Goal: Task Accomplishment & Management: Use online tool/utility

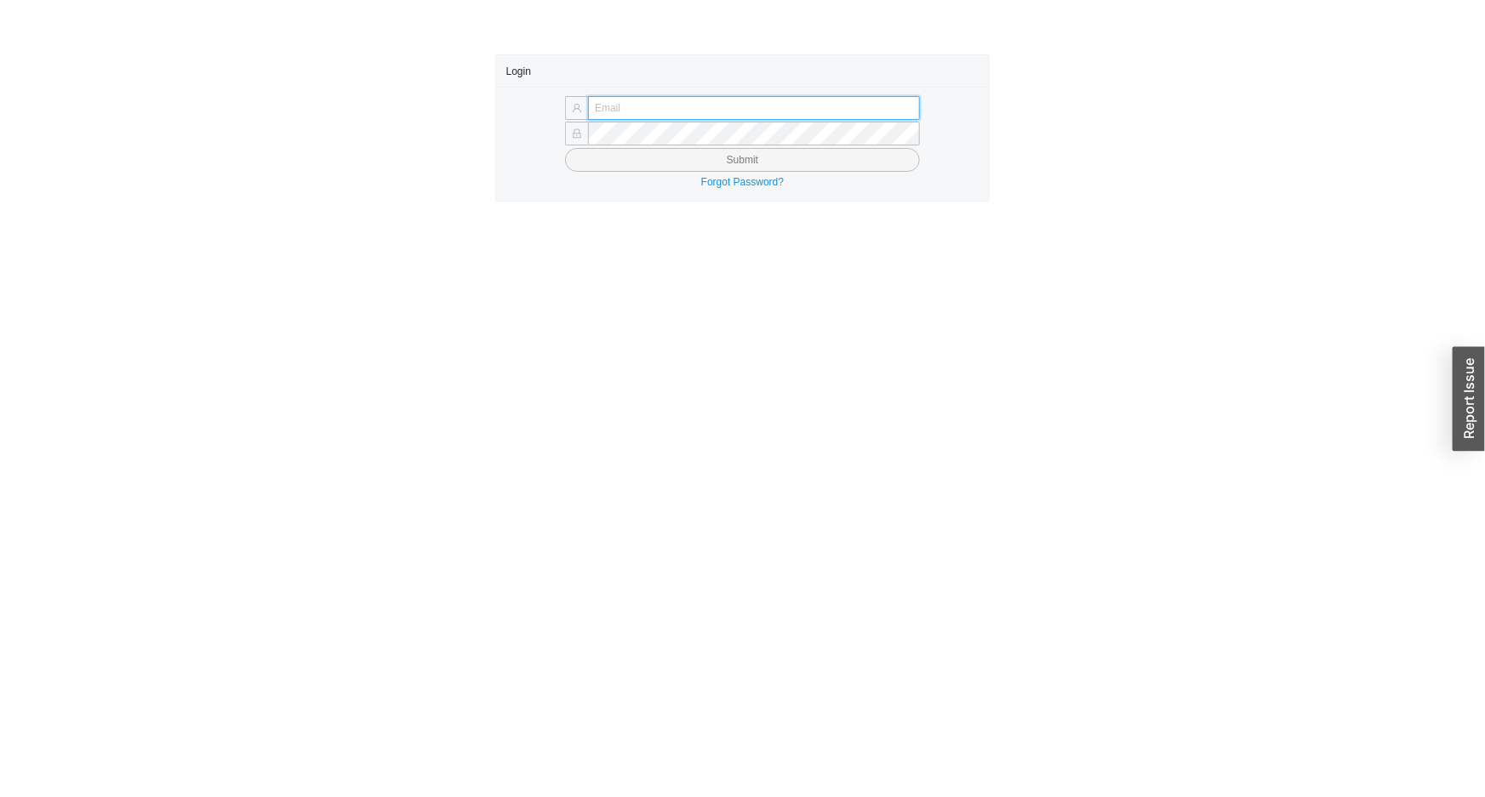
type input "issac@asbathnj.com"
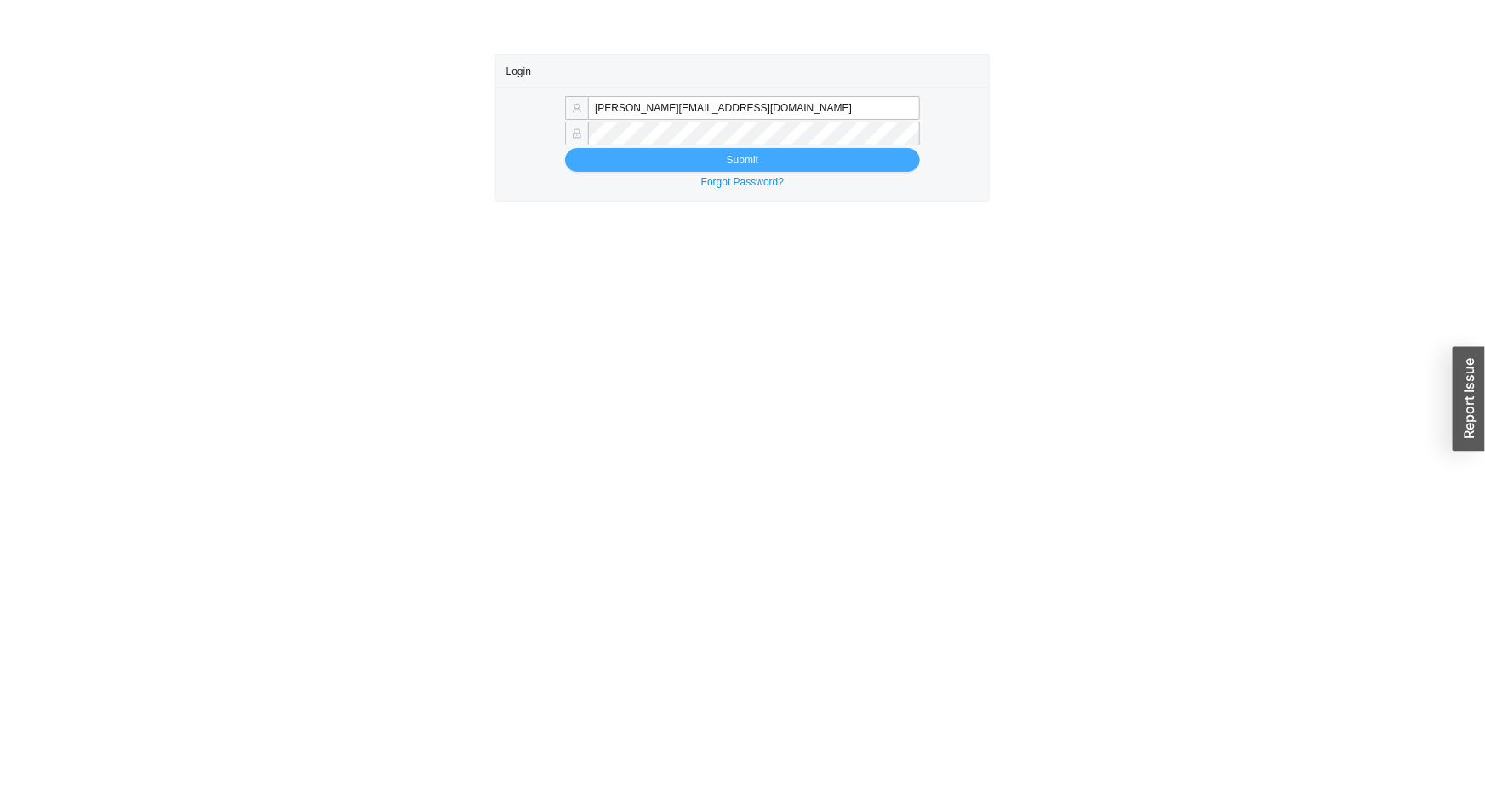
click at [565, 148] on button "Submit" at bounding box center [742, 160] width 355 height 24
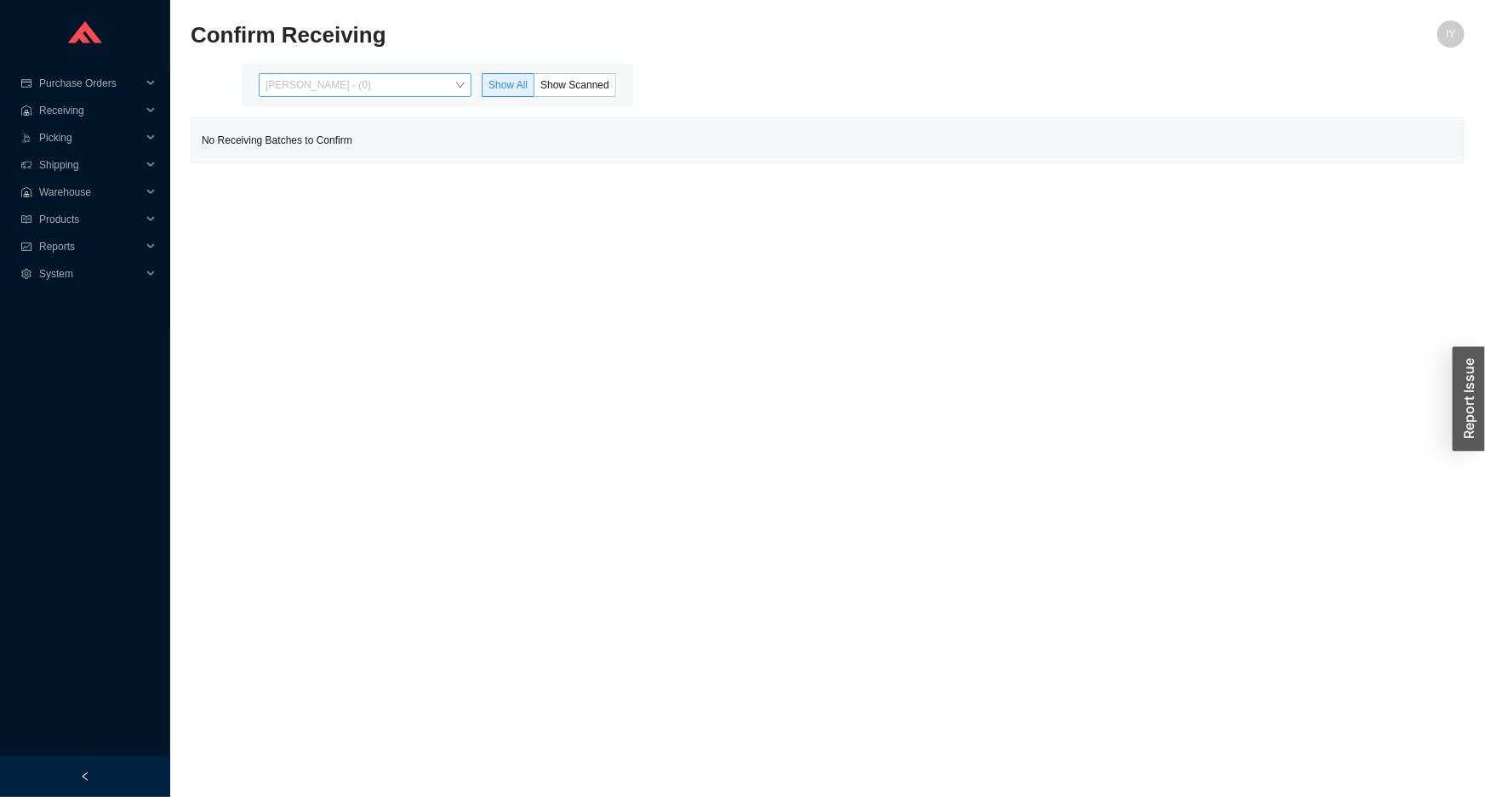
click at [370, 80] on span "Issac Yoselovsky - (0)" at bounding box center [364, 85] width 199 height 22
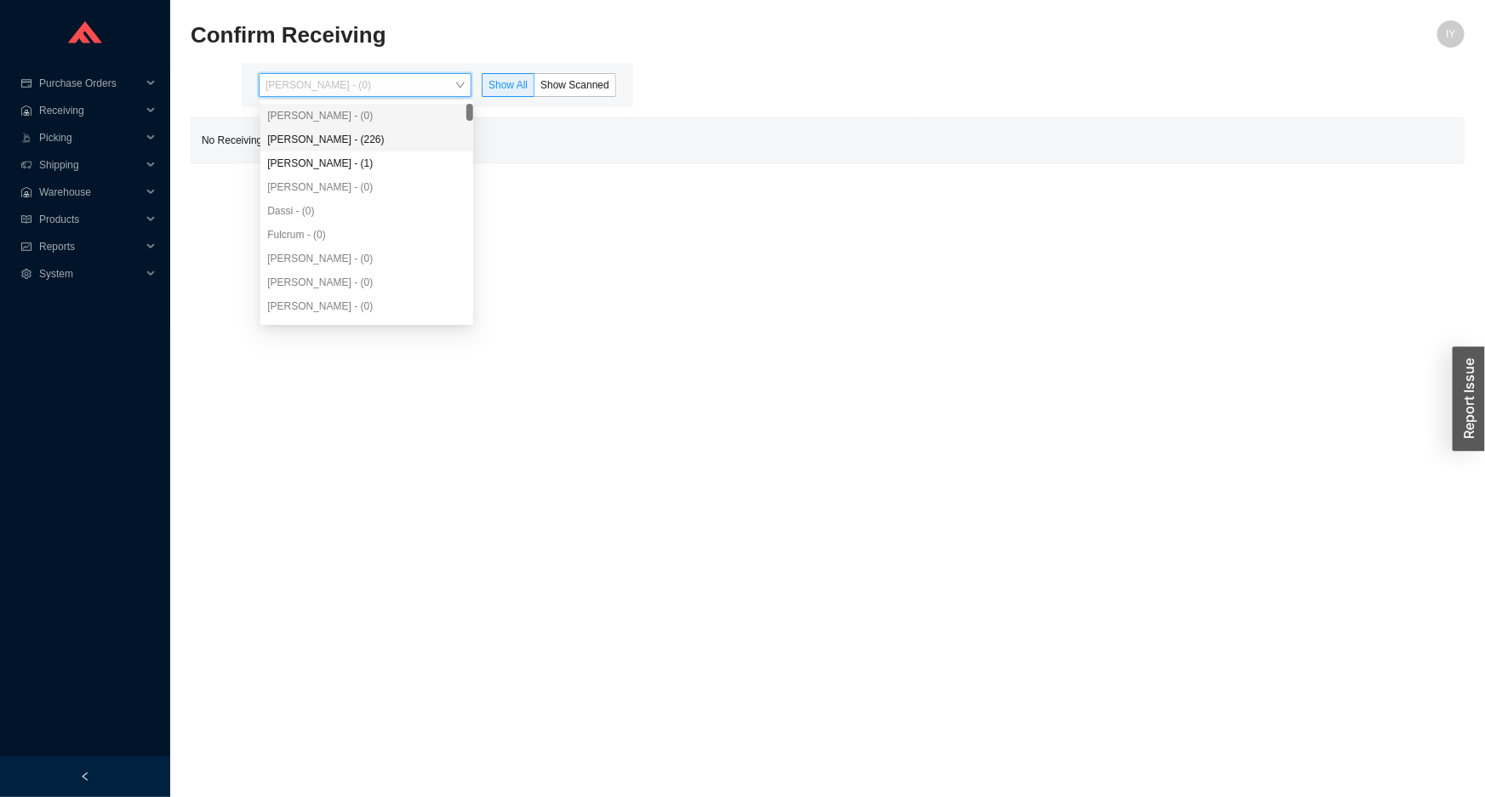
click at [357, 141] on div "Angel Negron - (226)" at bounding box center [366, 139] width 199 height 15
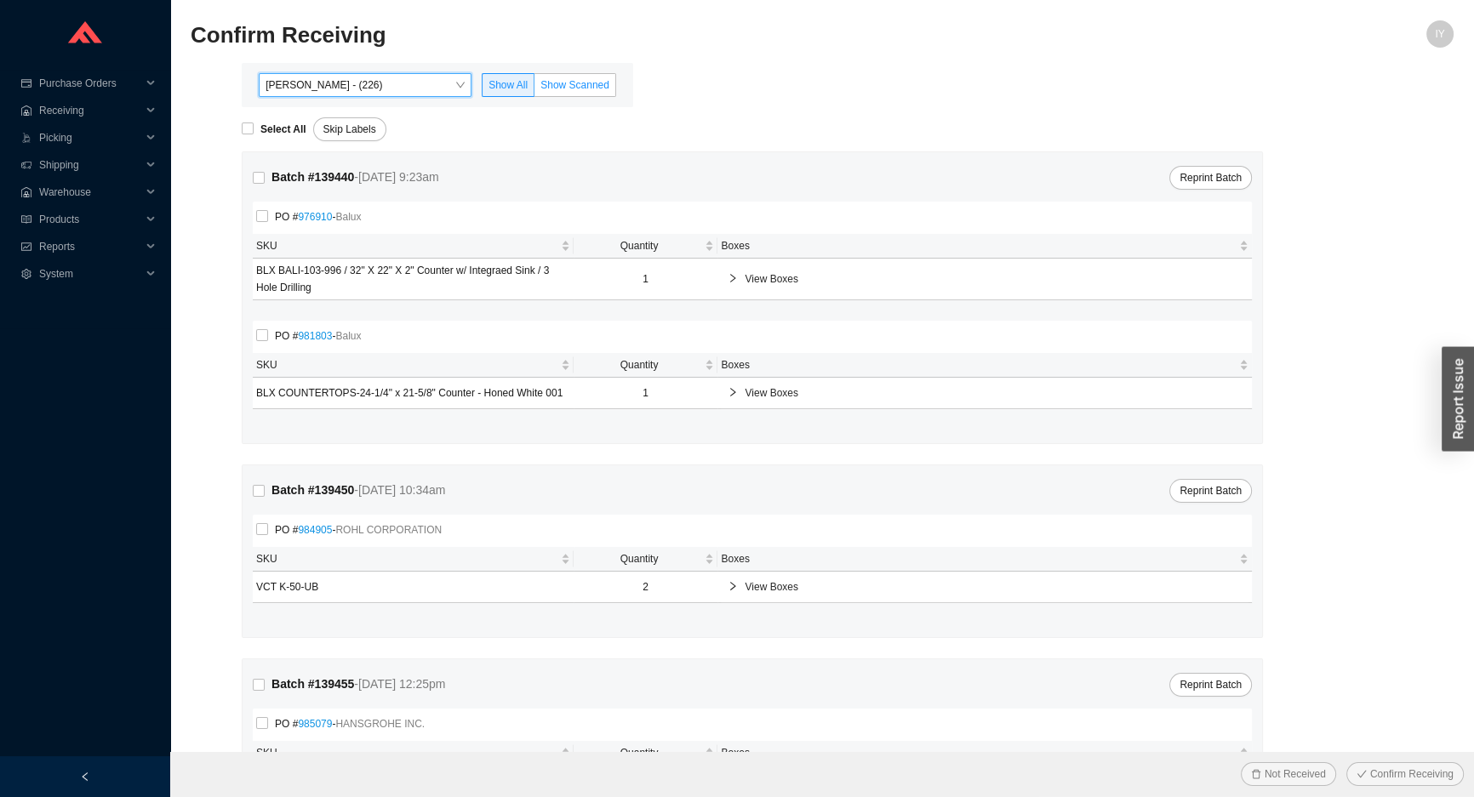
click at [582, 79] on span "Show Scanned" at bounding box center [574, 85] width 69 height 12
click at [534, 88] on input "Show Scanned" at bounding box center [534, 88] width 0 height 0
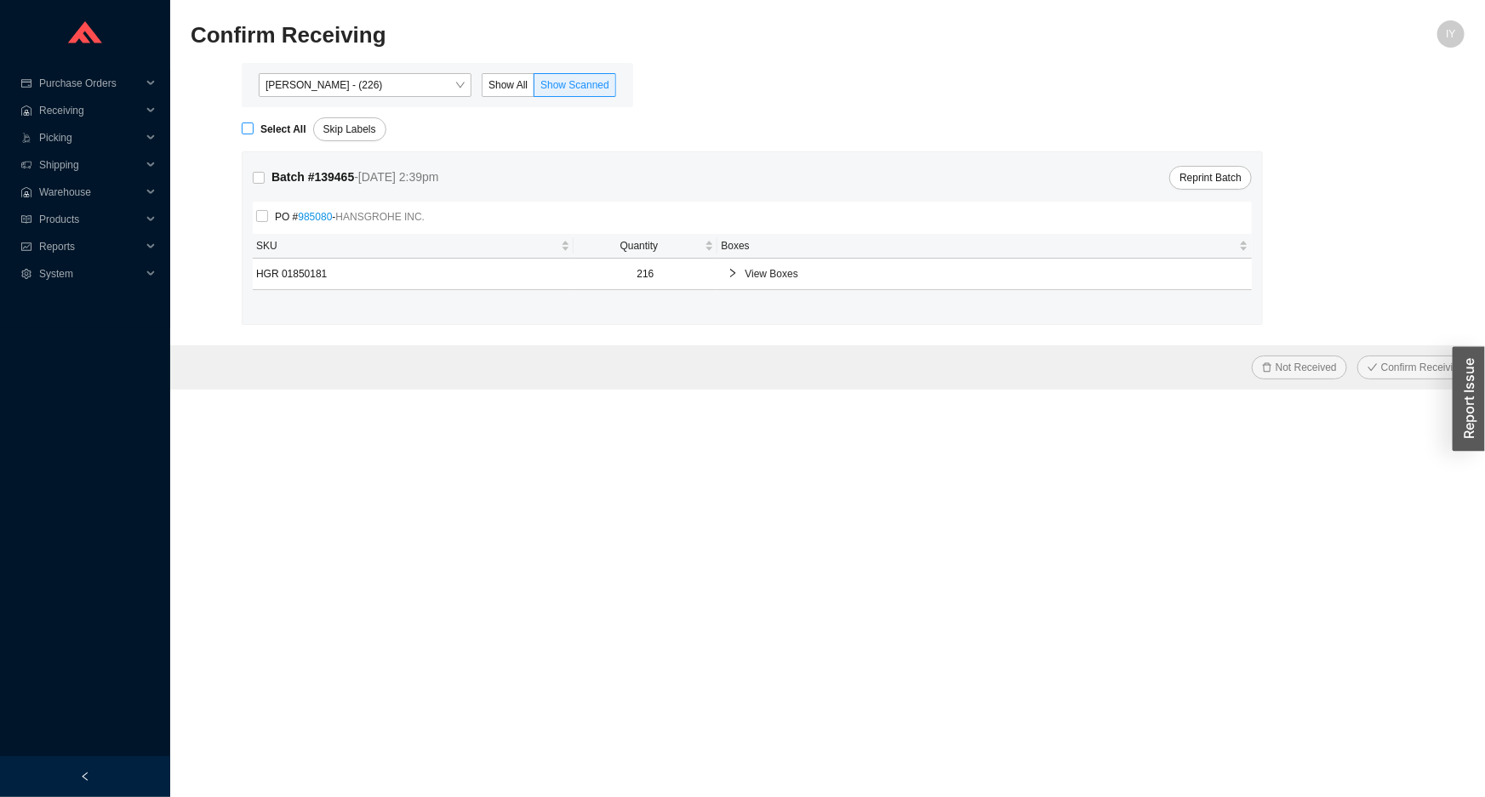
click at [255, 133] on span "Select All" at bounding box center [284, 129] width 60 height 17
click at [254, 133] on input "Select All" at bounding box center [248, 129] width 12 height 12
checkbox input "true"
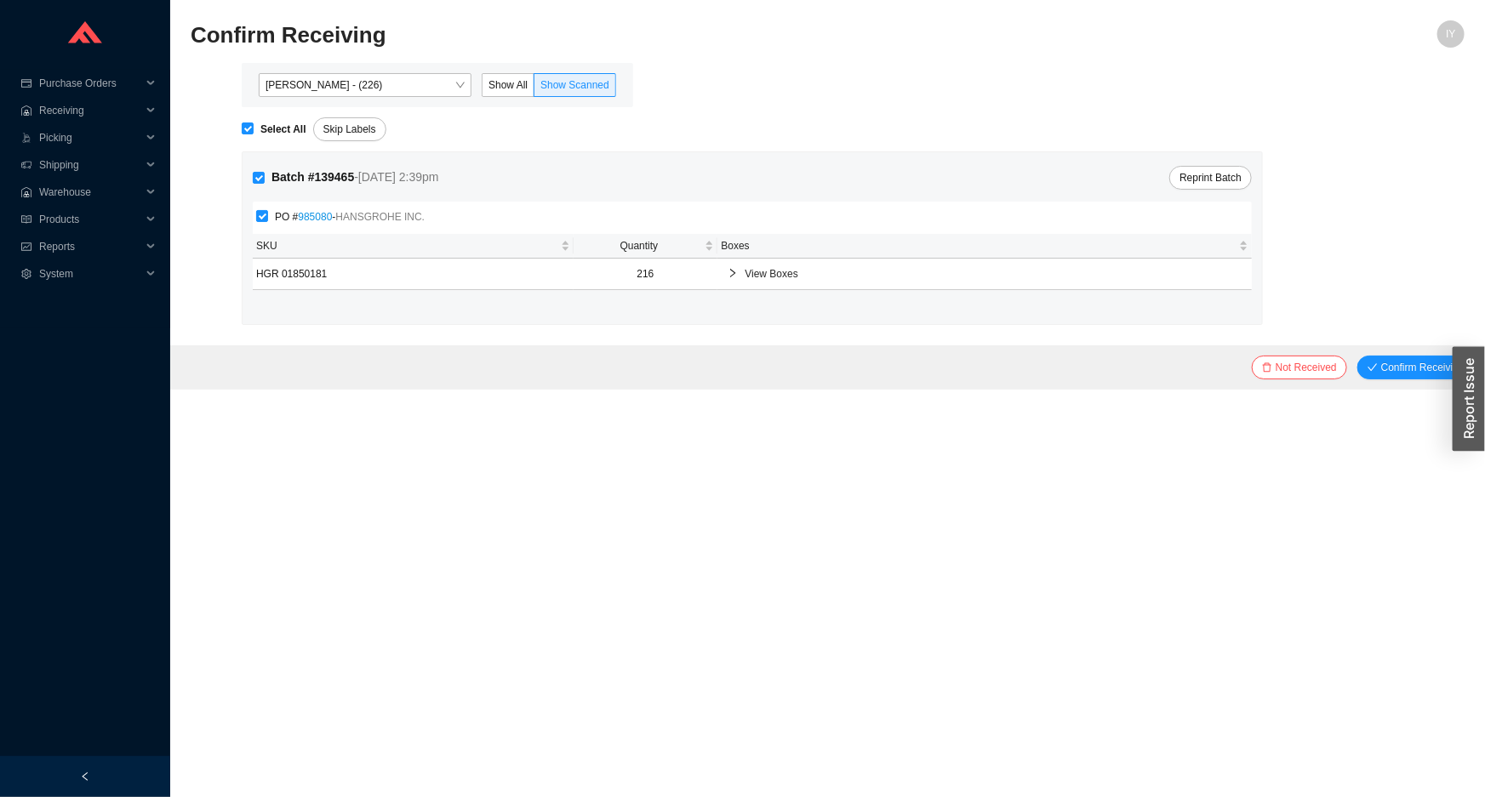
click at [742, 272] on div at bounding box center [735, 273] width 17 height 17
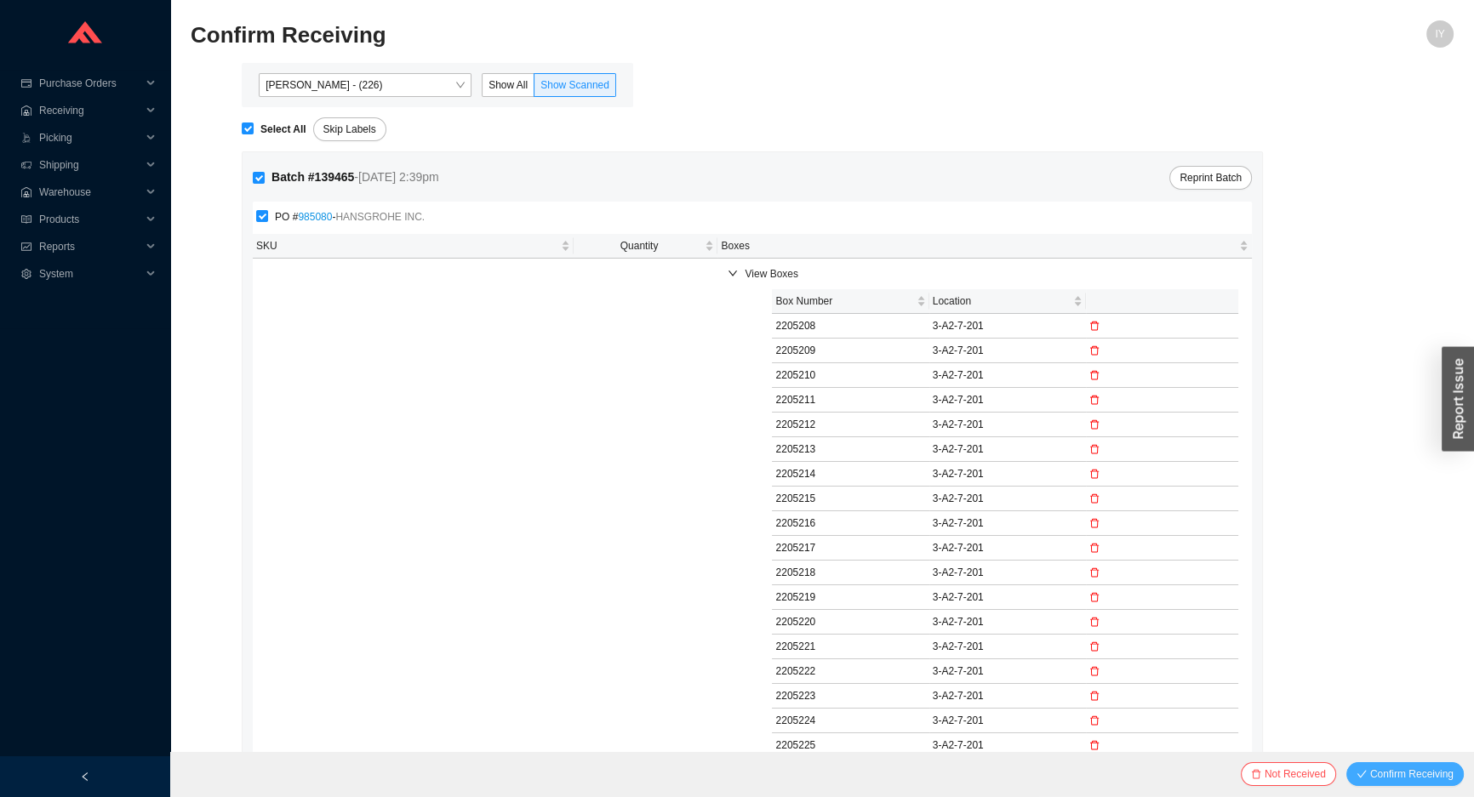
click at [1375, 767] on span "Confirm Receiving" at bounding box center [1411, 774] width 83 height 17
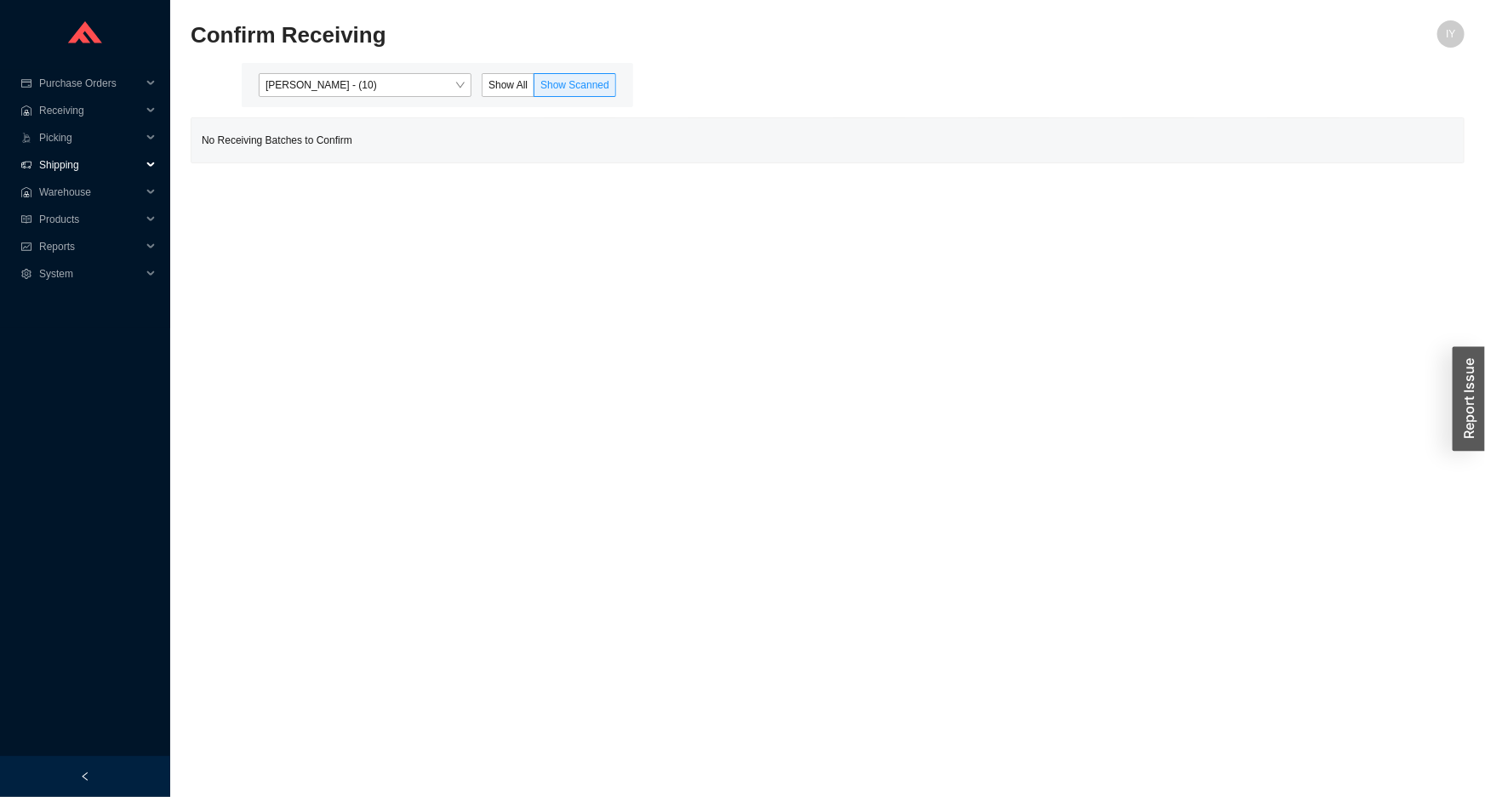
click at [117, 162] on span "Shipping" at bounding box center [90, 164] width 102 height 27
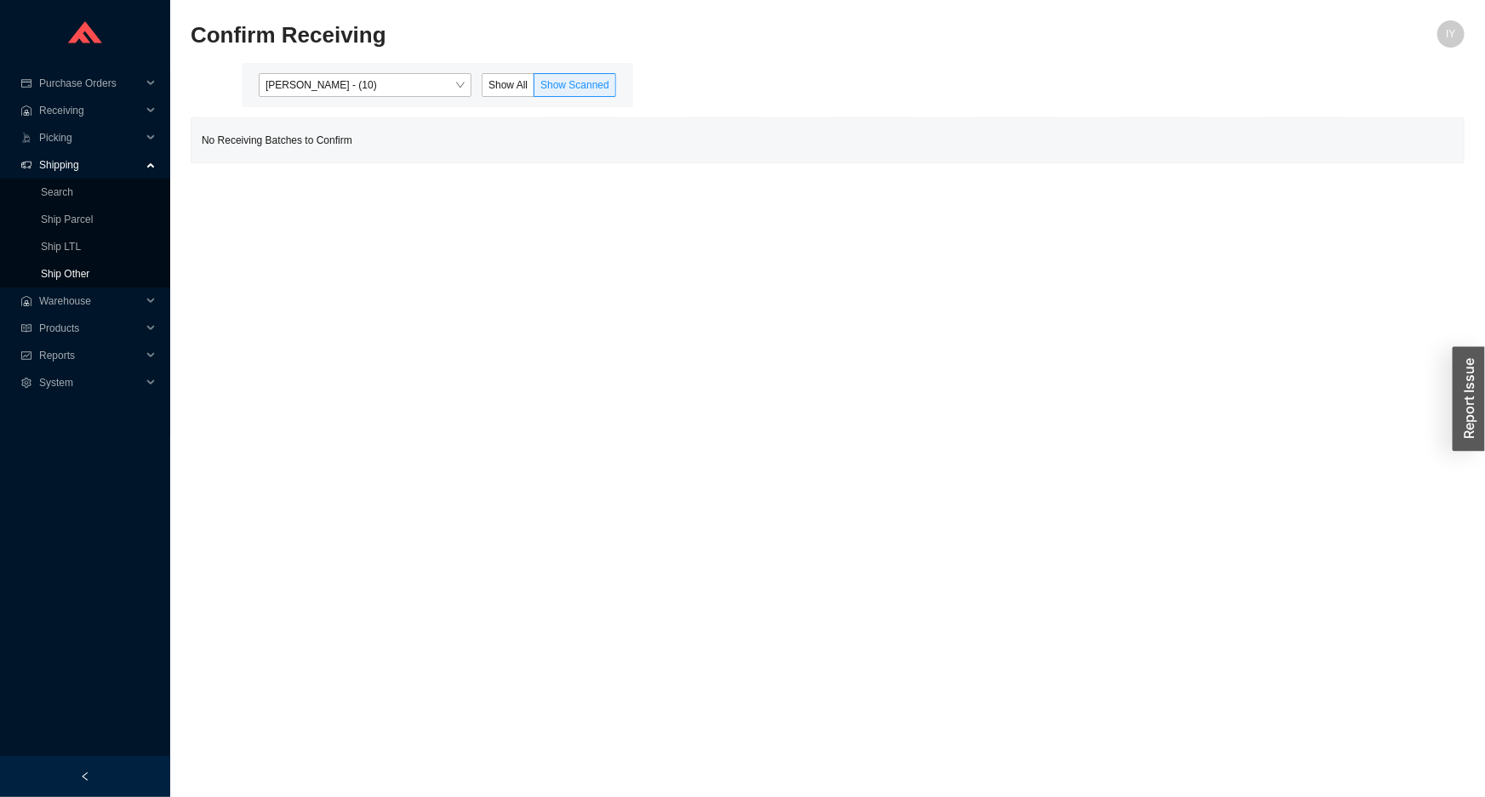
click at [89, 268] on link "Ship Other" at bounding box center [65, 274] width 48 height 12
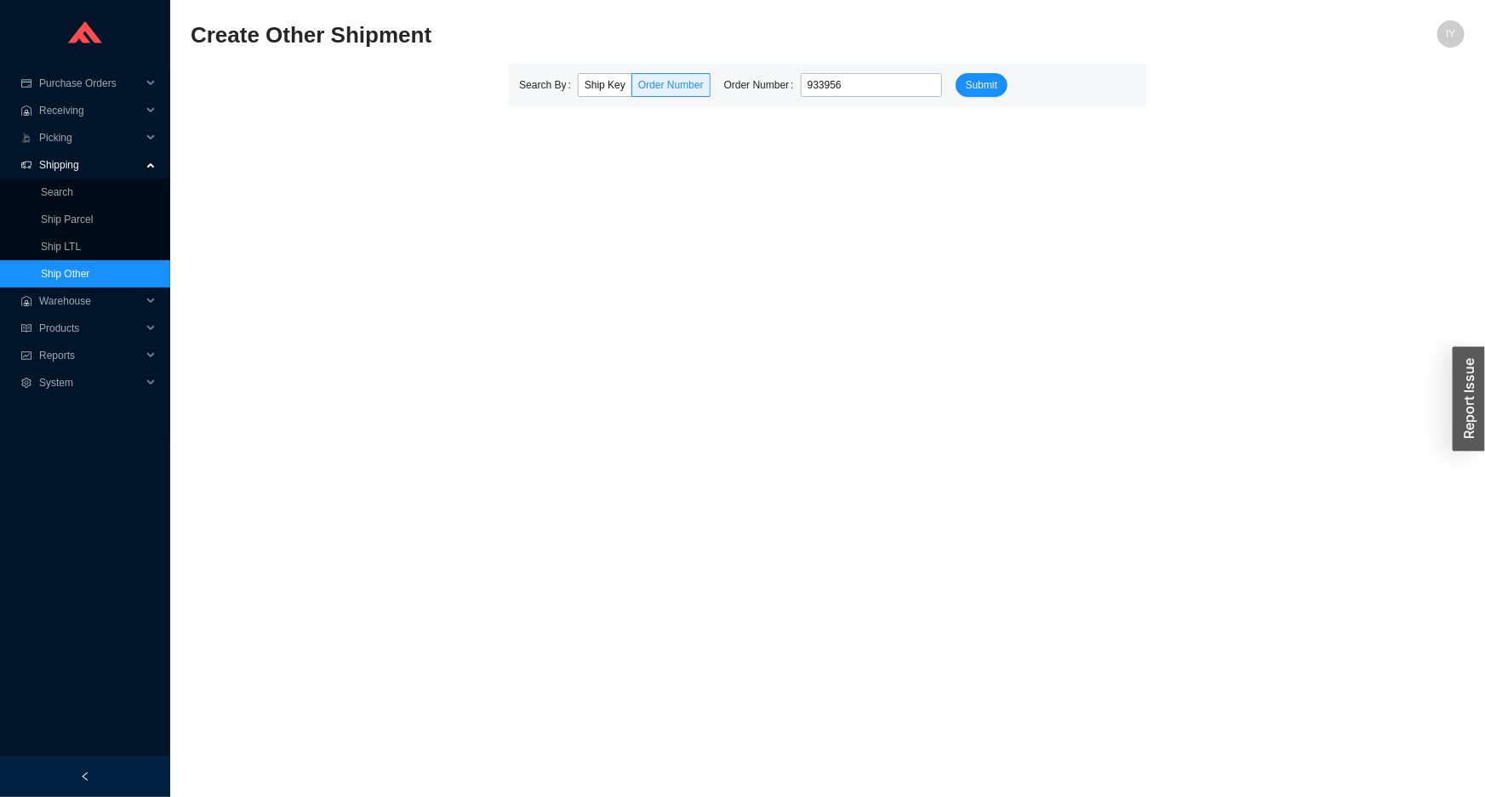
type input "933956"
click at [955, 73] on button "Submit" at bounding box center [981, 85] width 52 height 24
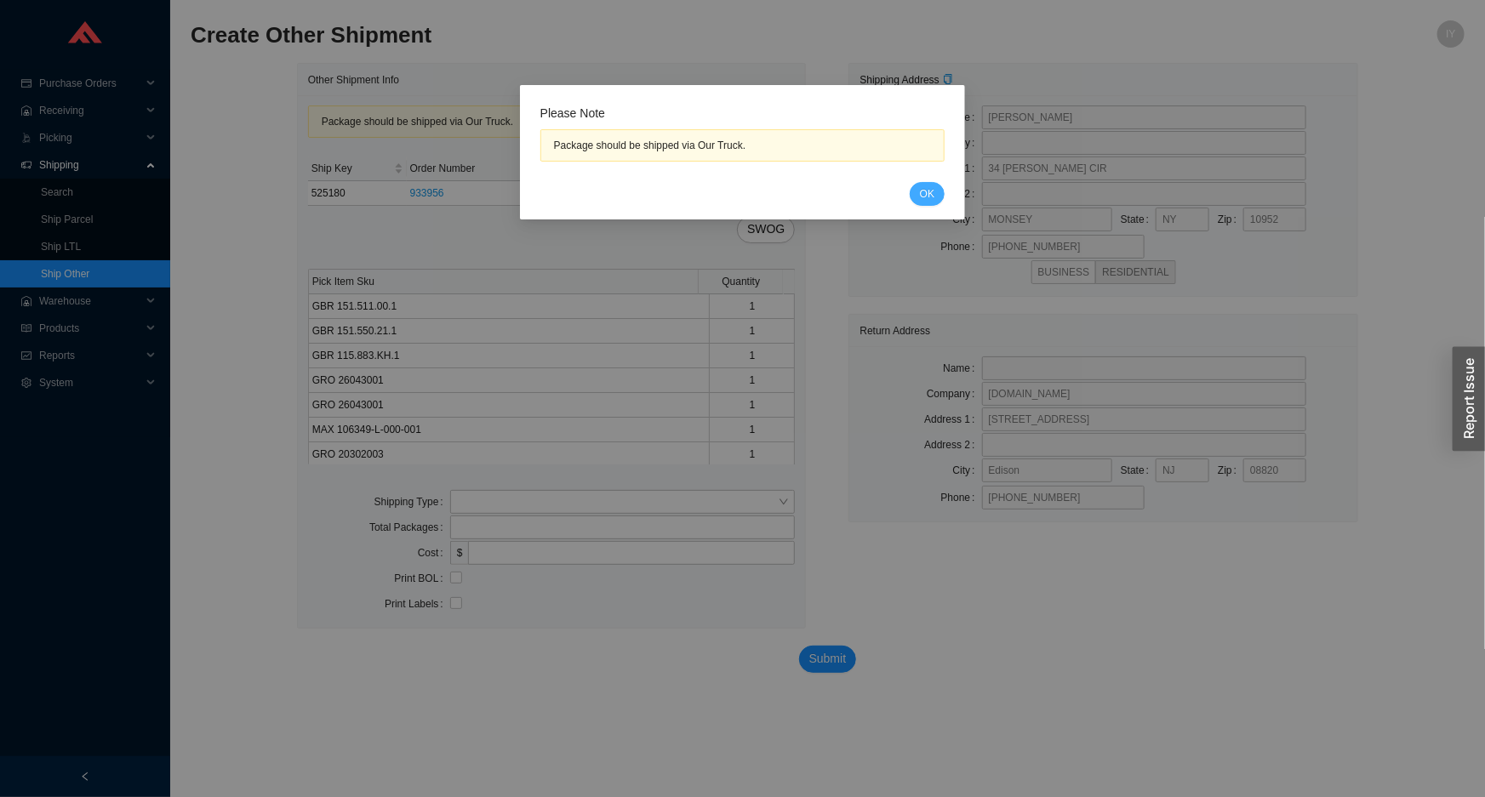
click at [932, 197] on span "OK" at bounding box center [927, 193] width 14 height 17
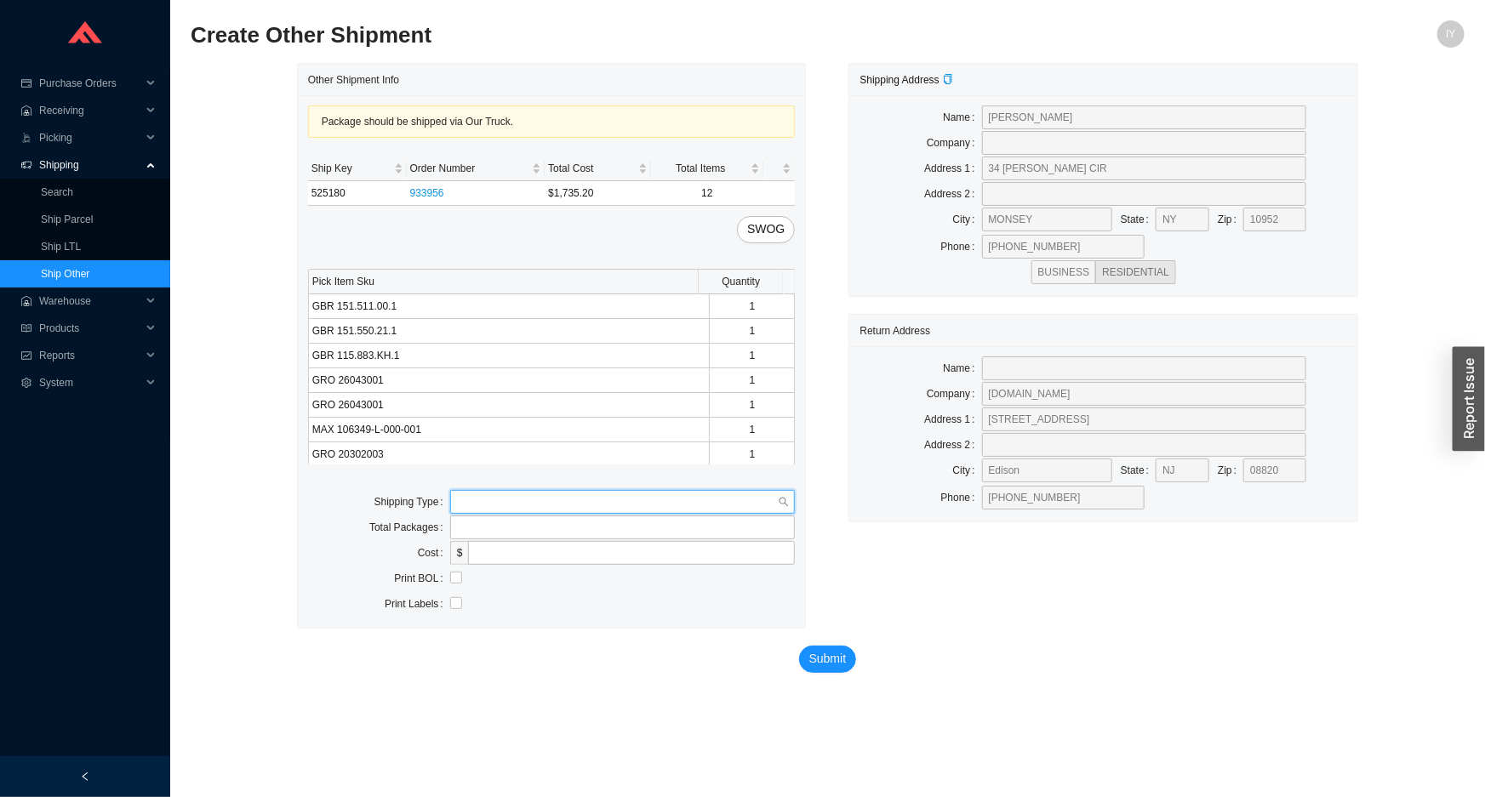
click at [729, 491] on input "search" at bounding box center [618, 502] width 322 height 22
click at [609, 528] on div "Our Truck" at bounding box center [623, 531] width 332 height 15
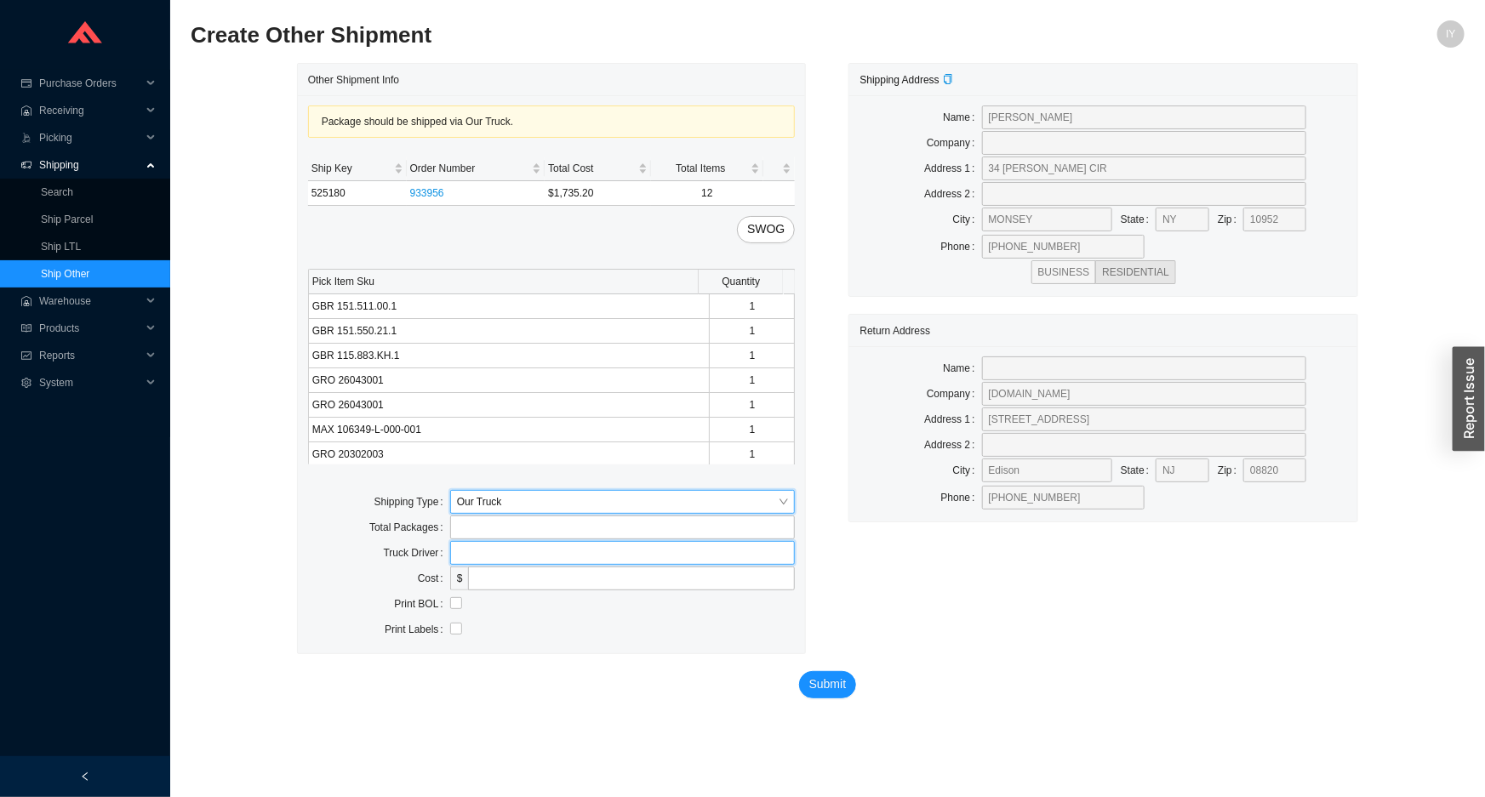
click at [570, 544] on input "text" at bounding box center [622, 553] width 345 height 24
type input "lubav"
click at [453, 604] on input "checkbox" at bounding box center [456, 603] width 12 height 12
checkbox input "true"
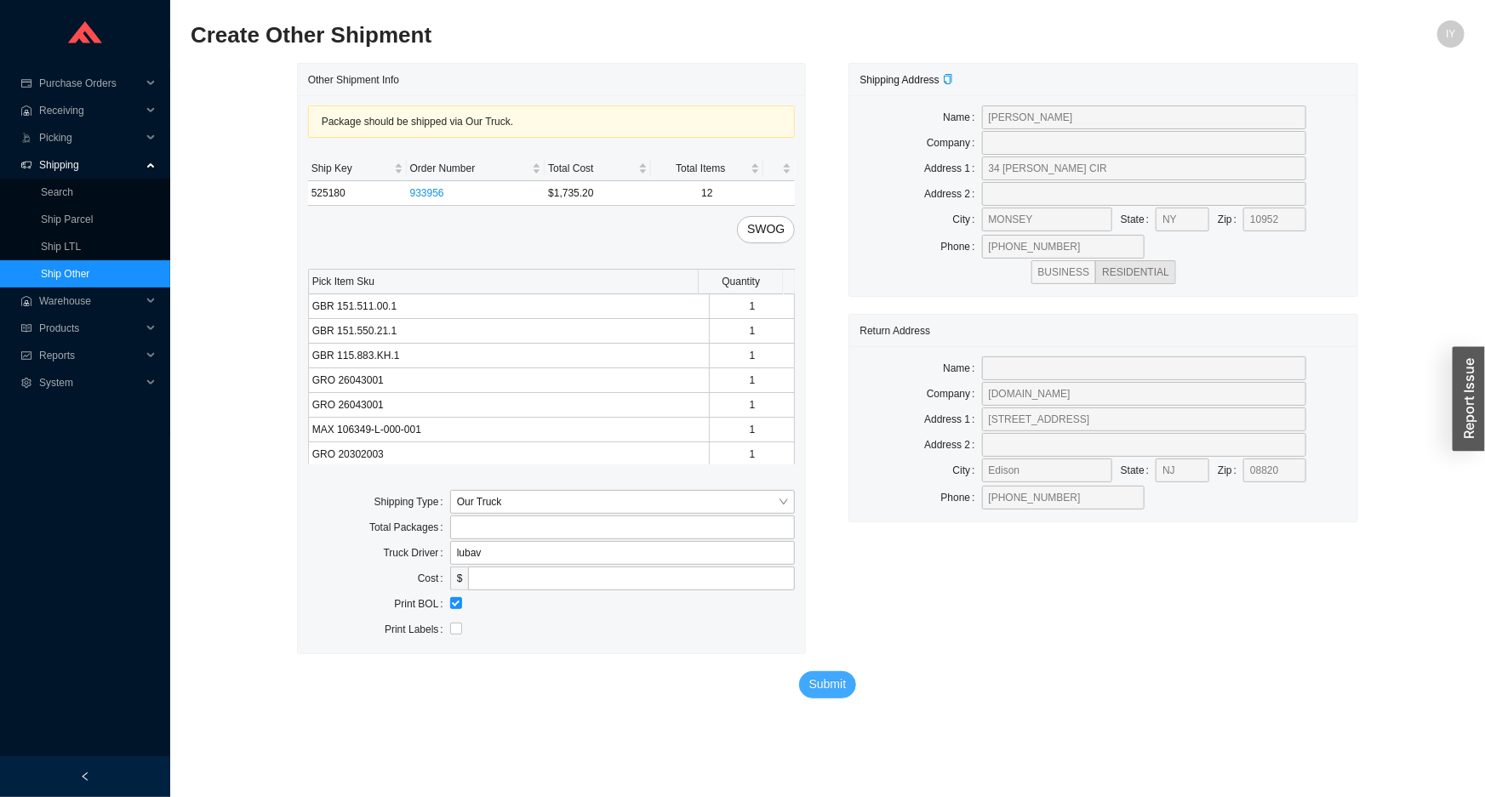
click at [810, 683] on span "Submit" at bounding box center [827, 685] width 37 height 20
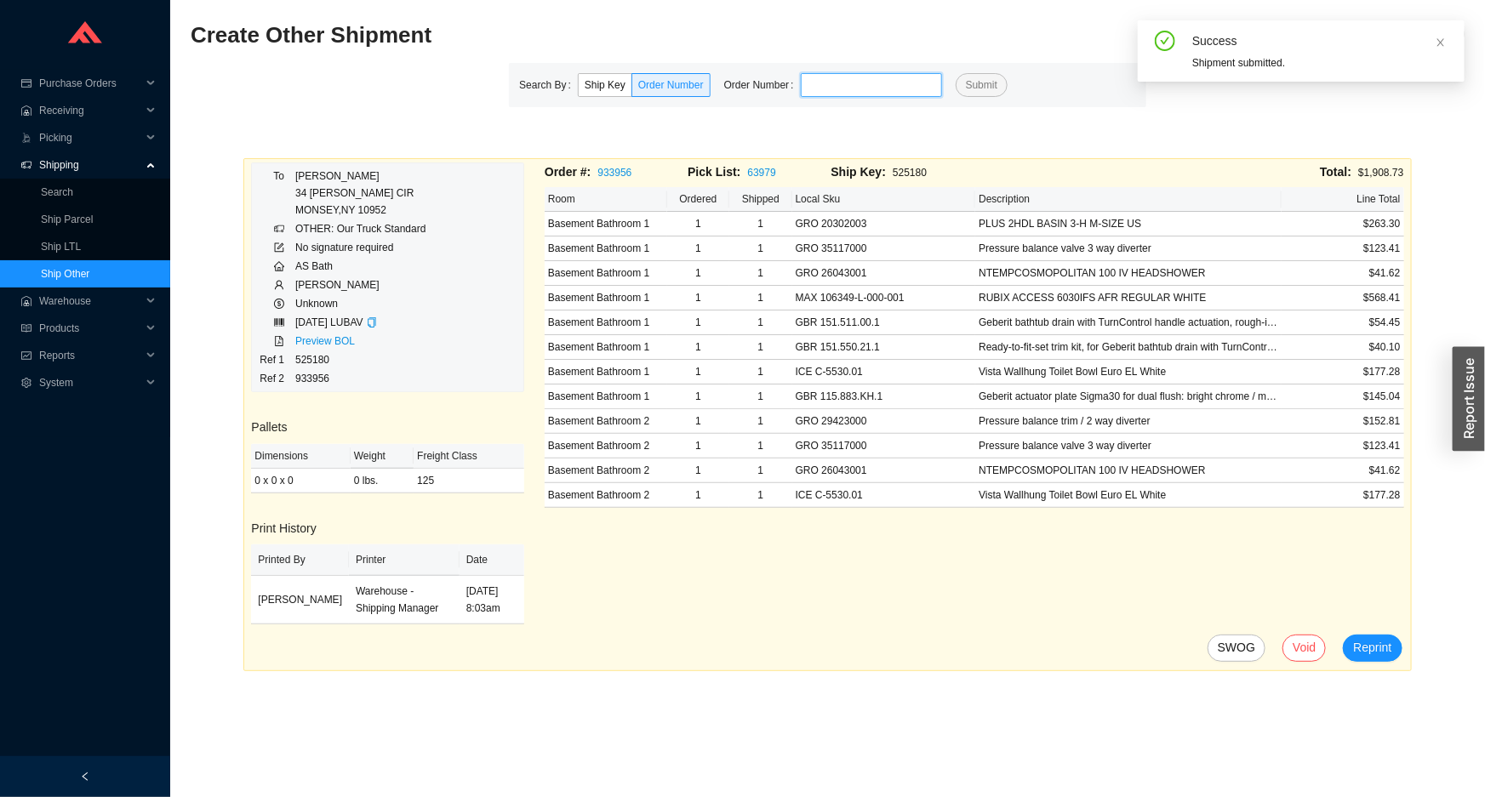
click at [832, 88] on input "tel" at bounding box center [871, 85] width 141 height 24
paste input "908611"
type input "908611"
click at [955, 73] on button "Submit" at bounding box center [981, 85] width 52 height 24
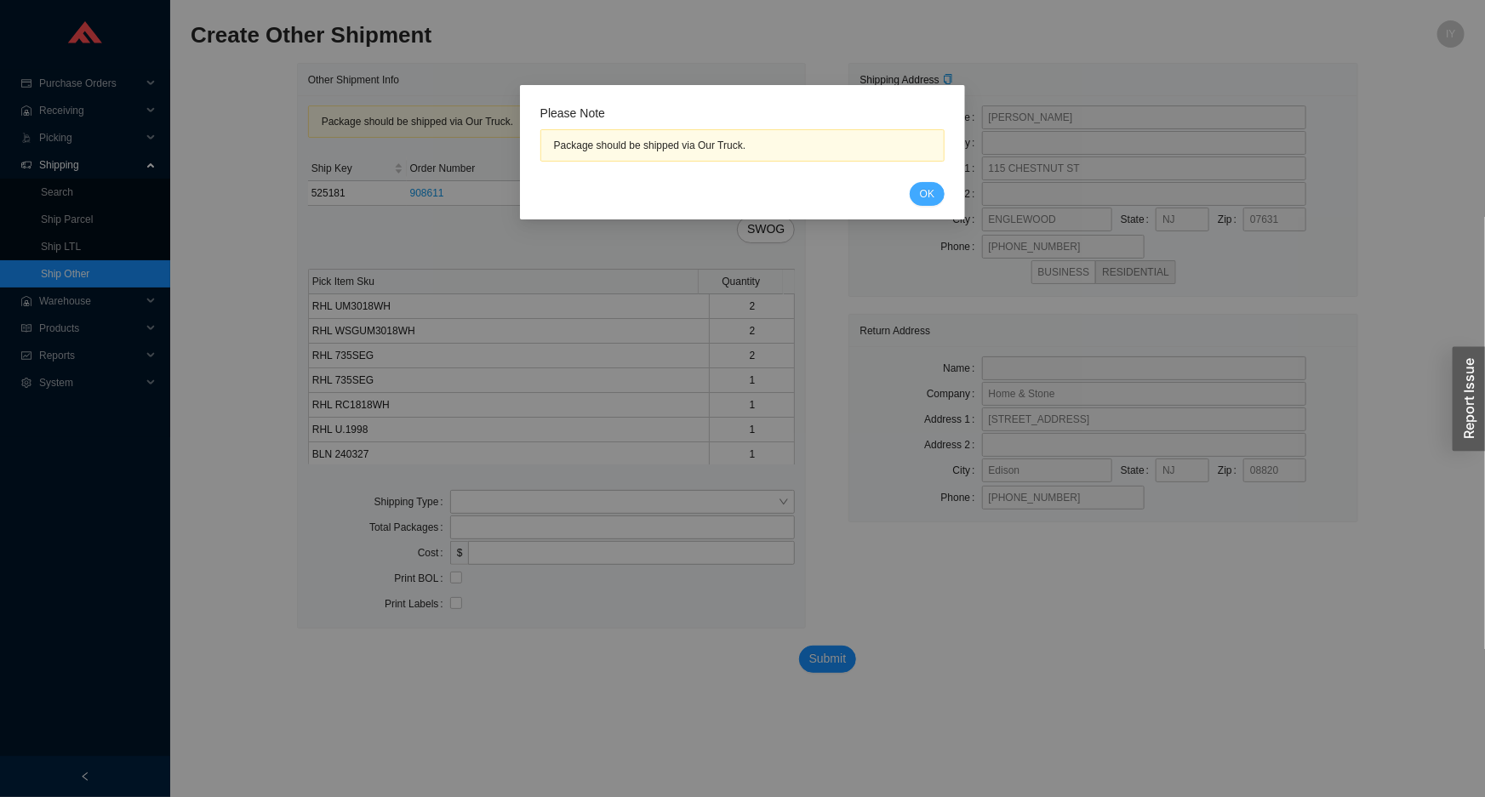
click at [926, 197] on span "OK" at bounding box center [927, 193] width 14 height 17
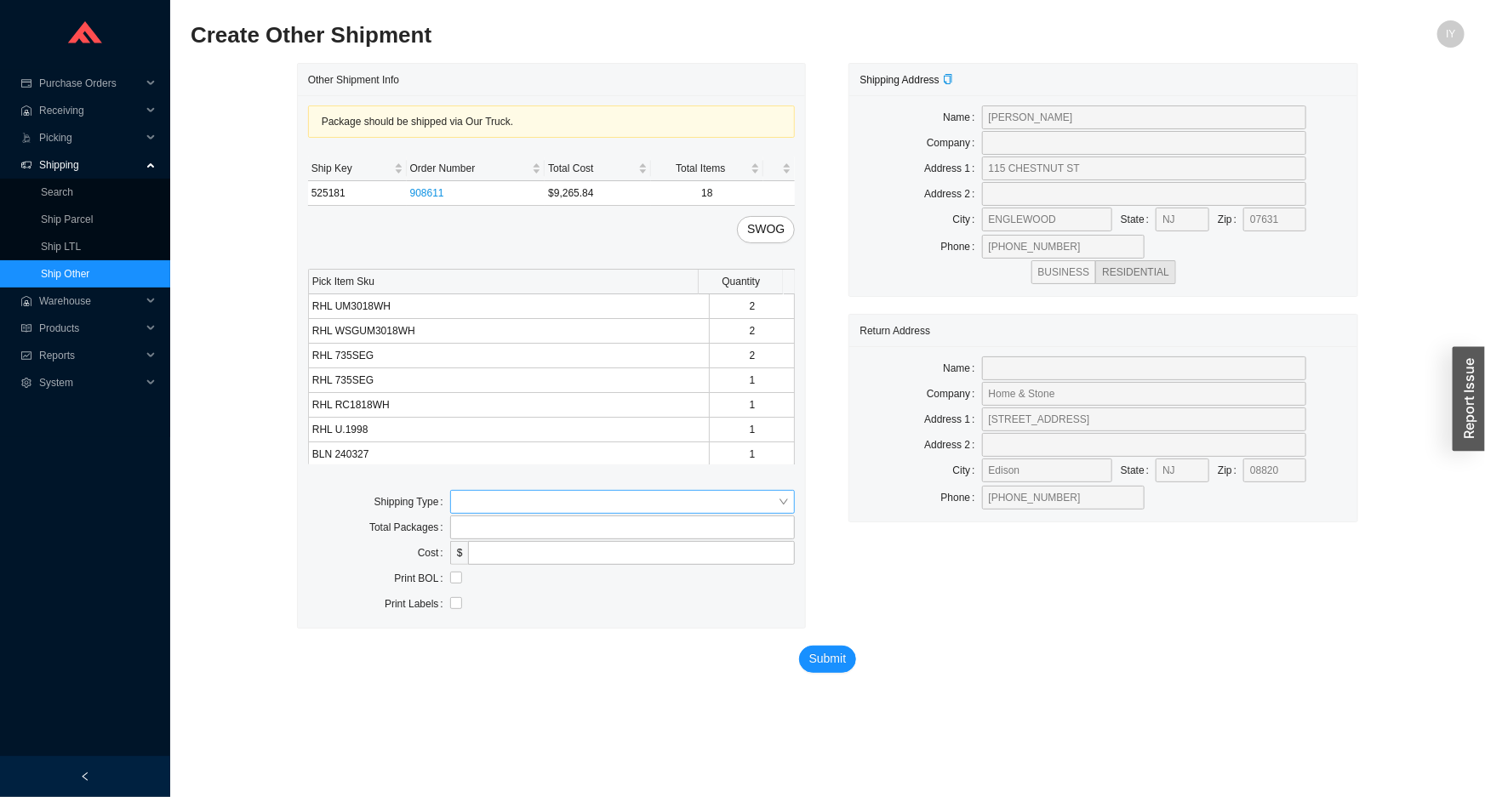
click at [481, 503] on input "search" at bounding box center [618, 502] width 322 height 22
click at [482, 530] on div "Our Truck" at bounding box center [623, 531] width 332 height 15
click at [482, 530] on input "tel" at bounding box center [622, 528] width 345 height 24
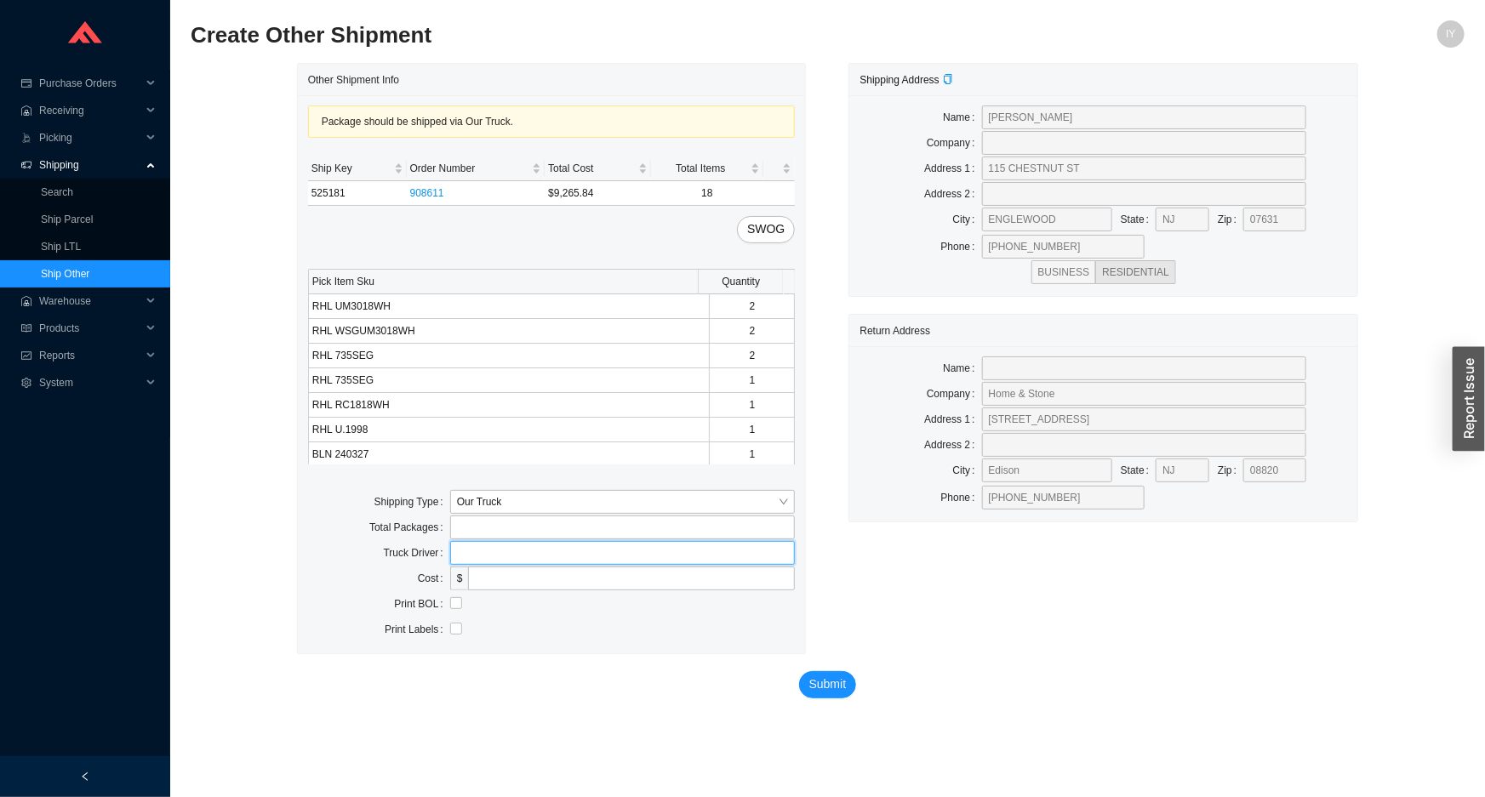
click at [478, 544] on input "text" at bounding box center [622, 553] width 345 height 24
type input "lubav"
click at [451, 604] on input "checkbox" at bounding box center [456, 603] width 12 height 12
checkbox input "true"
click at [837, 694] on button "Submit" at bounding box center [828, 684] width 58 height 27
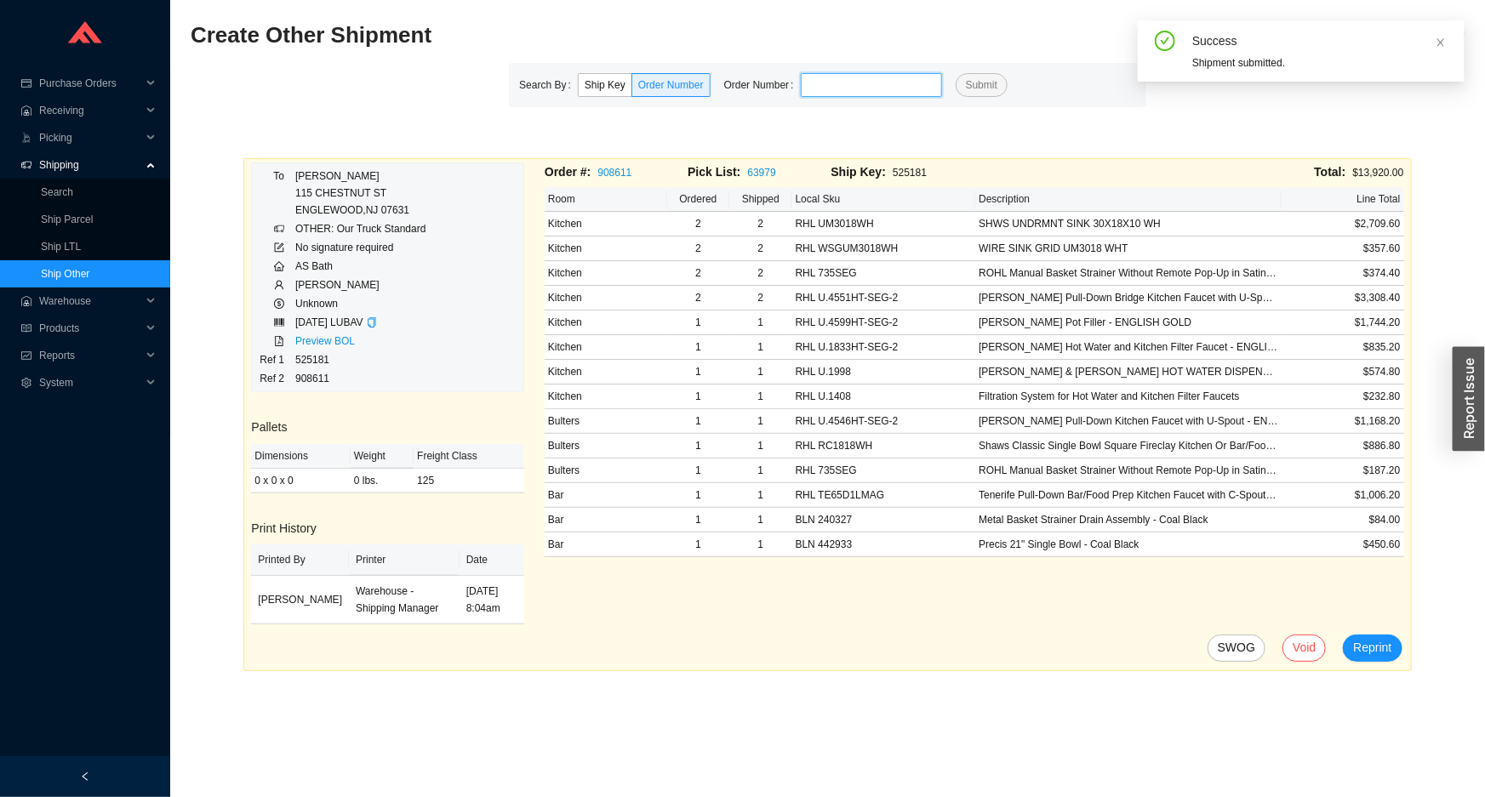
click at [875, 93] on input "tel" at bounding box center [871, 85] width 141 height 24
paste input "862375"
type input "862375"
click at [955, 73] on button "Submit" at bounding box center [981, 85] width 52 height 24
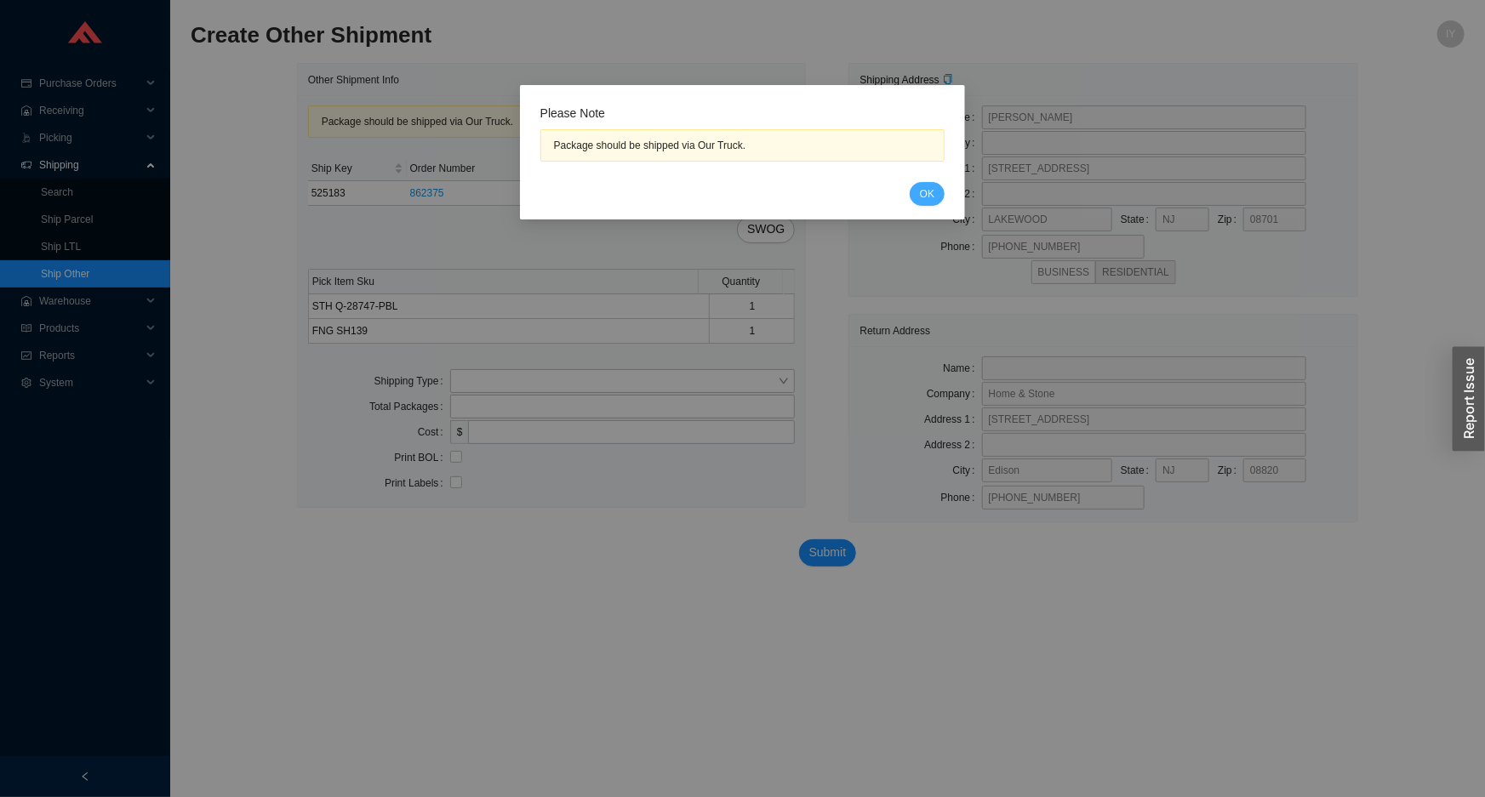
click at [927, 186] on span "OK" at bounding box center [927, 193] width 14 height 17
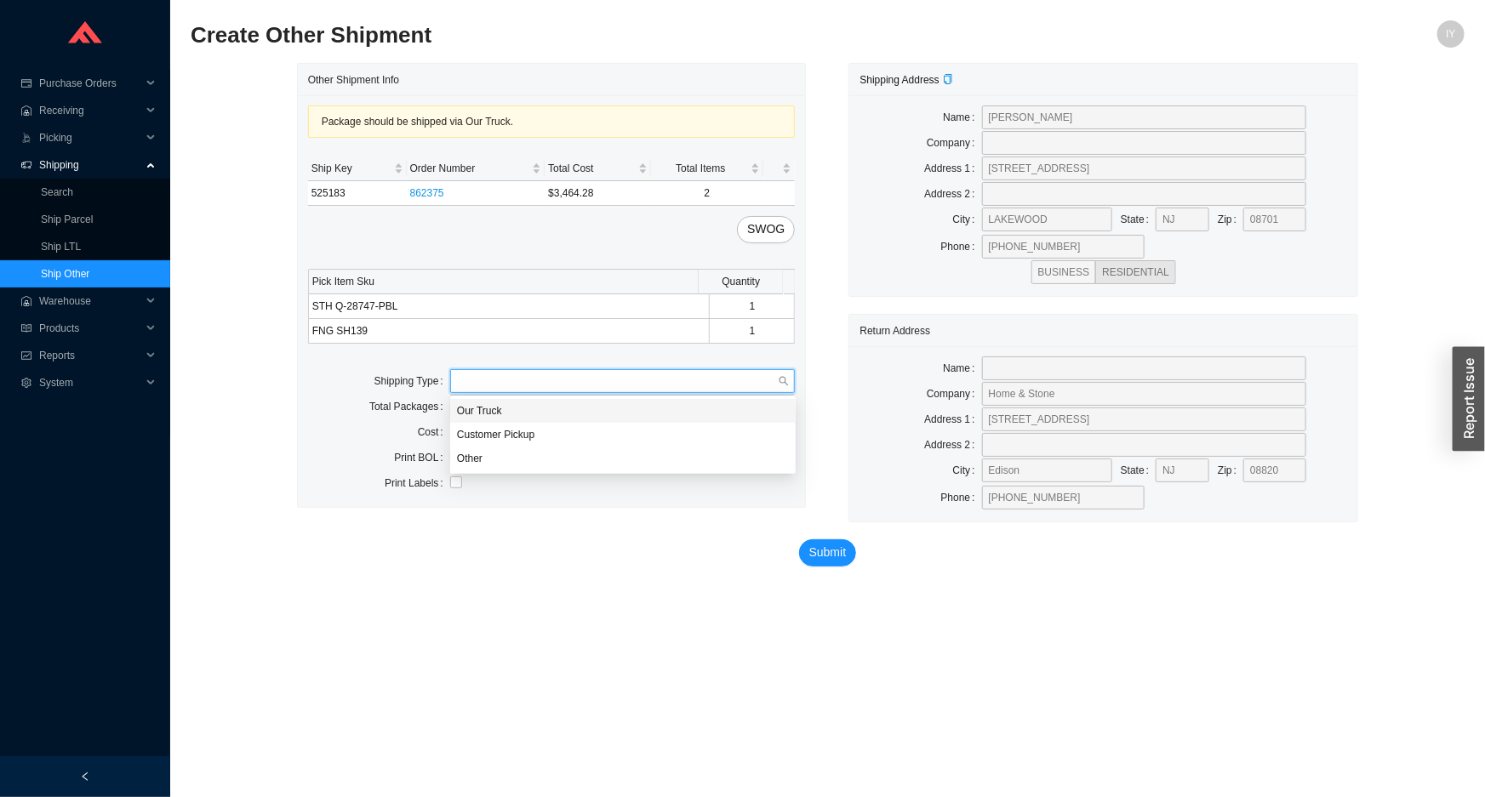
click at [527, 378] on input "search" at bounding box center [618, 381] width 322 height 22
click at [516, 413] on div "Our Truck" at bounding box center [623, 410] width 332 height 15
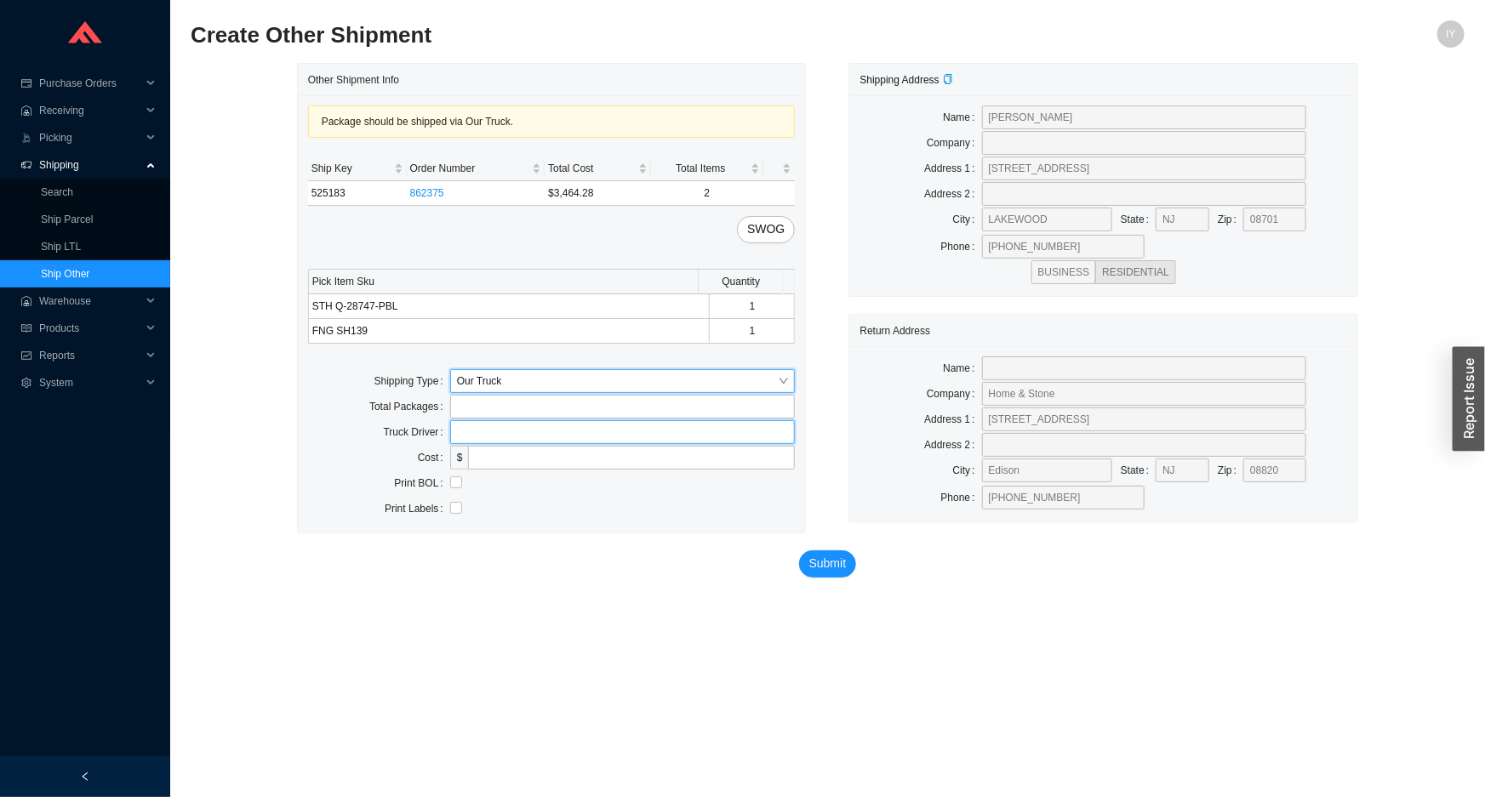
click at [507, 432] on input "text" at bounding box center [622, 432] width 345 height 24
type input "lubav"
click at [453, 478] on input "checkbox" at bounding box center [456, 482] width 12 height 12
checkbox input "true"
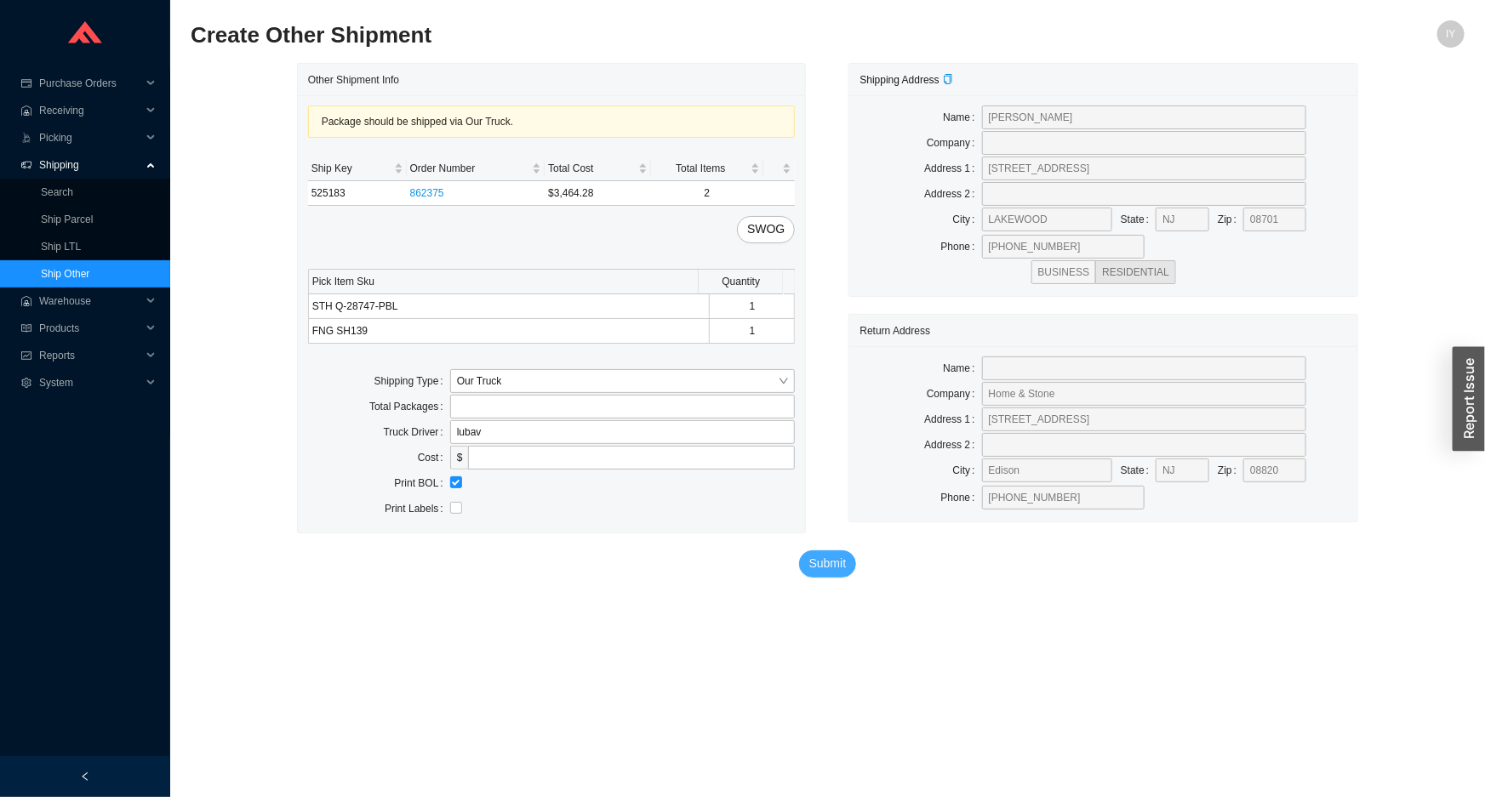
drag, startPoint x: 827, startPoint y: 563, endPoint x: 766, endPoint y: 533, distance: 68.5
click at [827, 562] on span "Submit" at bounding box center [827, 564] width 37 height 20
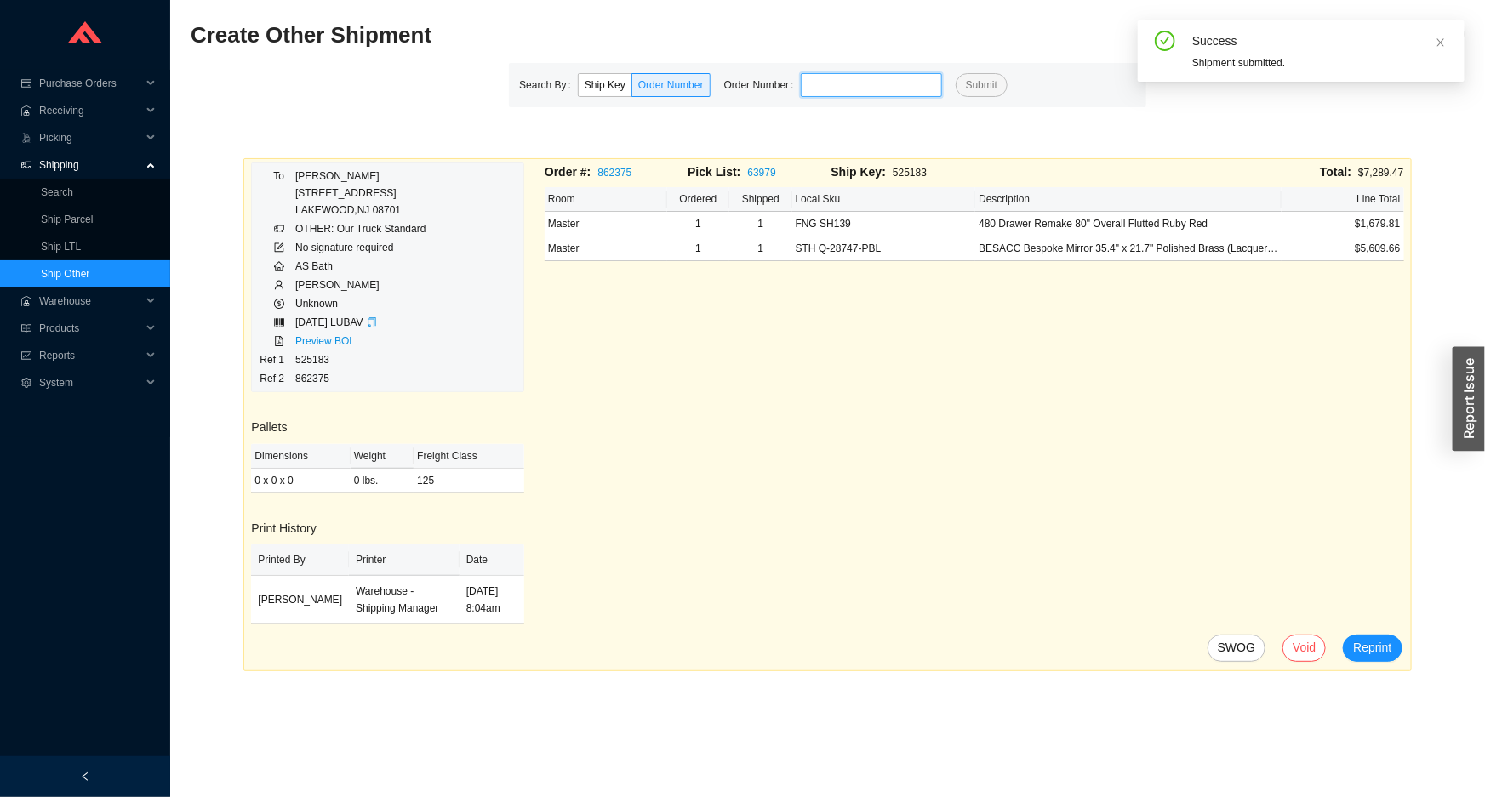
click at [801, 86] on input "tel" at bounding box center [871, 85] width 141 height 24
paste input "812015"
type input "812015"
click at [955, 73] on button "Submit" at bounding box center [981, 85] width 52 height 24
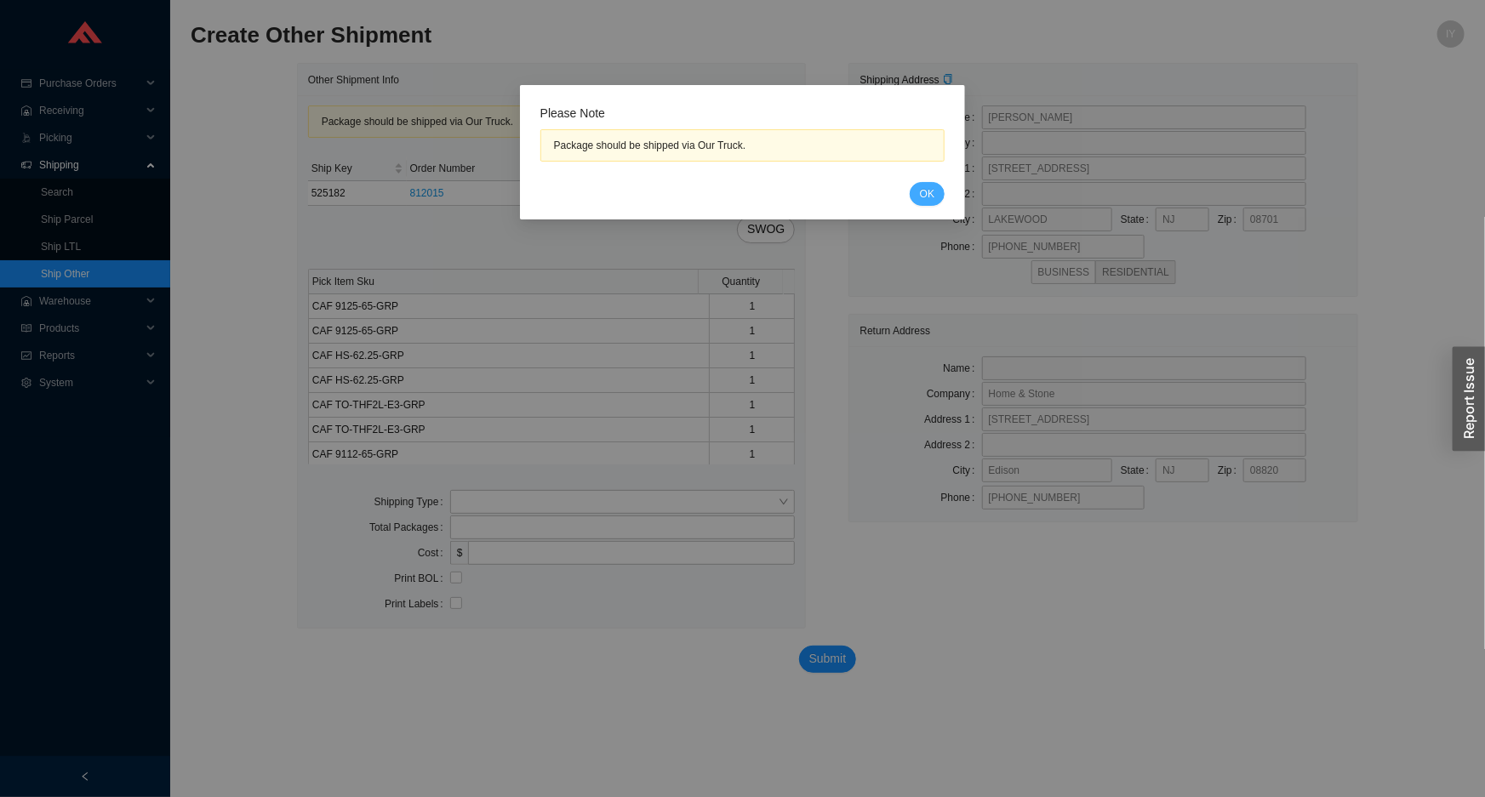
drag, startPoint x: 931, startPoint y: 195, endPoint x: 919, endPoint y: 192, distance: 12.2
click at [931, 194] on span "OK" at bounding box center [927, 193] width 14 height 17
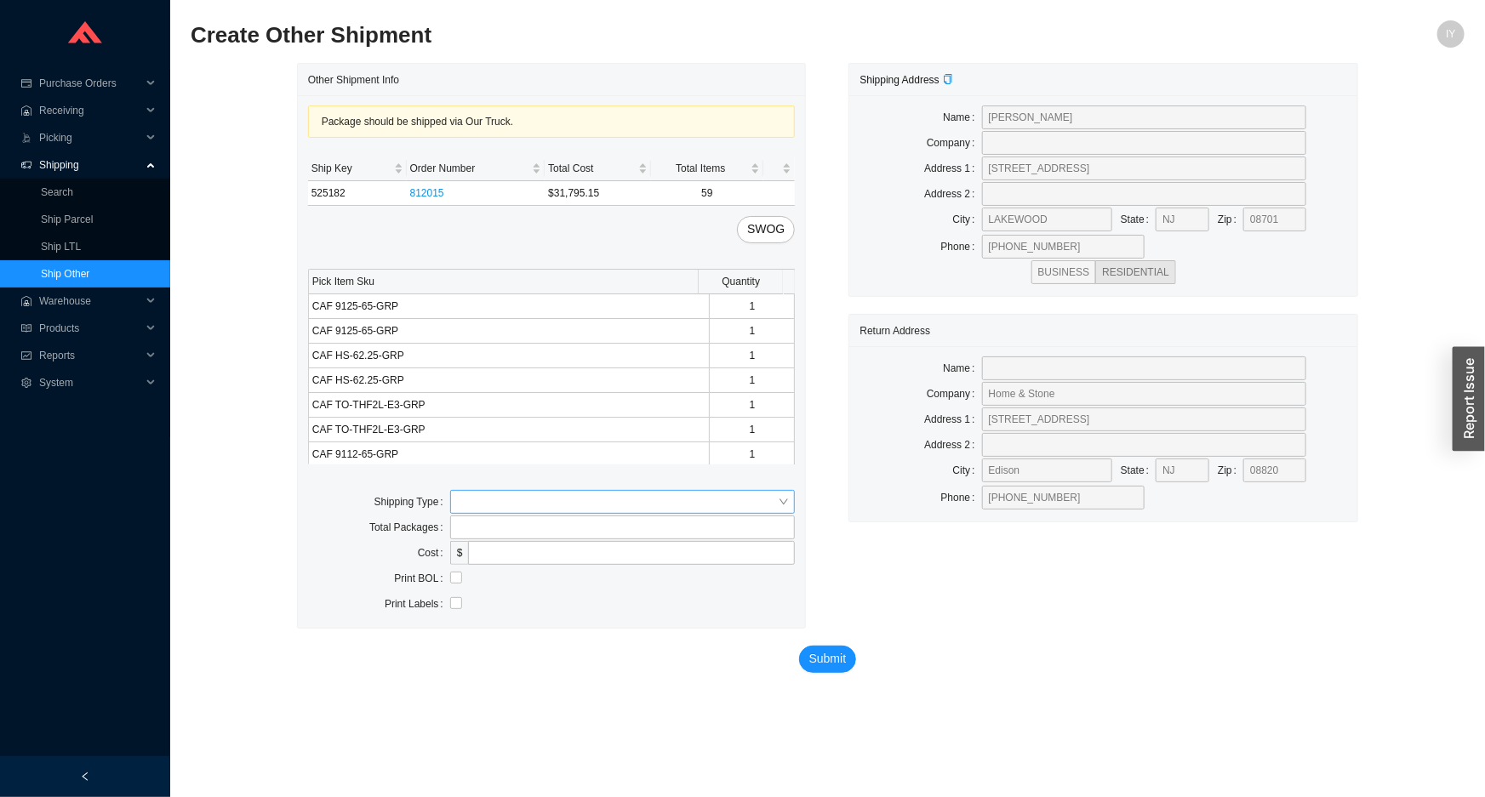
click at [540, 502] on input "search" at bounding box center [618, 502] width 322 height 22
click at [532, 522] on div "Our Truck" at bounding box center [622, 532] width 345 height 24
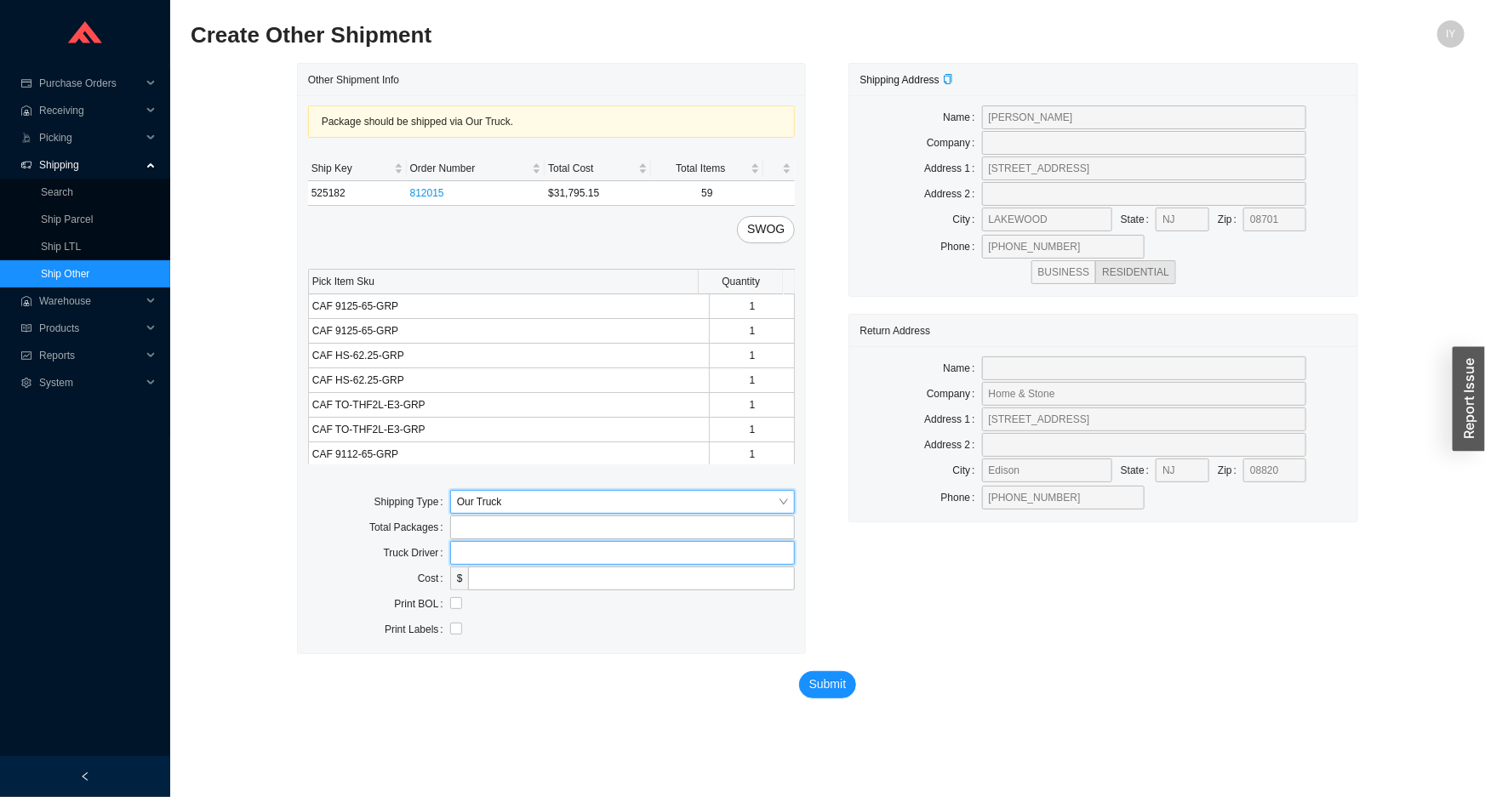
click at [510, 549] on input "text" at bounding box center [622, 553] width 345 height 24
type input "lubav"
click at [451, 602] on input "checkbox" at bounding box center [456, 603] width 12 height 12
checkbox input "true"
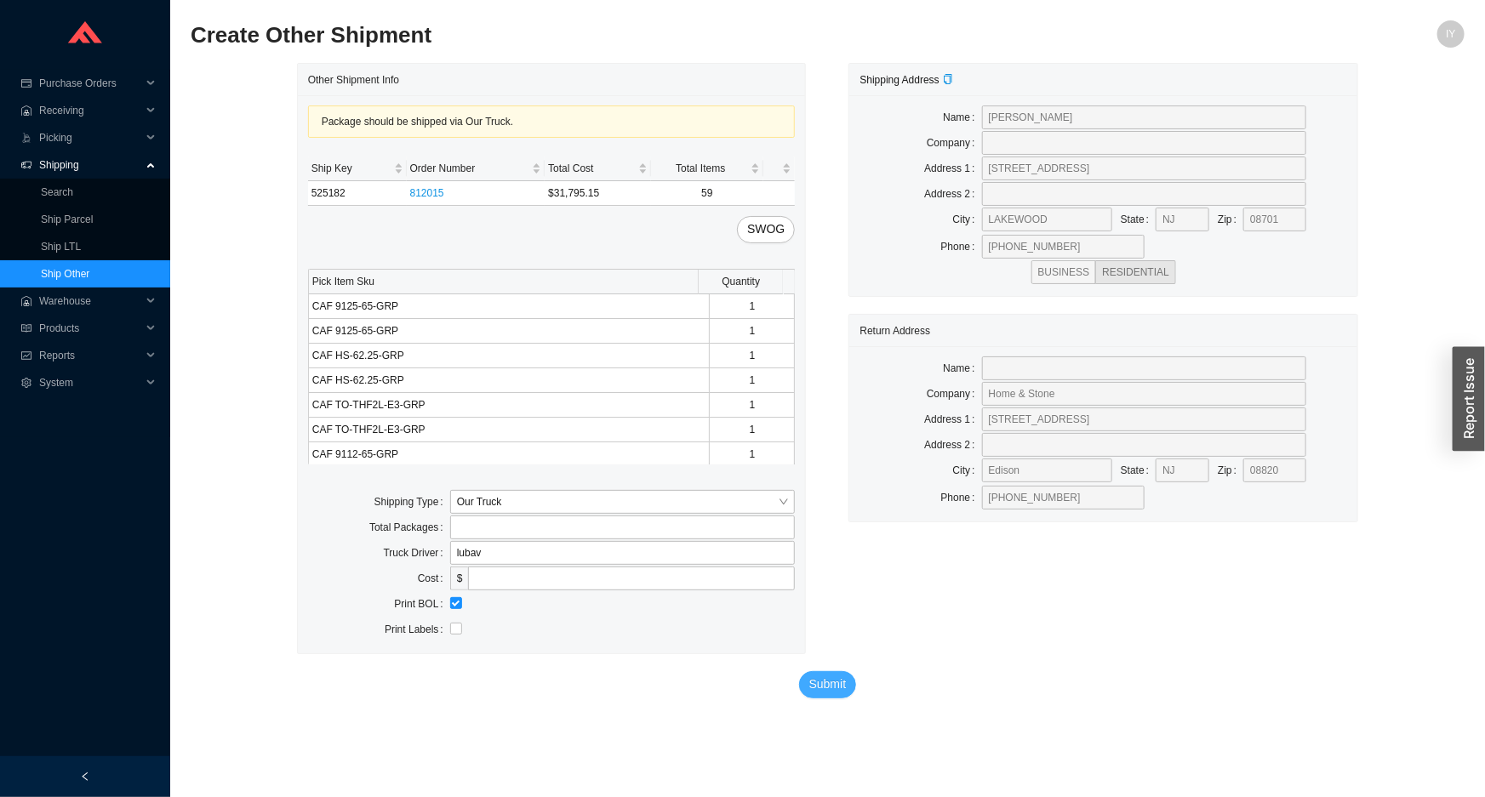
click at [833, 684] on span "Submit" at bounding box center [827, 685] width 37 height 20
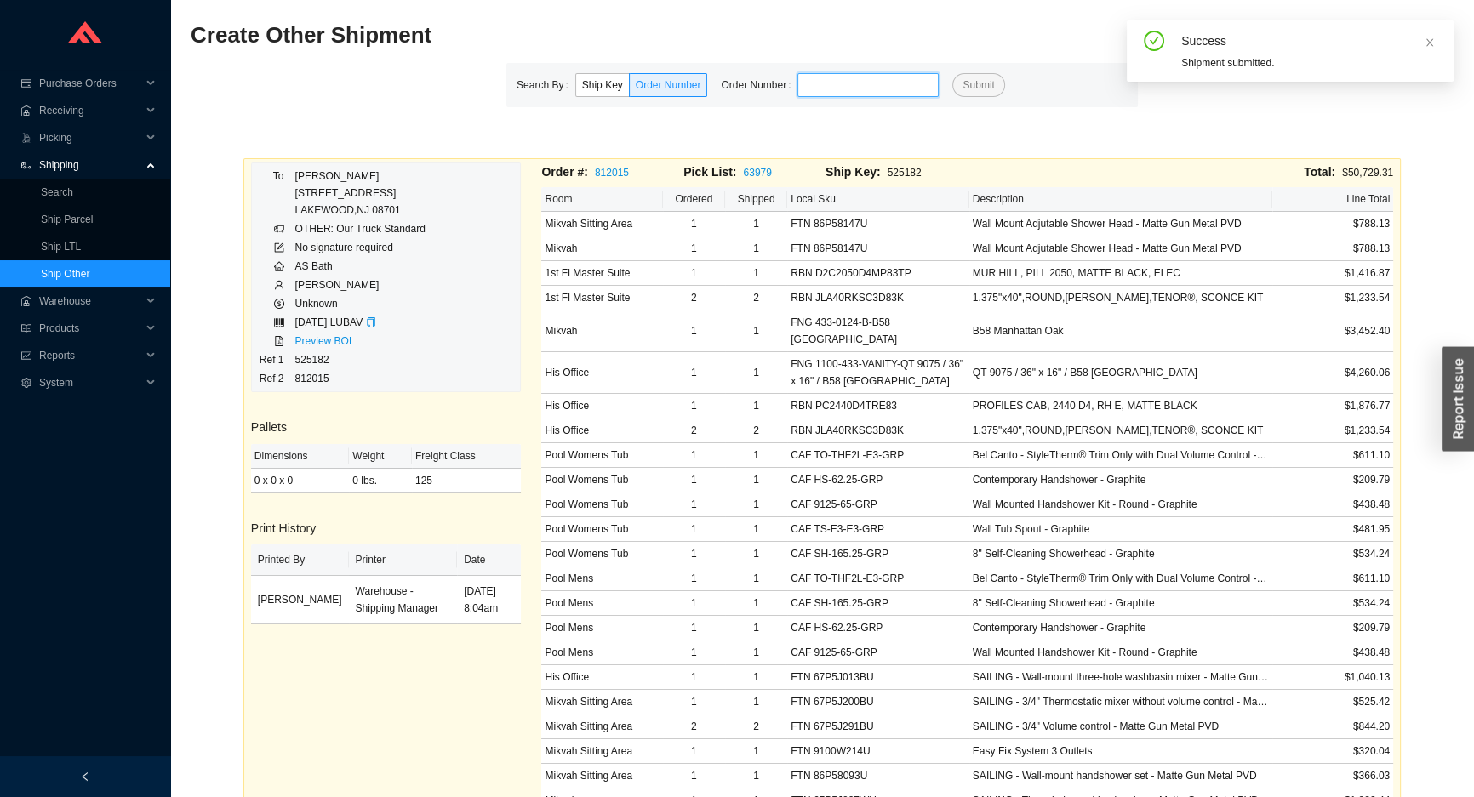
click at [839, 88] on input "tel" at bounding box center [867, 85] width 141 height 24
paste input "927752"
type input "927752"
click at [952, 73] on button "Submit" at bounding box center [978, 85] width 52 height 24
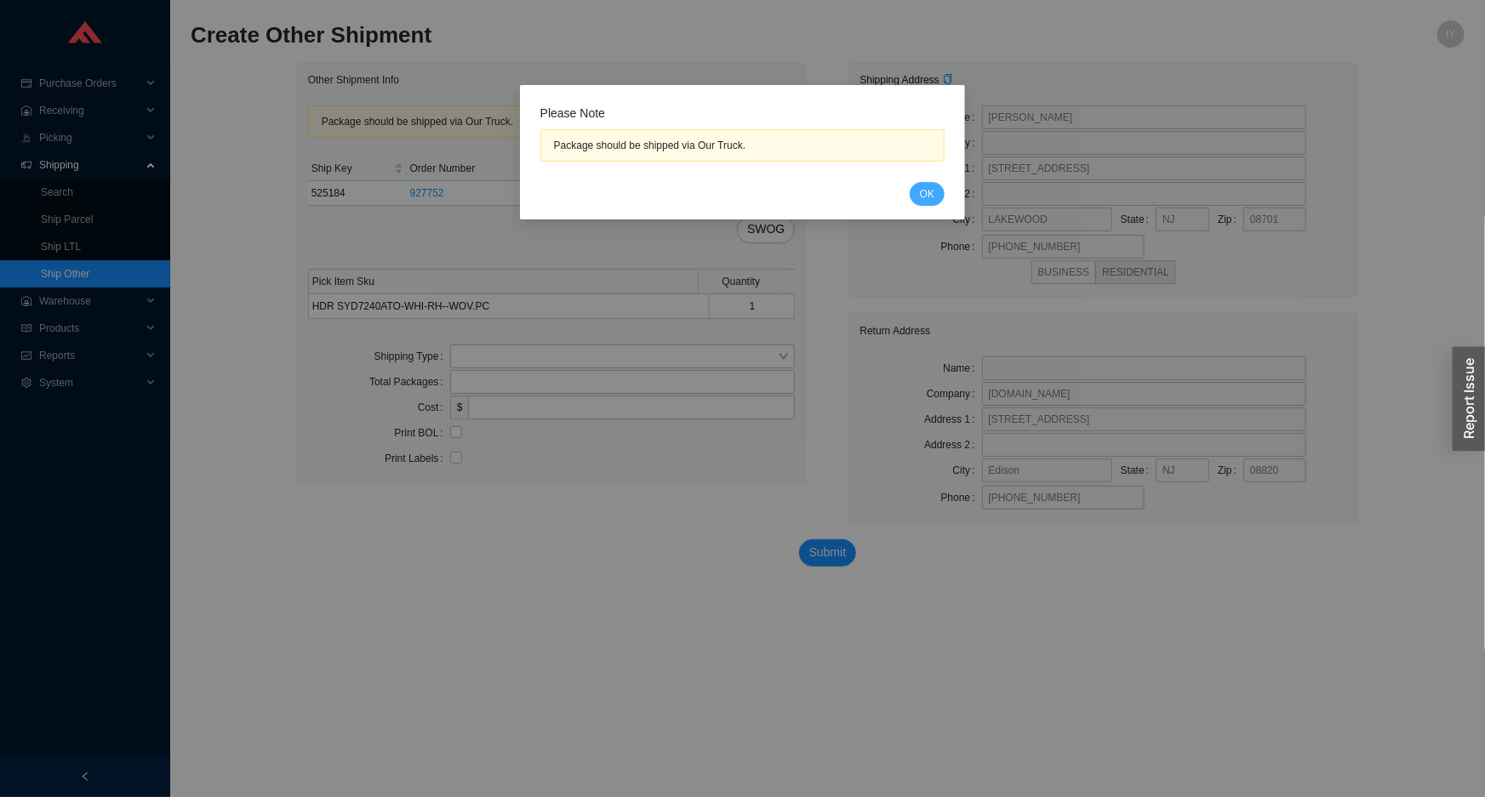
click at [932, 186] on span "OK" at bounding box center [927, 193] width 14 height 17
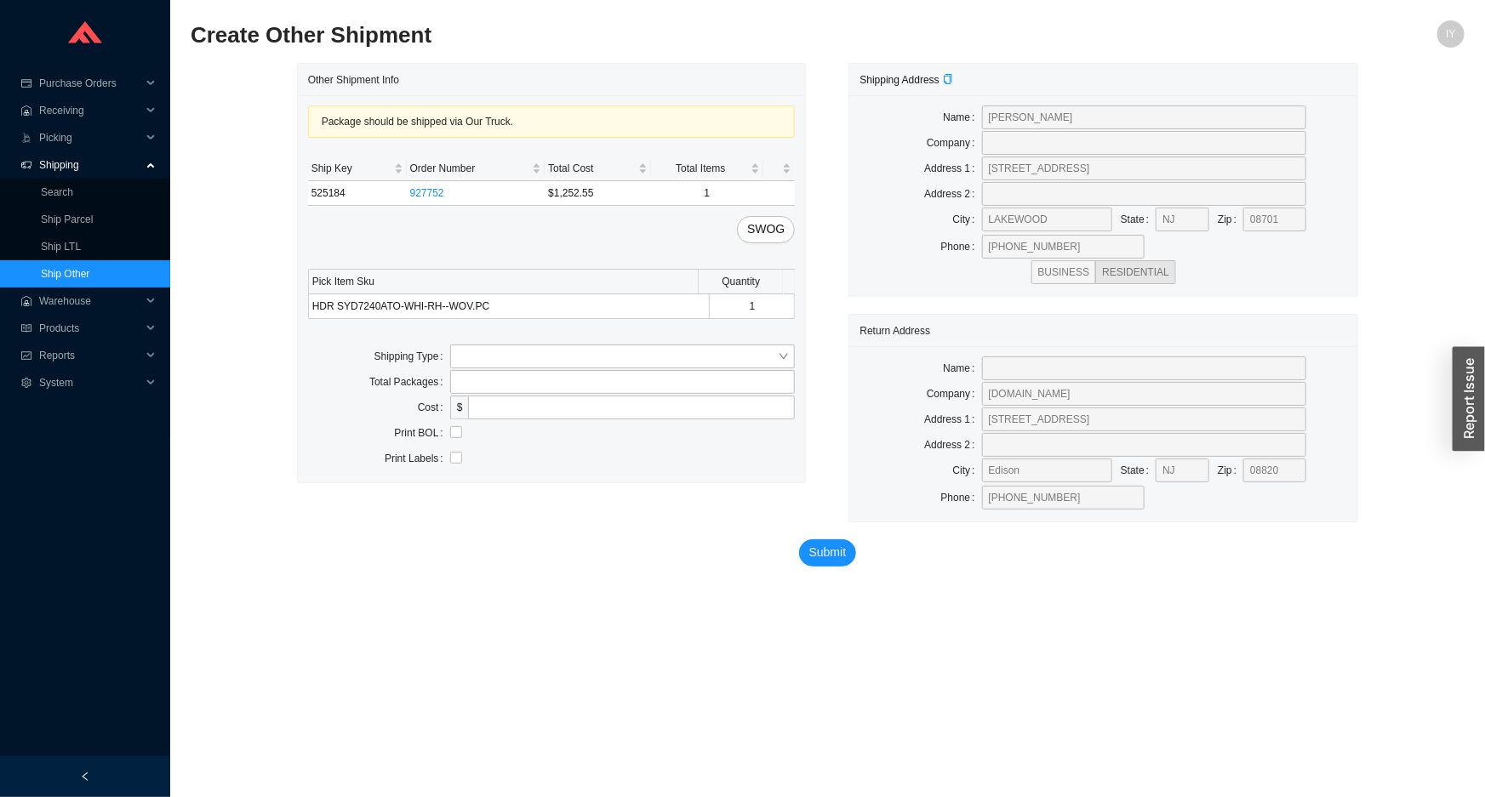
drag, startPoint x: 636, startPoint y: 334, endPoint x: 626, endPoint y: 340, distance: 11.1
click at [629, 339] on div "Package should be shipped via Our Truck. Ship Key Order Number Total Cost Total…" at bounding box center [552, 288] width 508 height 387
drag, startPoint x: 604, startPoint y: 351, endPoint x: 595, endPoint y: 364, distance: 16.5
click at [604, 351] on input "search" at bounding box center [618, 356] width 322 height 22
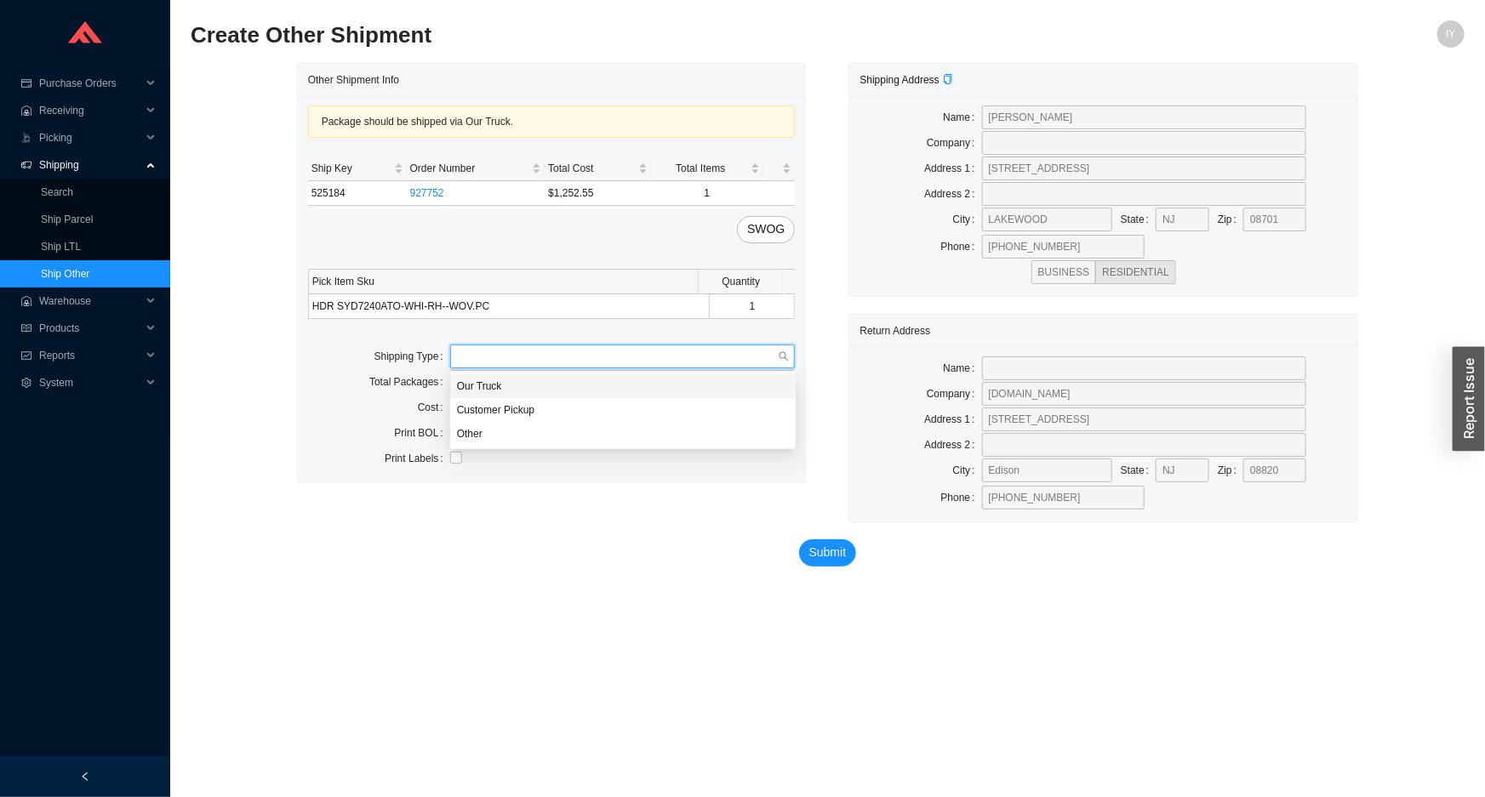
click at [579, 382] on div "Our Truck" at bounding box center [623, 386] width 332 height 15
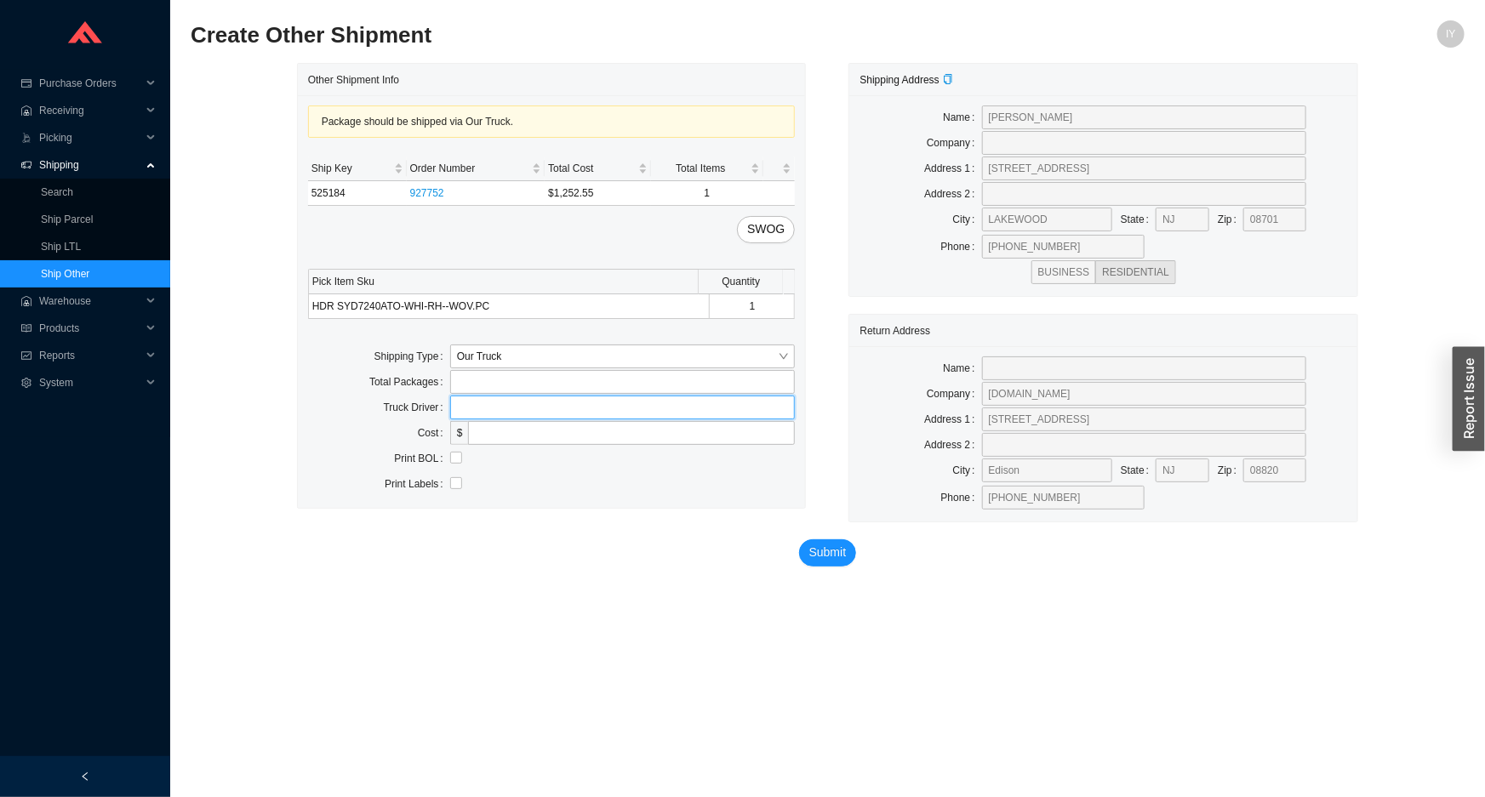
click at [535, 405] on input "text" at bounding box center [622, 408] width 345 height 24
type input "lubav"
click at [459, 459] on input "checkbox" at bounding box center [456, 458] width 12 height 12
checkbox input "true"
click at [841, 550] on span "Submit" at bounding box center [827, 553] width 37 height 20
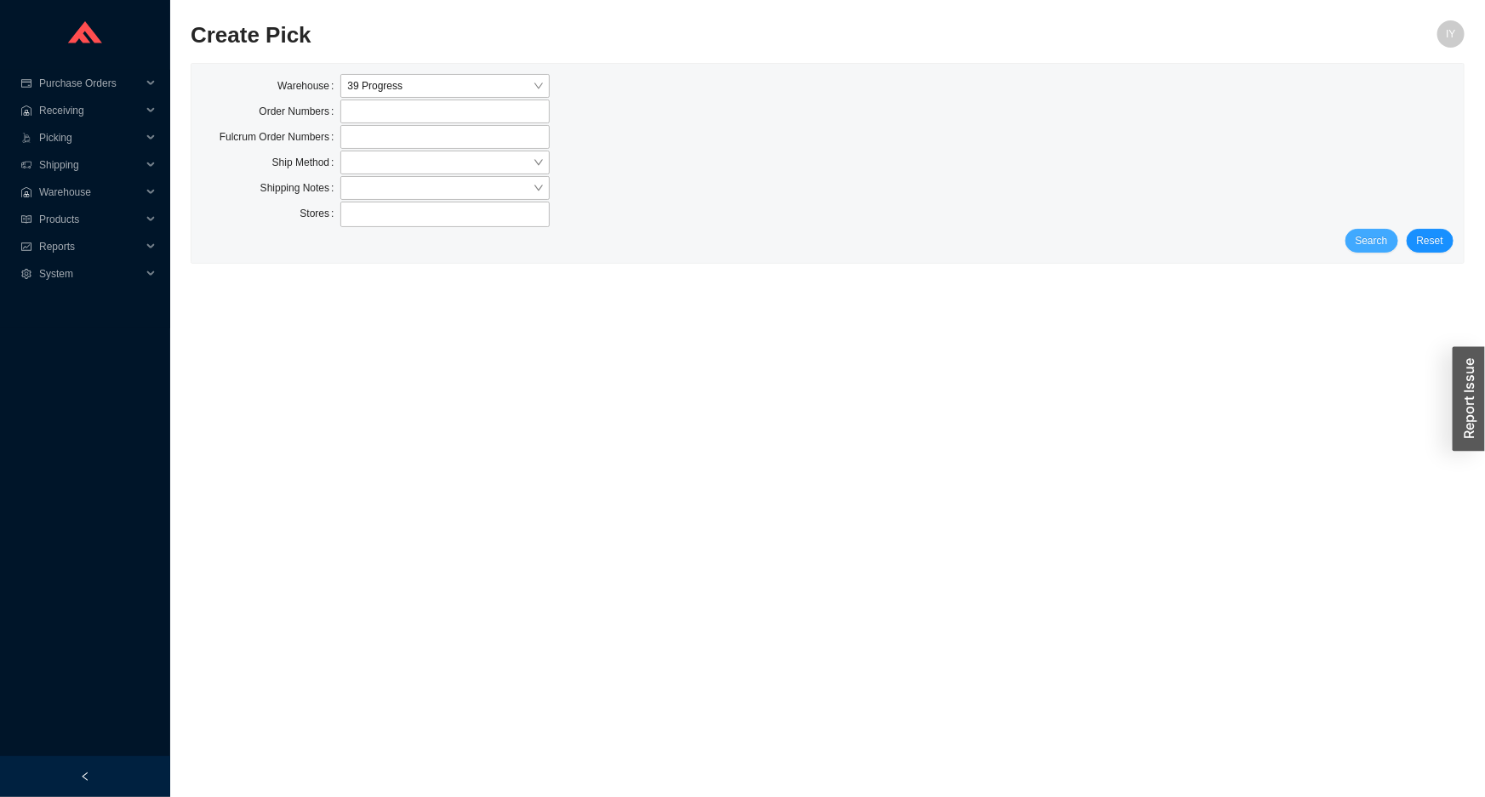
click at [1377, 242] on span "Search" at bounding box center [1371, 240] width 32 height 17
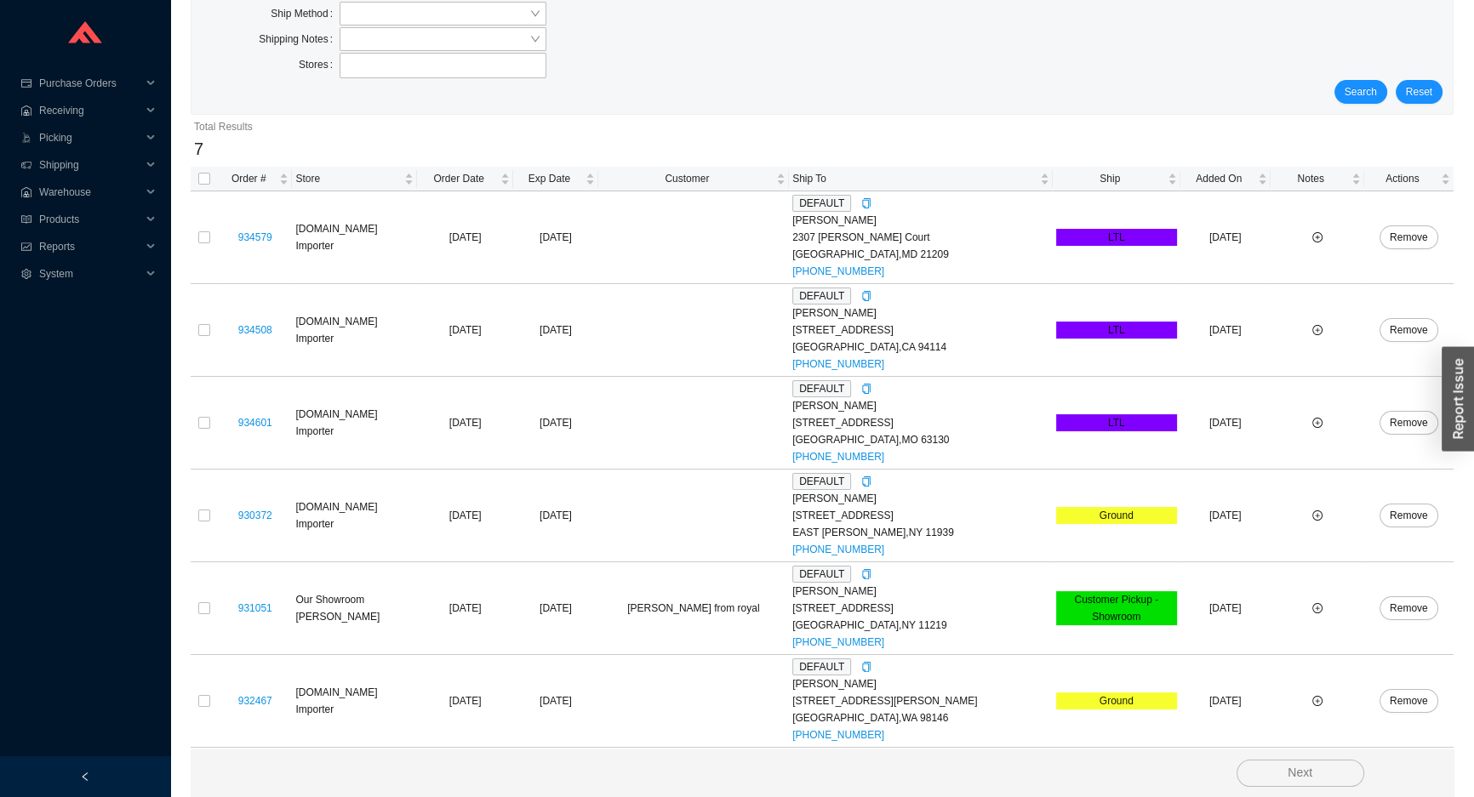
scroll to position [7, 0]
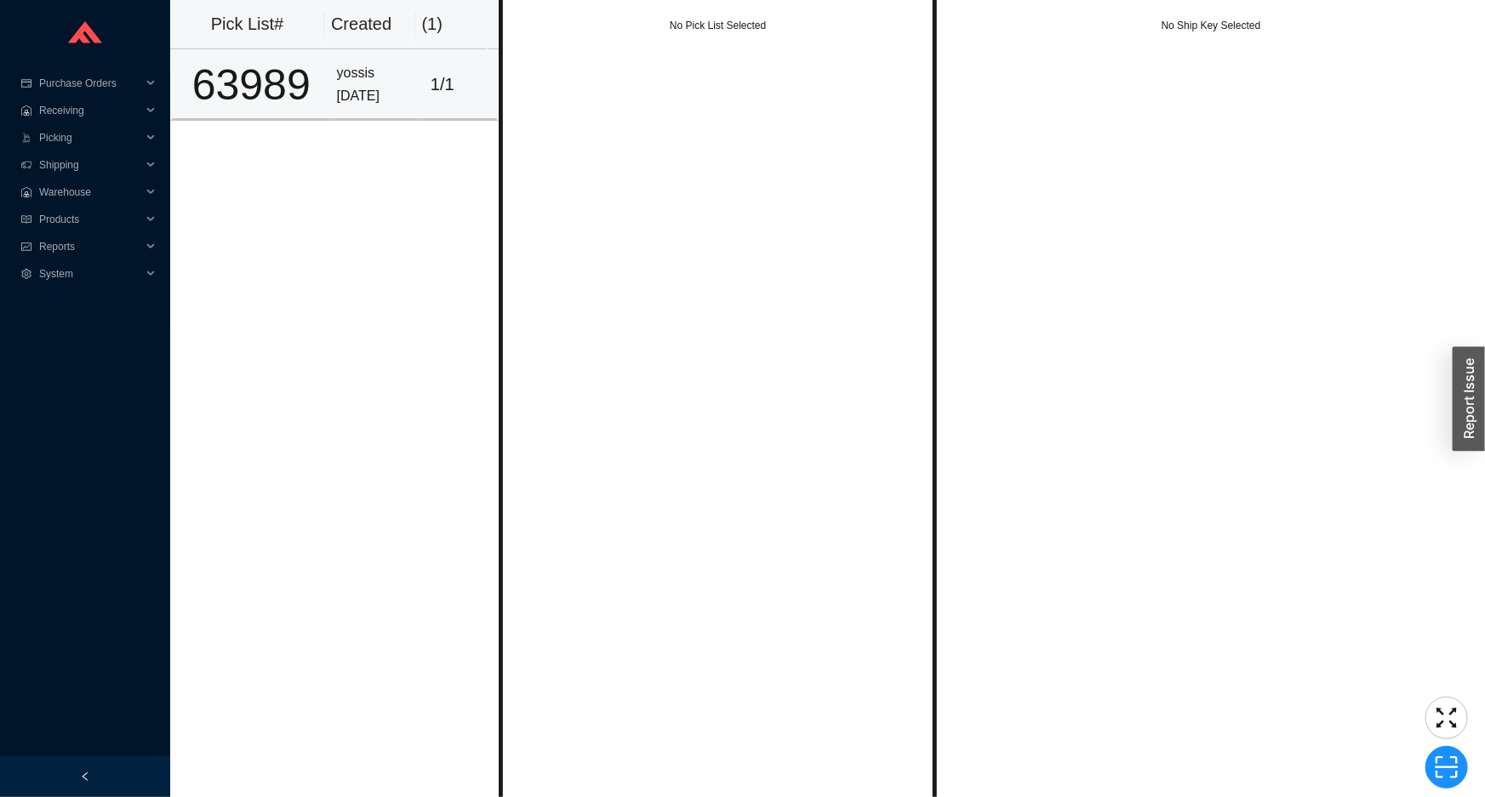
drag, startPoint x: 0, startPoint y: 0, endPoint x: 460, endPoint y: 112, distance: 473.8
click at [460, 112] on td "1 / 1" at bounding box center [461, 84] width 75 height 71
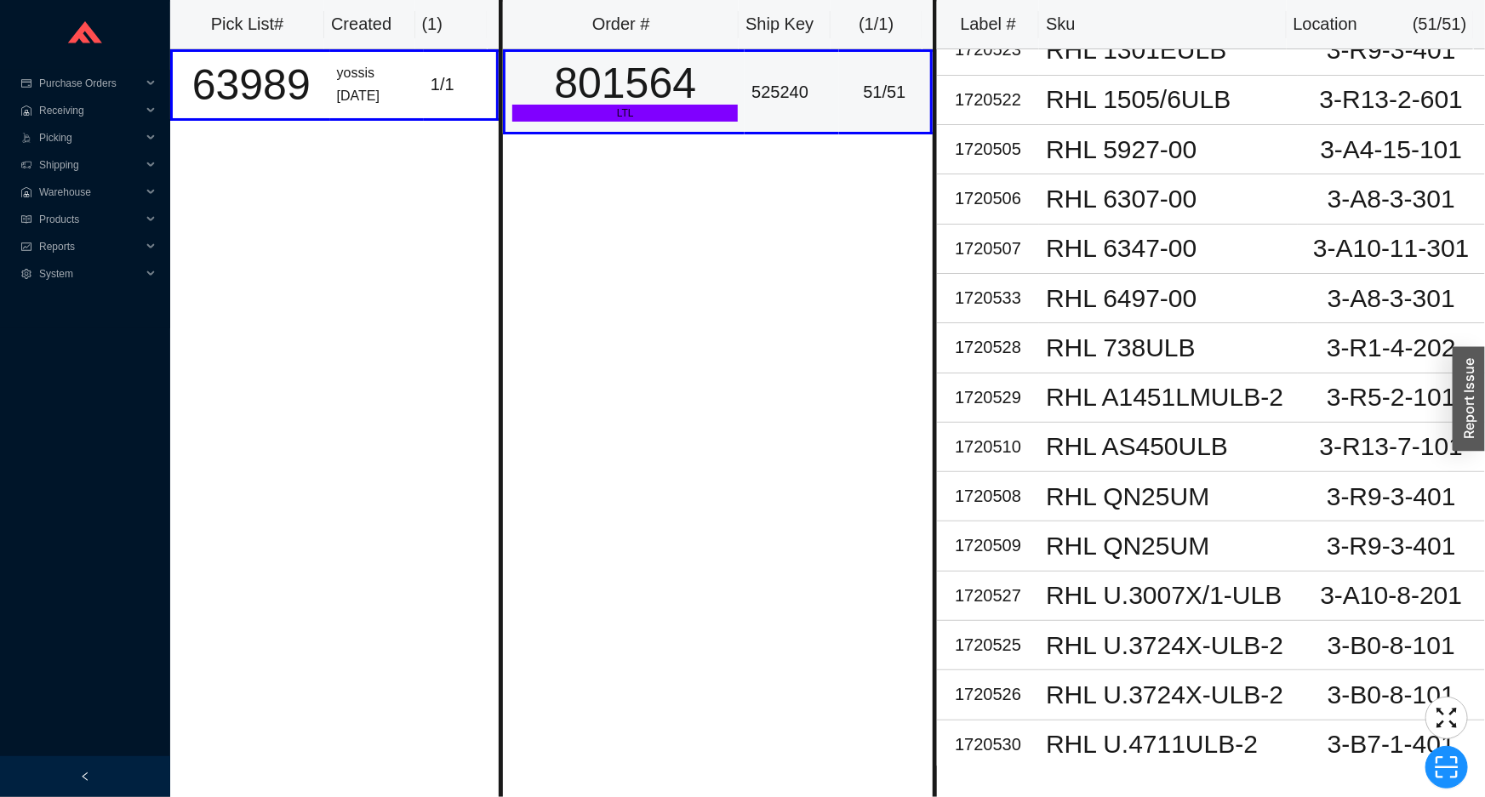
scroll to position [1624, 0]
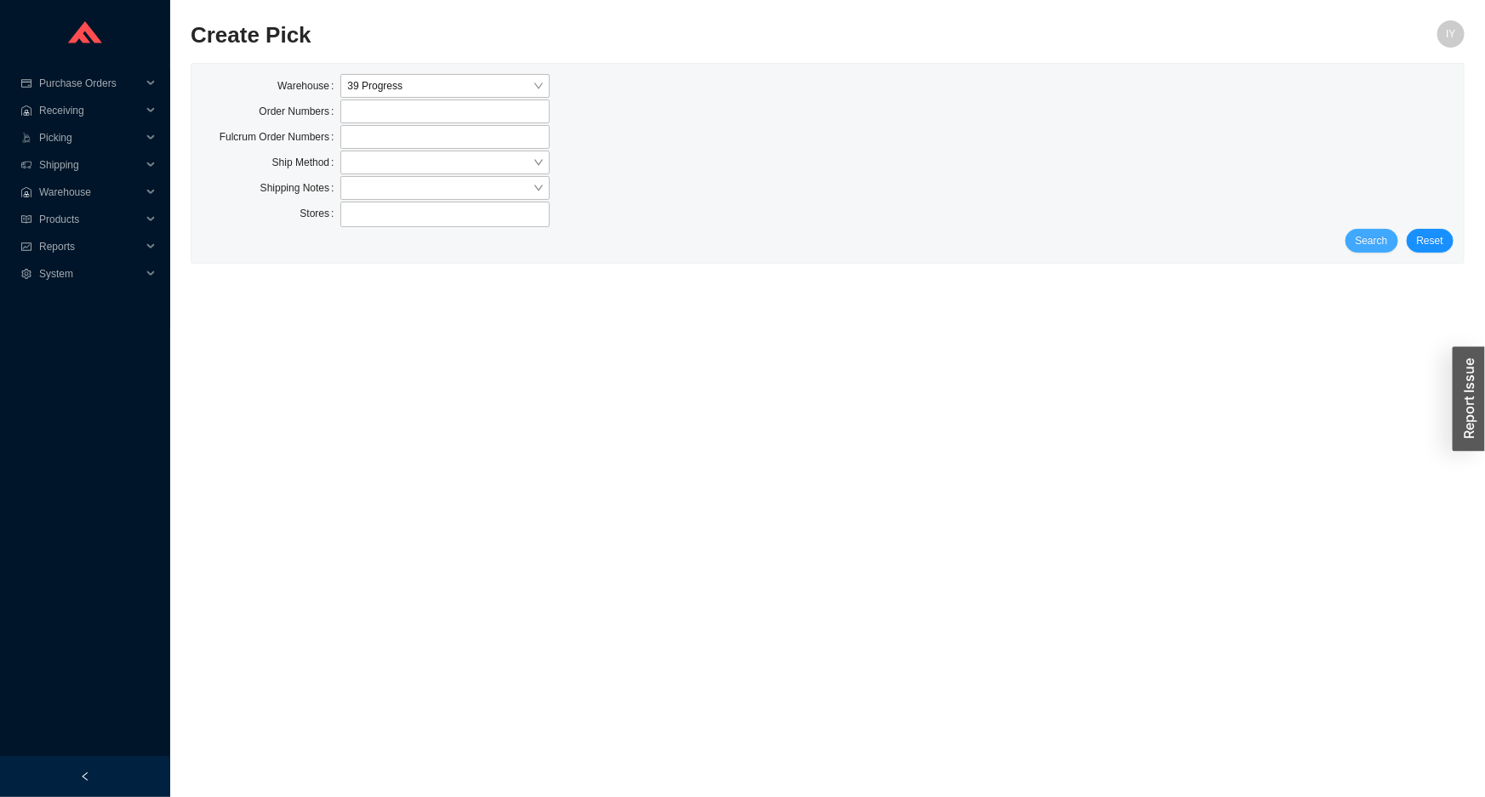
click at [1376, 238] on span "Search" at bounding box center [1371, 240] width 32 height 17
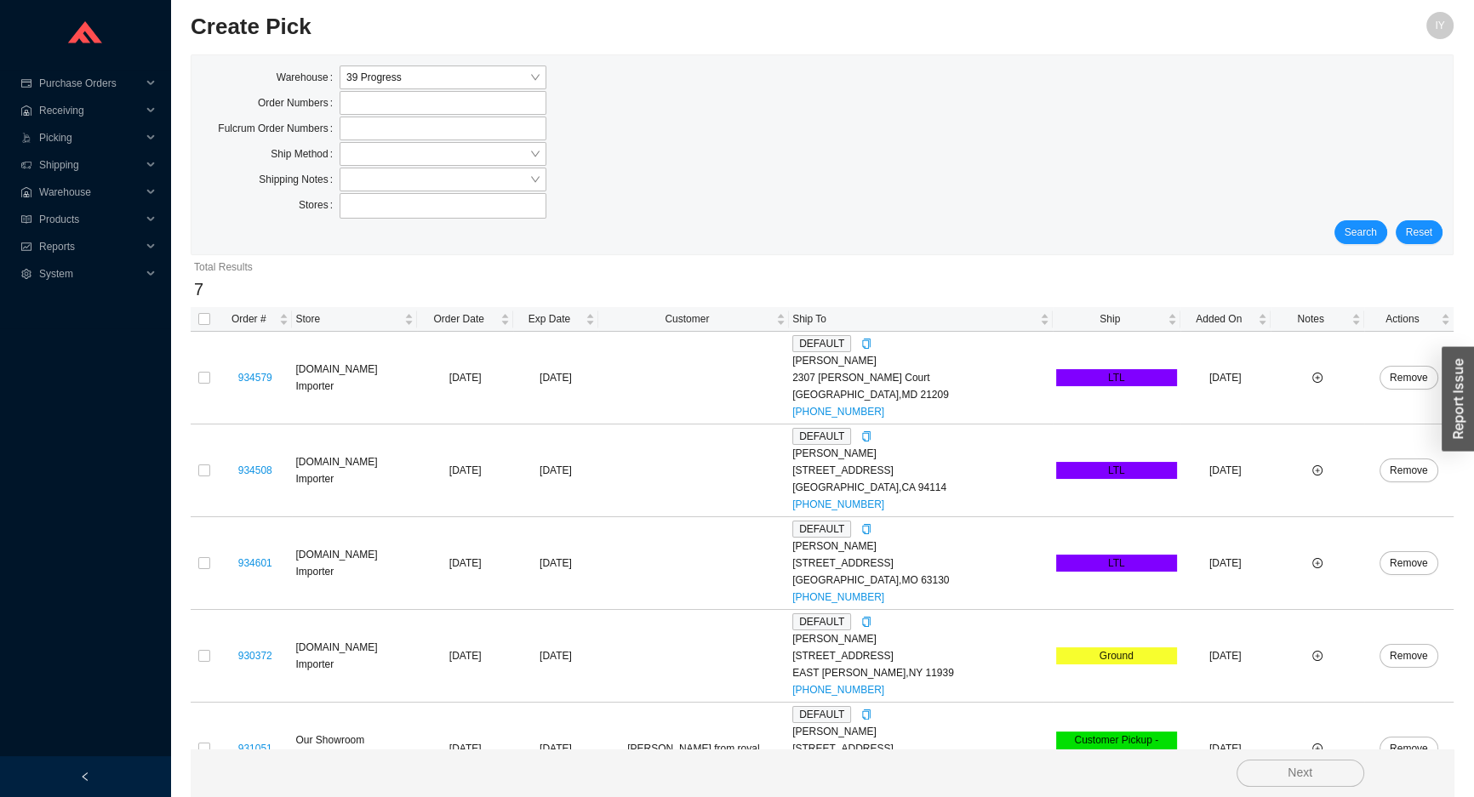
scroll to position [7, 0]
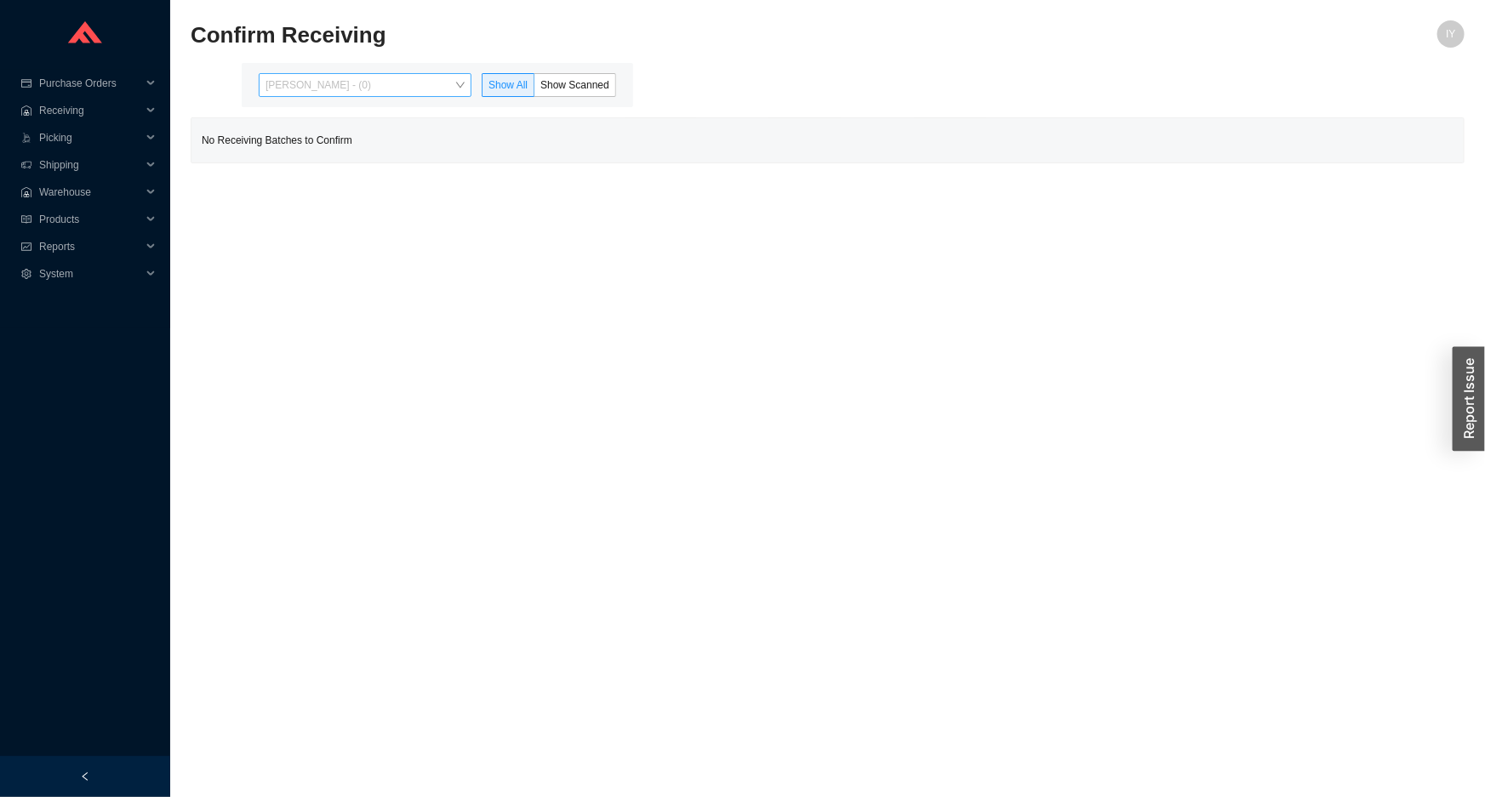
click at [448, 79] on span "[PERSON_NAME] - (0)" at bounding box center [364, 85] width 199 height 22
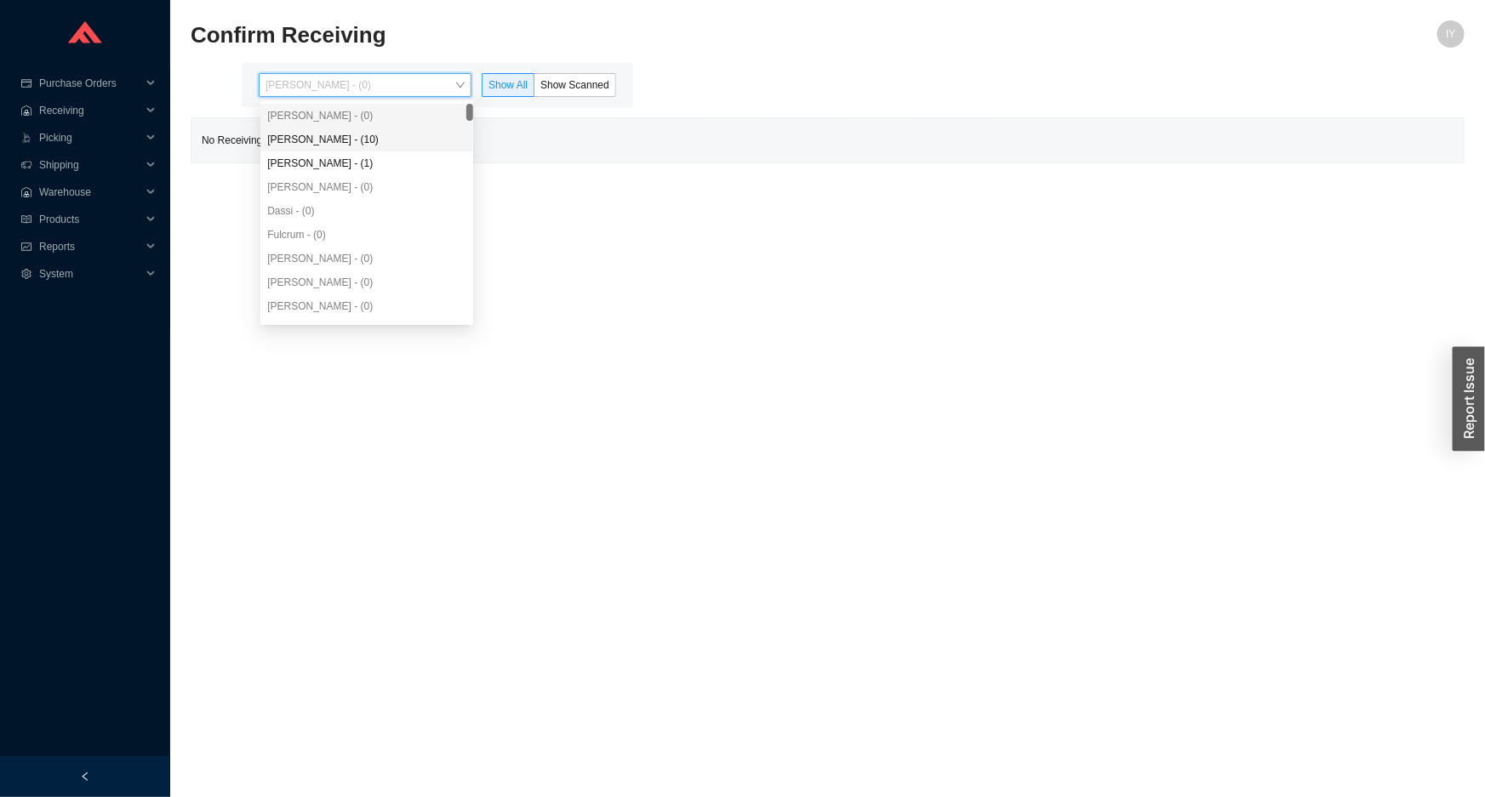
click at [454, 134] on div "[PERSON_NAME] - (10)" at bounding box center [366, 139] width 199 height 15
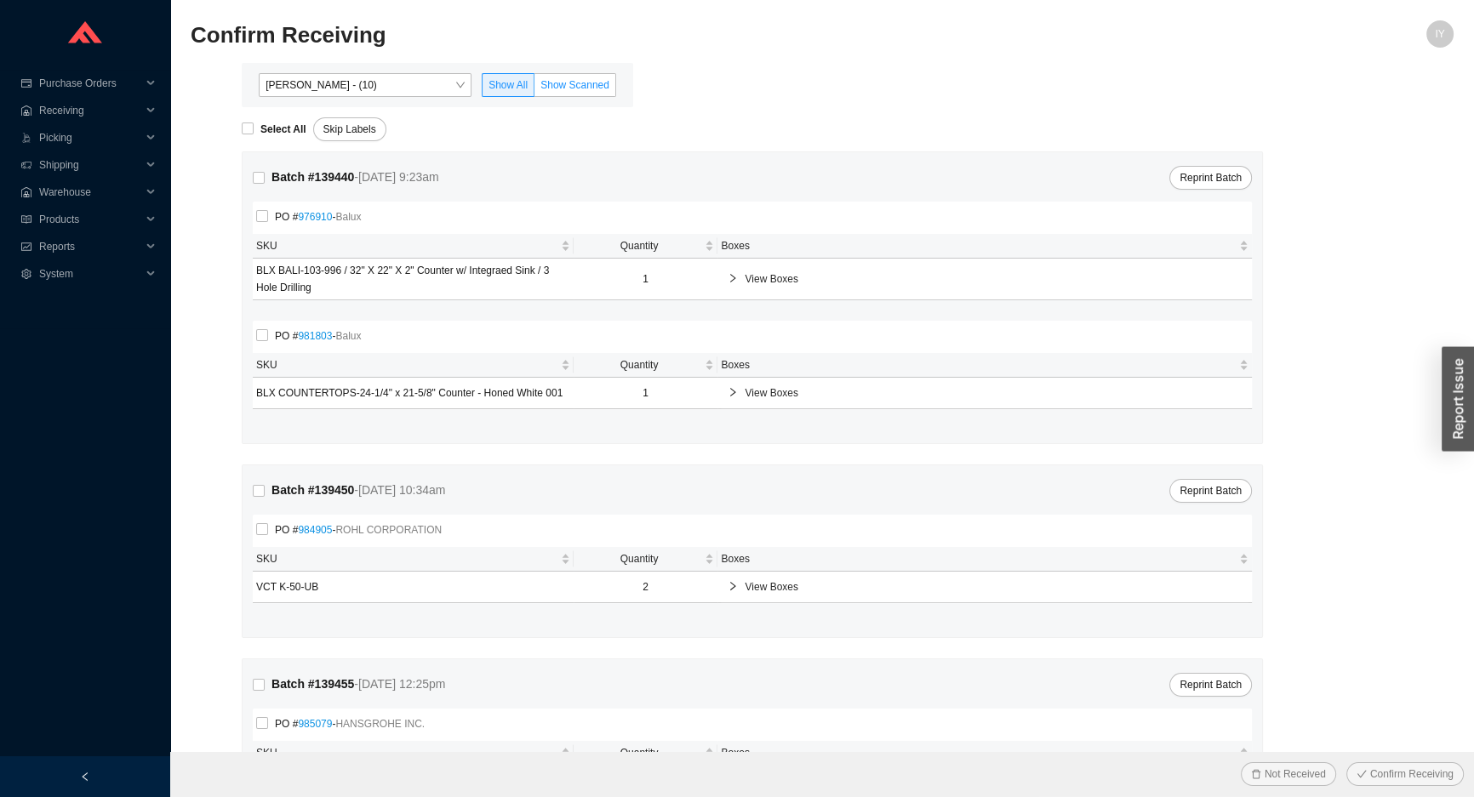
click at [574, 92] on label "Show Scanned" at bounding box center [575, 85] width 82 height 24
click at [534, 88] on input "Show Scanned" at bounding box center [534, 88] width 0 height 0
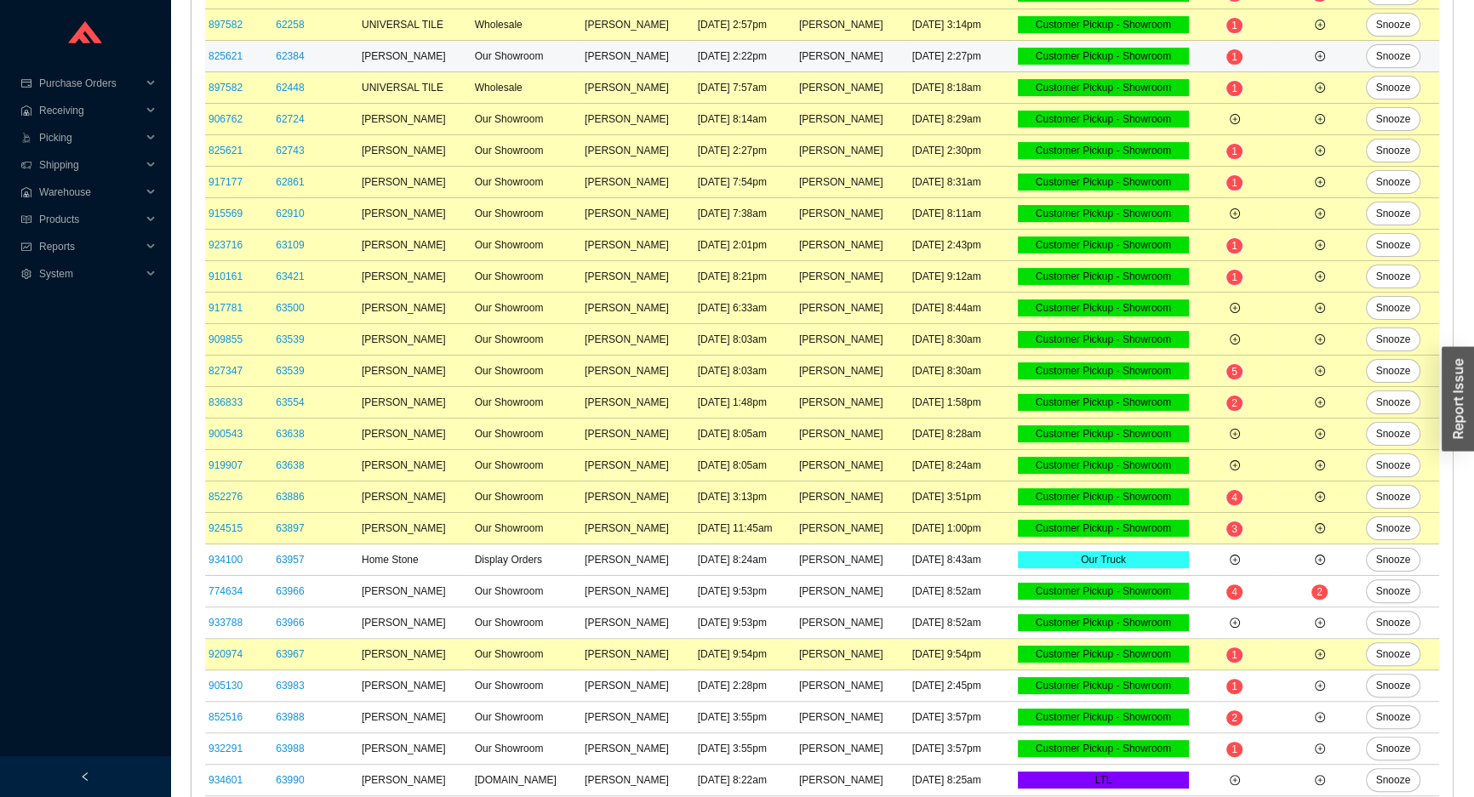
scroll to position [437, 0]
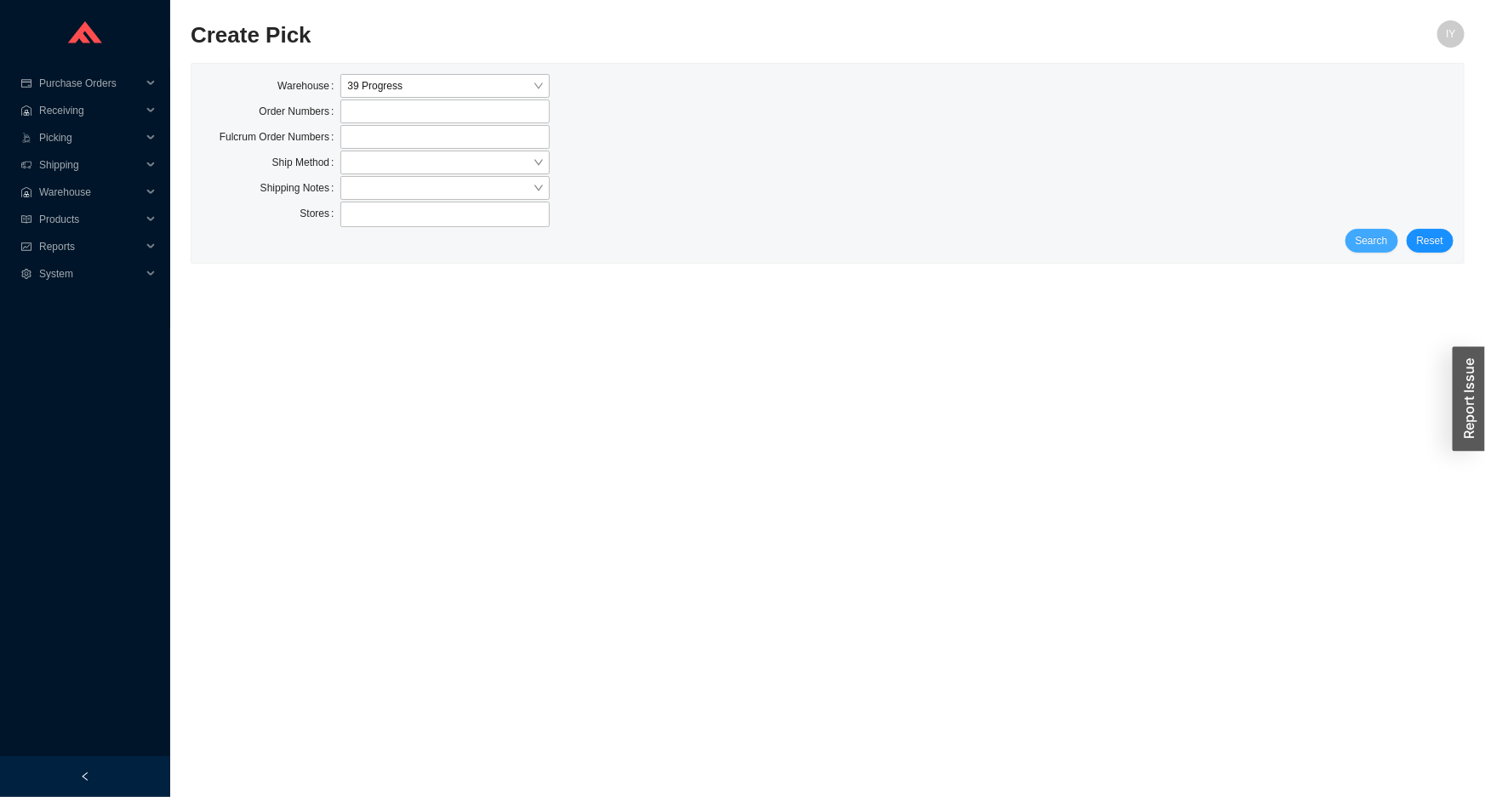
click at [1388, 242] on span "Search" at bounding box center [1371, 240] width 32 height 17
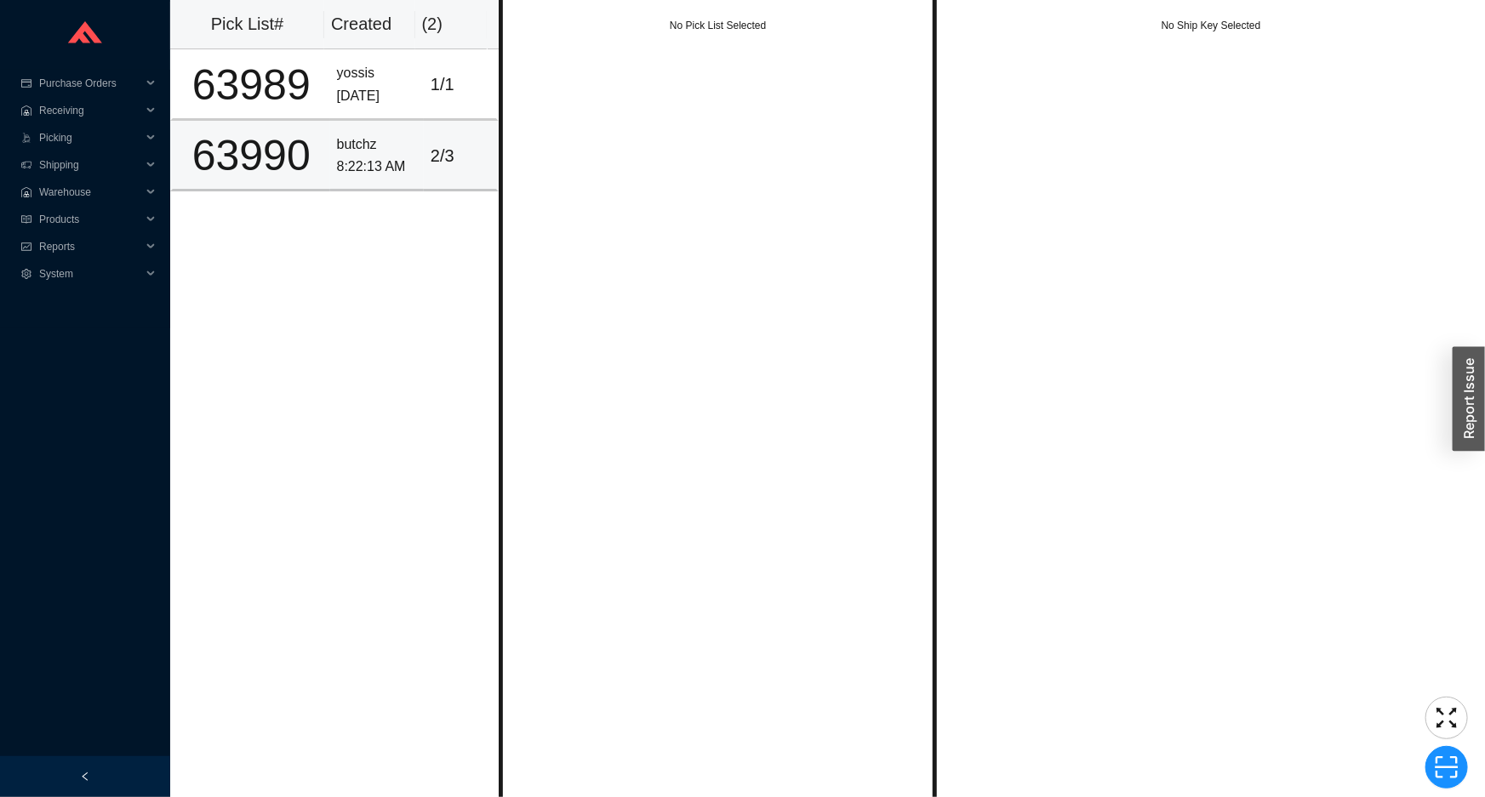
click at [359, 168] on div "8:22:13 AM" at bounding box center [377, 167] width 80 height 23
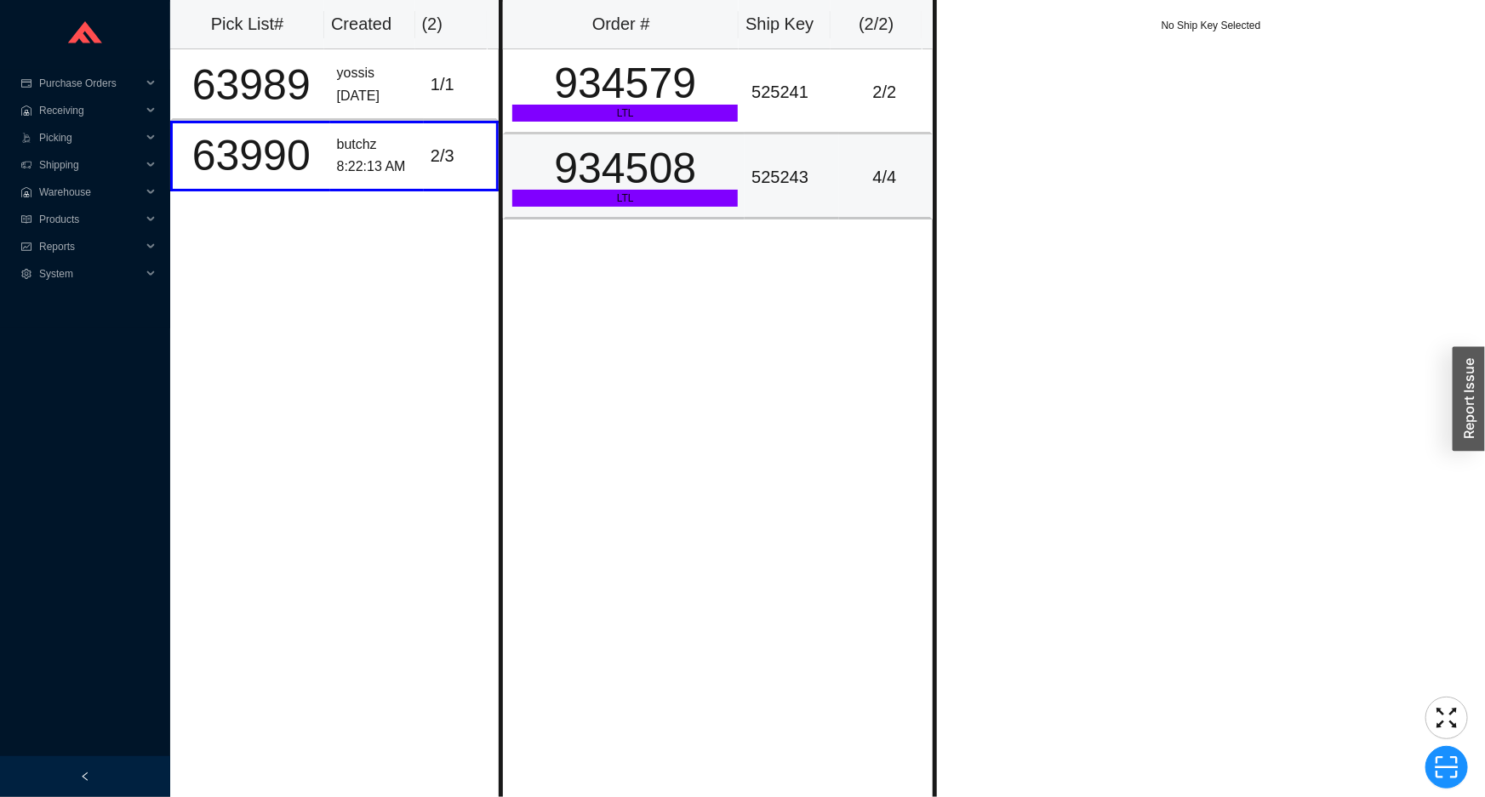
click at [651, 152] on div "934508" at bounding box center [624, 168] width 225 height 43
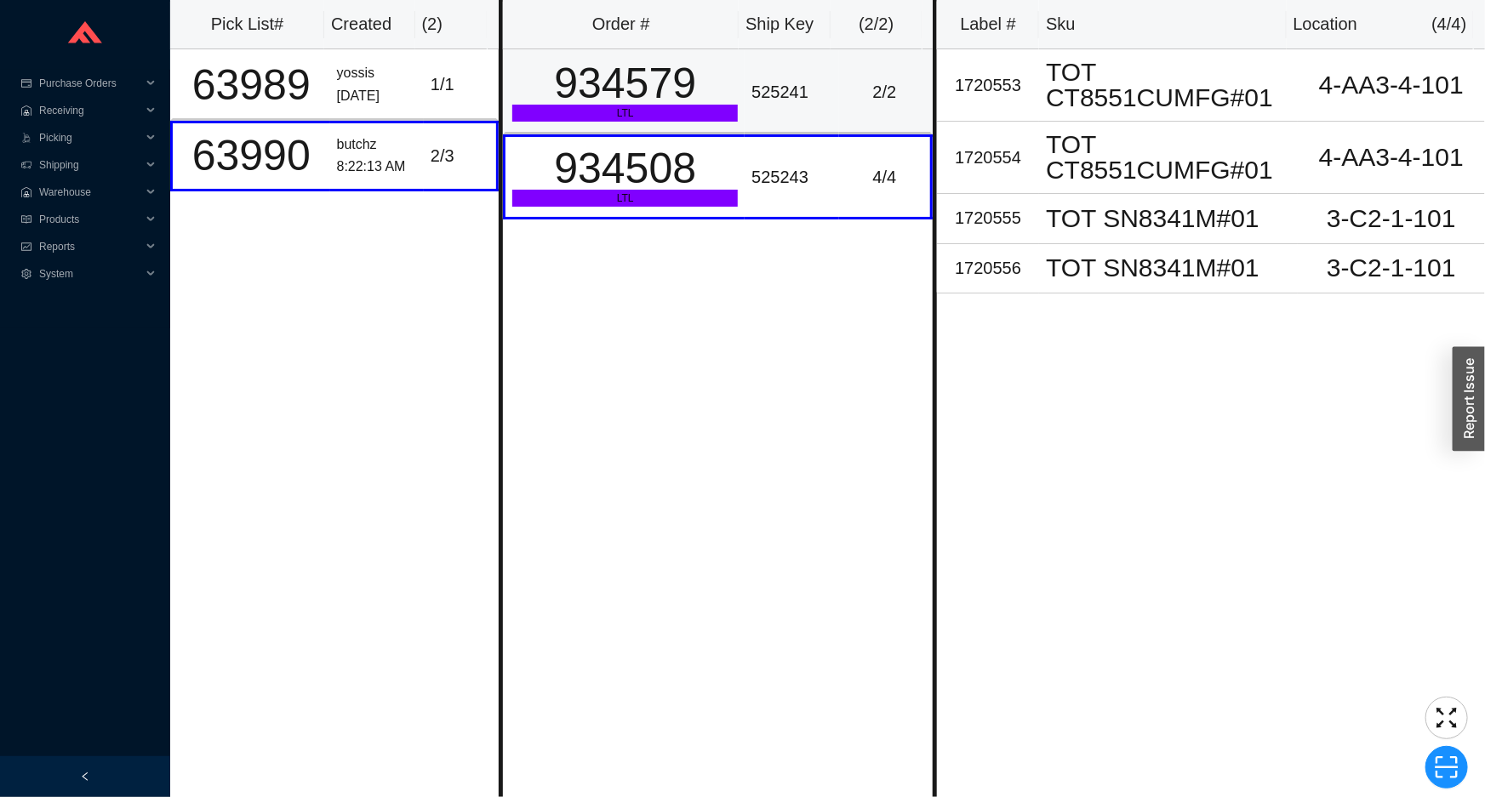
click at [665, 100] on div "934579" at bounding box center [624, 83] width 225 height 43
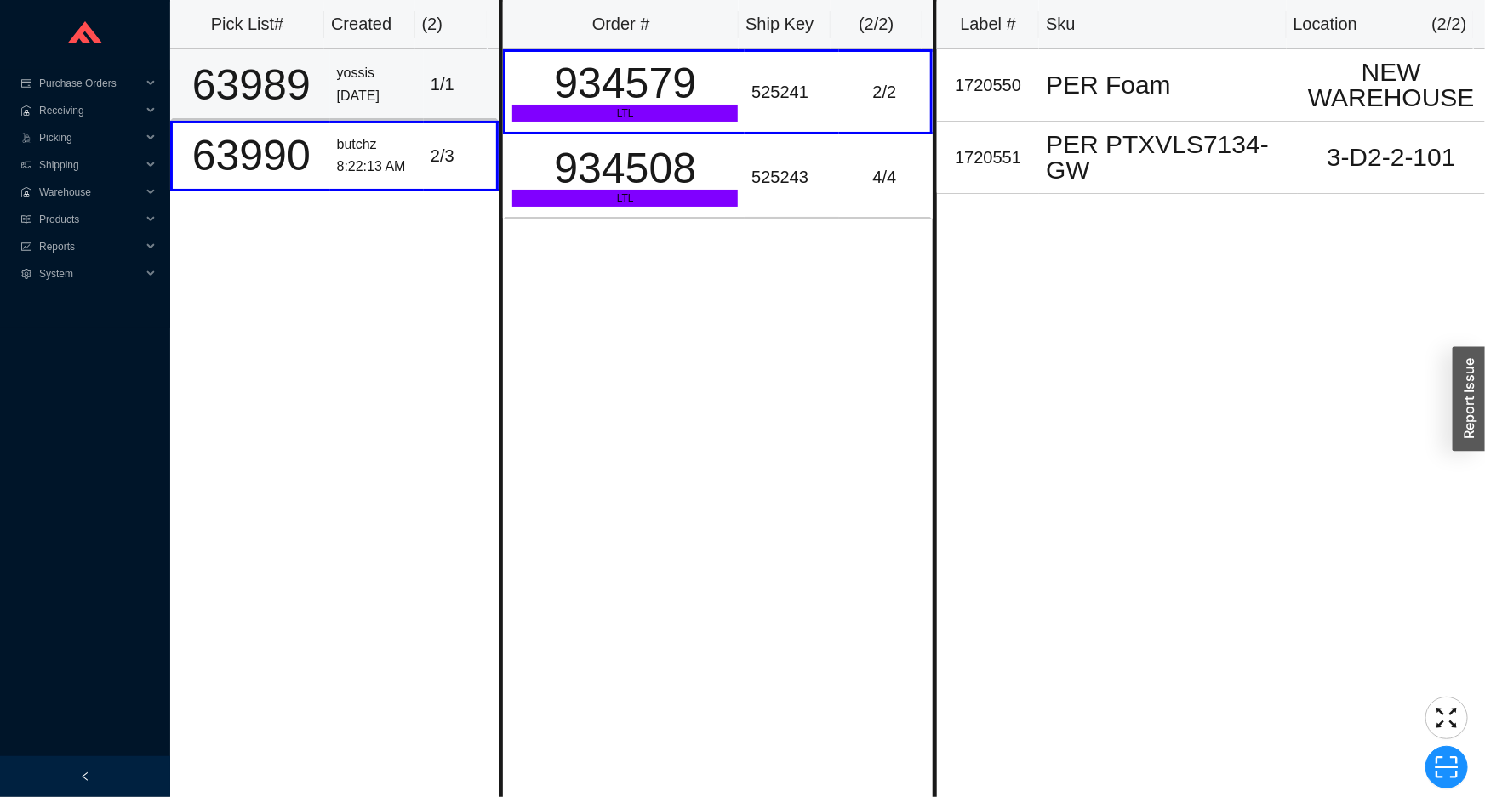
click at [442, 84] on div "1 / 1" at bounding box center [459, 85] width 59 height 28
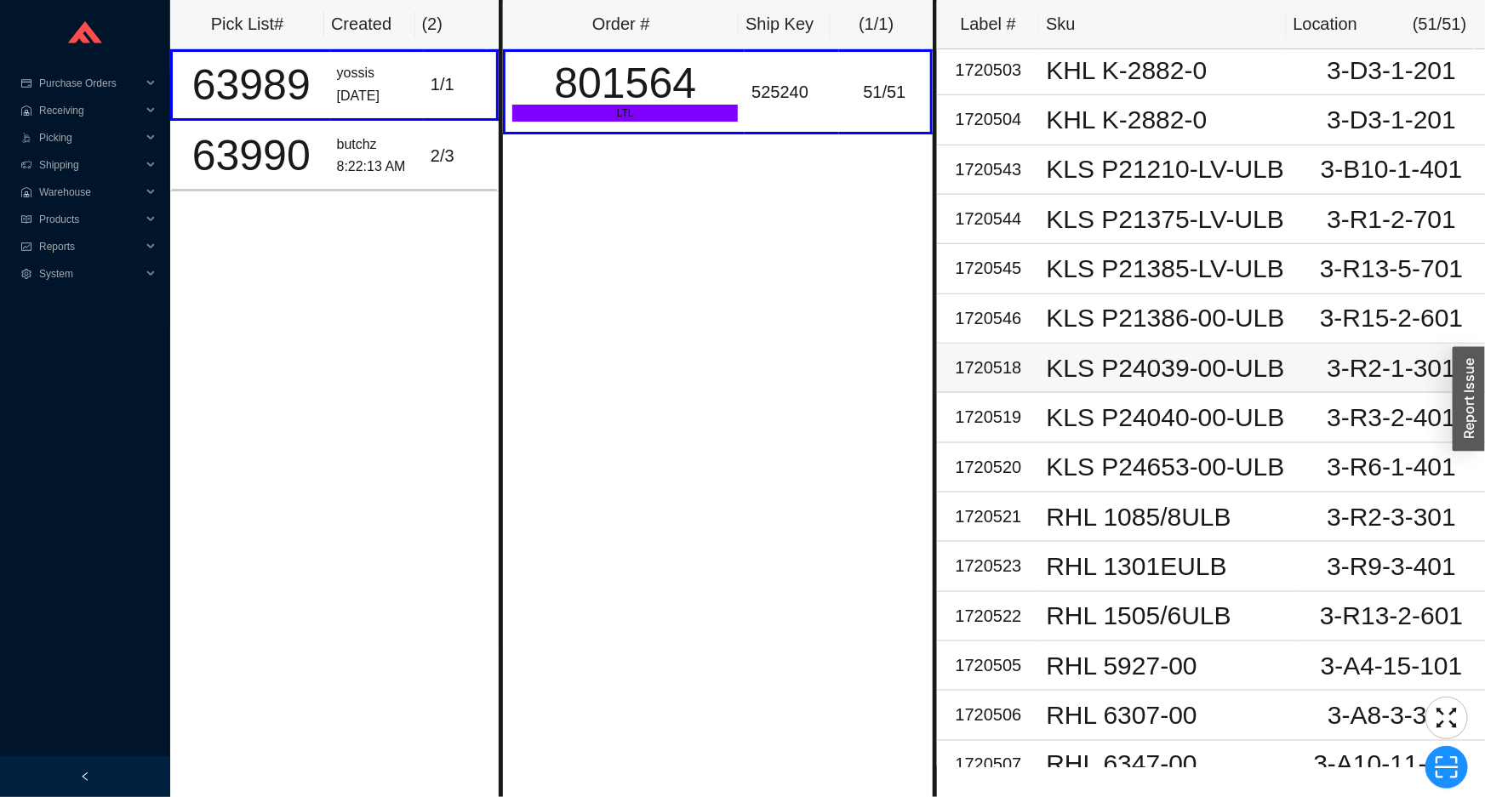
scroll to position [528, 0]
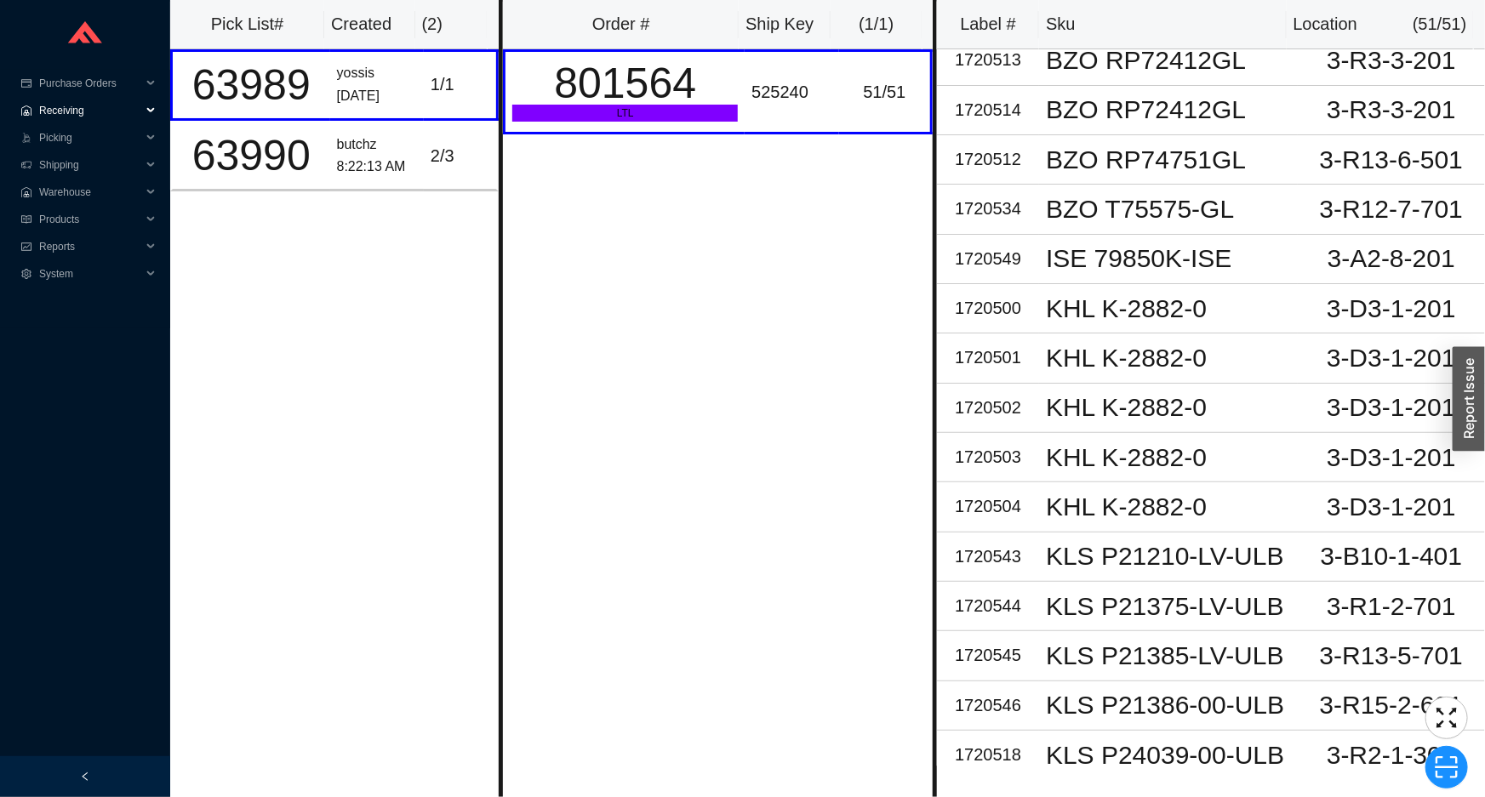
click at [111, 112] on span "Receiving" at bounding box center [90, 110] width 102 height 27
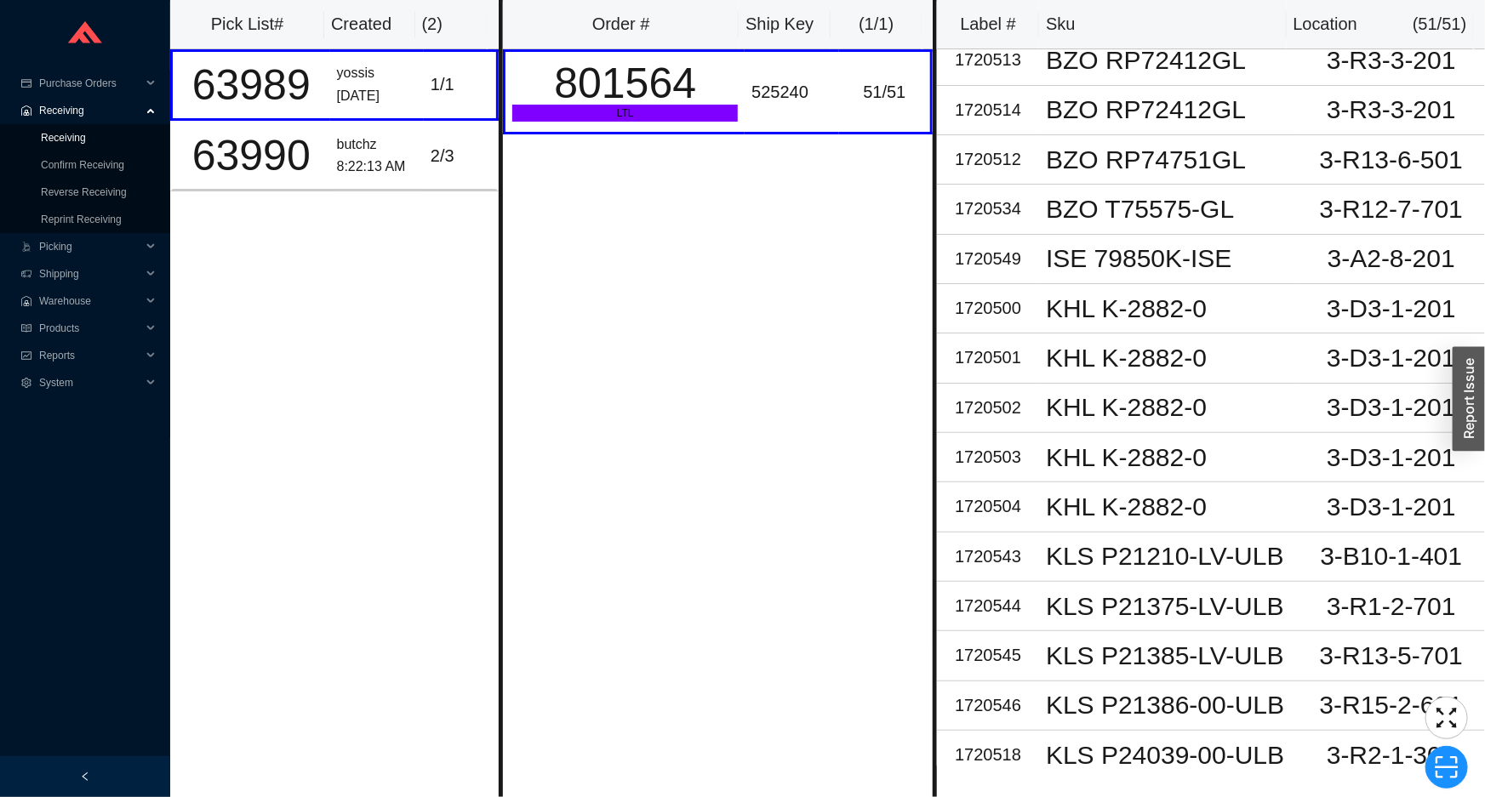
click at [86, 135] on link "Receiving" at bounding box center [63, 138] width 45 height 12
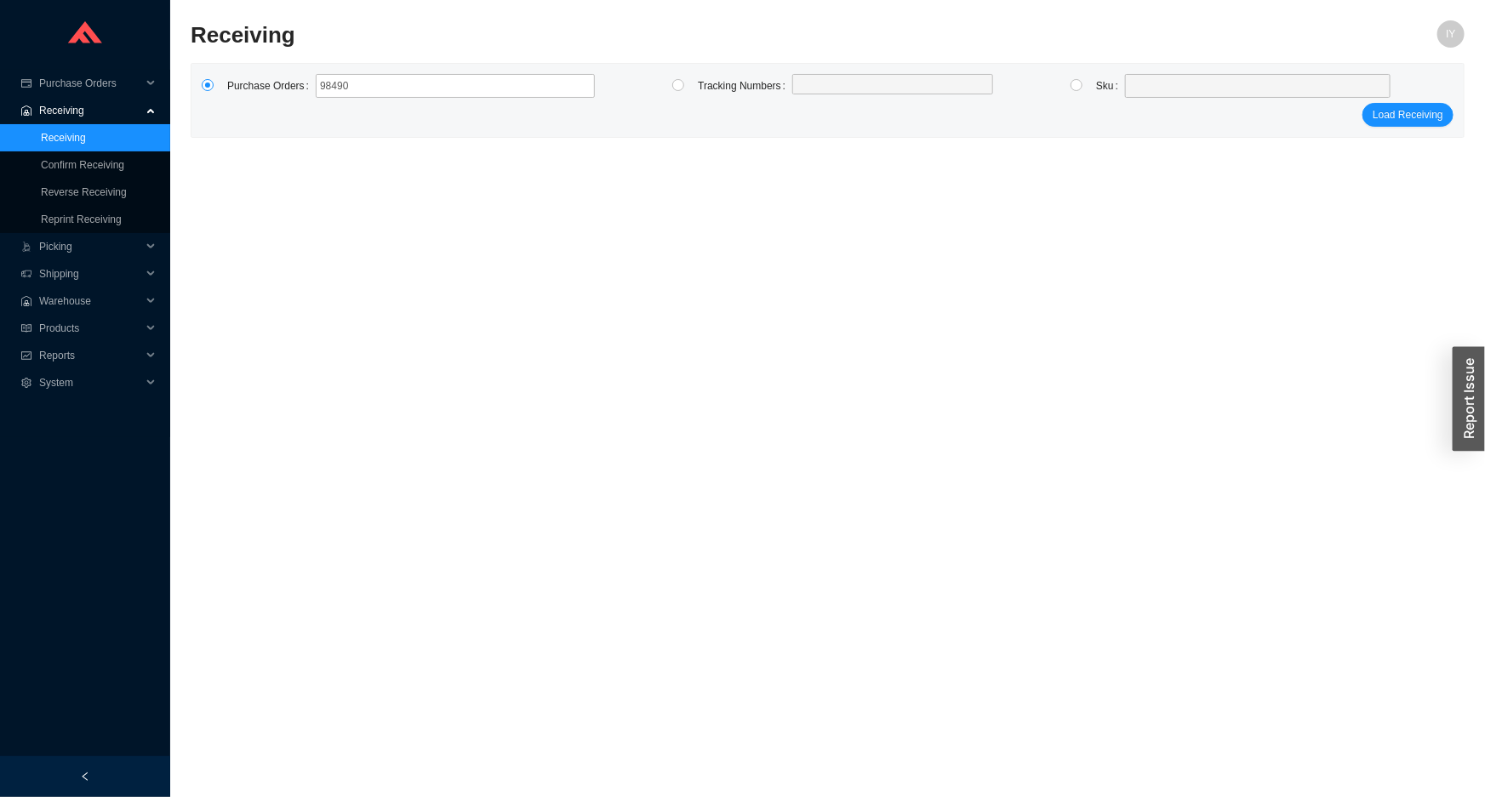
type input "984904"
click button "Load Receiving" at bounding box center [1407, 115] width 91 height 24
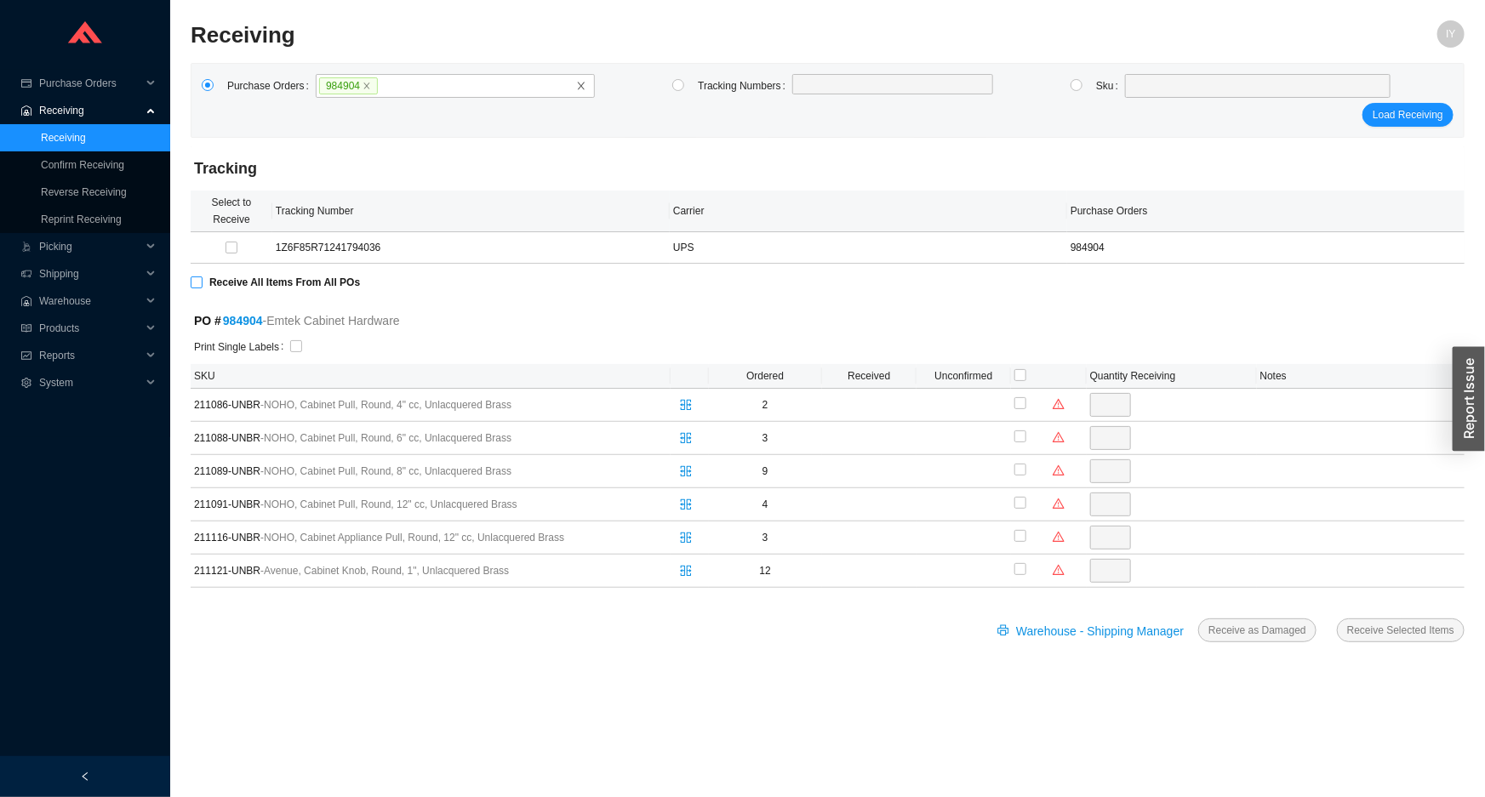
click at [192, 280] on input "Receive All Items From All POs" at bounding box center [197, 282] width 12 height 12
checkbox input "true"
type input "2"
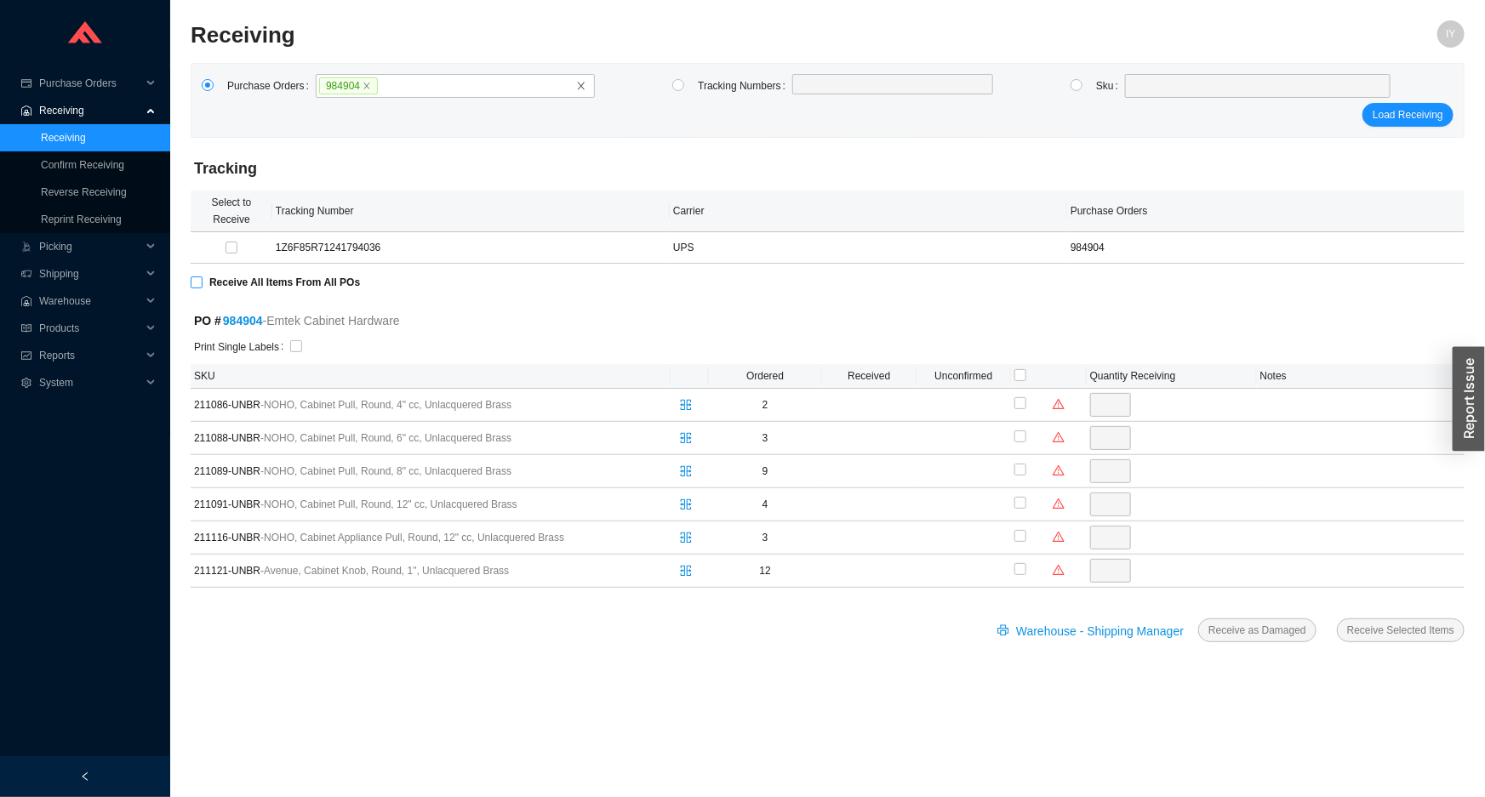
checkbox input "true"
type input "3"
checkbox input "true"
type input "9"
checkbox input "true"
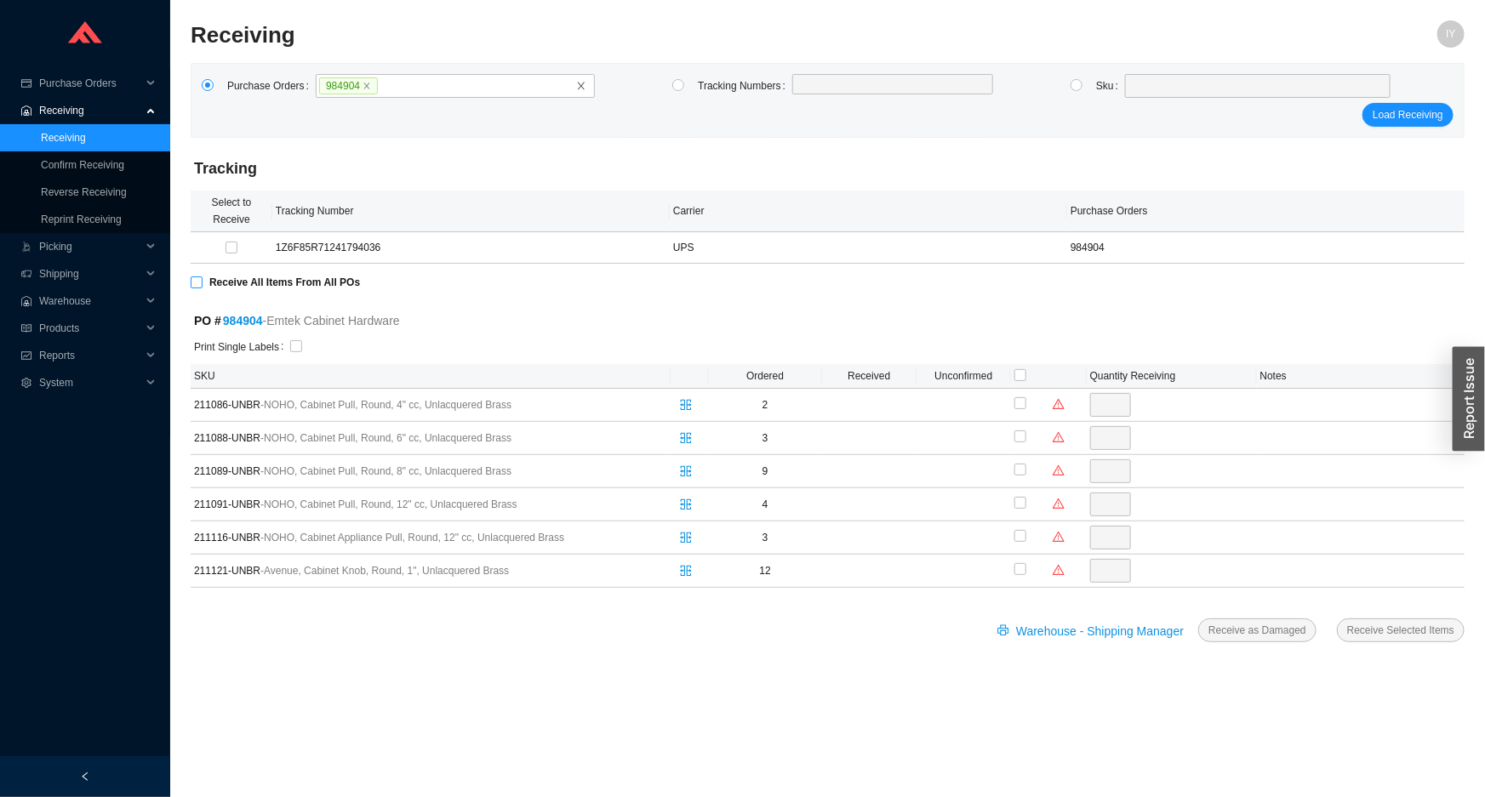
type input "4"
checkbox input "true"
type input "3"
checkbox input "true"
type input "12"
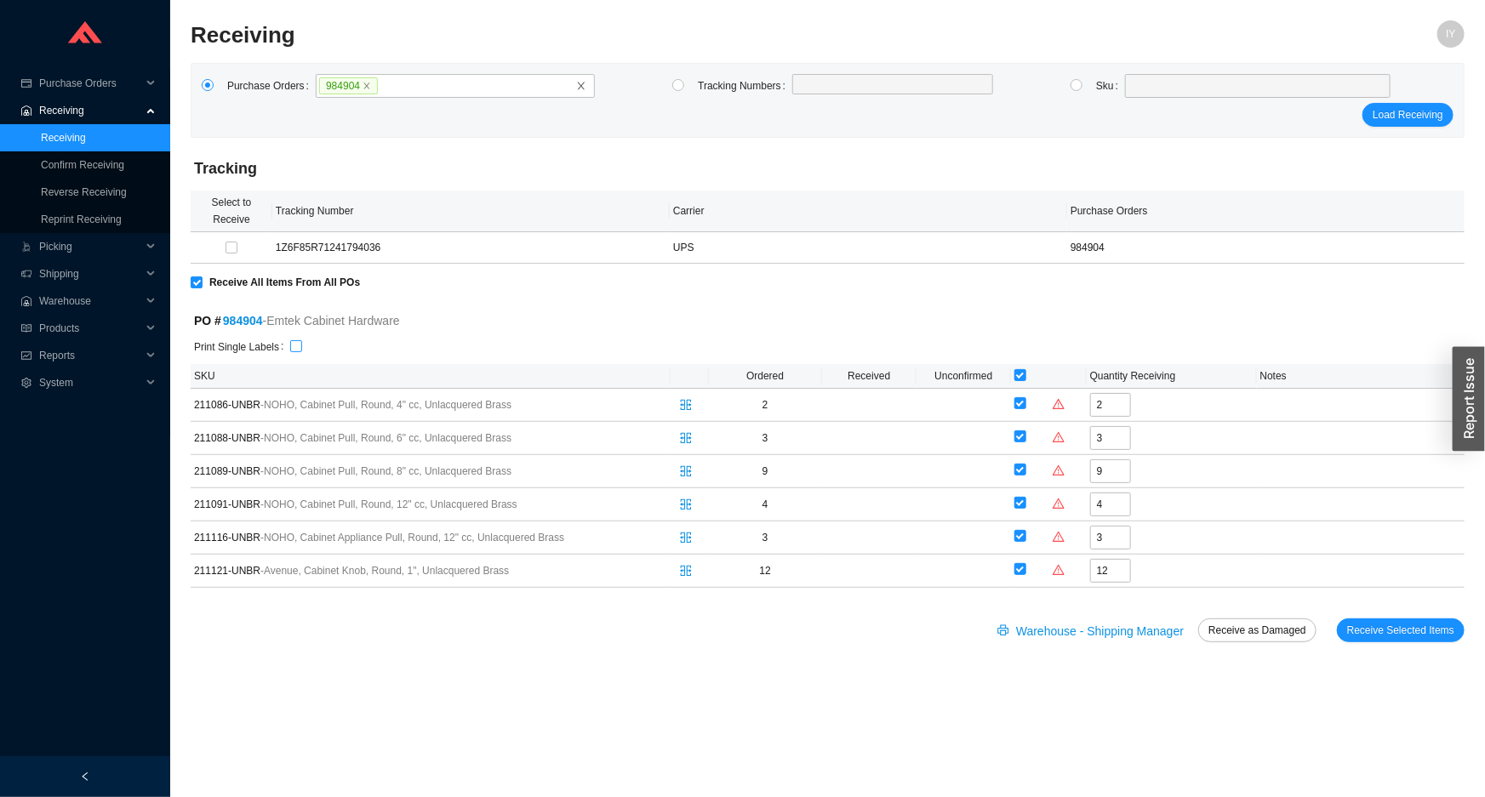
click at [290, 349] on input "checkbox" at bounding box center [296, 346] width 12 height 12
checkbox input "true"
click at [1022, 465] on input "checkbox" at bounding box center [1020, 470] width 12 height 12
checkbox input "false"
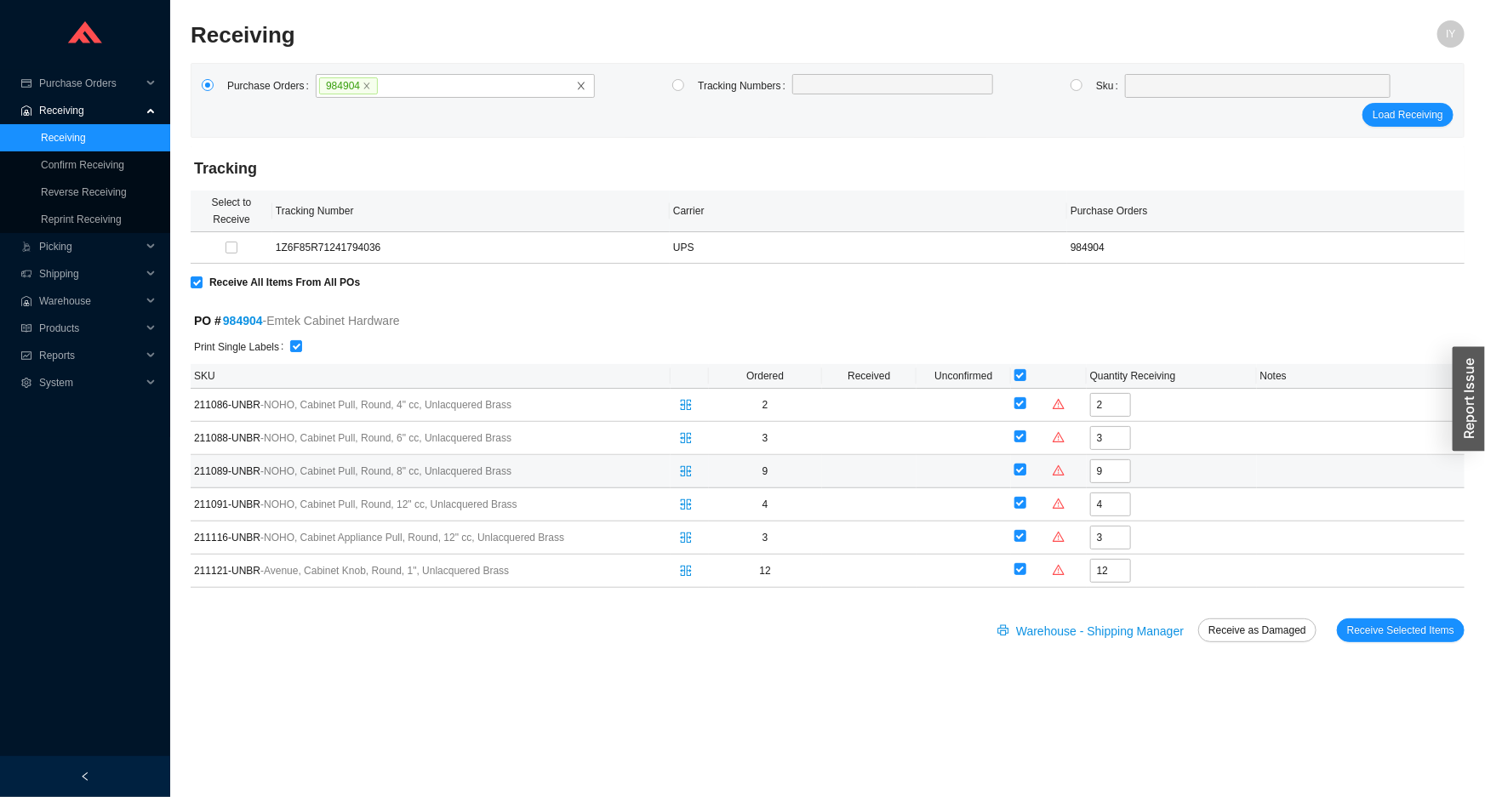
checkbox input "false"
click at [1023, 493] on div at bounding box center [1020, 504] width 12 height 24
click at [1018, 500] on input "checkbox" at bounding box center [1020, 503] width 12 height 12
checkbox input "false"
click at [1371, 630] on span "Receive Selected Items" at bounding box center [1400, 630] width 107 height 17
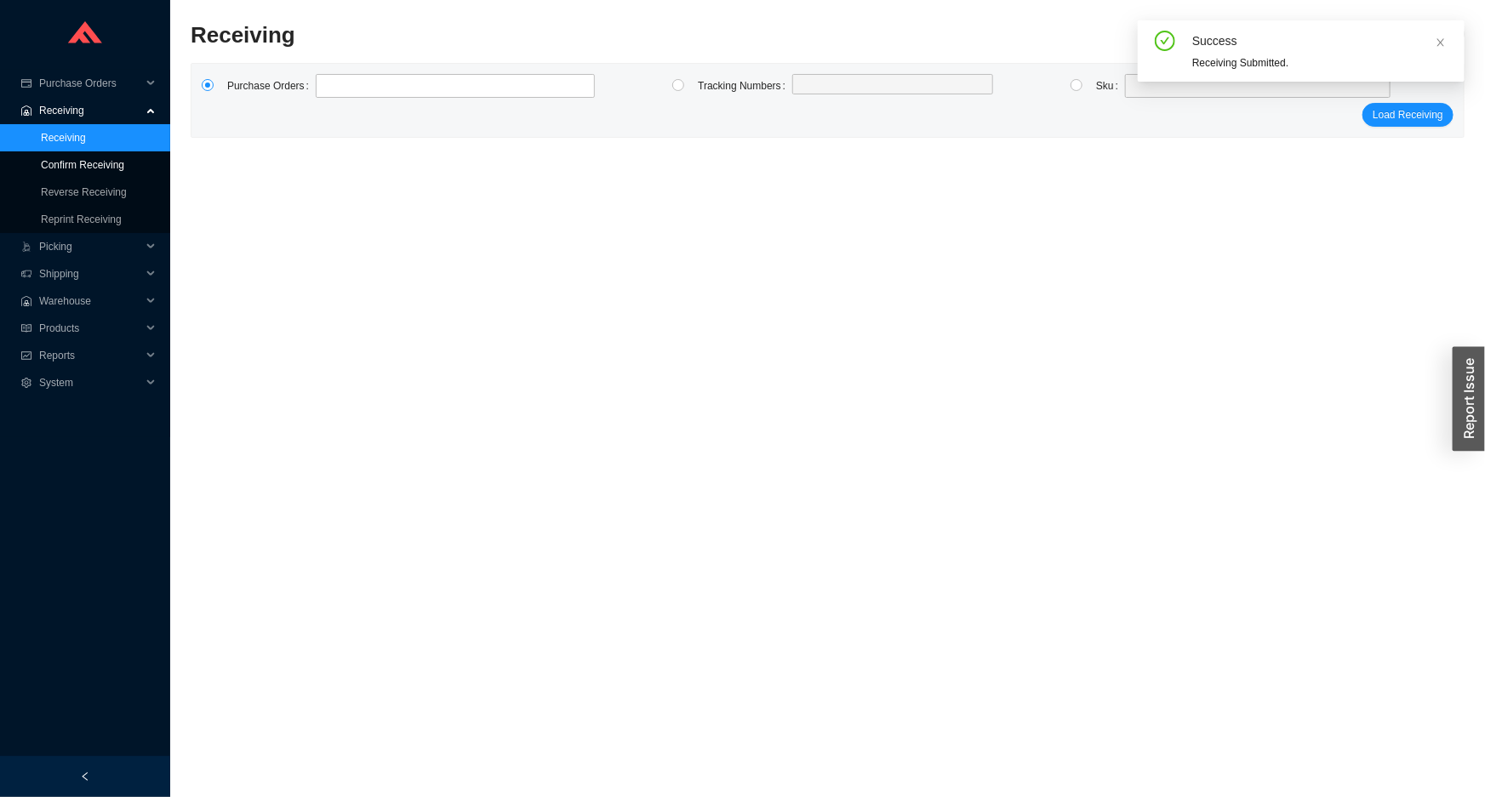
click at [124, 164] on link "Confirm Receiving" at bounding box center [82, 165] width 83 height 12
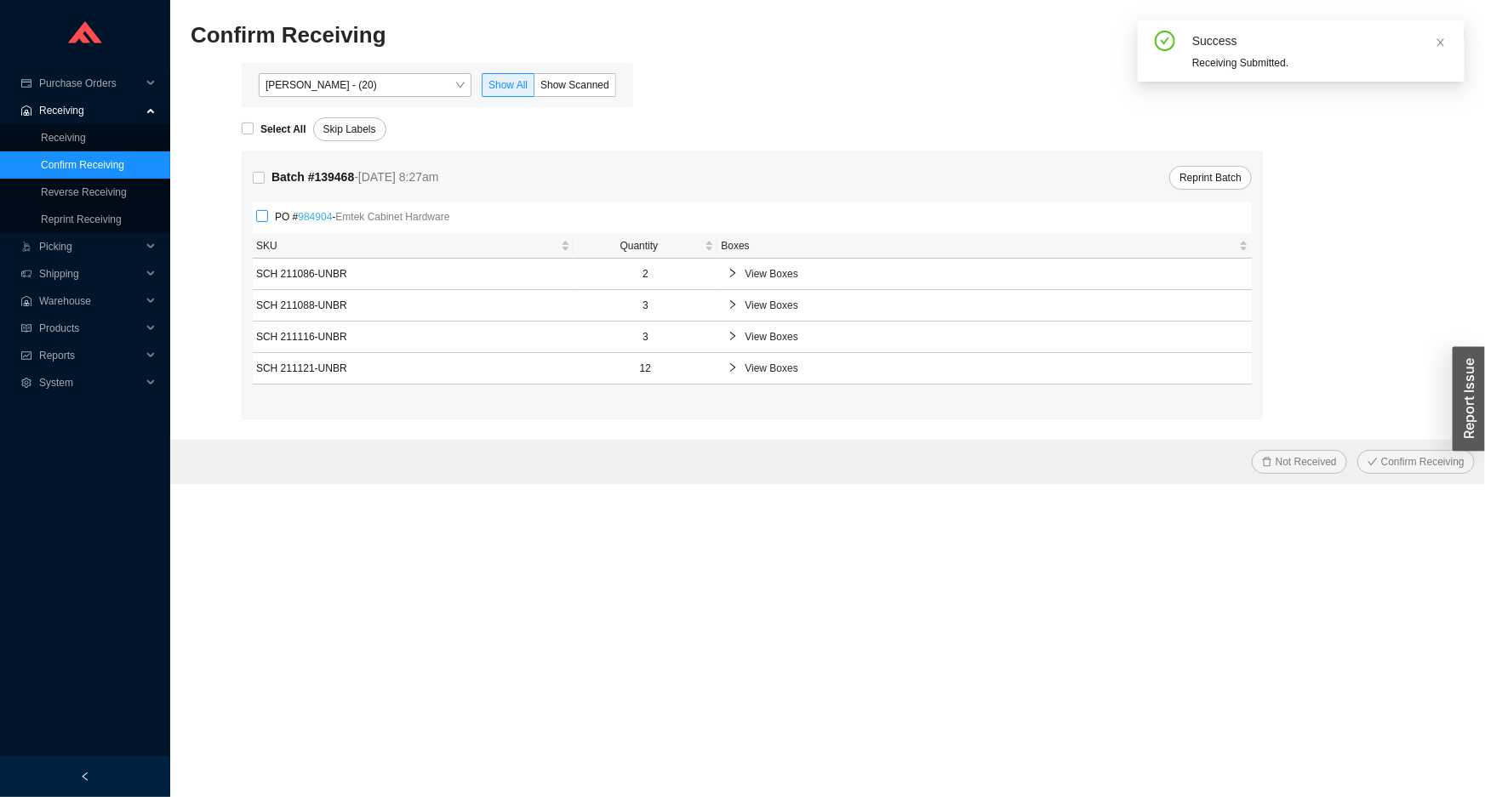
click at [323, 214] on link "984904" at bounding box center [315, 217] width 34 height 12
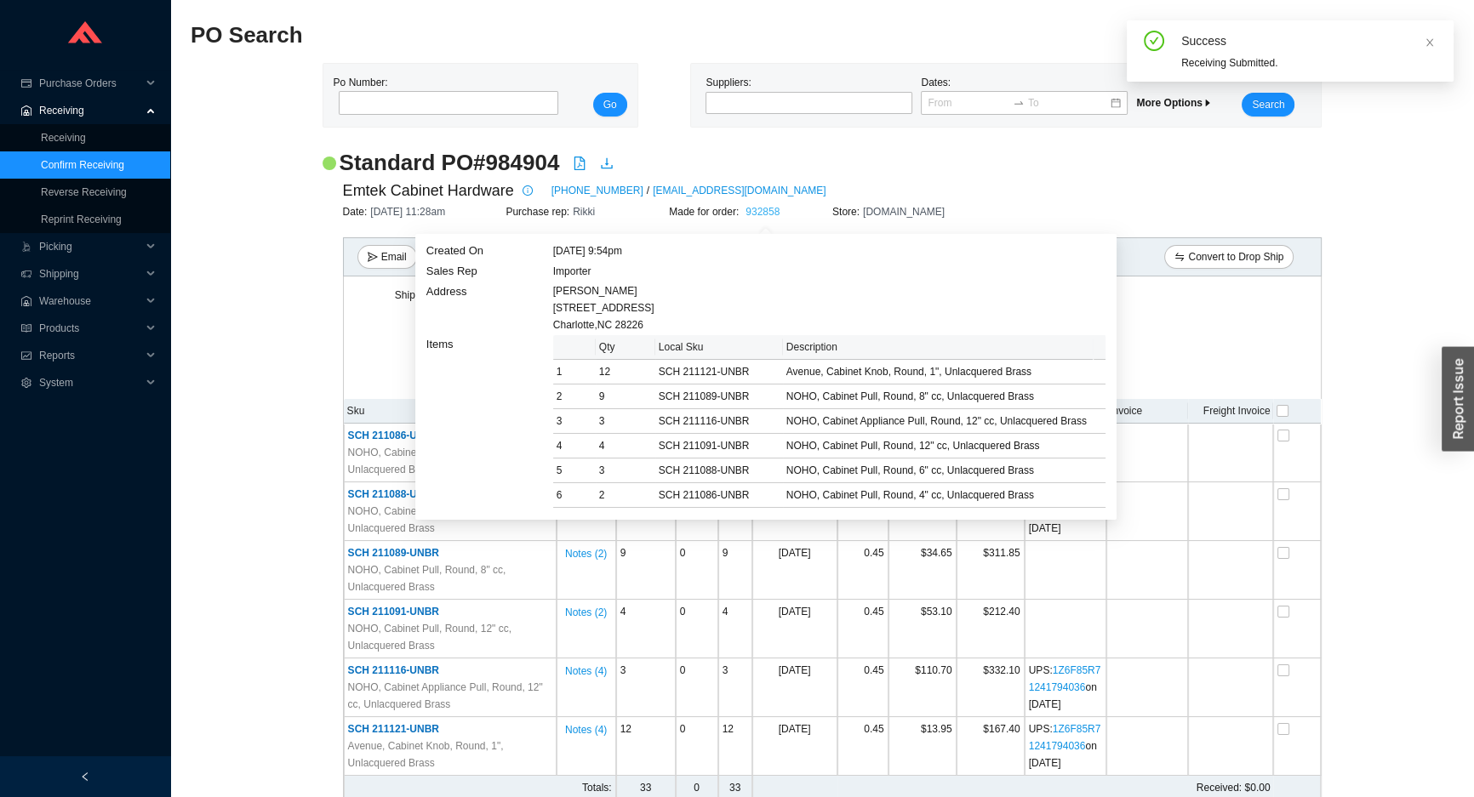
click at [775, 214] on link "932858" at bounding box center [762, 212] width 34 height 12
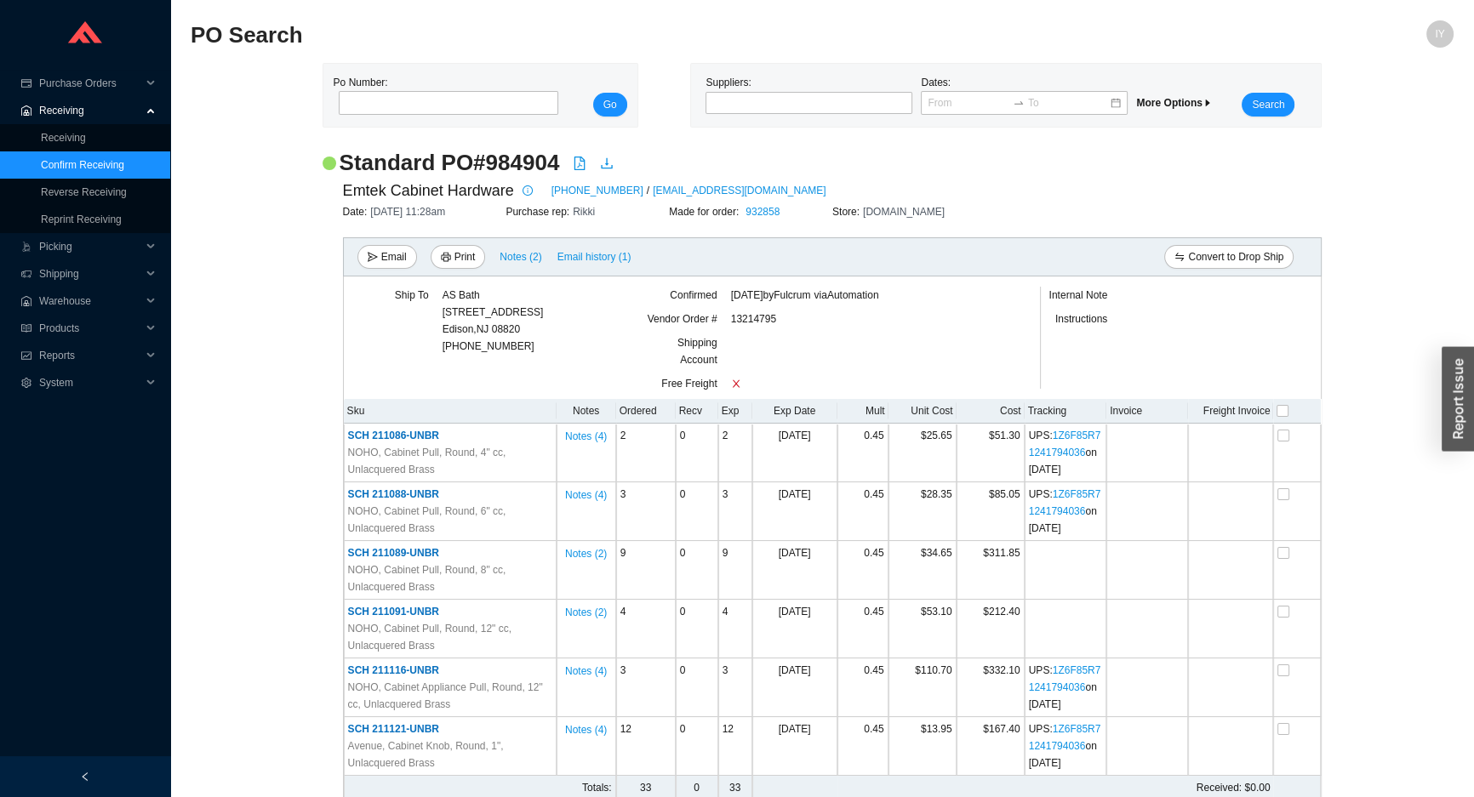
click at [111, 161] on link "Confirm Receiving" at bounding box center [82, 165] width 83 height 12
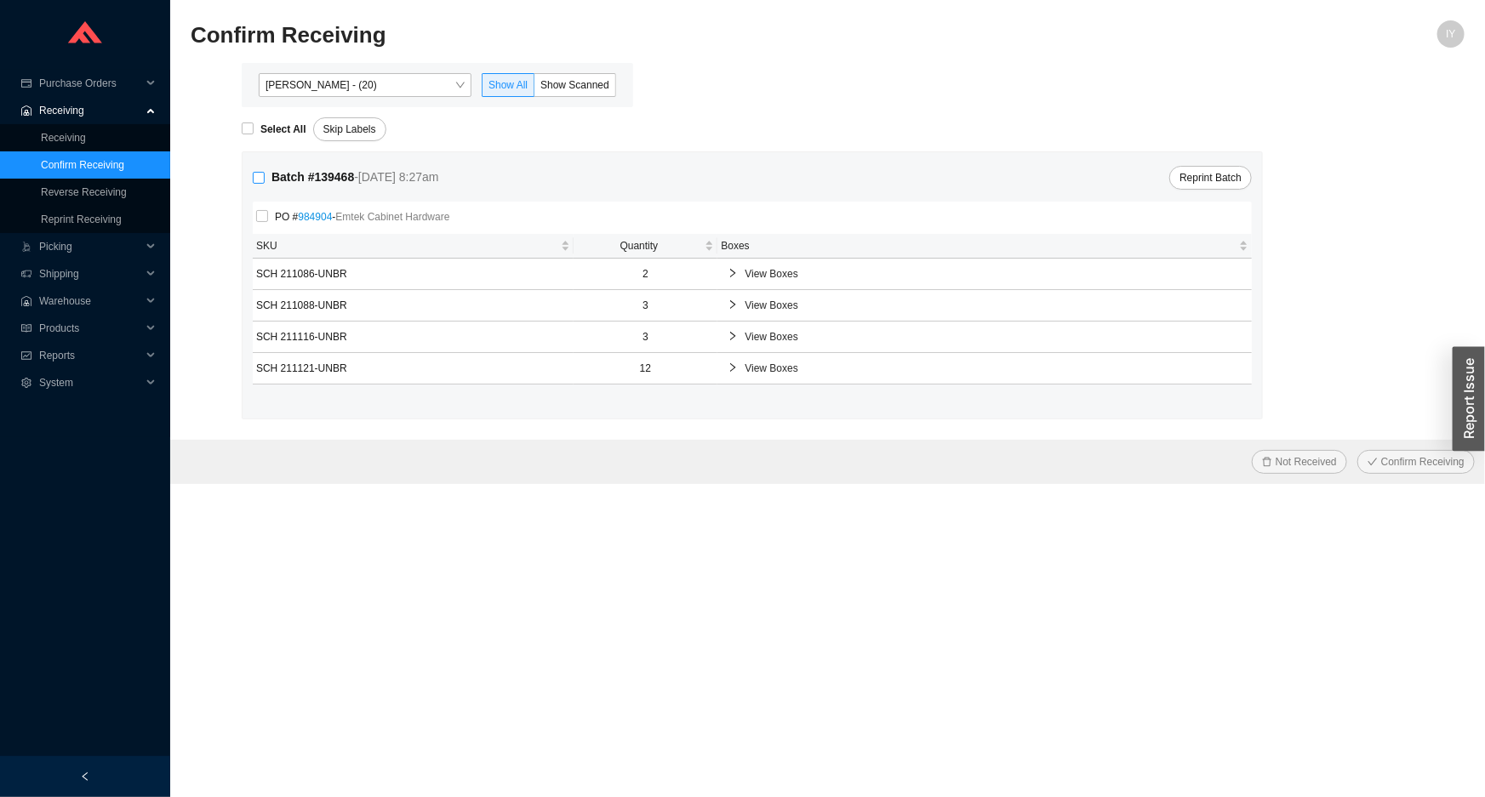
click at [259, 180] on input "Batch # 139468 - 8/19/25 8:27am" at bounding box center [259, 178] width 12 height 12
checkbox input "true"
click at [1429, 450] on button "Confirm Receiving" at bounding box center [1415, 462] width 117 height 24
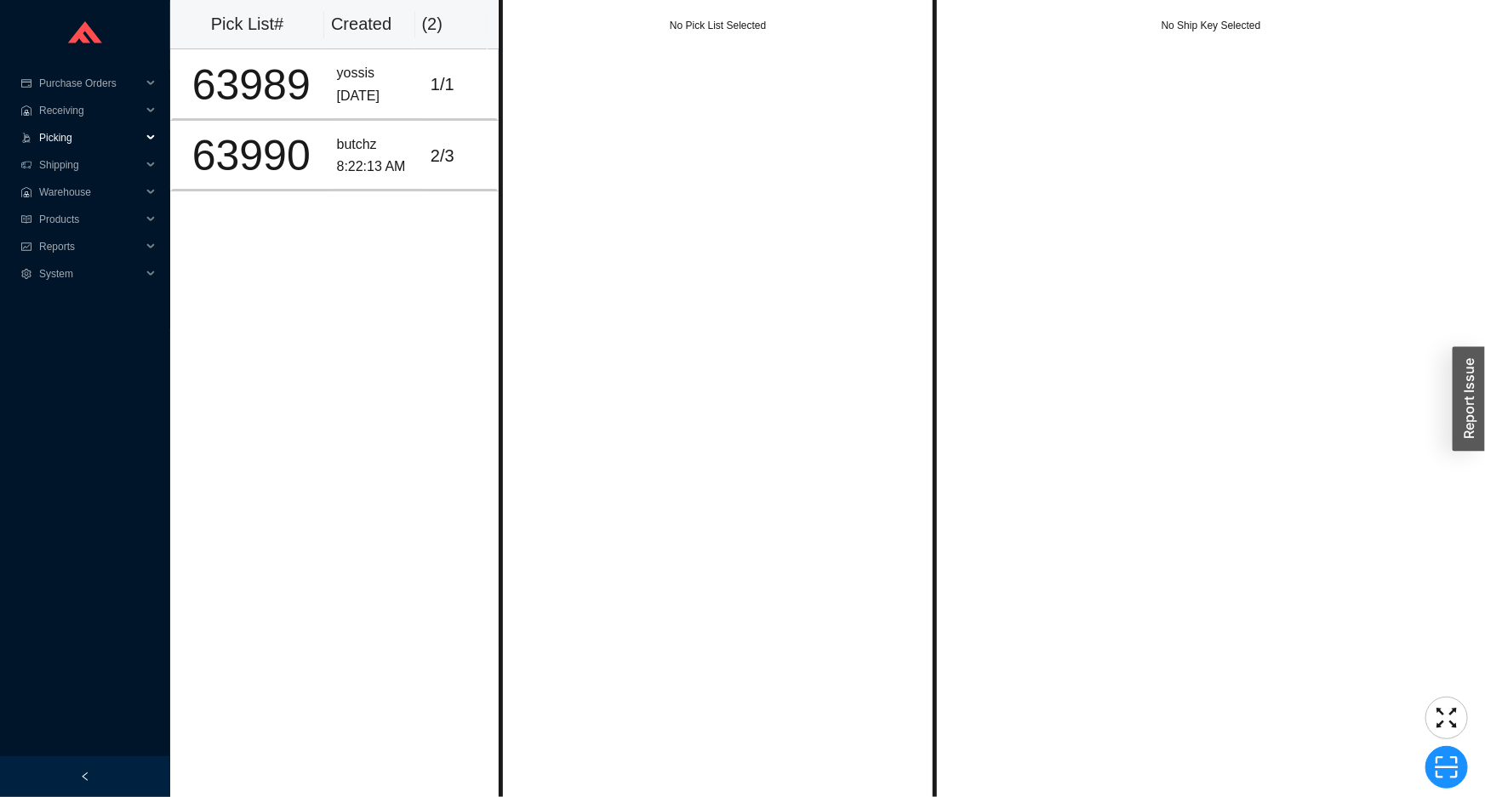
click at [99, 143] on span "Picking" at bounding box center [90, 137] width 102 height 27
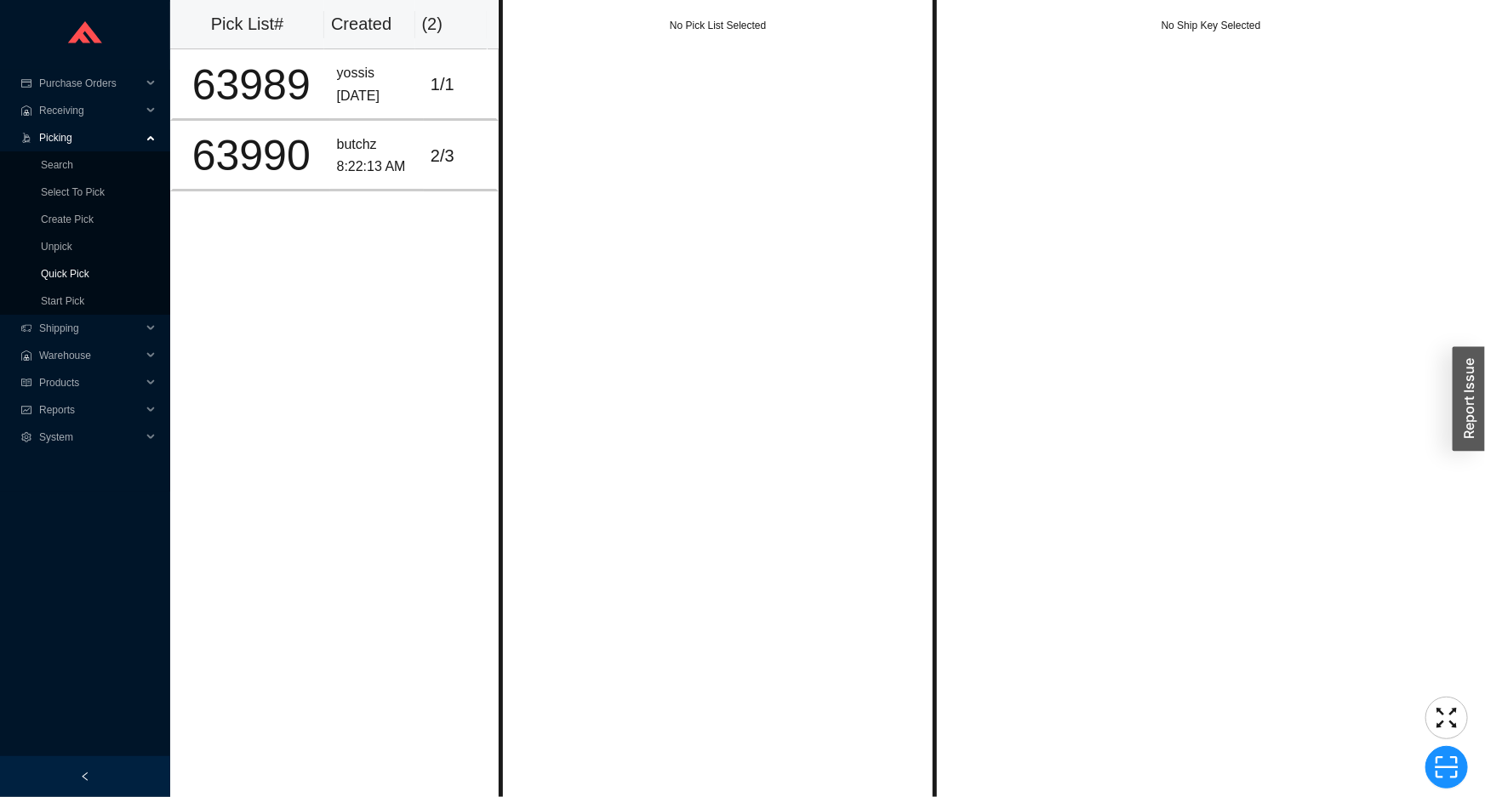
click at [86, 270] on link "Quick Pick" at bounding box center [65, 274] width 48 height 12
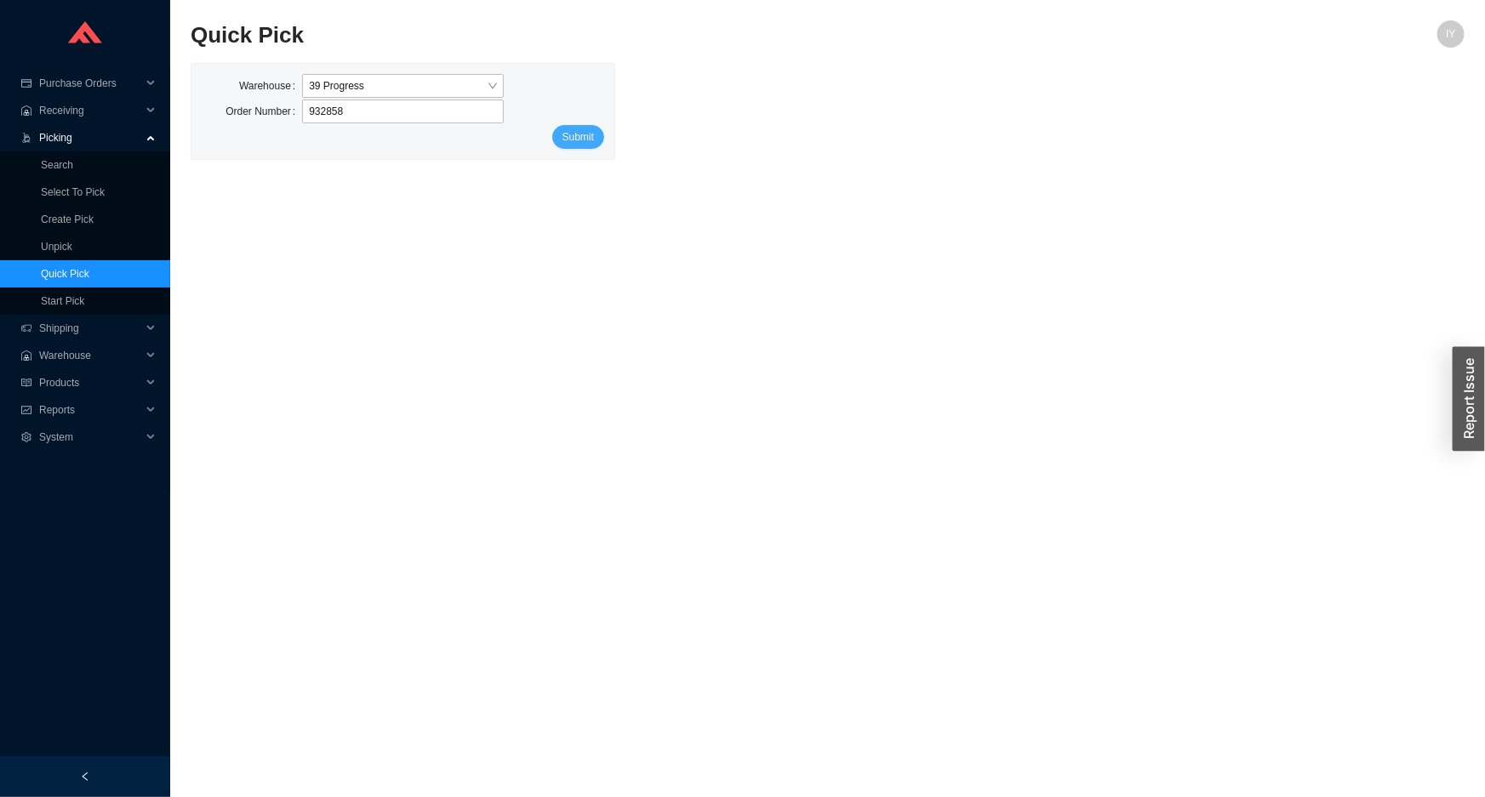
type input "932858"
click at [594, 142] on span "Submit" at bounding box center [577, 136] width 31 height 17
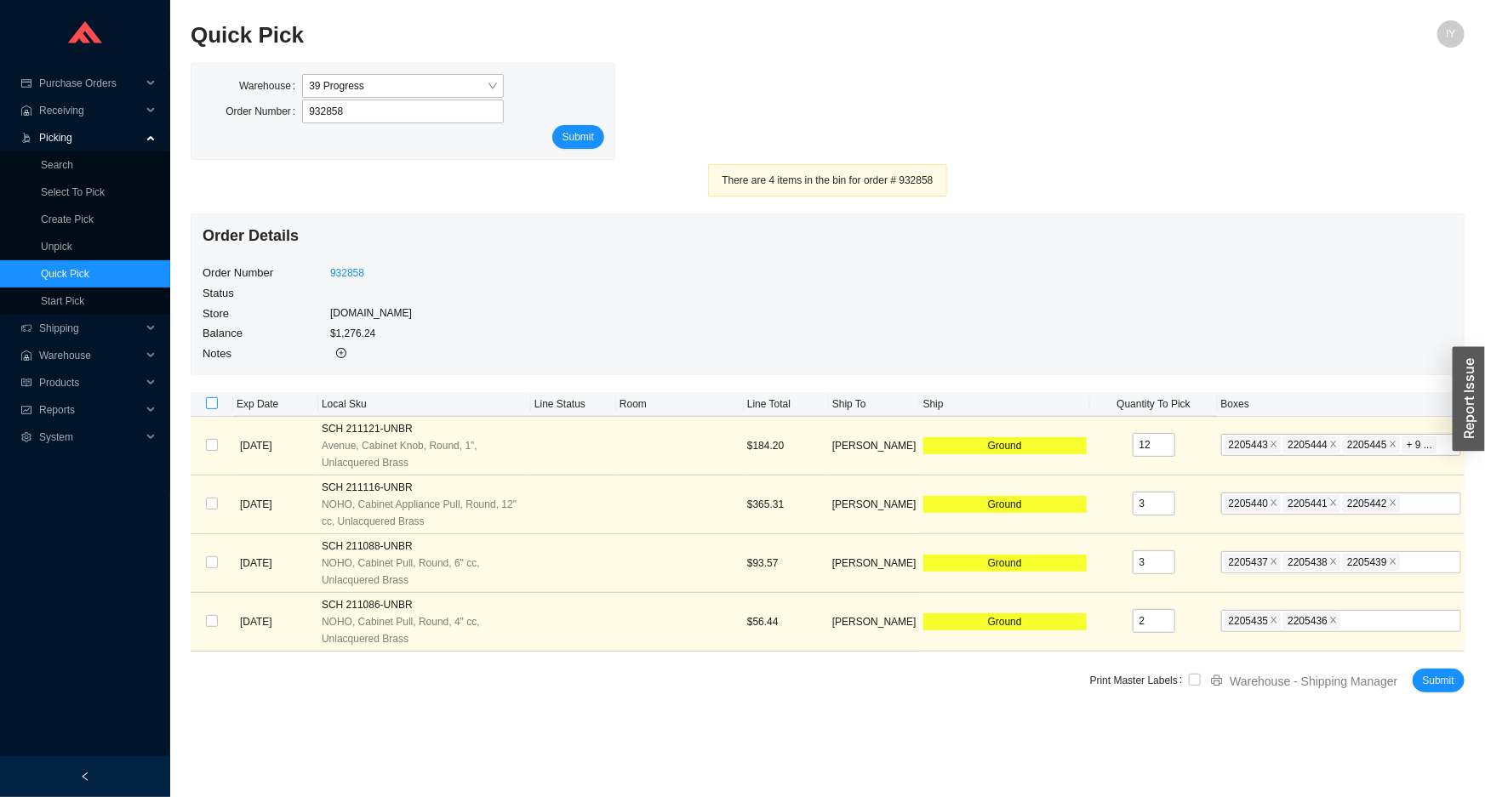
drag, startPoint x: 212, startPoint y: 401, endPoint x: 242, endPoint y: 395, distance: 31.2
click at [212, 400] on input "checkbox" at bounding box center [212, 403] width 12 height 12
checkbox input "true"
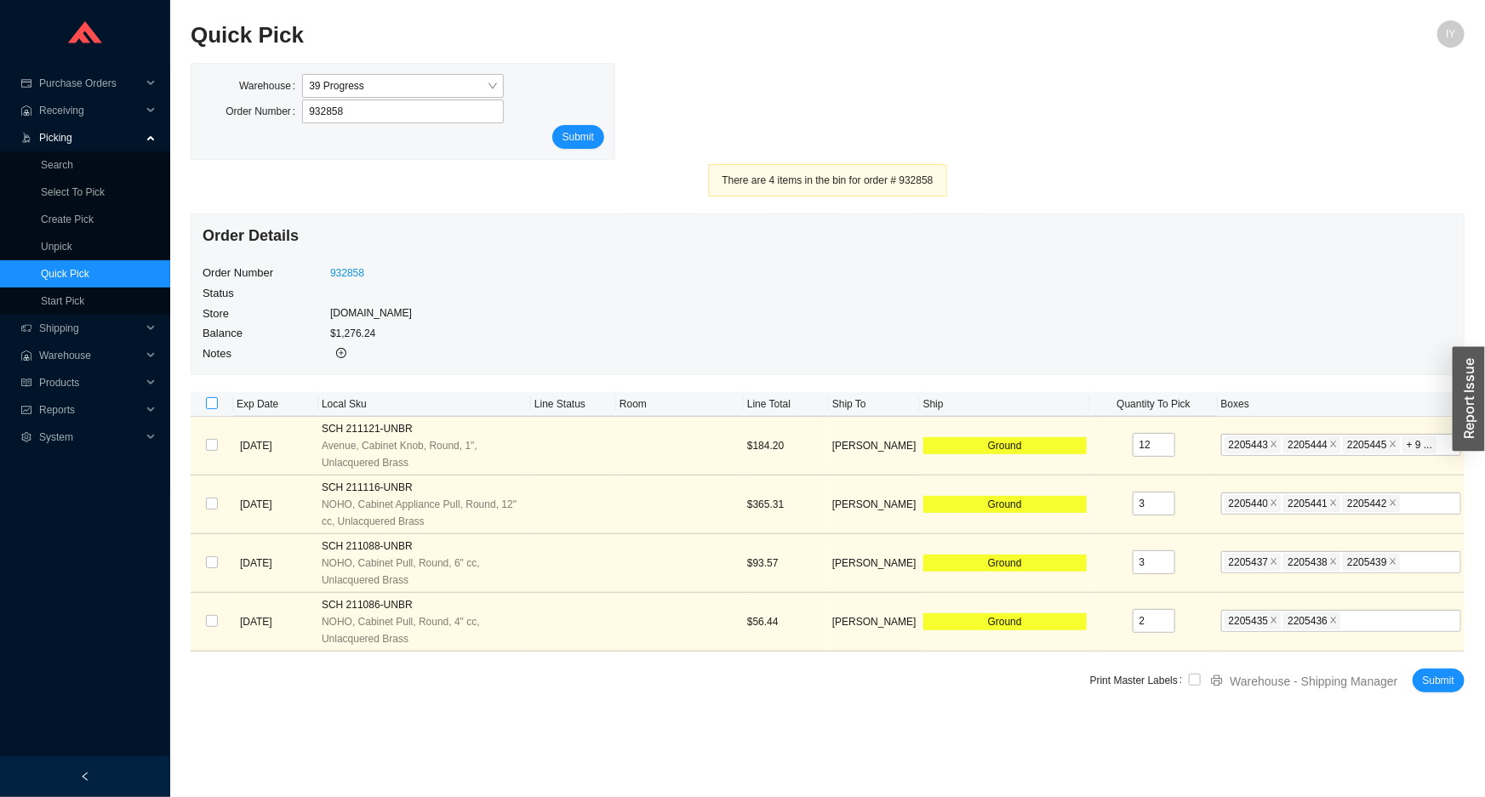
checkbox input "true"
click at [1196, 681] on input "checkbox" at bounding box center [1195, 680] width 12 height 12
checkbox input "true"
click at [1431, 674] on span "Submit" at bounding box center [1437, 680] width 31 height 17
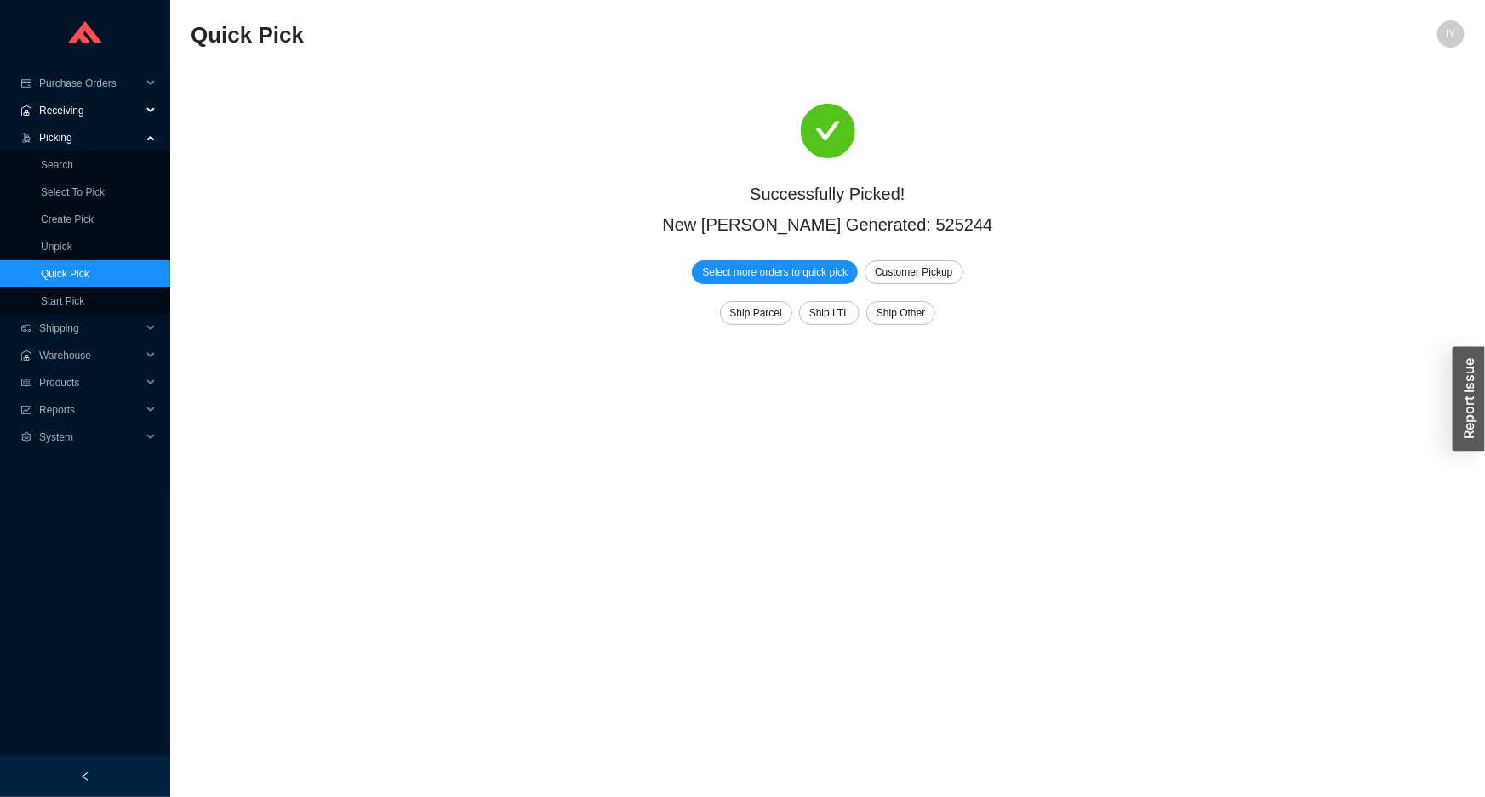
click at [87, 122] on span "Receiving" at bounding box center [90, 110] width 102 height 27
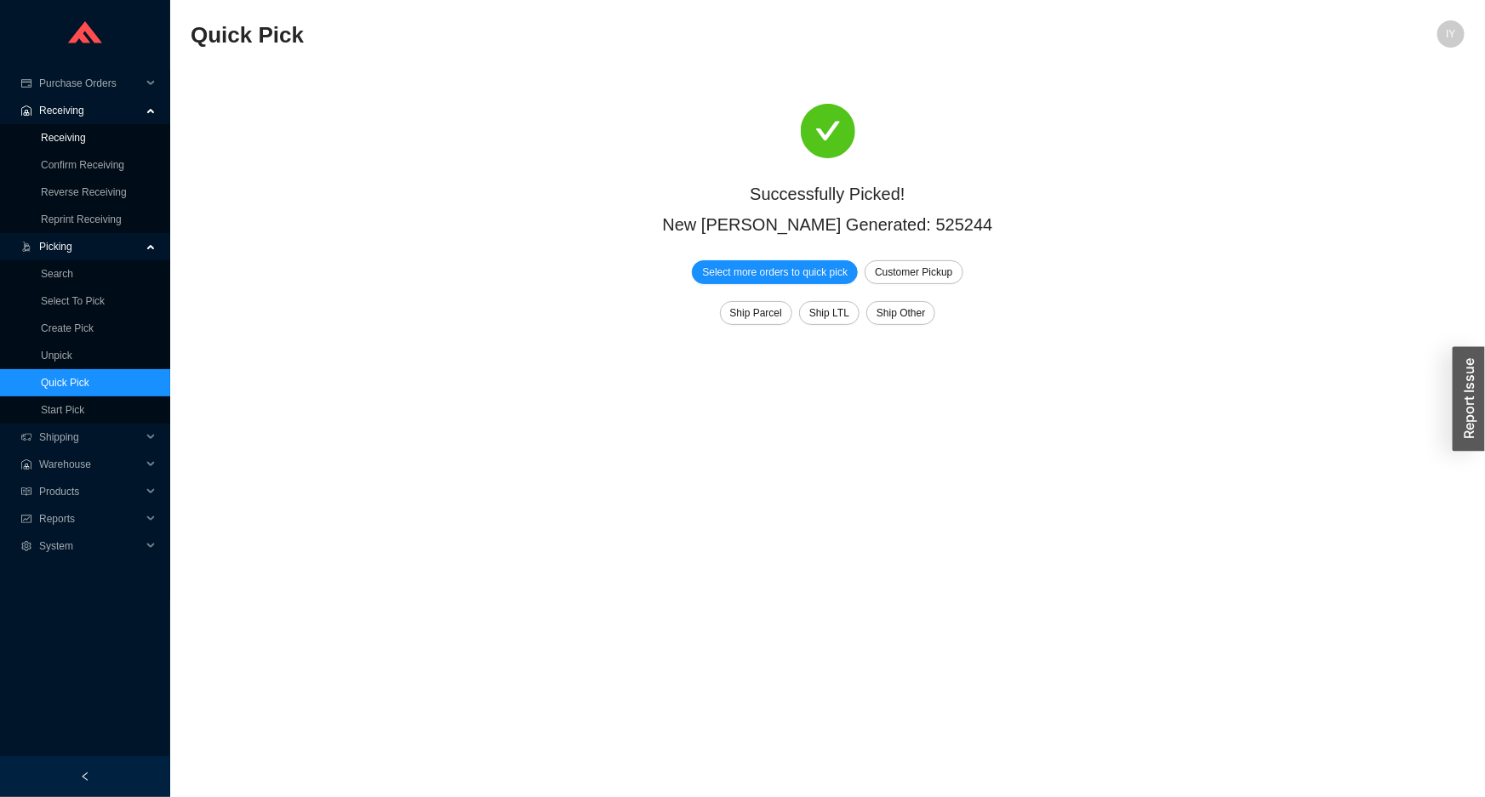
click at [86, 143] on link "Receiving" at bounding box center [63, 138] width 45 height 12
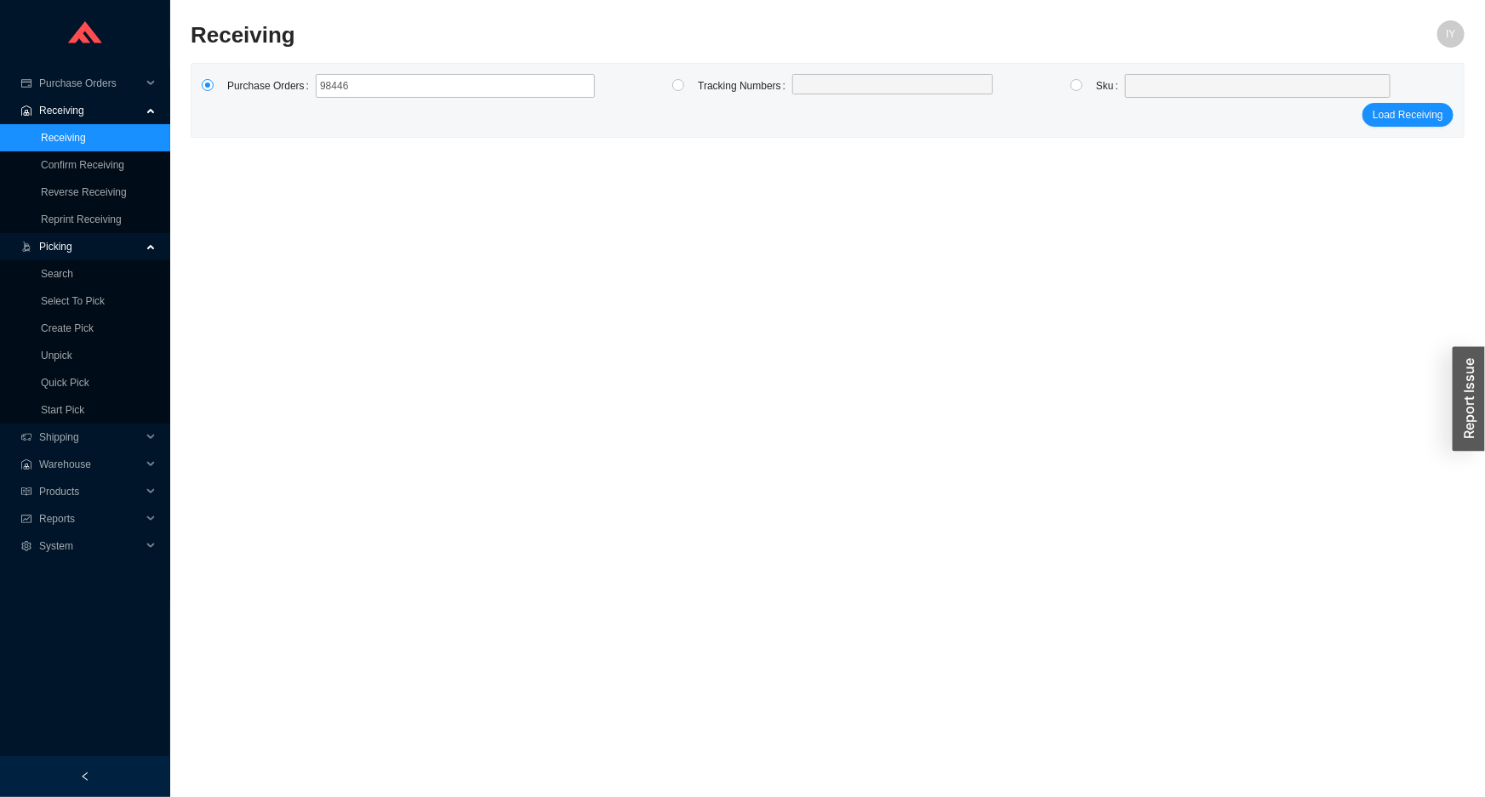
type input "984467"
click button "Load Receiving" at bounding box center [1407, 115] width 91 height 24
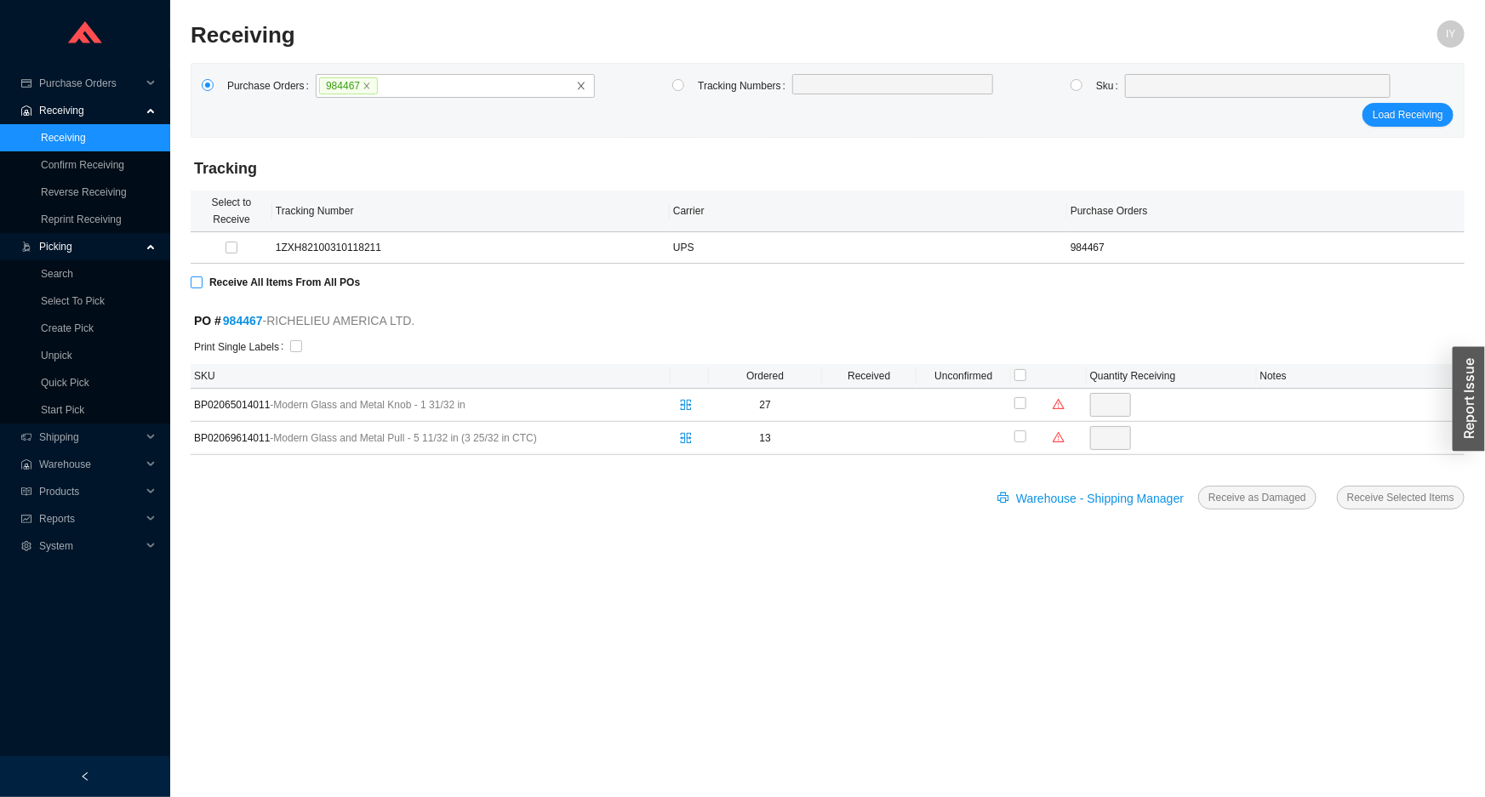
click at [195, 284] on input "Receive All Items From All POs" at bounding box center [197, 282] width 12 height 12
checkbox input "true"
type input "27"
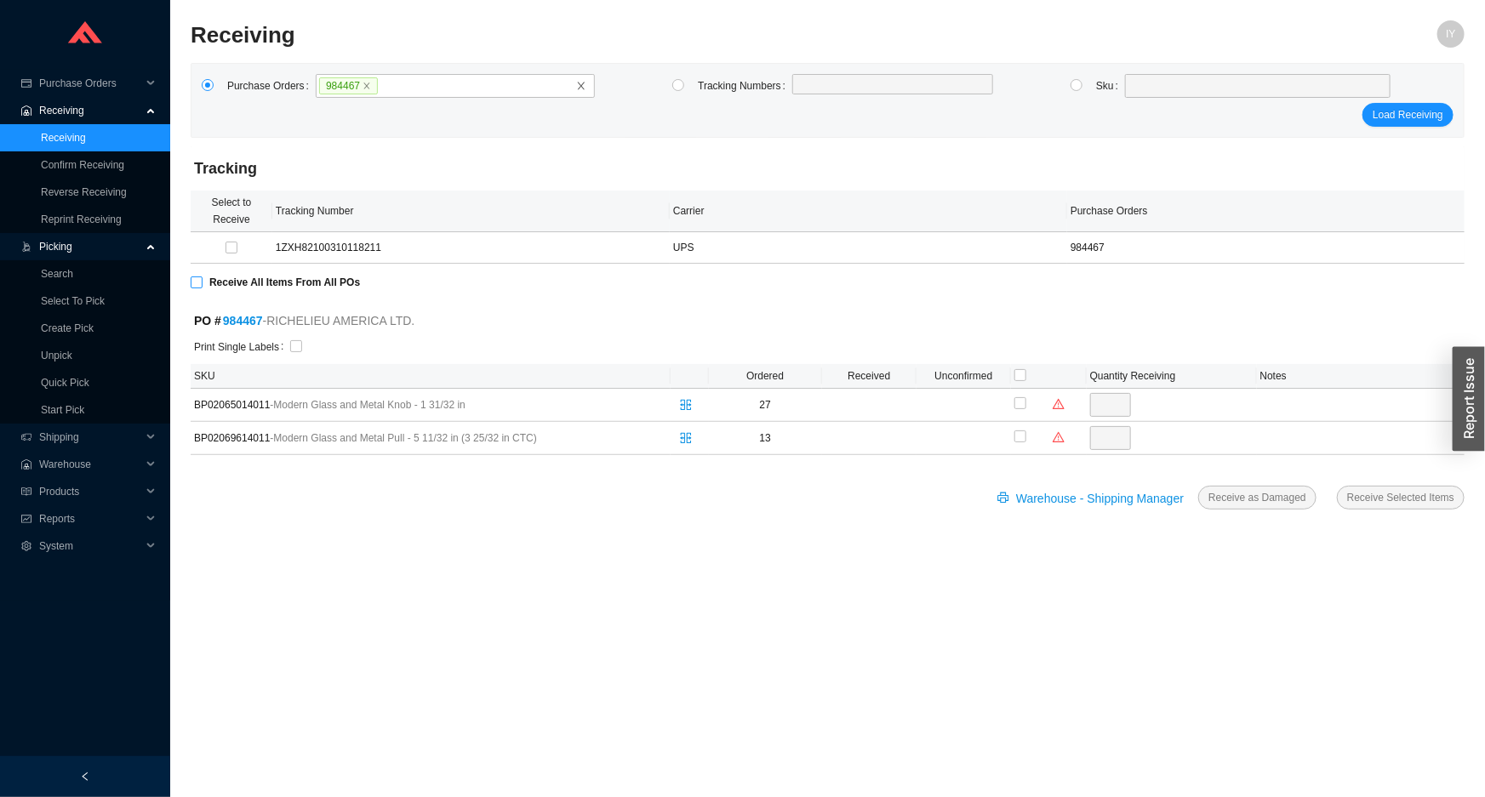
checkbox input "true"
type input "13"
click at [290, 350] on input "checkbox" at bounding box center [296, 346] width 12 height 12
checkbox input "true"
click at [1428, 500] on span "Receive Selected Items" at bounding box center [1400, 497] width 107 height 17
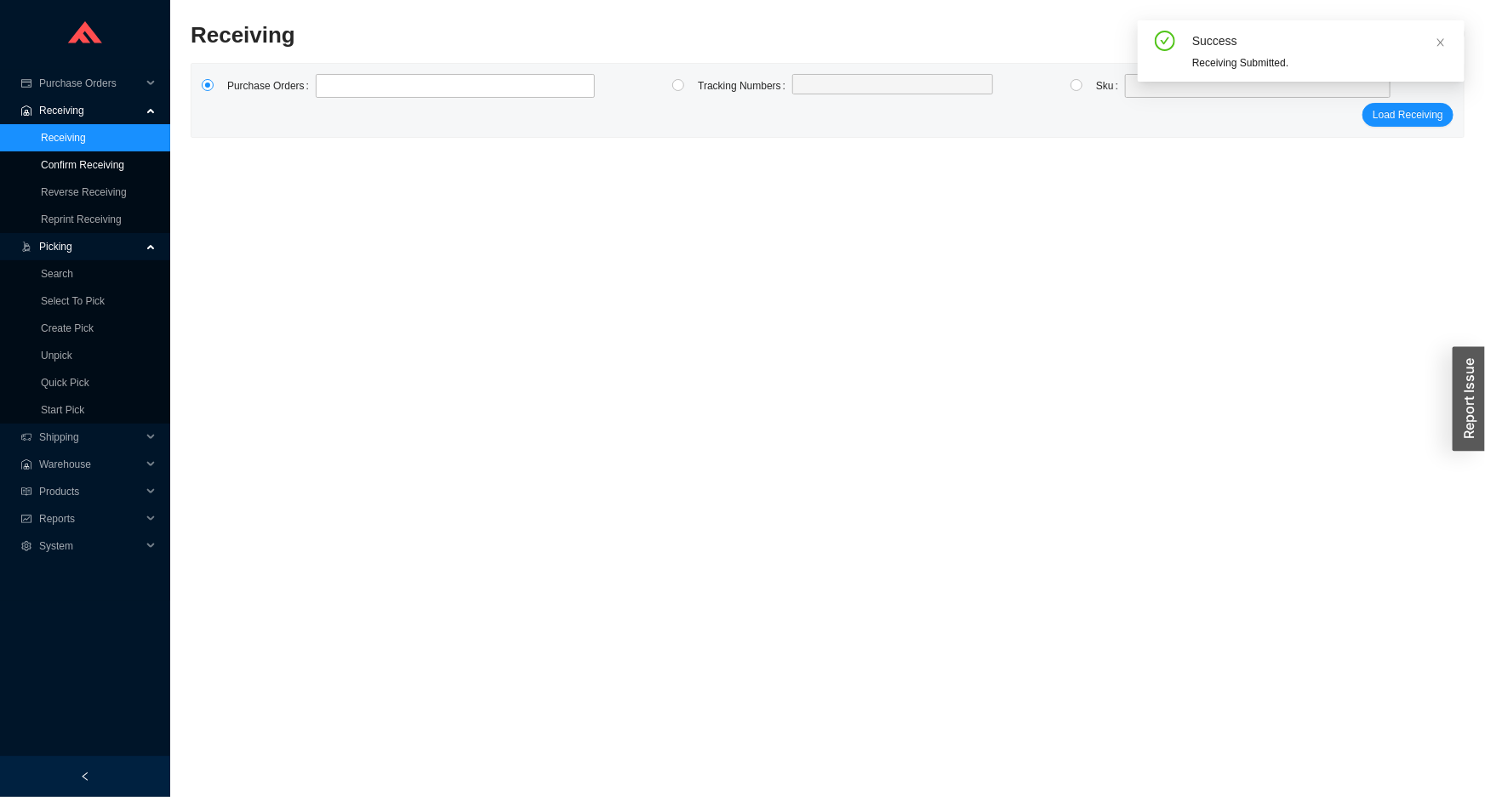
click at [101, 169] on link "Confirm Receiving" at bounding box center [82, 165] width 83 height 12
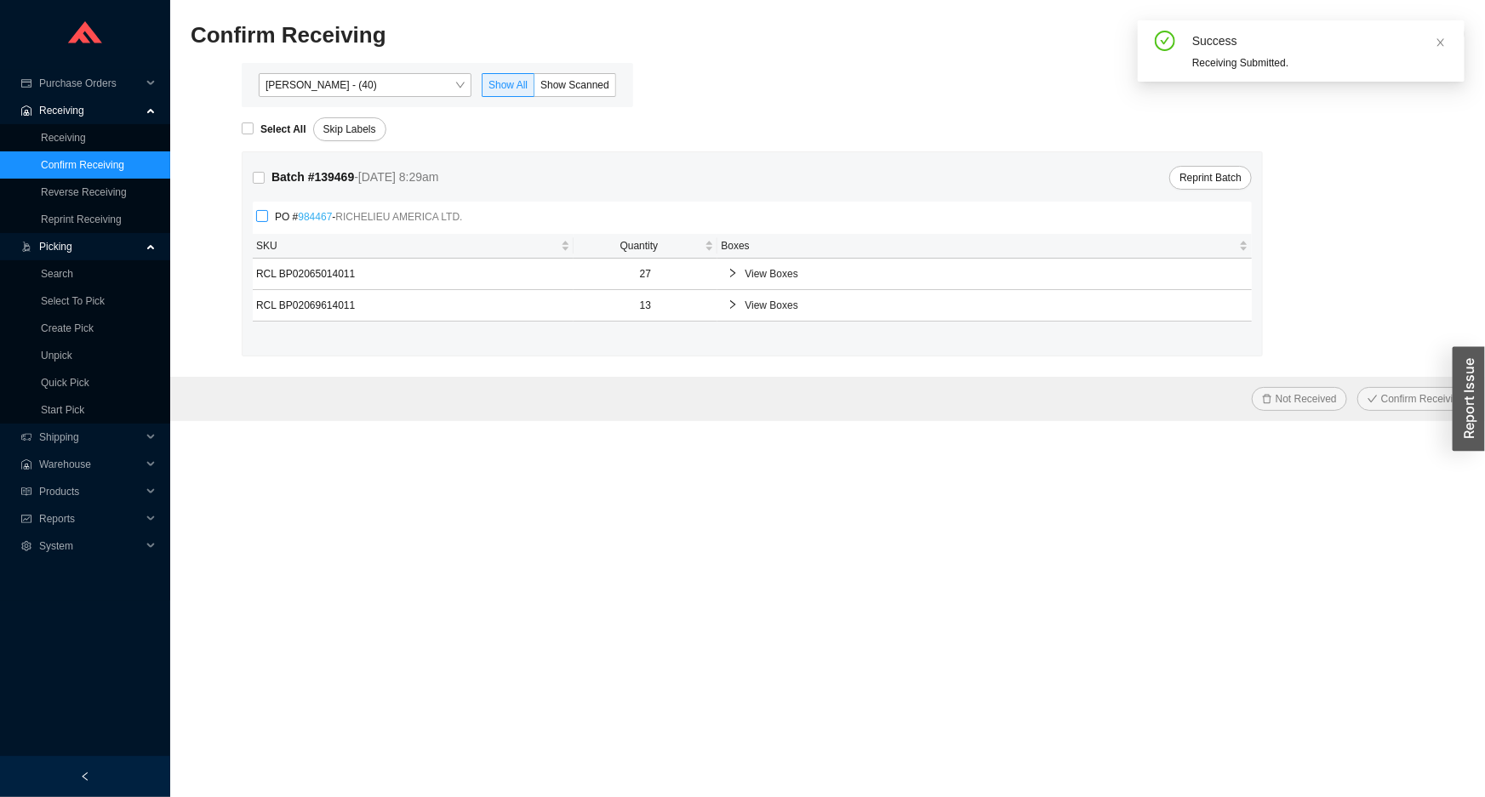
click at [311, 219] on link "984467" at bounding box center [315, 217] width 34 height 12
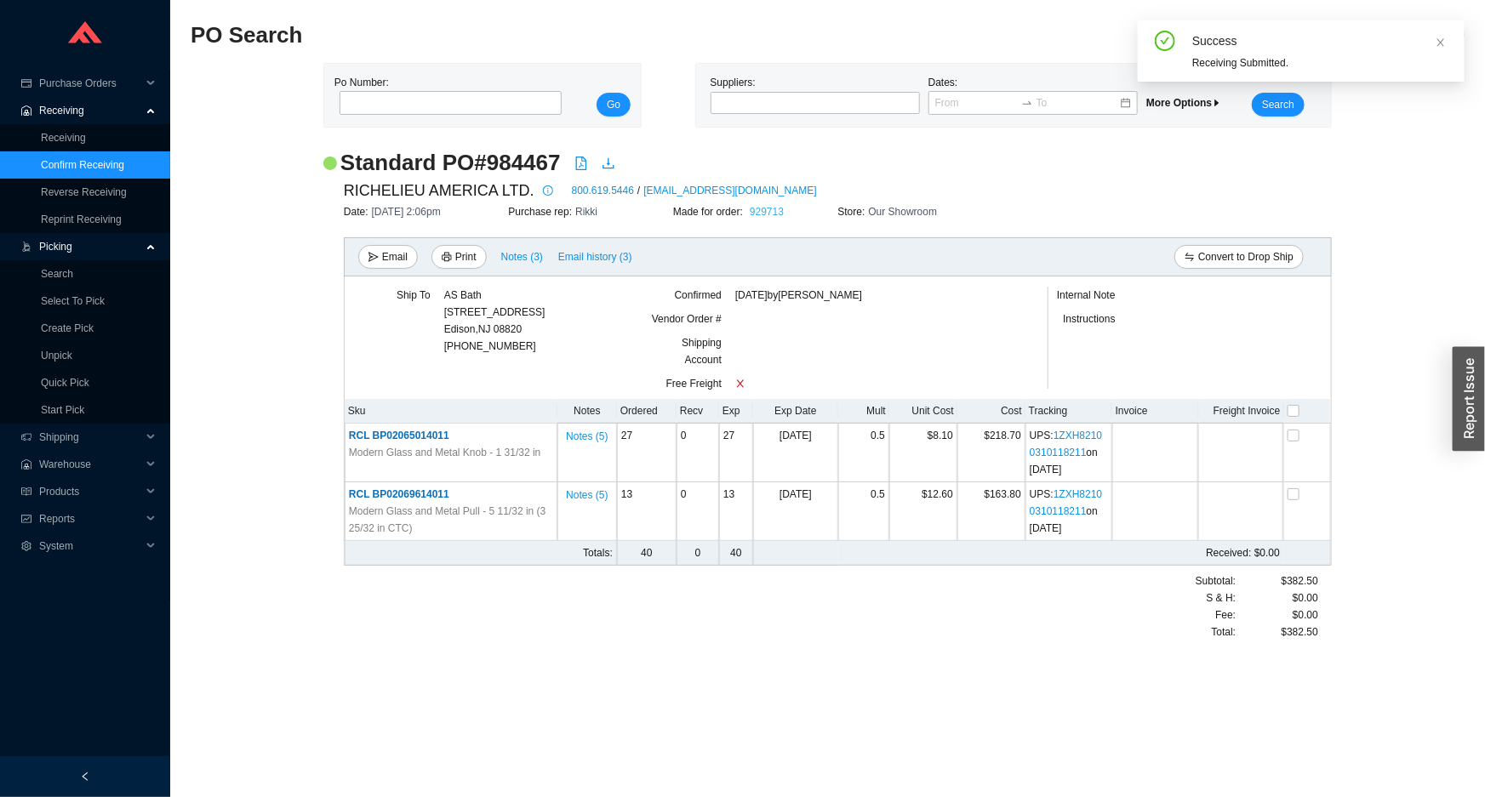
click at [767, 206] on link "929713" at bounding box center [767, 212] width 34 height 12
click at [97, 161] on link "Confirm Receiving" at bounding box center [82, 165] width 83 height 12
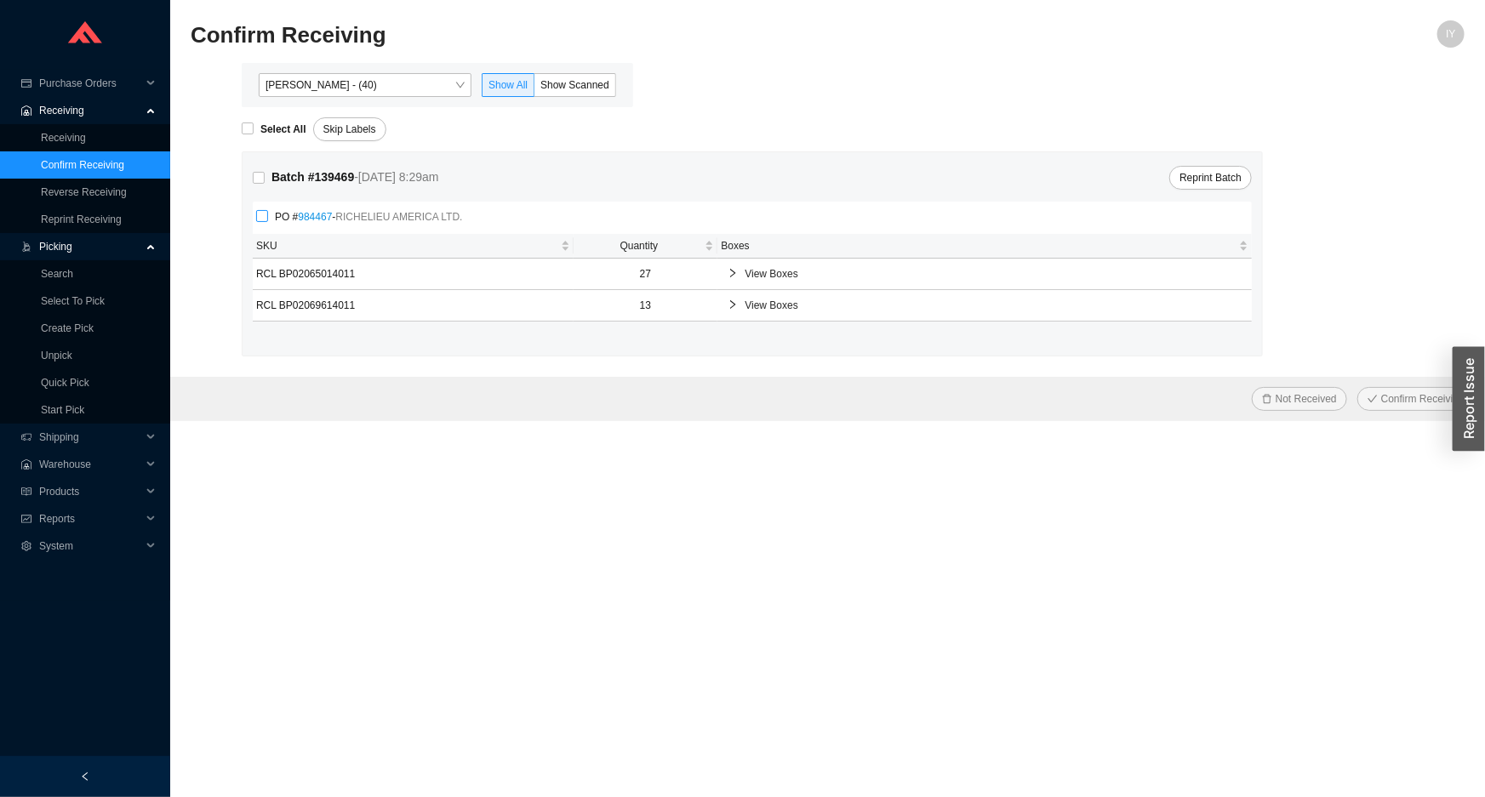
click at [271, 219] on span "PO # 984467 - RICHELIEU AMERICA LTD." at bounding box center [369, 216] width 202 height 17
click at [268, 219] on input "PO # 984467 - RICHELIEU AMERICA LTD." at bounding box center [262, 216] width 12 height 12
checkbox input "true"
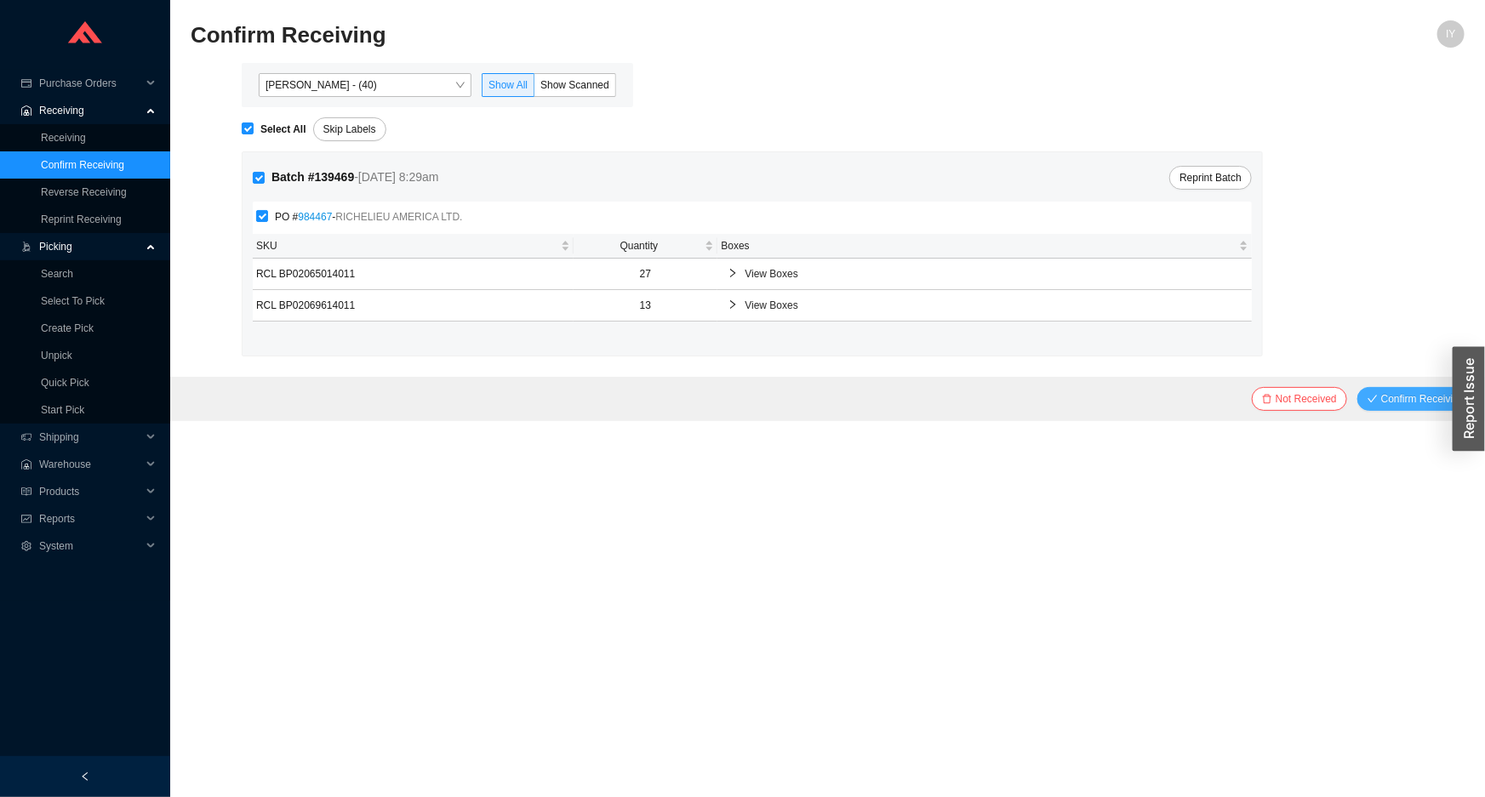
click at [1441, 391] on span "Confirm Receiving" at bounding box center [1422, 399] width 83 height 17
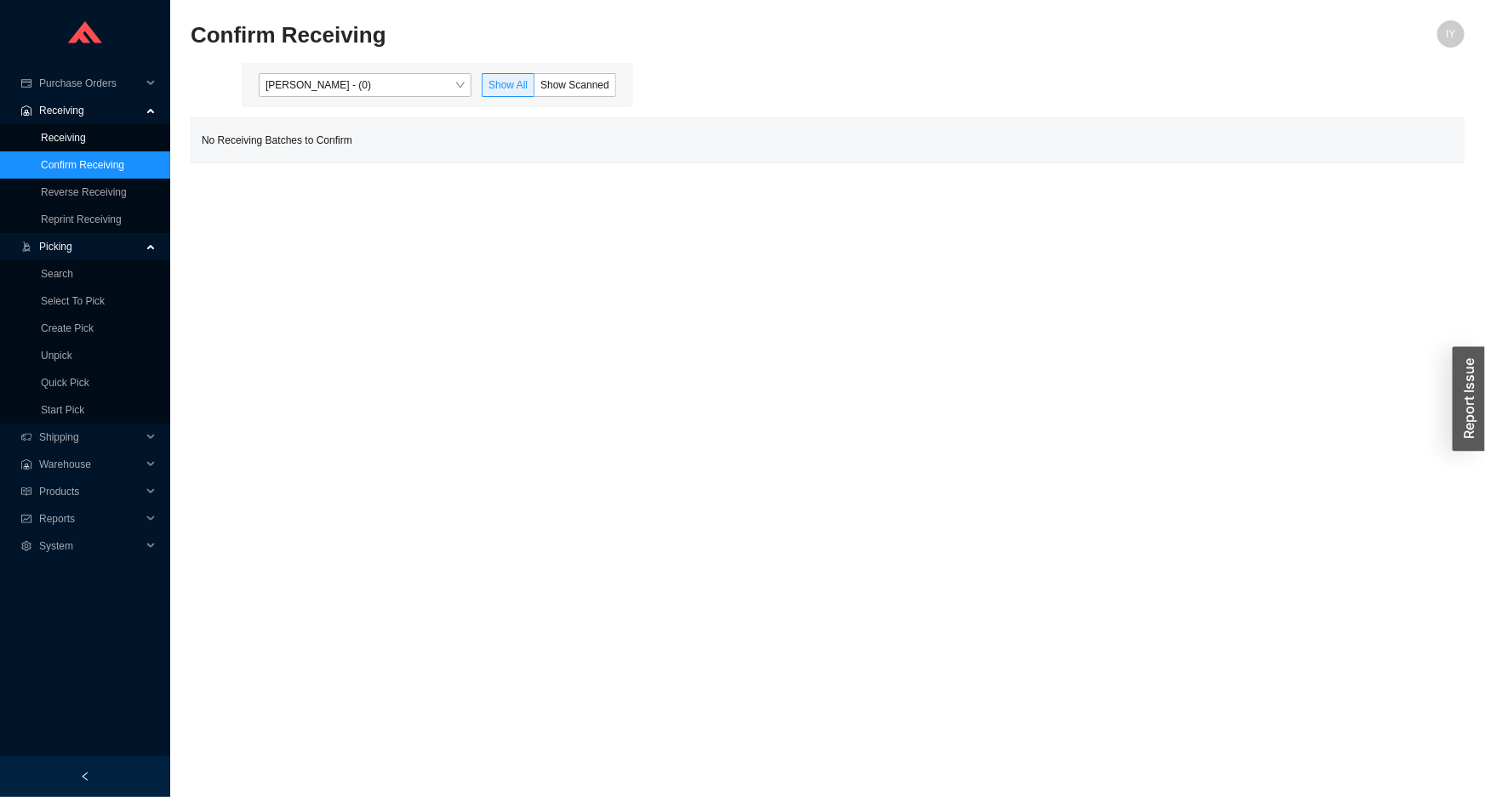
click at [86, 134] on link "Receiving" at bounding box center [63, 138] width 45 height 12
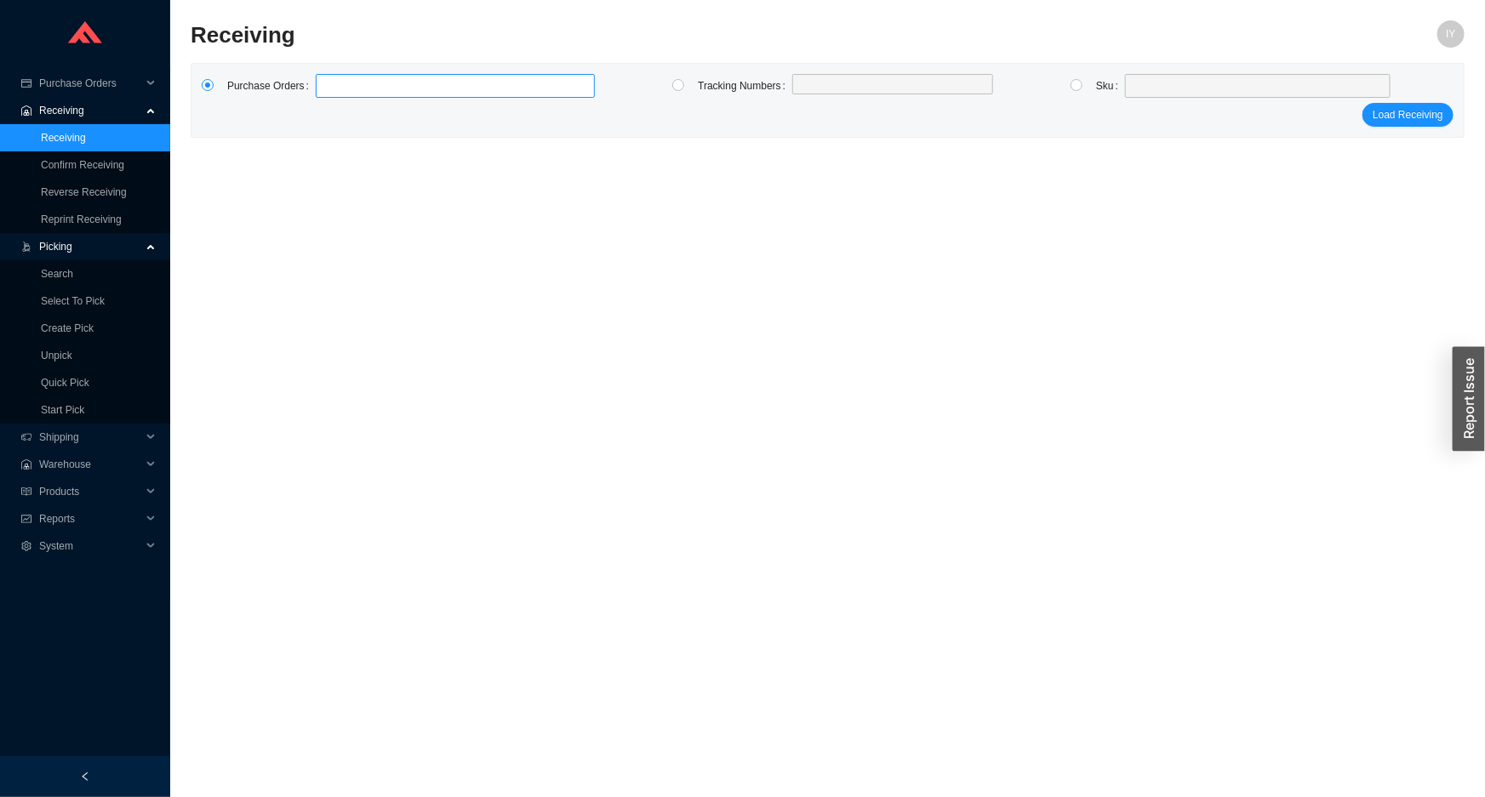
click at [475, 83] on label at bounding box center [455, 86] width 279 height 24
click at [330, 83] on input at bounding box center [324, 86] width 12 height 19
type input "985217"
click button "Load Receiving" at bounding box center [1407, 115] width 91 height 24
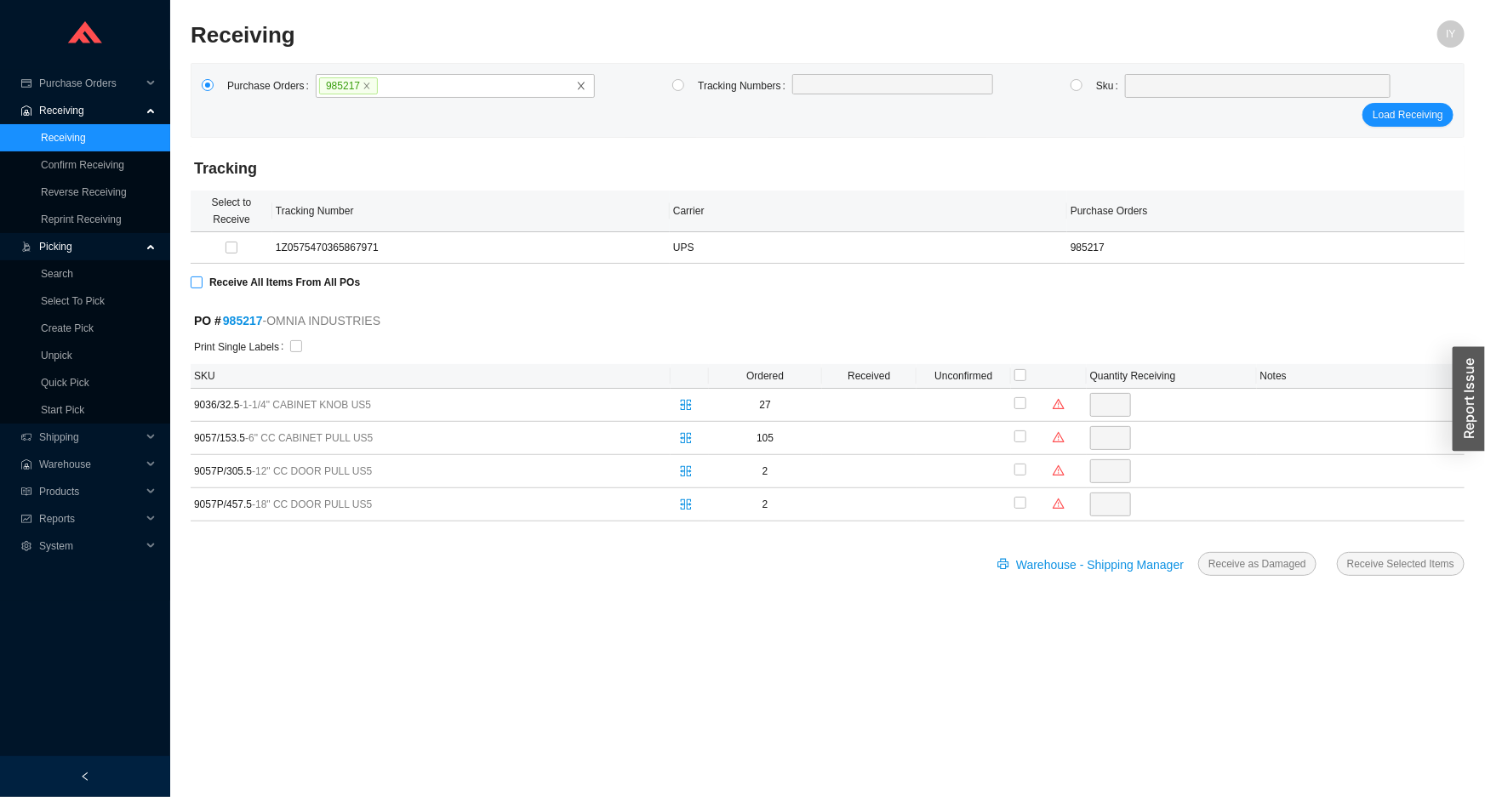
click at [196, 276] on input "Receive All Items From All POs" at bounding box center [197, 282] width 12 height 12
checkbox input "true"
type input "27"
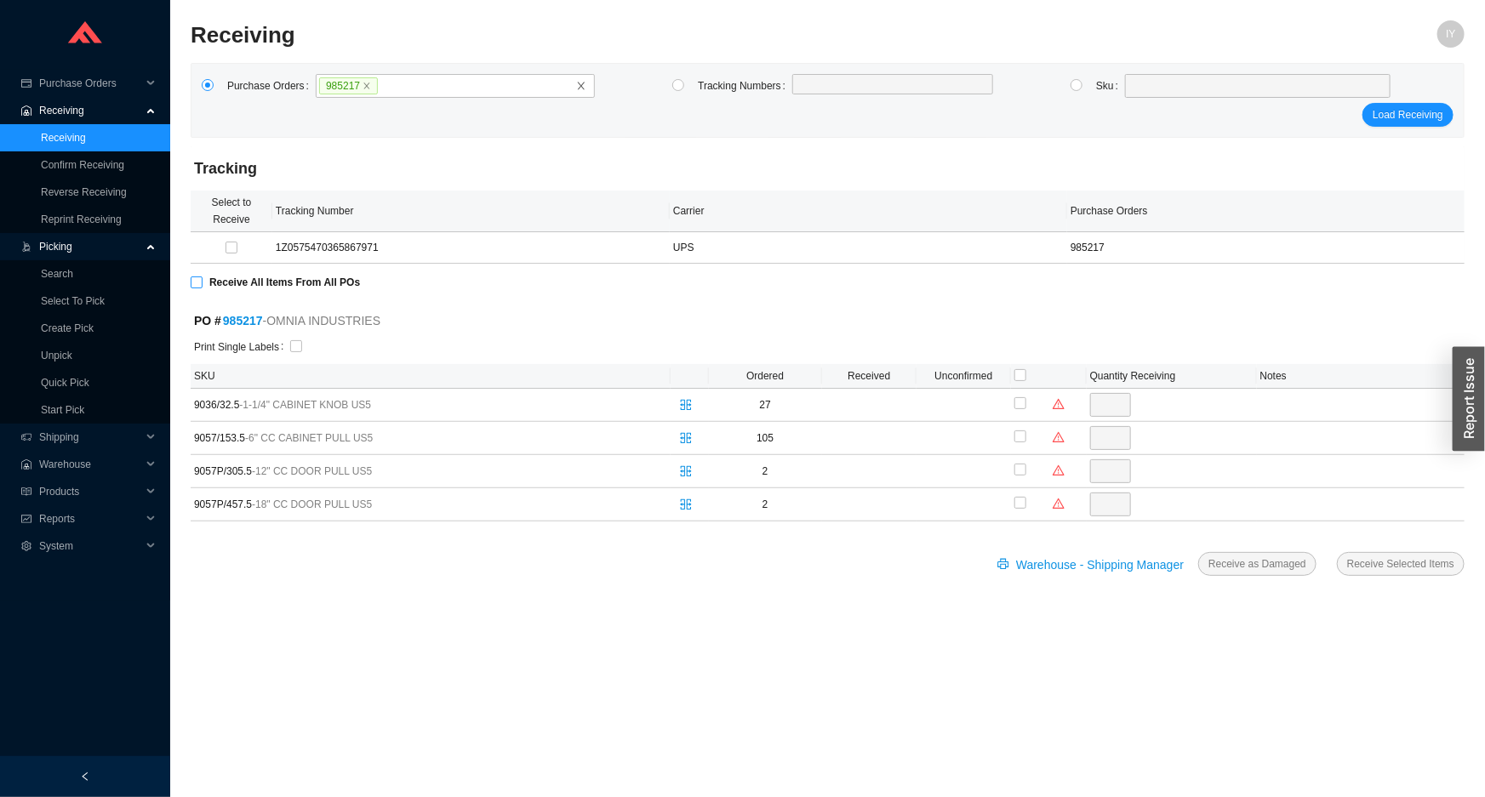
checkbox input "true"
type input "105"
checkbox input "true"
type input "2"
checkbox input "true"
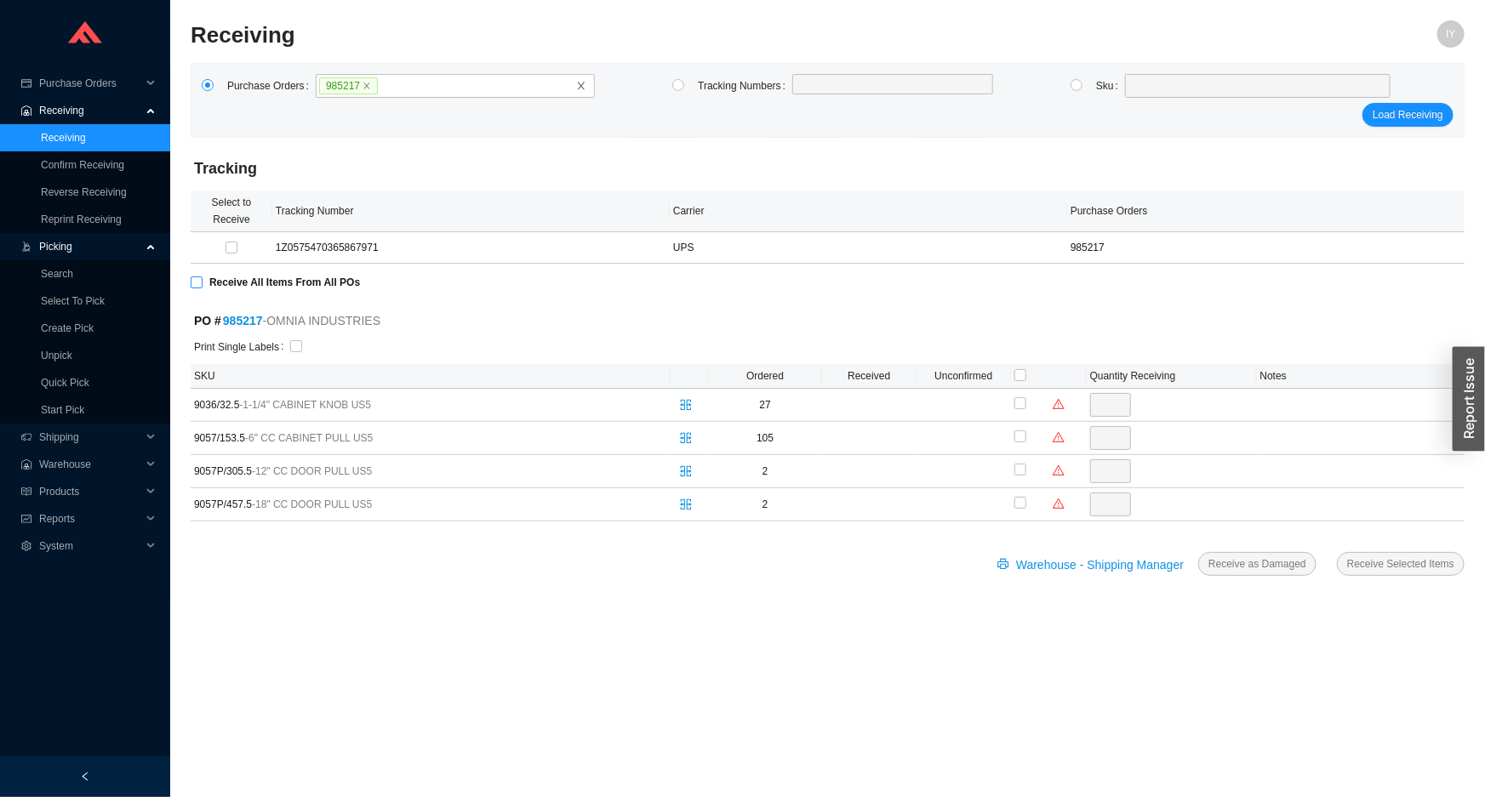
type input "2"
click at [290, 349] on input "checkbox" at bounding box center [296, 346] width 12 height 12
checkbox input "true"
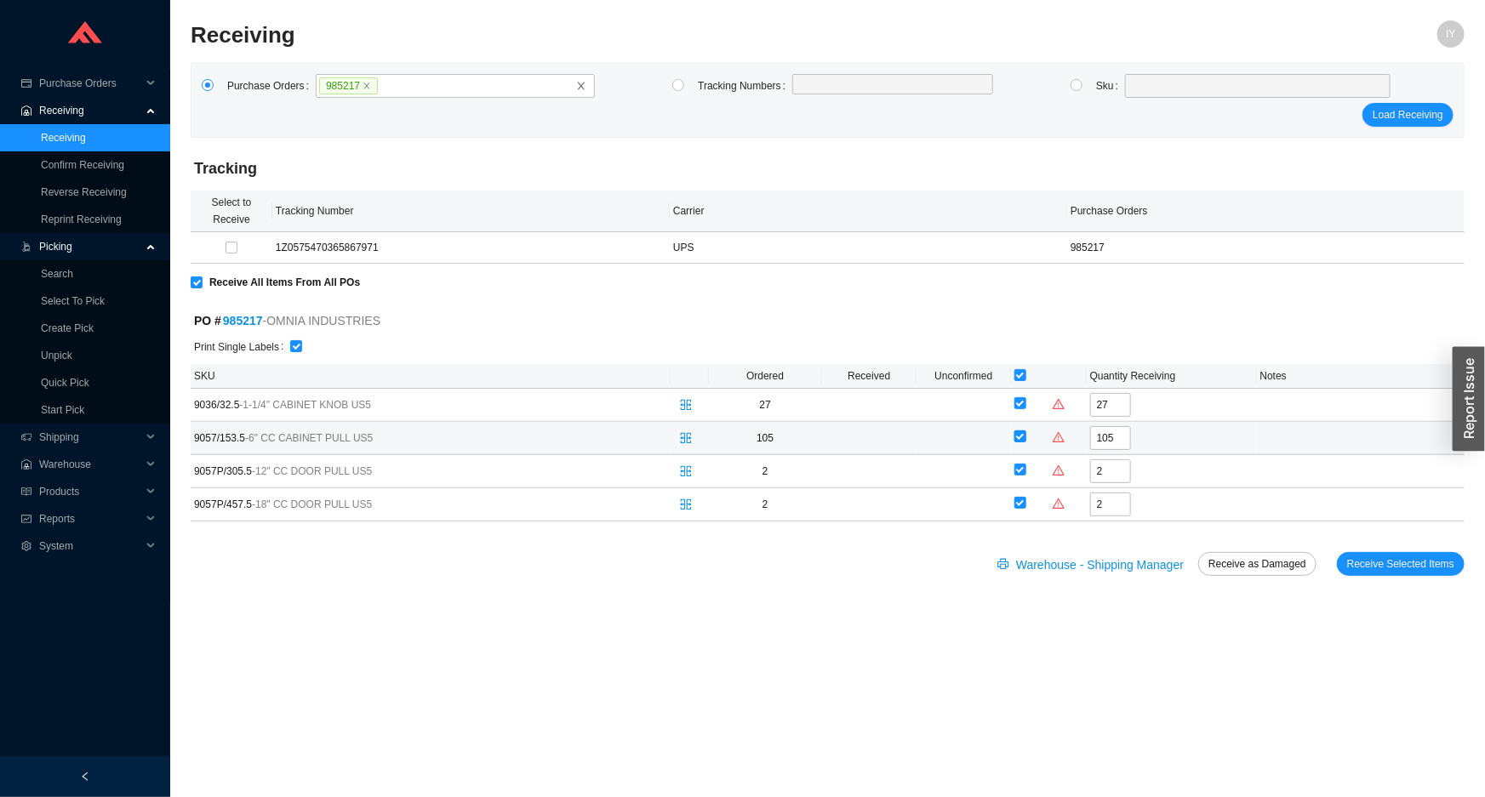
click at [1016, 436] on input "checkbox" at bounding box center [1020, 436] width 12 height 12
checkbox input "false"
click at [1108, 448] on td at bounding box center [1171, 438] width 170 height 33
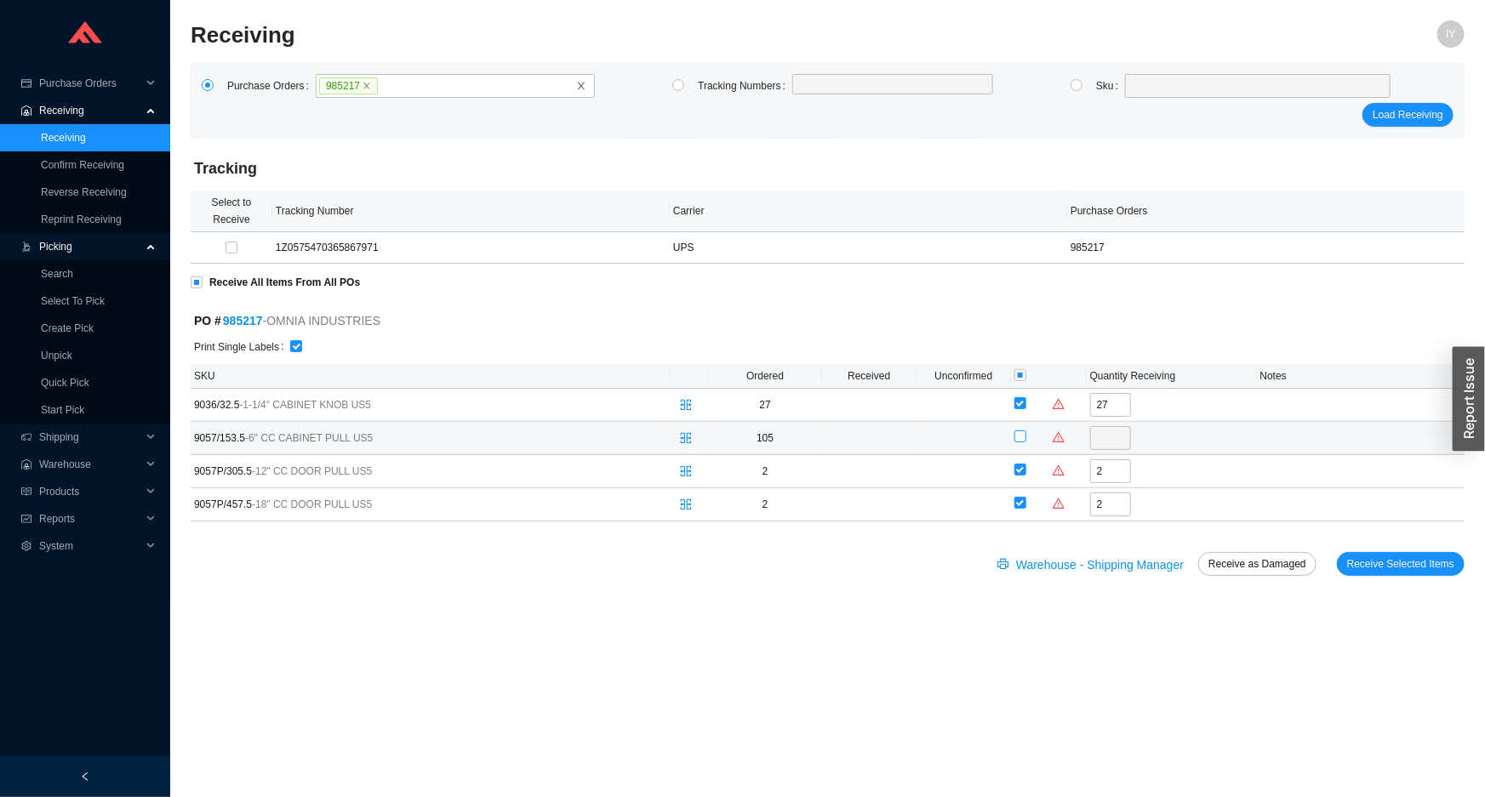
click at [1019, 434] on input "checkbox" at bounding box center [1020, 436] width 12 height 12
checkbox input "true"
click at [1120, 437] on input "105" at bounding box center [1110, 438] width 41 height 24
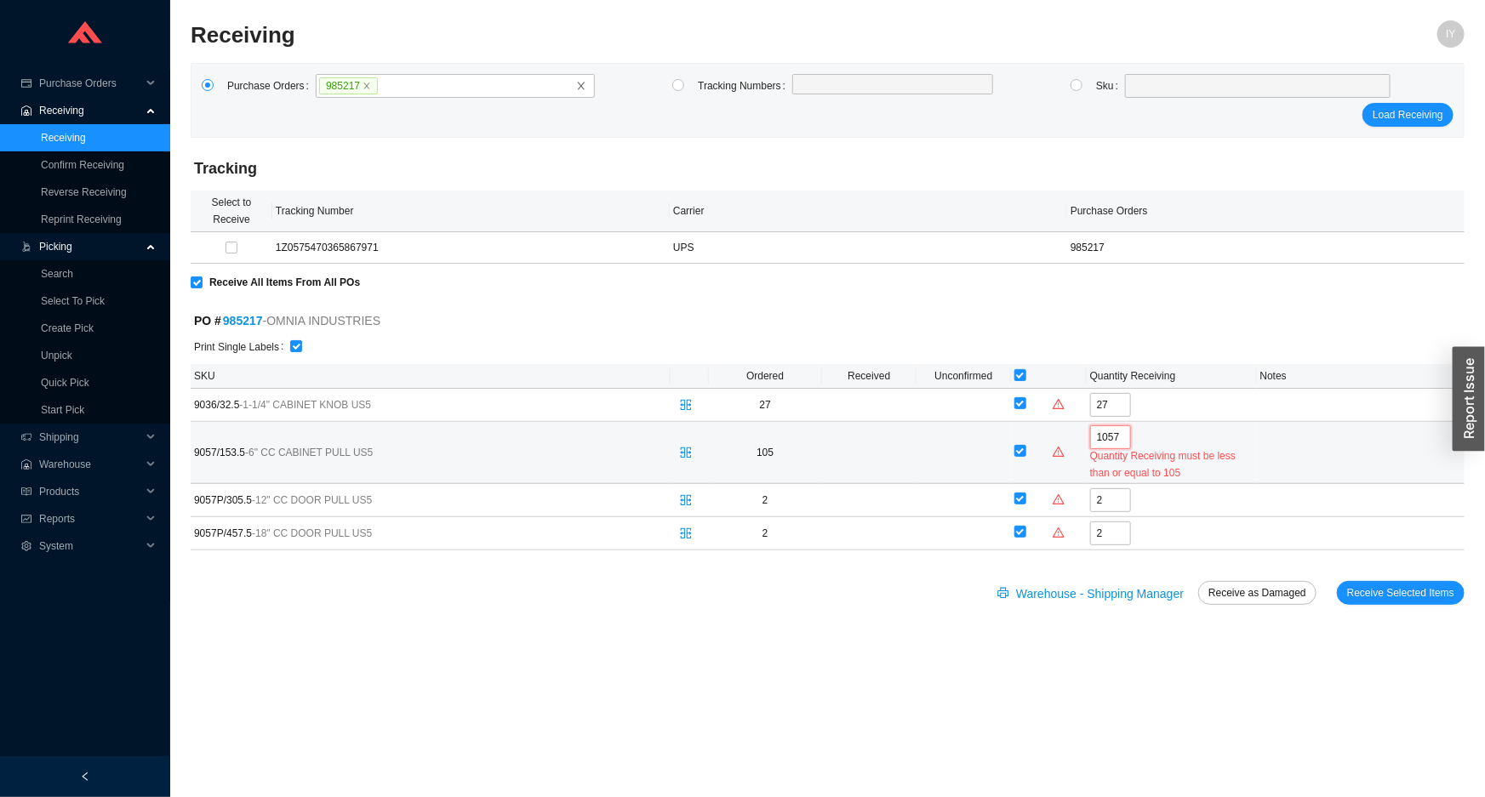
click at [1110, 439] on input "1057" at bounding box center [1110, 437] width 41 height 24
click at [1108, 439] on input "1057" at bounding box center [1110, 437] width 41 height 24
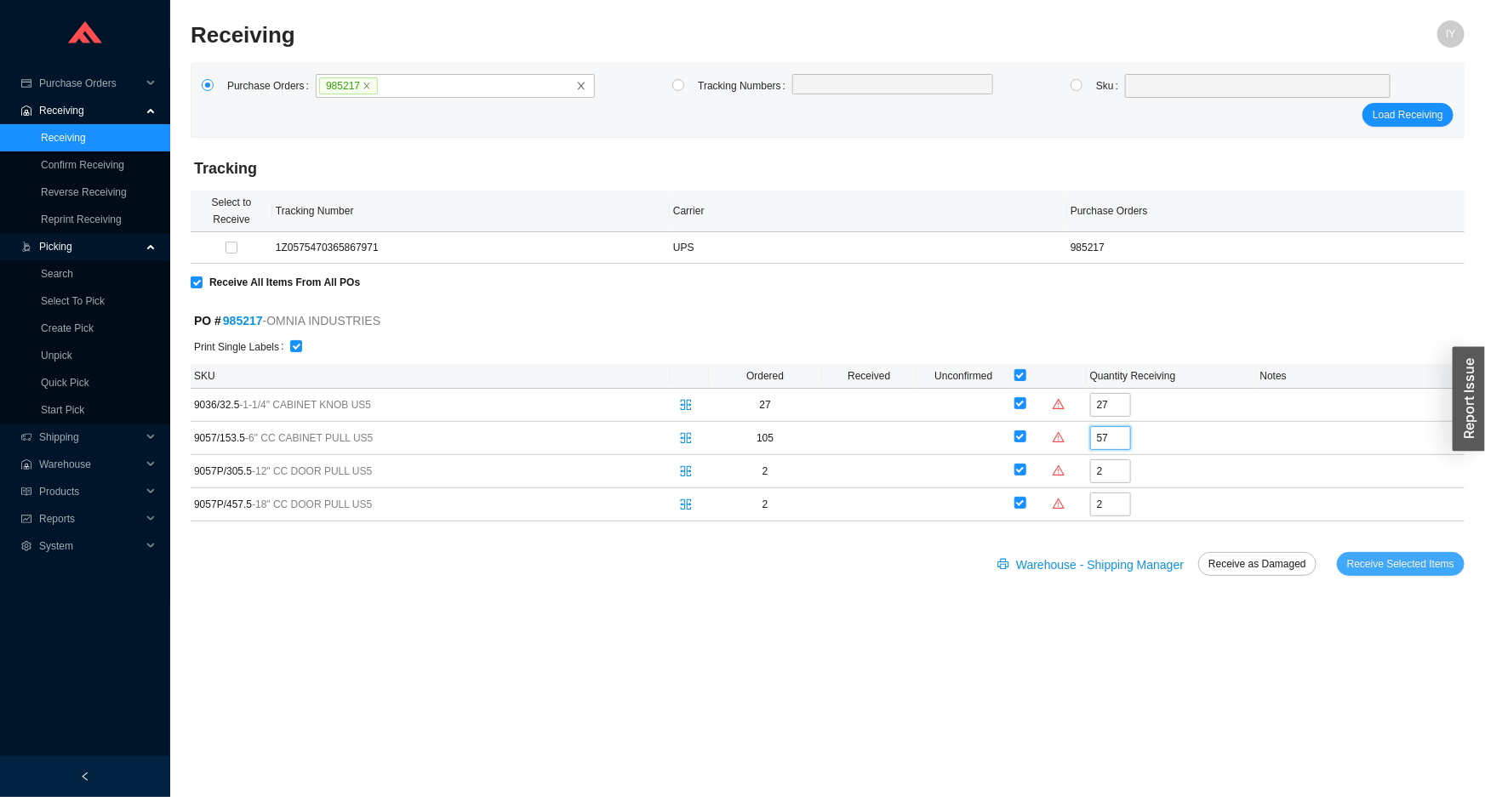
type input "57"
click at [1400, 559] on span "Receive Selected Items" at bounding box center [1400, 564] width 107 height 17
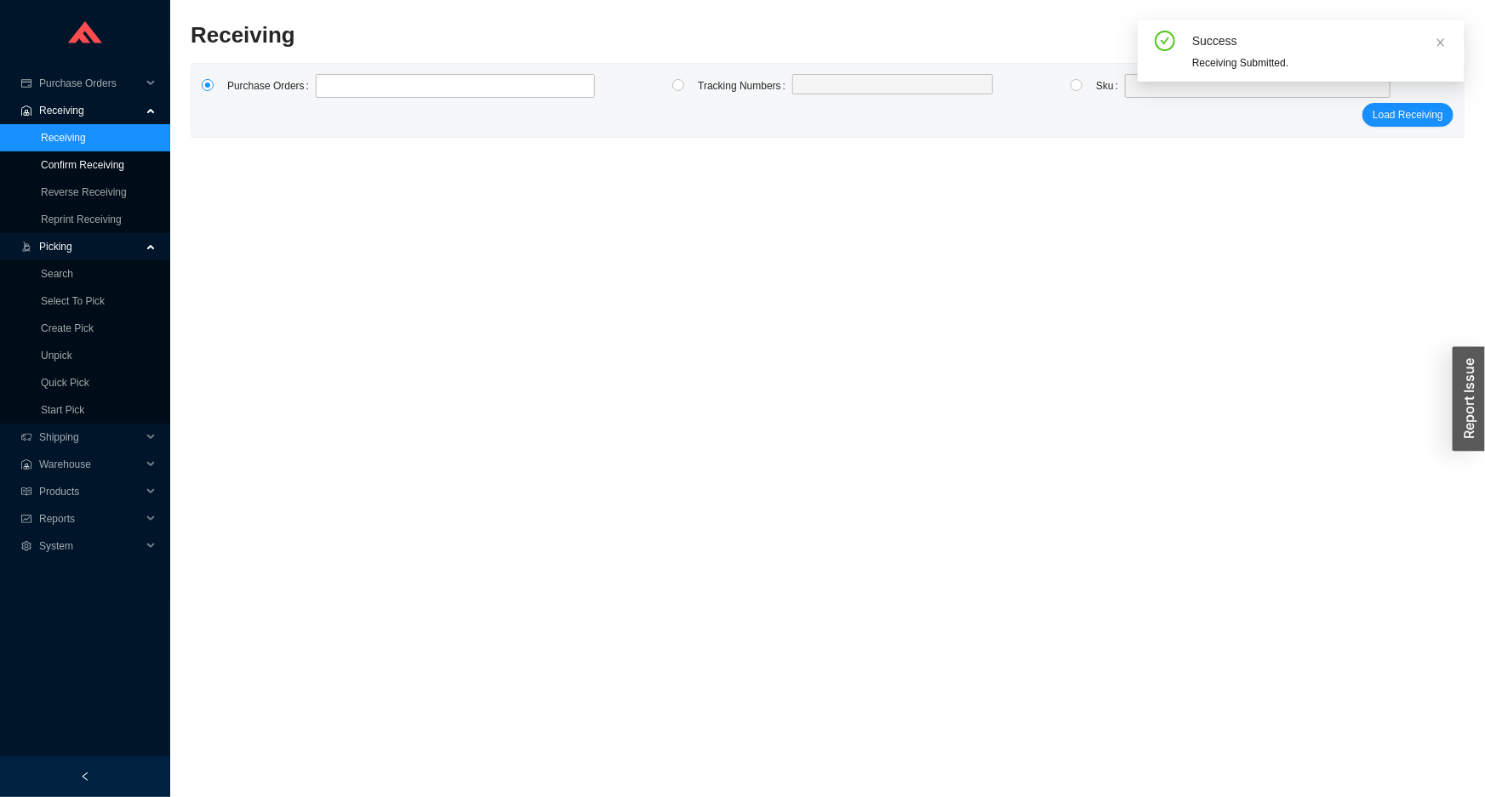
click at [124, 168] on link "Confirm Receiving" at bounding box center [82, 165] width 83 height 12
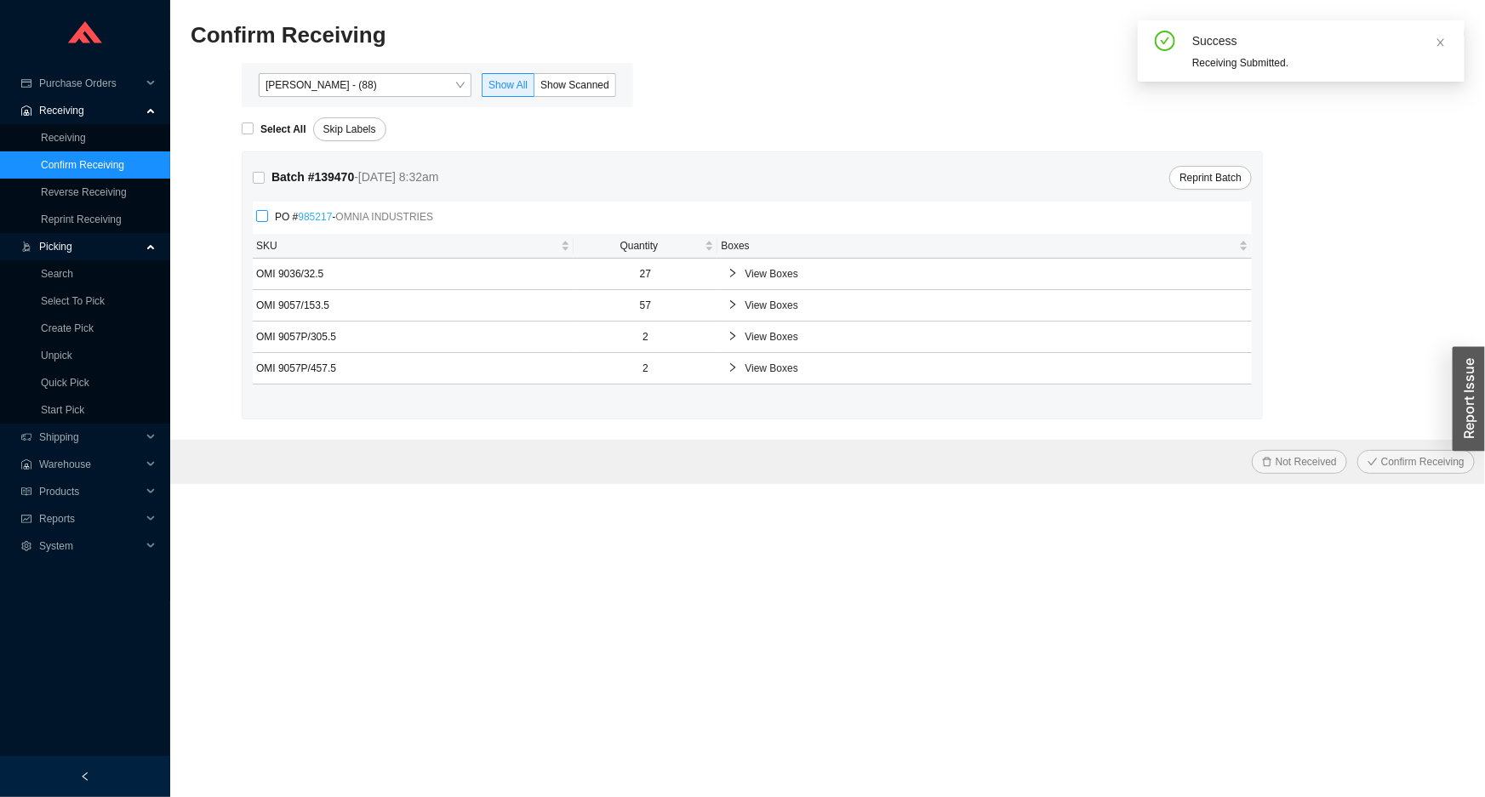
click at [304, 217] on link "985217" at bounding box center [315, 217] width 34 height 12
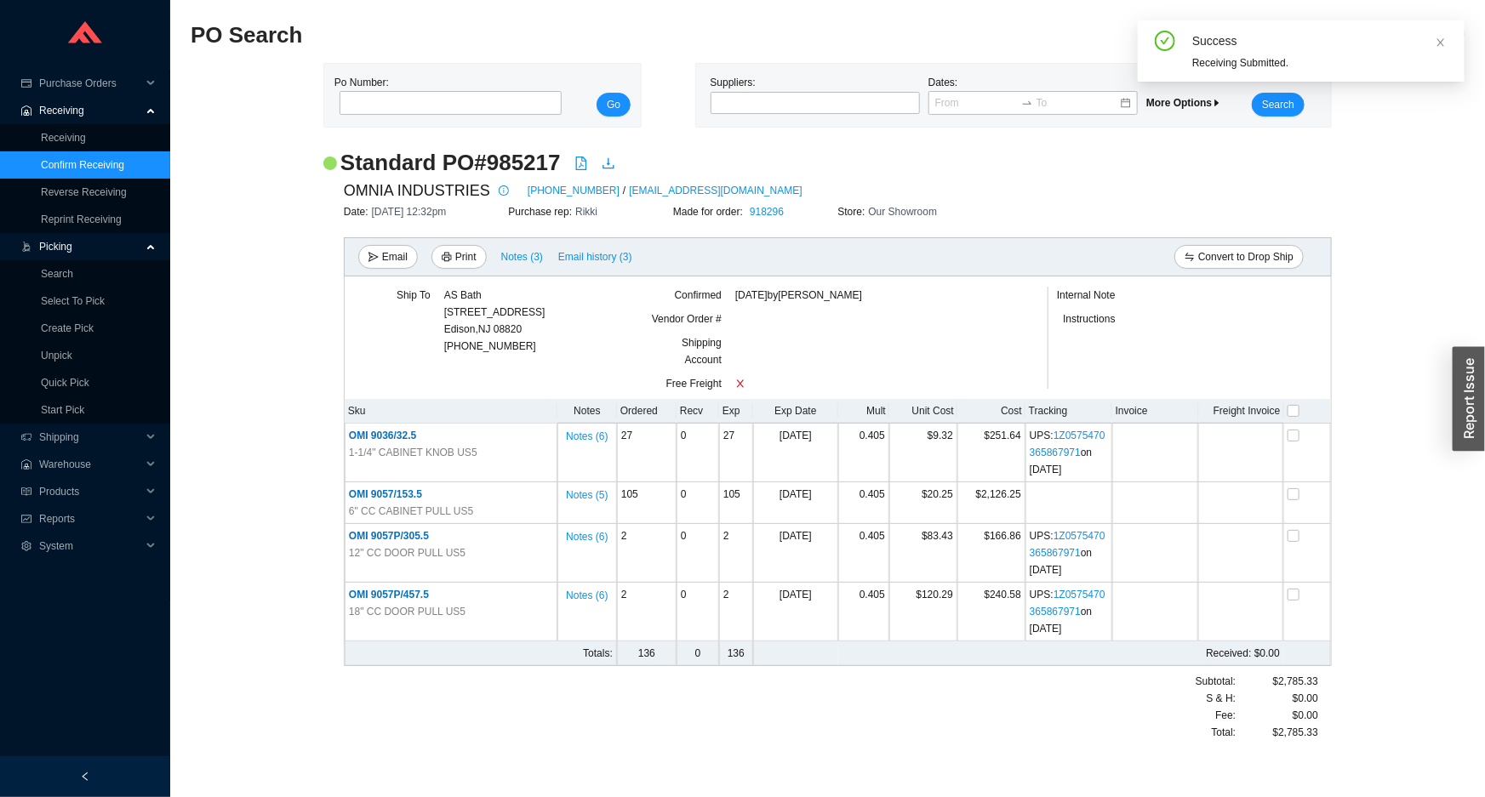
click at [782, 219] on div "Made for order: 918296" at bounding box center [755, 211] width 165 height 17
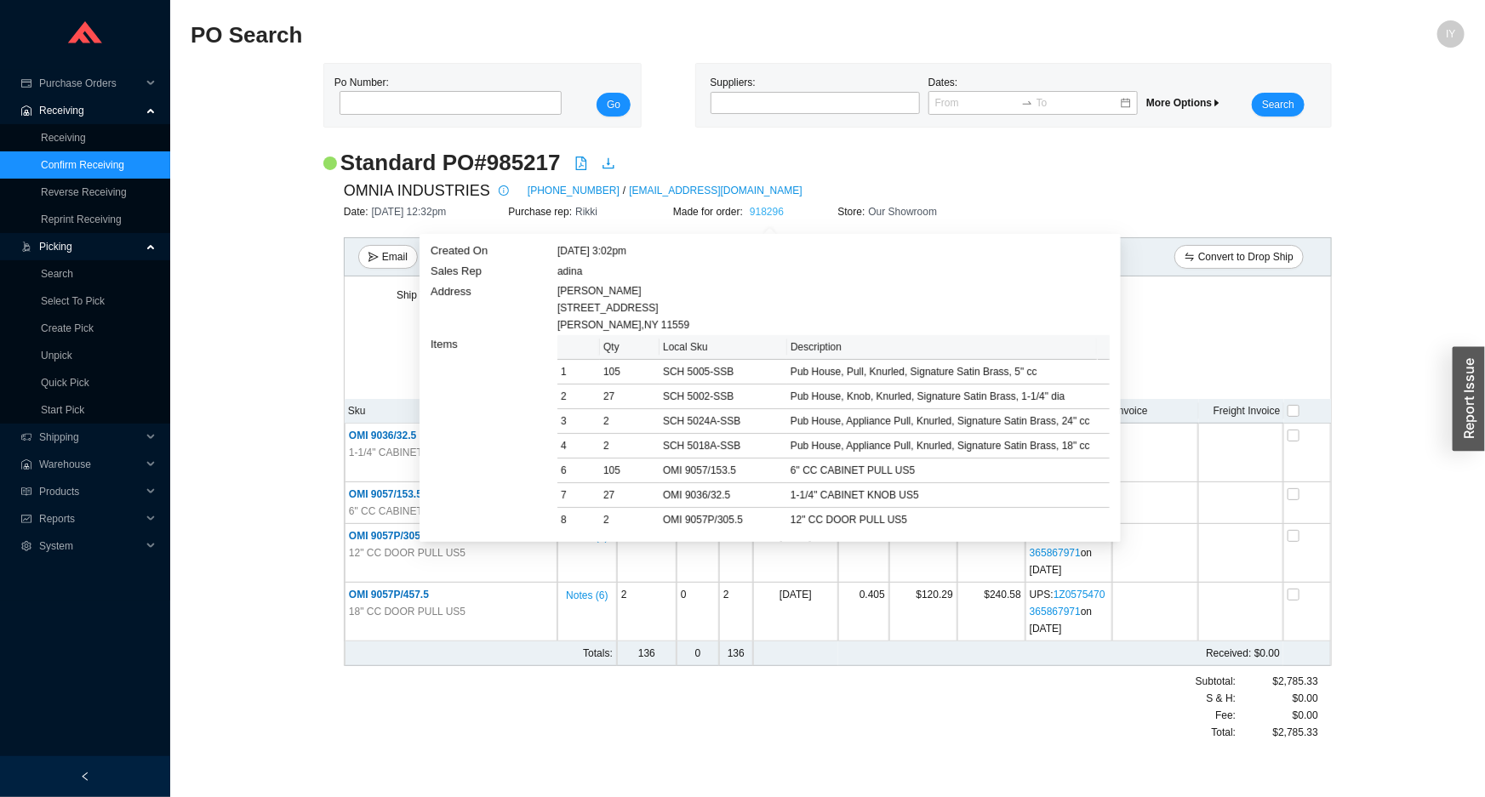
click at [784, 213] on link "918296" at bounding box center [767, 212] width 34 height 12
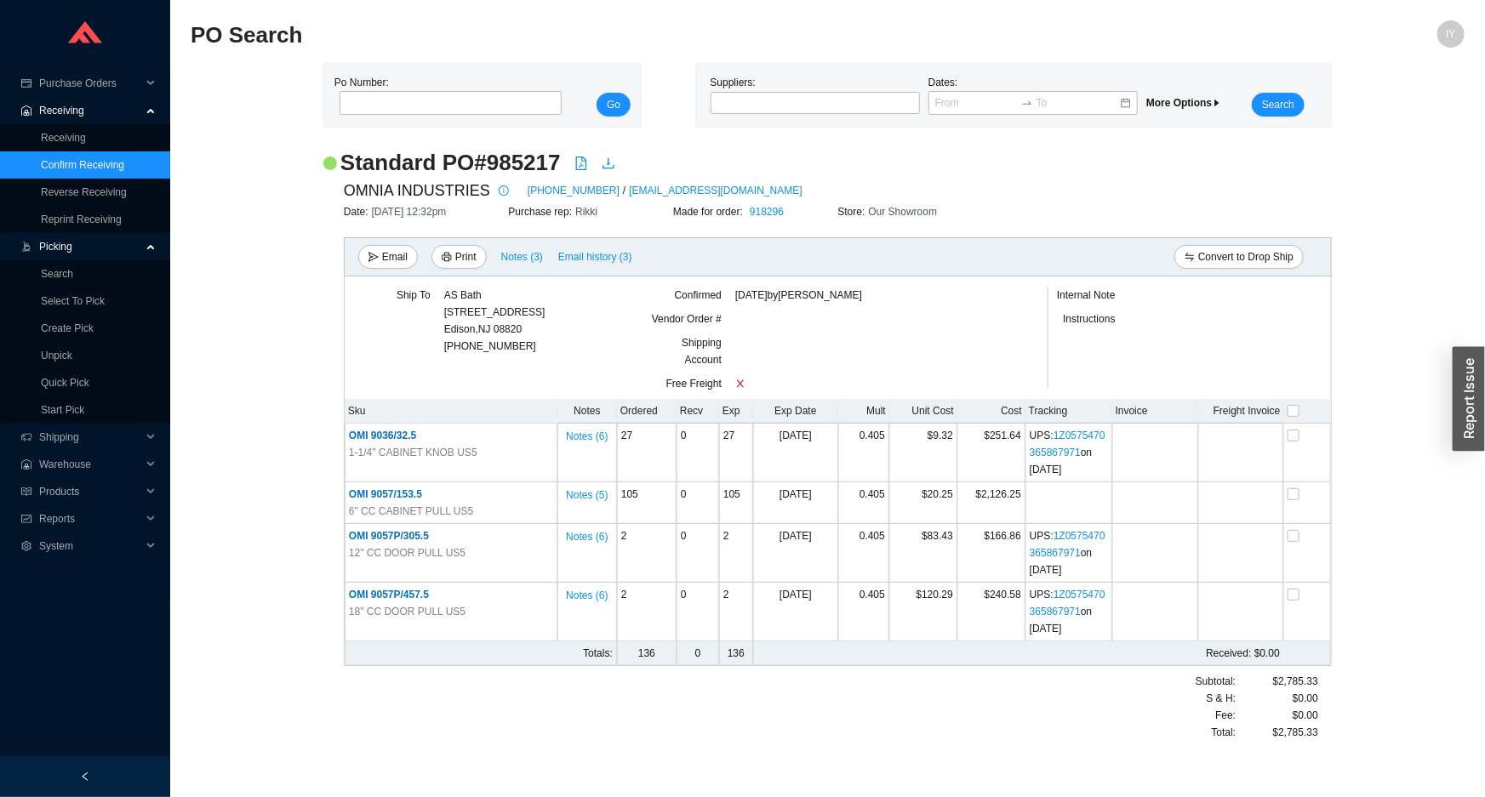
click at [111, 164] on link "Confirm Receiving" at bounding box center [82, 165] width 83 height 12
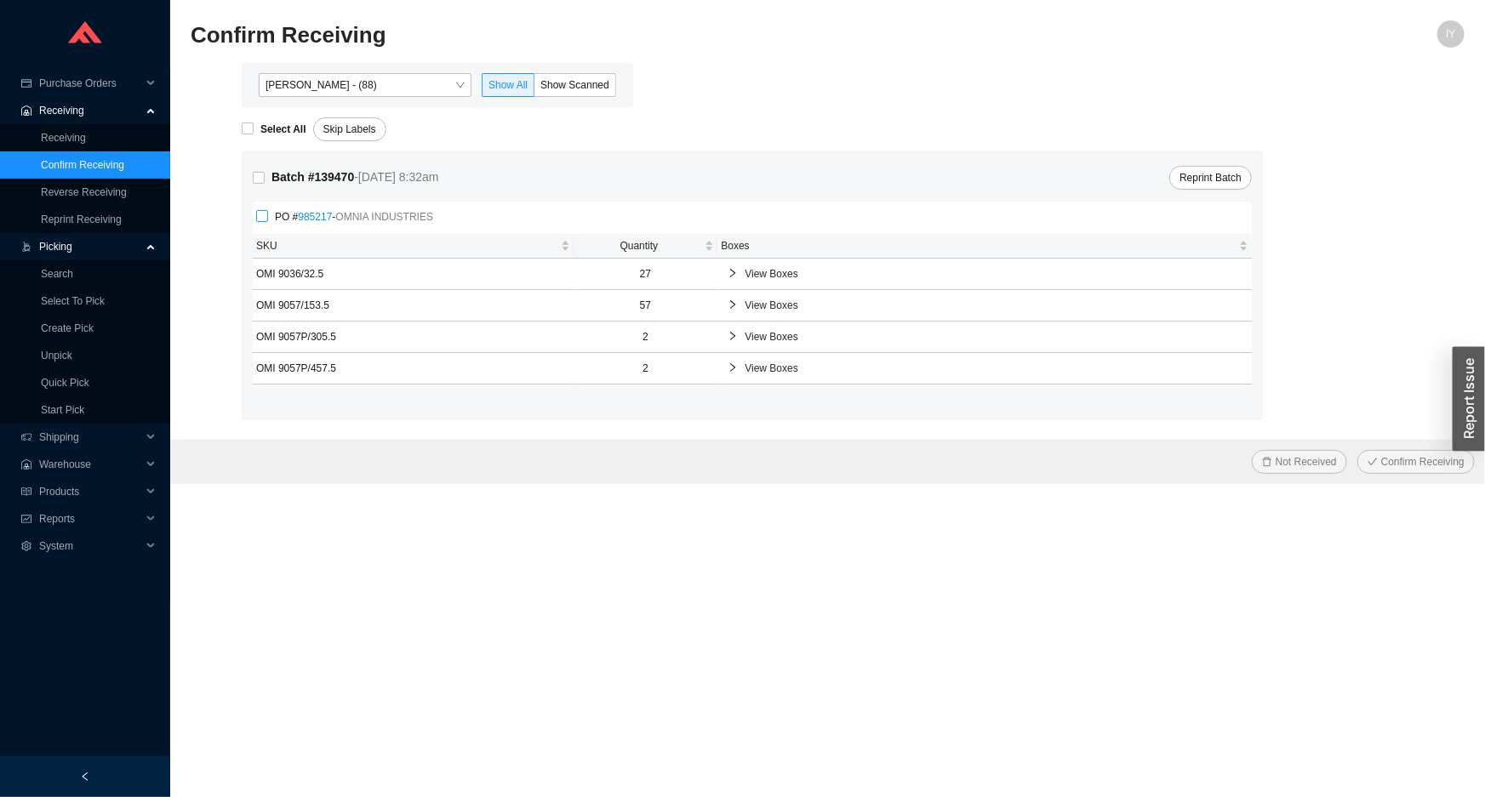
click at [268, 214] on span "PO # 985217 - OMNIA INDUSTRIES" at bounding box center [354, 216] width 172 height 17
click at [268, 214] on input "PO # 985217 - OMNIA INDUSTRIES" at bounding box center [262, 216] width 12 height 12
checkbox input "true"
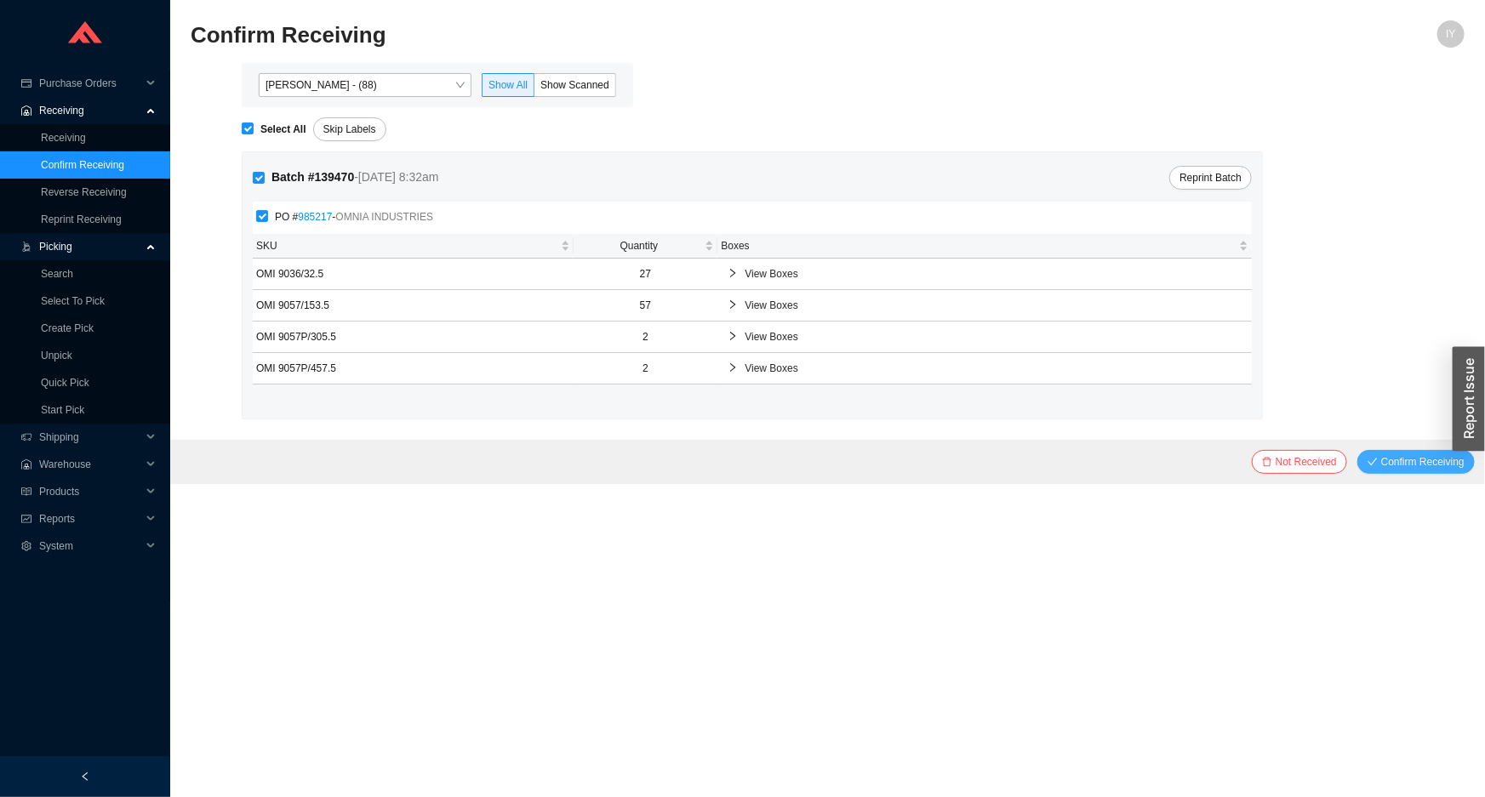
click at [1404, 460] on span "Confirm Receiving" at bounding box center [1422, 461] width 83 height 17
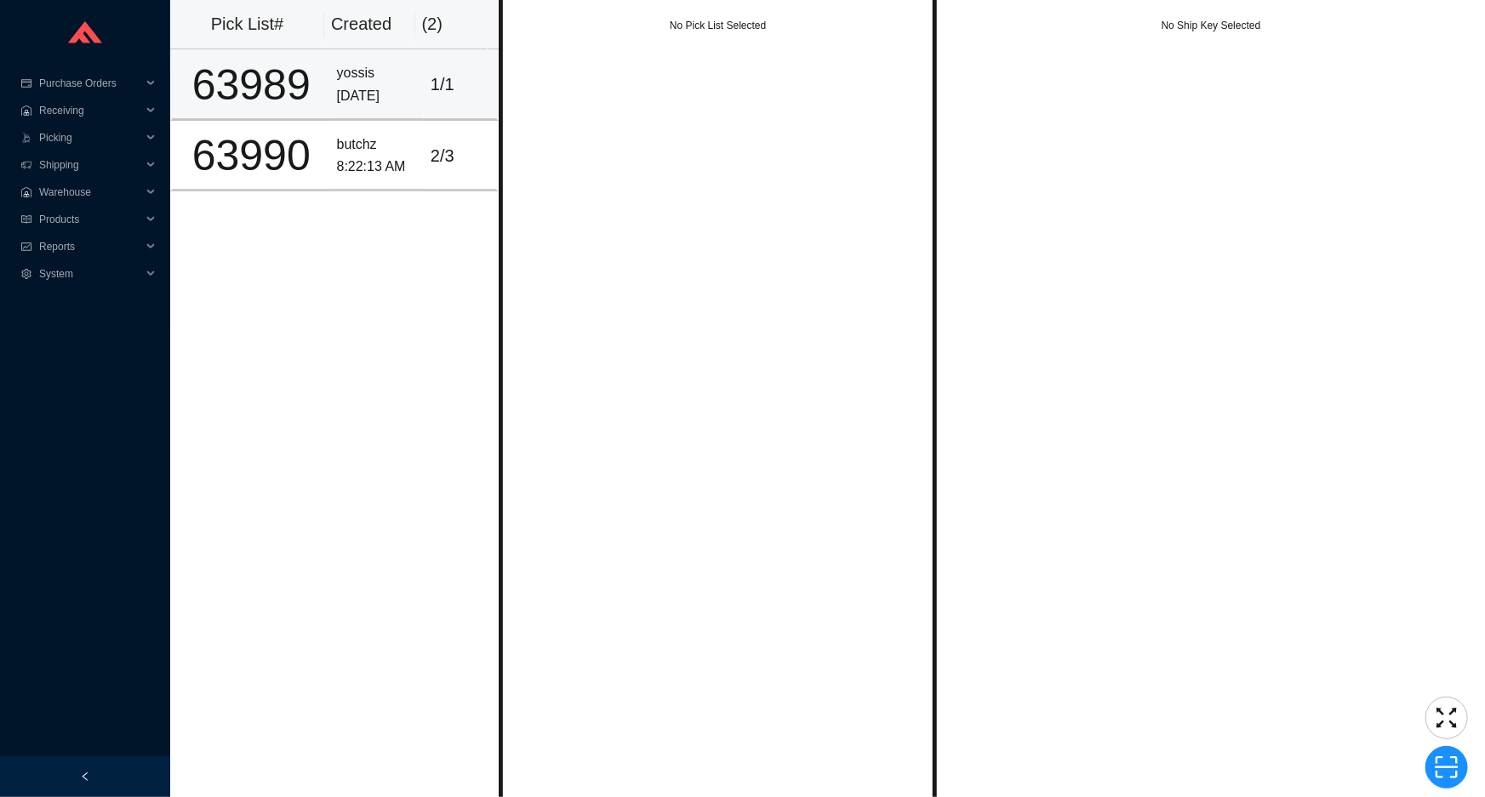
drag, startPoint x: 0, startPoint y: 0, endPoint x: 315, endPoint y: 71, distance: 322.6
click at [315, 71] on div "63989" at bounding box center [252, 85] width 144 height 43
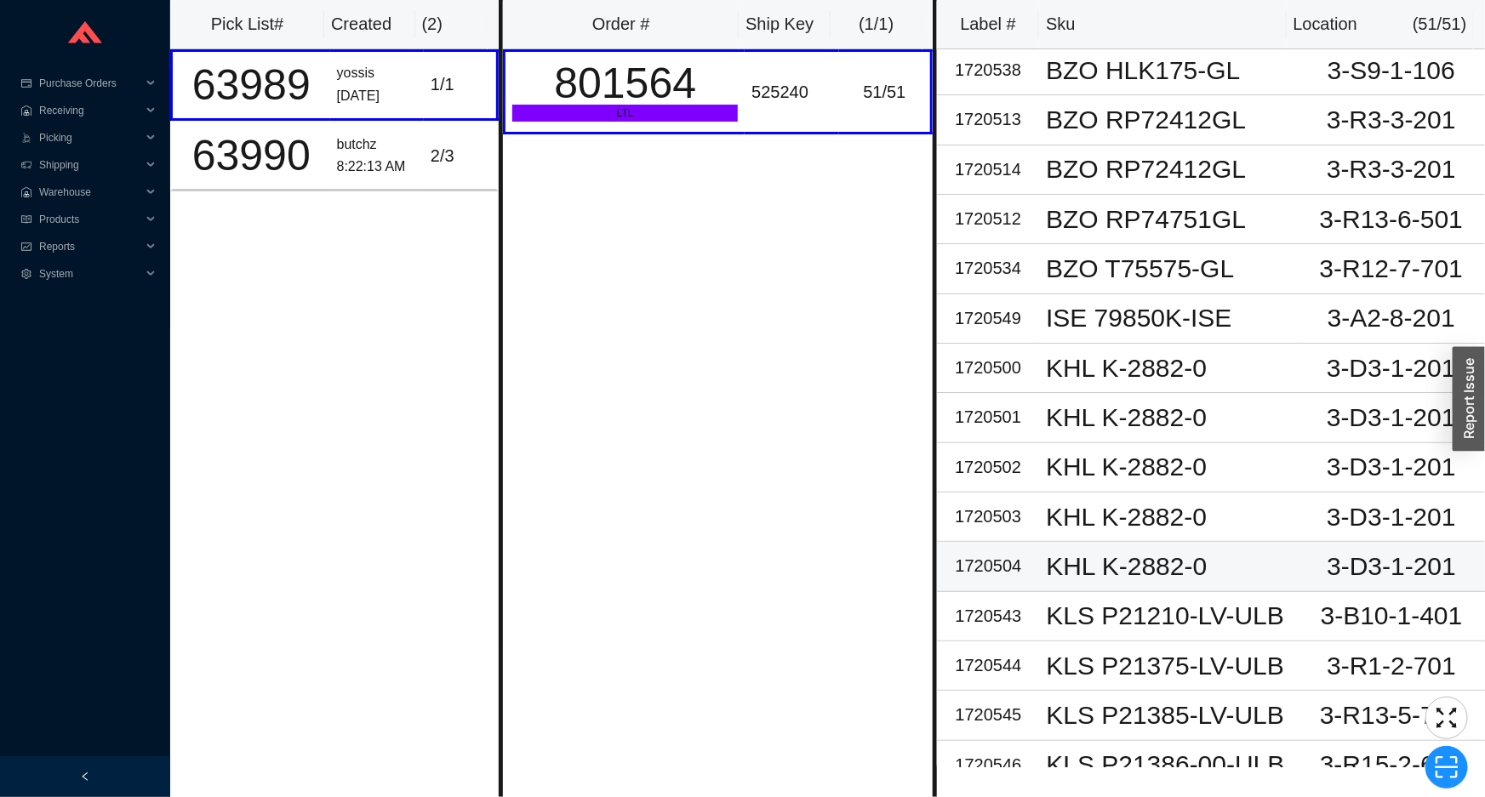
scroll to position [451, 0]
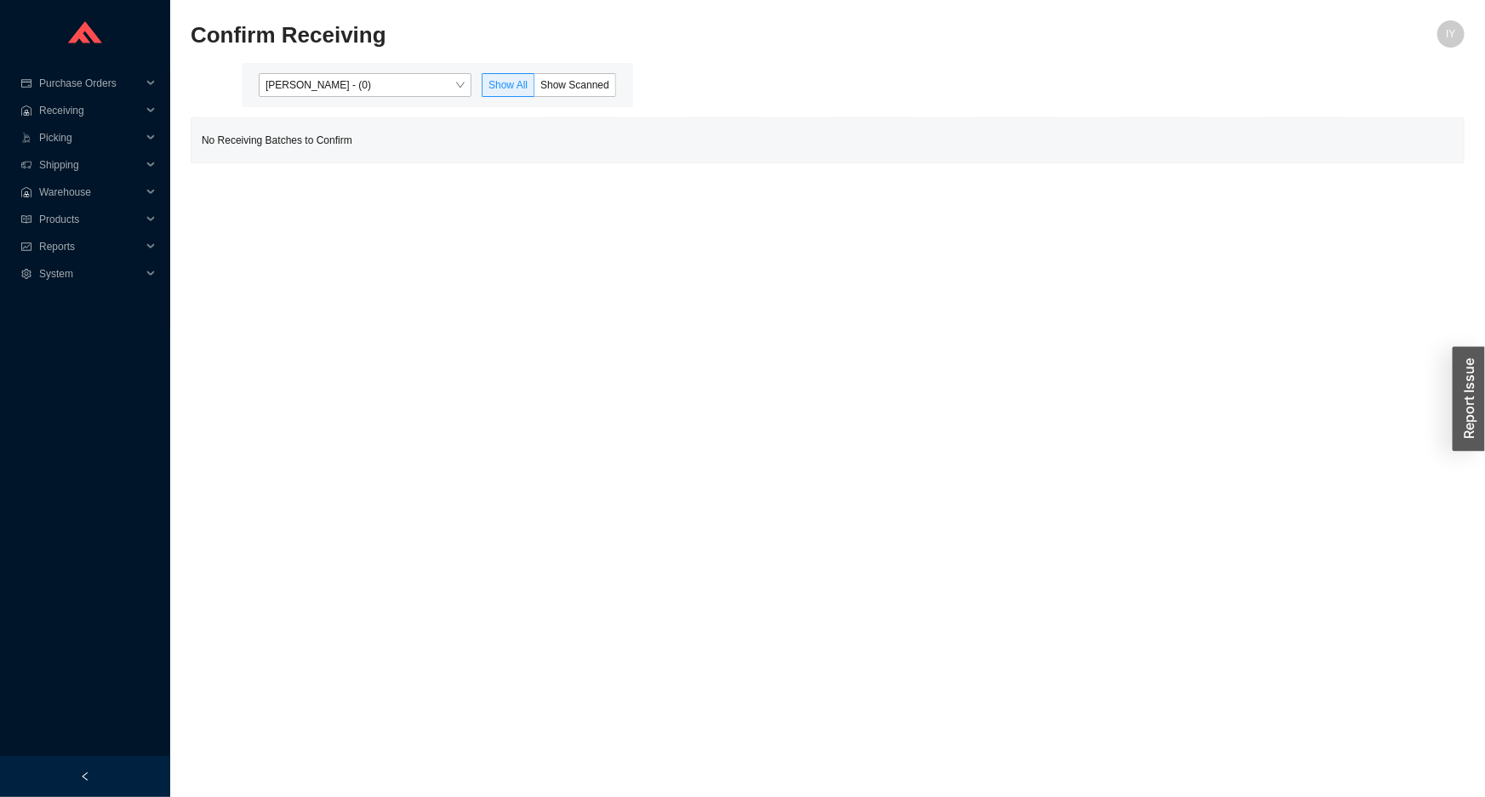
click at [476, 88] on div "[PERSON_NAME] - (0) Show All Show Scanned" at bounding box center [437, 85] width 371 height 24
click at [459, 85] on span "[PERSON_NAME] - (0)" at bounding box center [364, 85] width 199 height 22
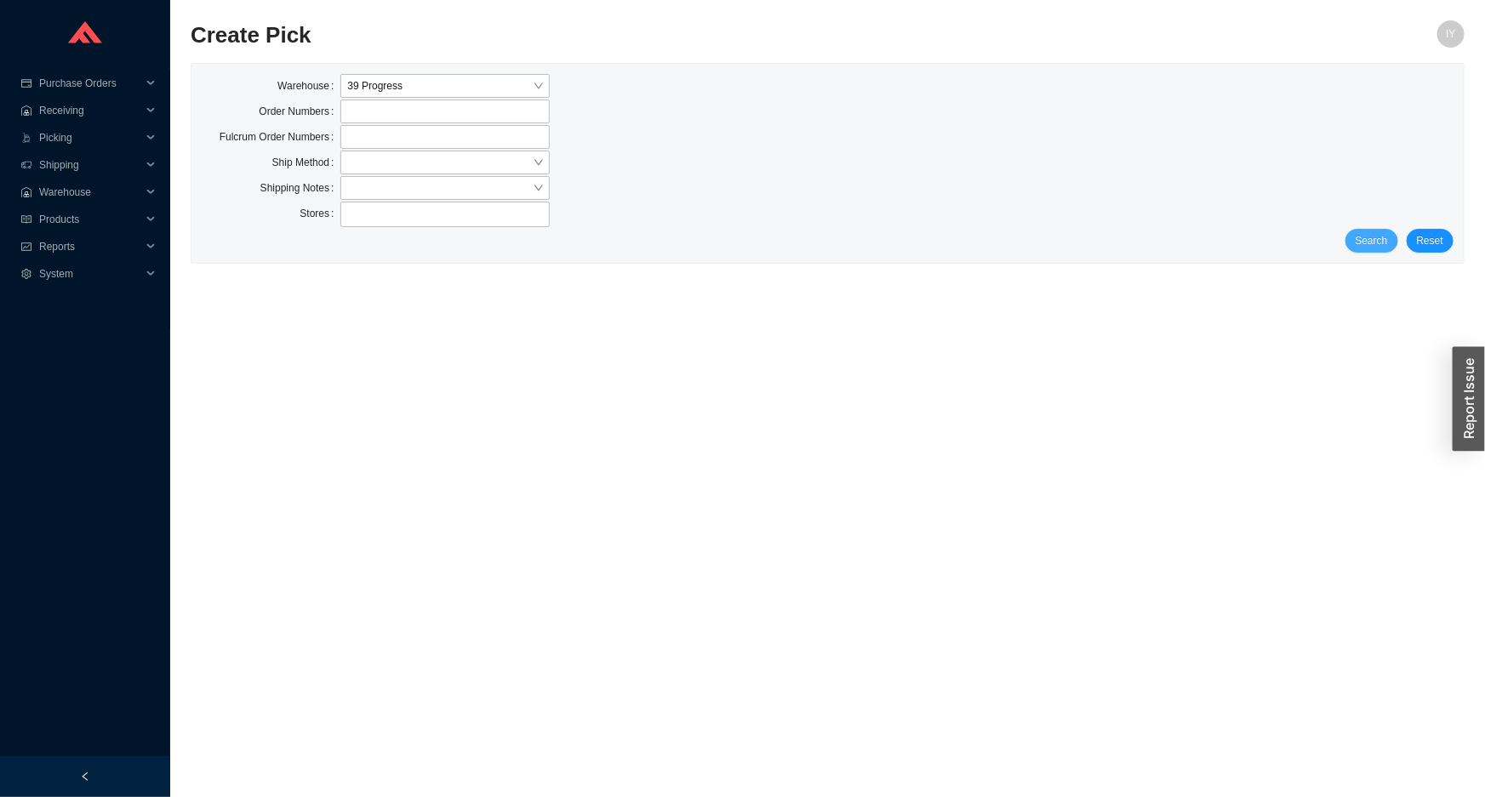
click at [1395, 242] on button "Search" at bounding box center [1371, 241] width 53 height 24
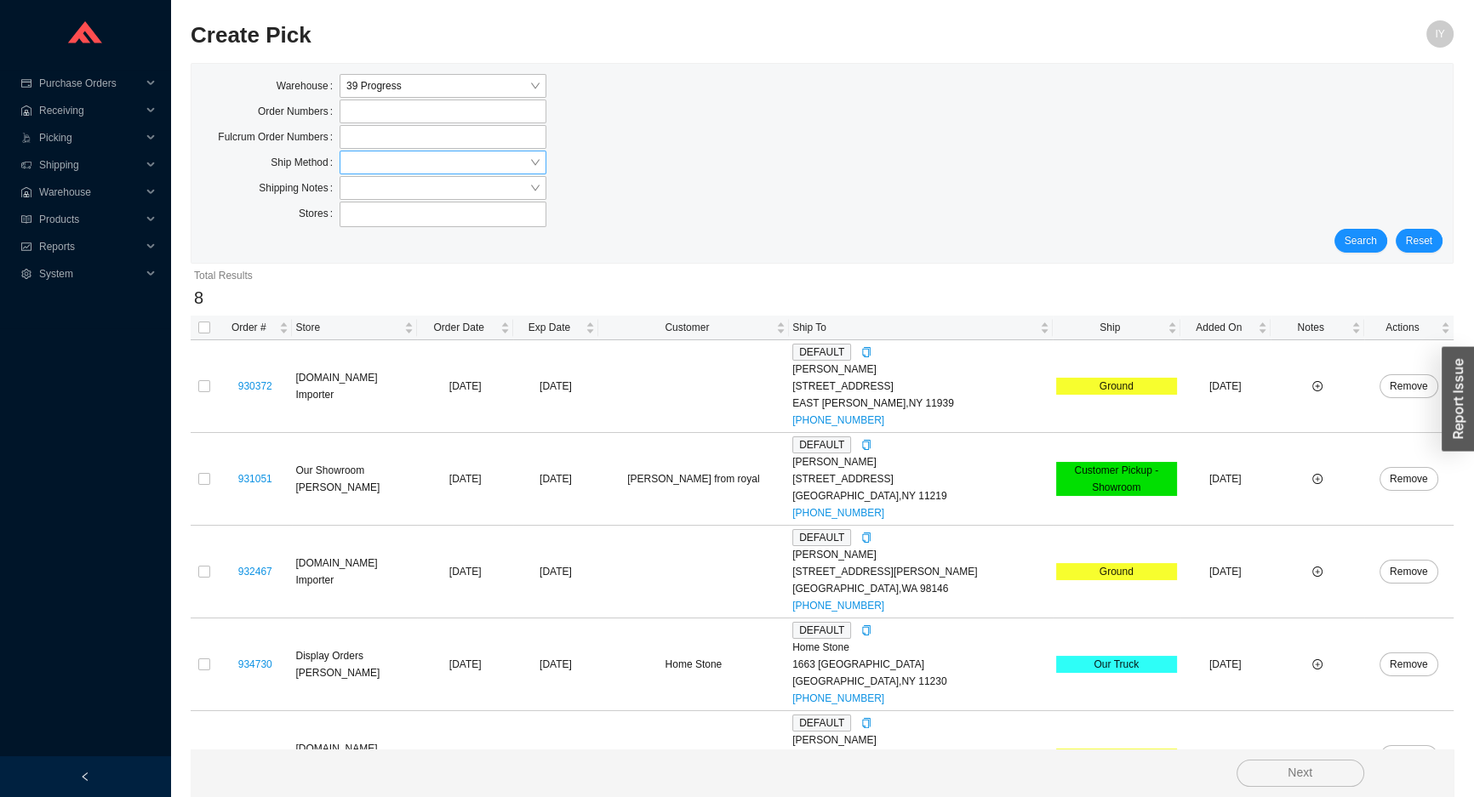
click at [447, 151] on input "search" at bounding box center [437, 162] width 183 height 22
click at [480, 283] on div "UPS" at bounding box center [442, 288] width 193 height 15
click at [1344, 238] on button "Search" at bounding box center [1360, 241] width 53 height 24
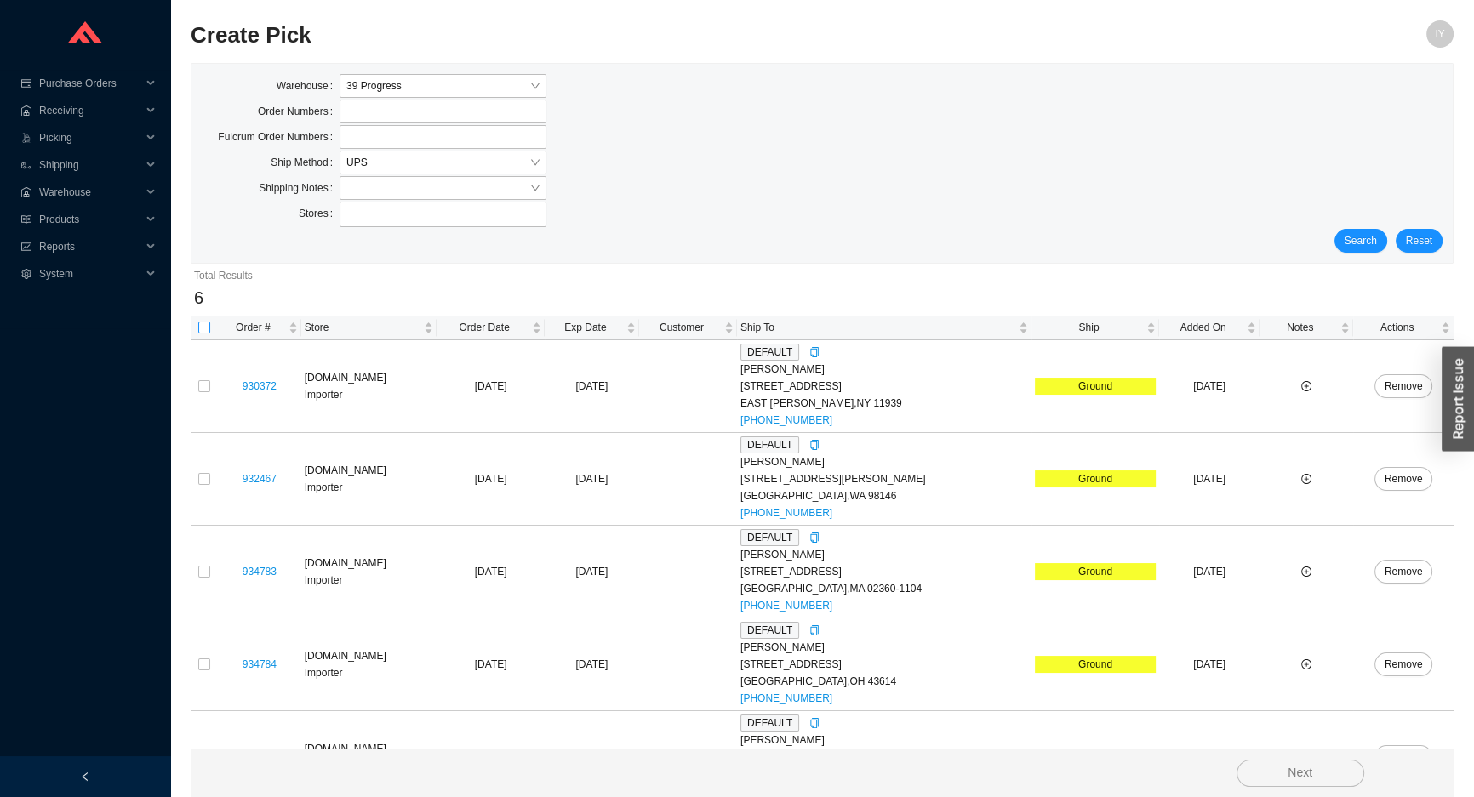
click at [198, 327] on input "checkbox" at bounding box center [204, 328] width 12 height 12
checkbox input "true"
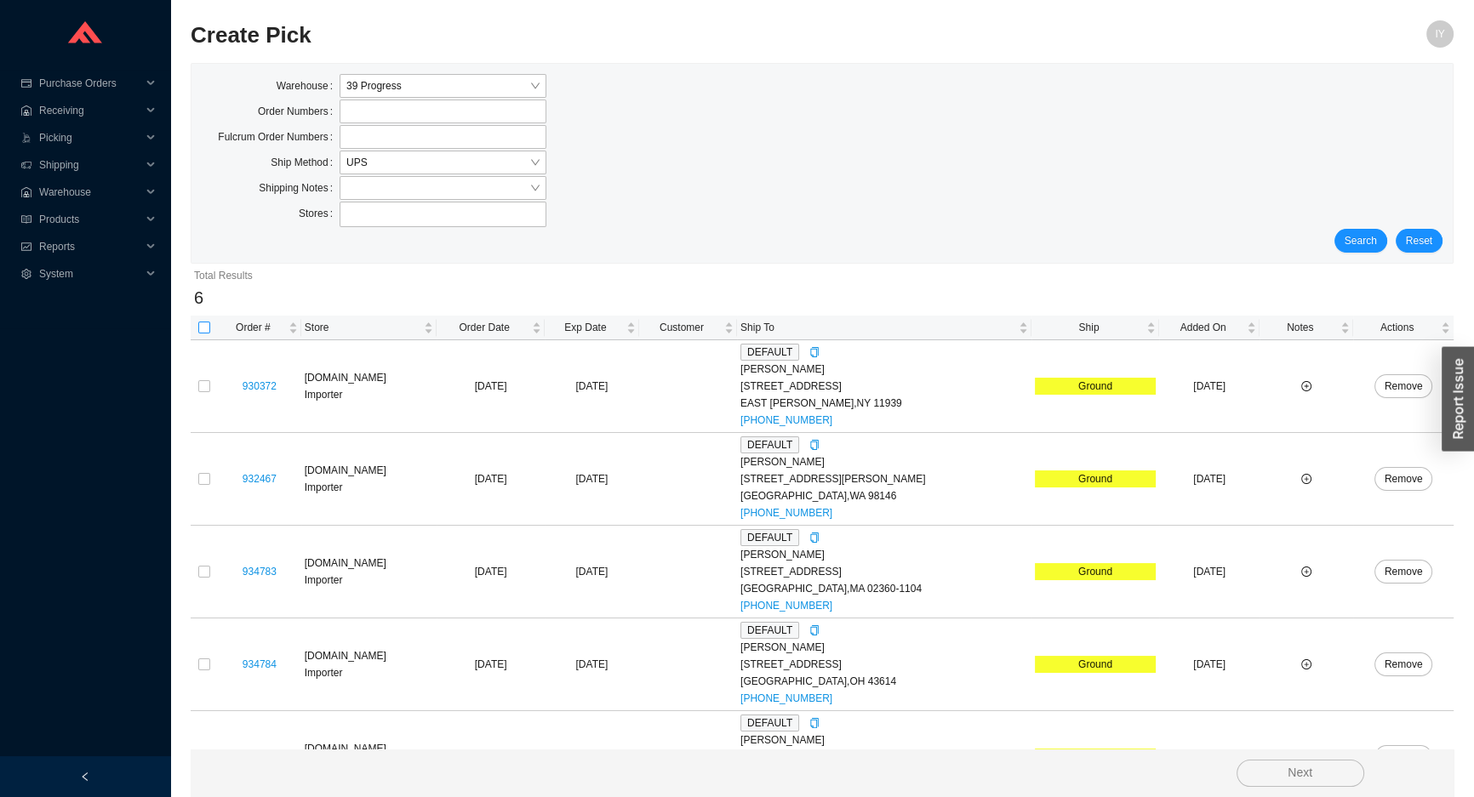
checkbox input "true"
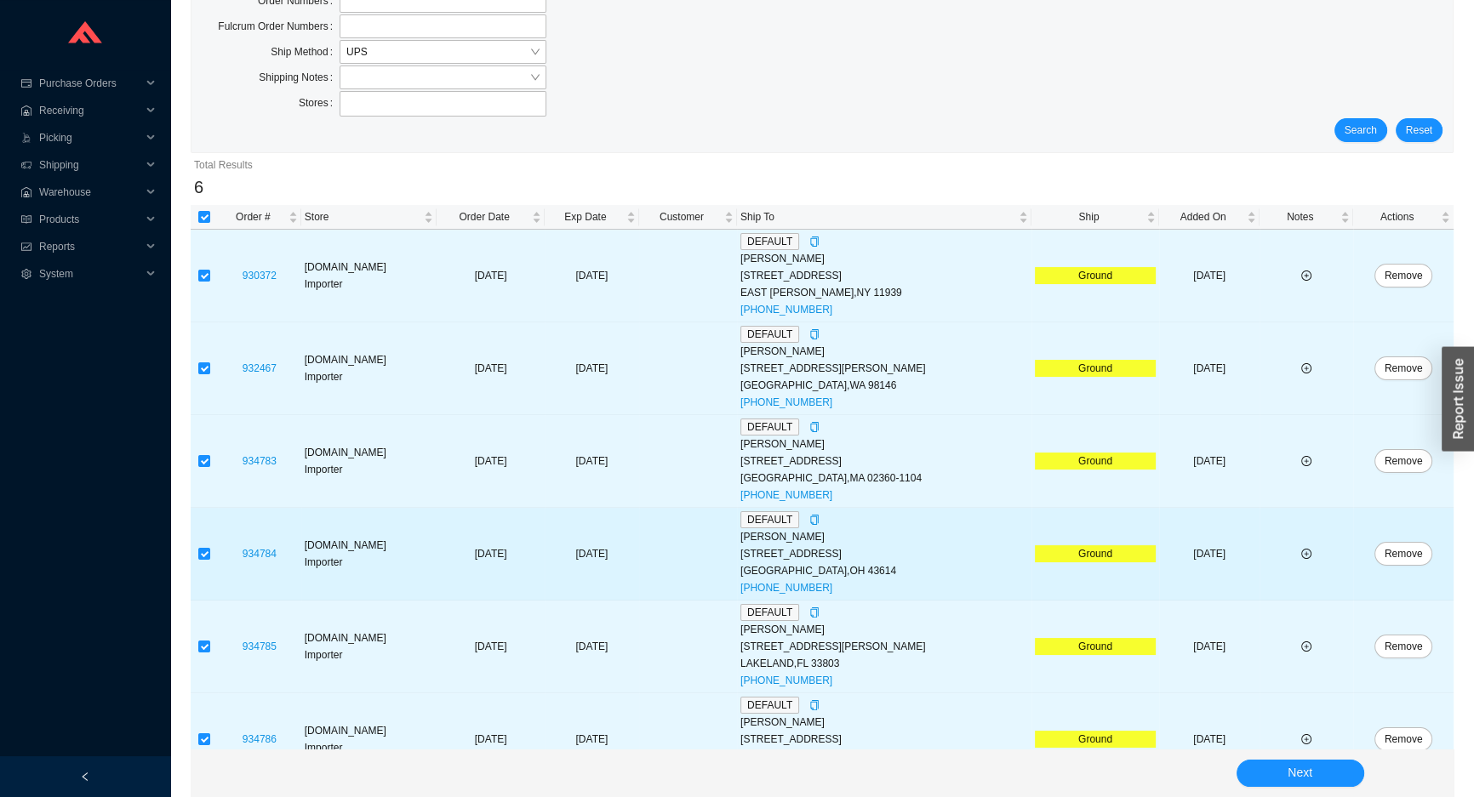
scroll to position [145, 0]
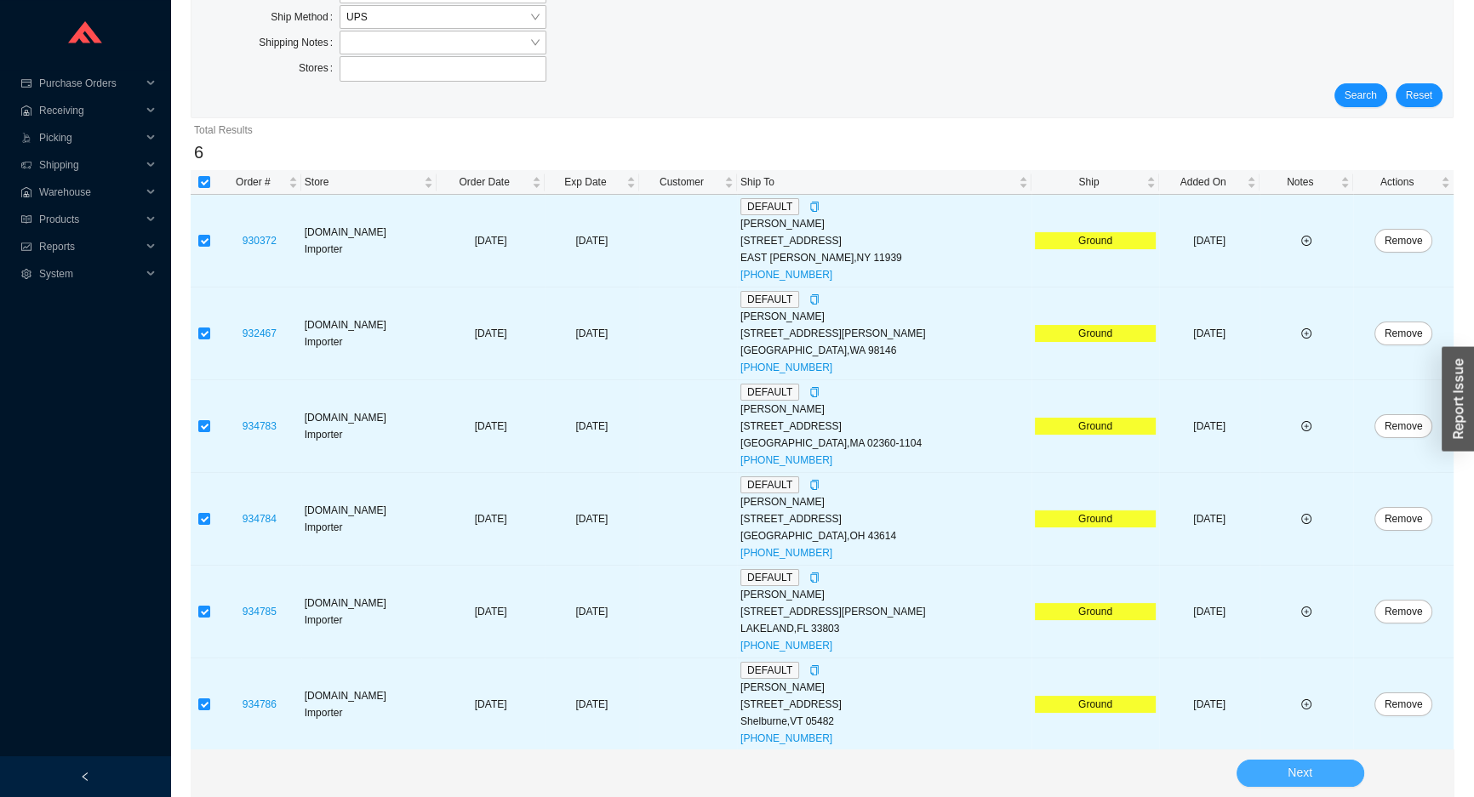
click at [1280, 773] on button "Next" at bounding box center [1300, 773] width 128 height 27
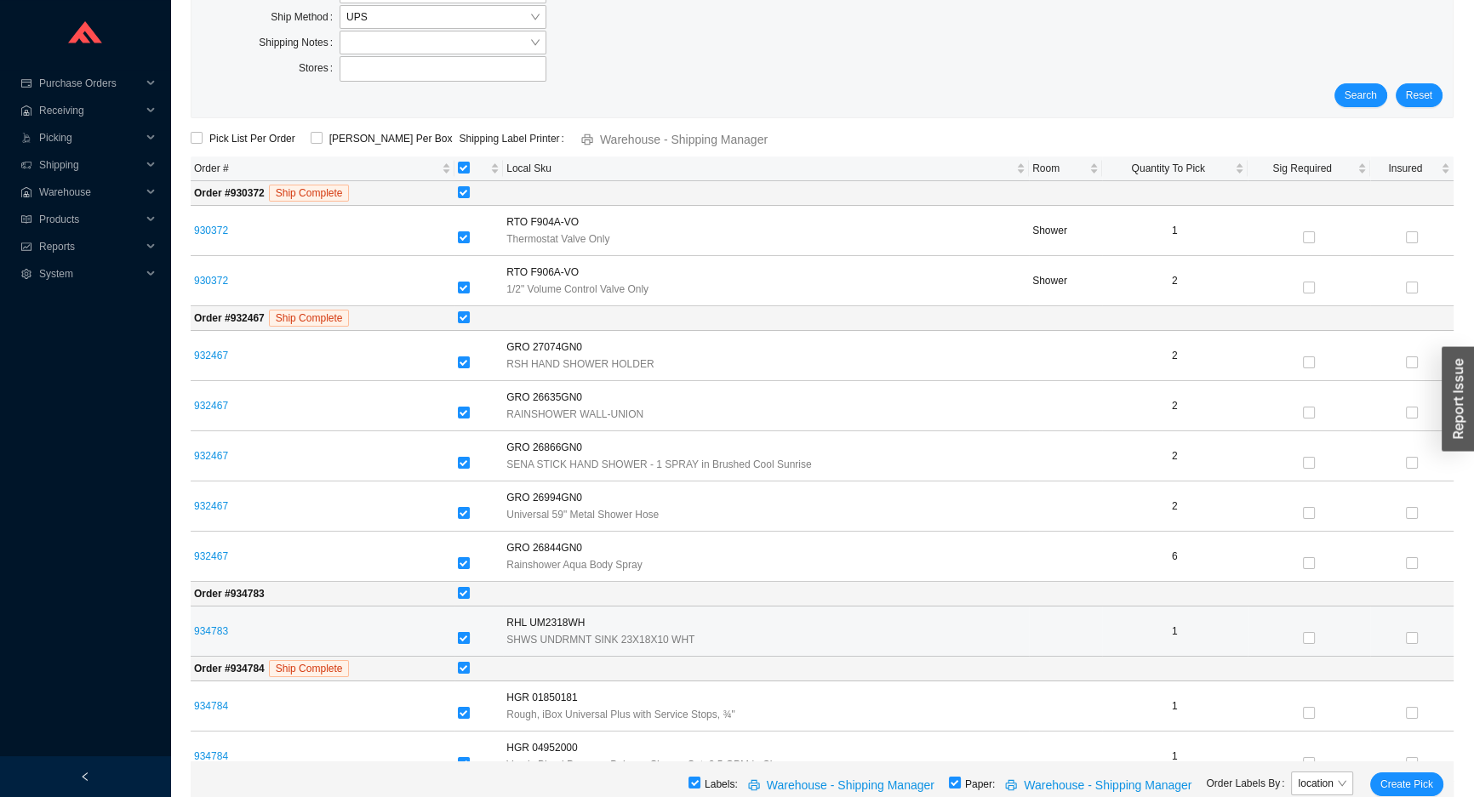
click at [462, 642] on label at bounding box center [464, 638] width 12 height 17
click at [462, 642] on input "checkbox" at bounding box center [464, 638] width 12 height 12
checkbox input "false"
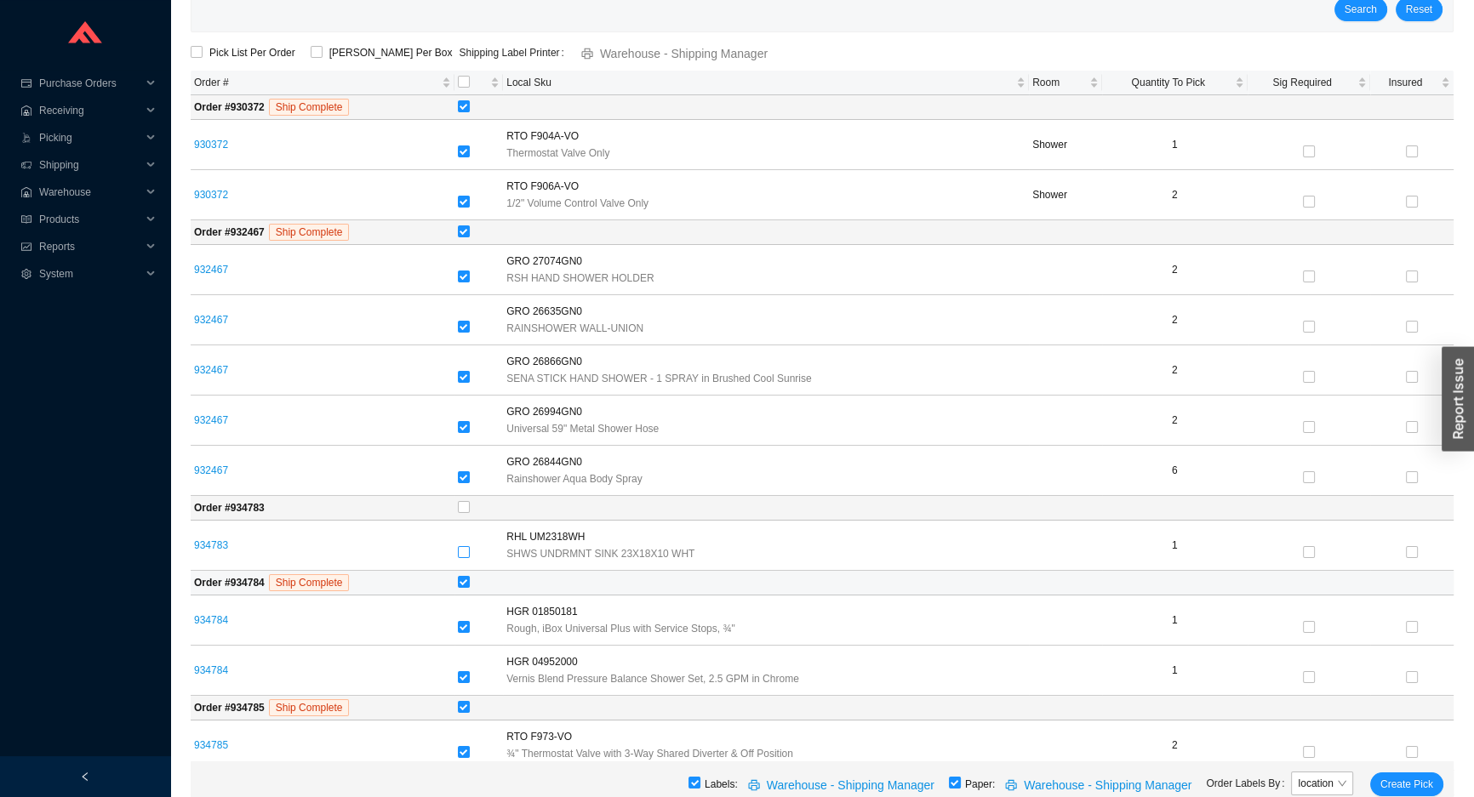
scroll to position [323, 0]
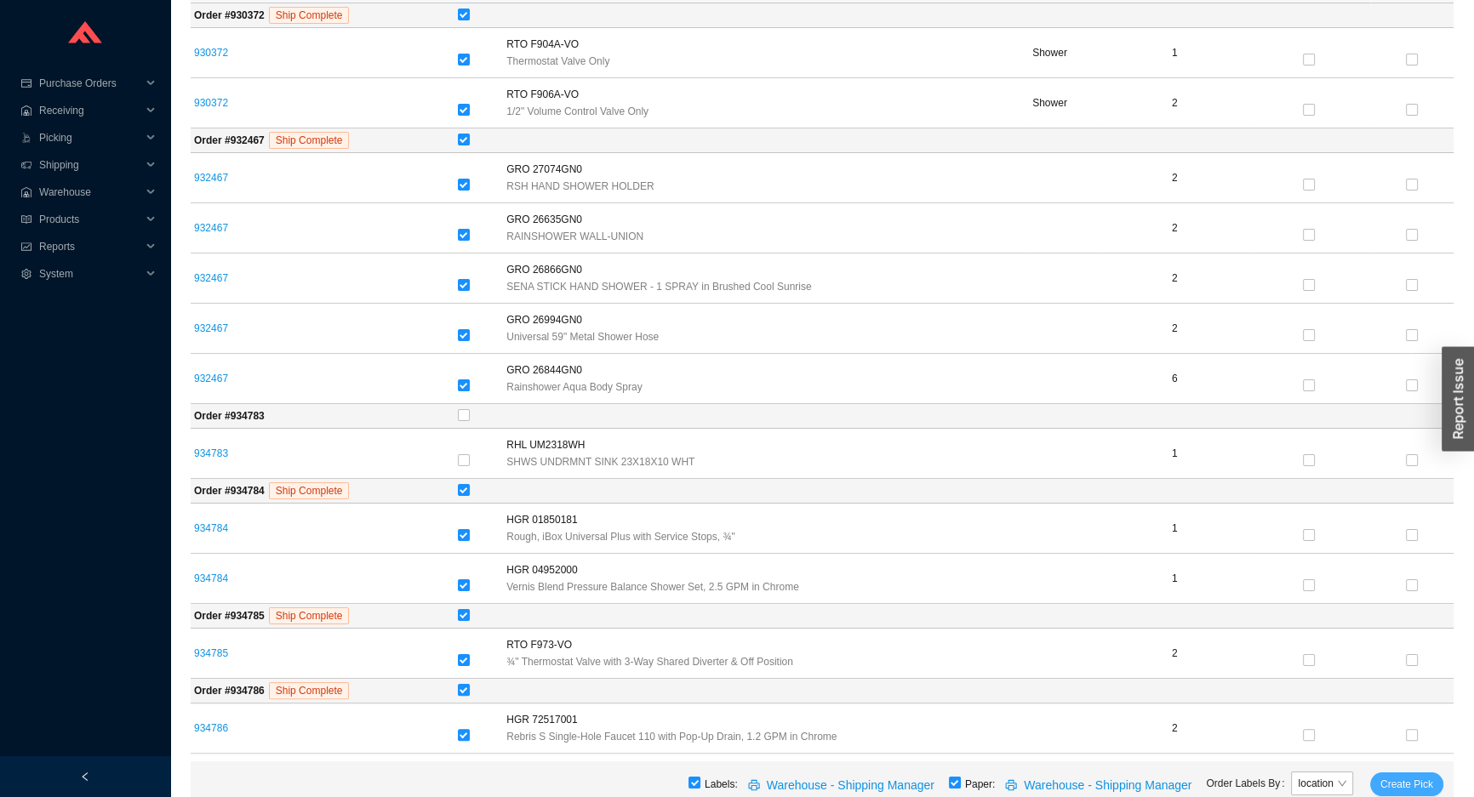
click at [1413, 780] on span "Create Pick" at bounding box center [1406, 784] width 53 height 17
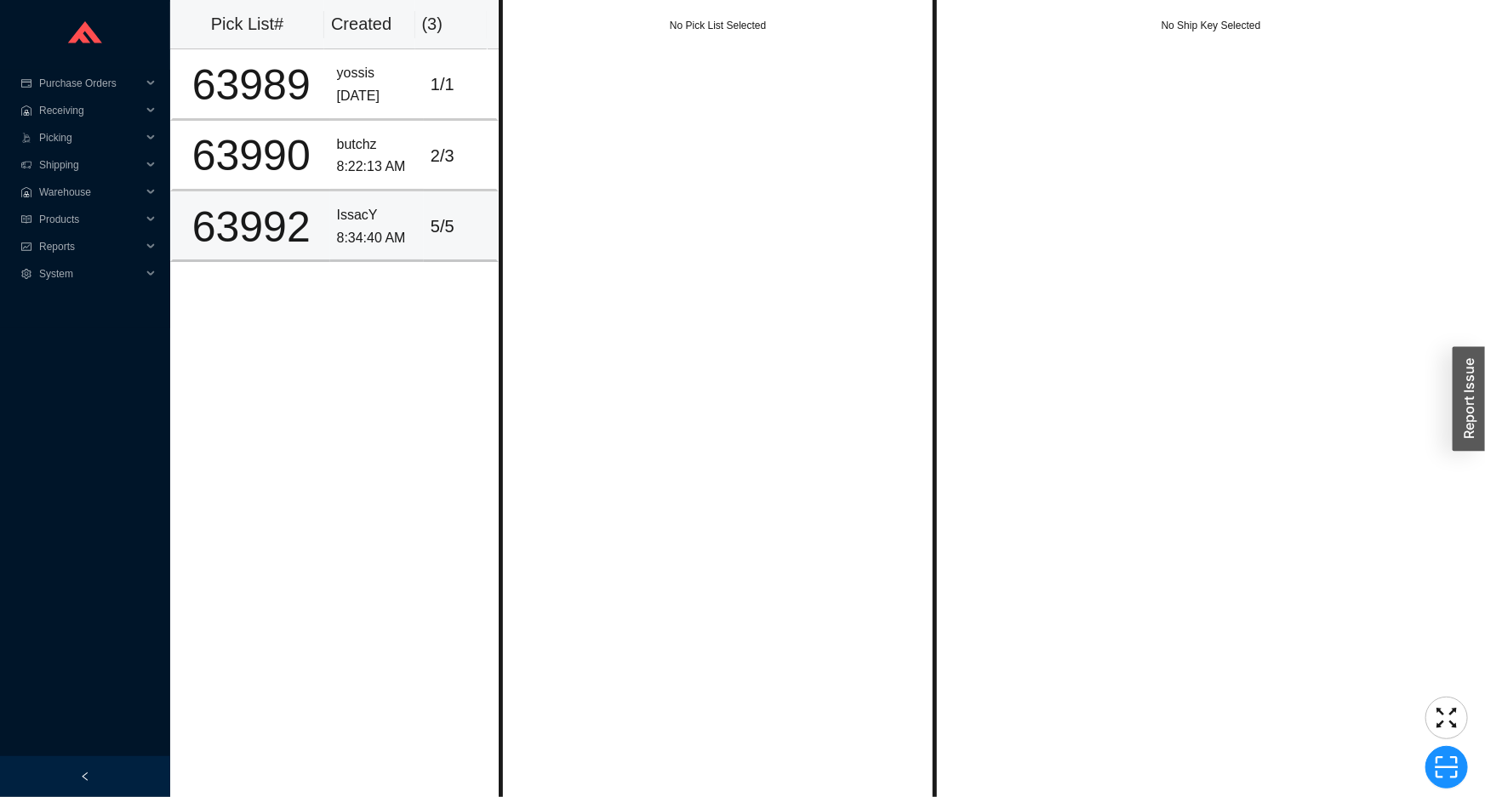
click at [368, 220] on div "IssacY" at bounding box center [377, 215] width 80 height 23
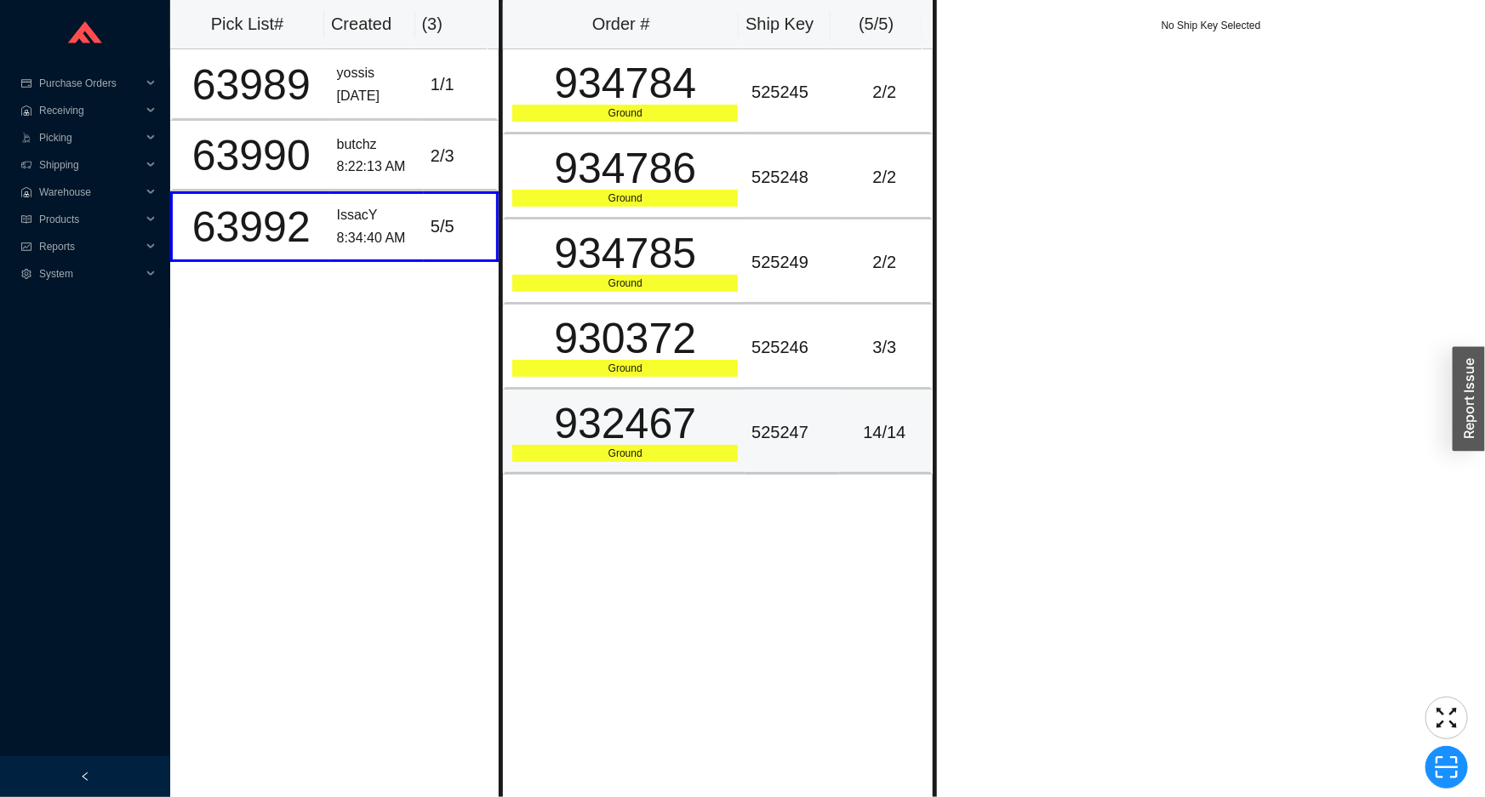
click at [664, 437] on div "932467" at bounding box center [624, 423] width 225 height 43
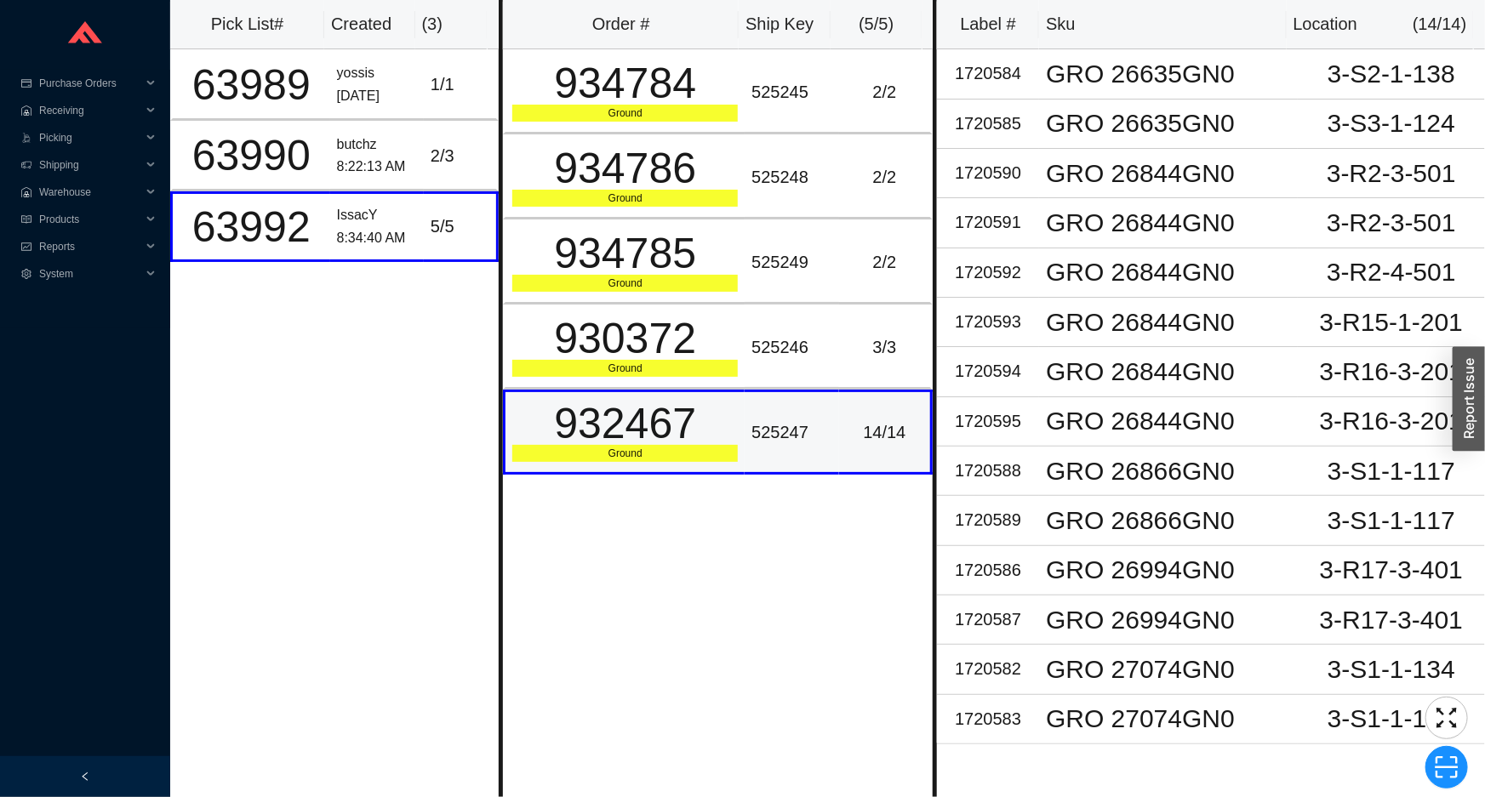
click at [664, 437] on div "932467" at bounding box center [624, 423] width 225 height 43
click at [658, 434] on div "932467" at bounding box center [624, 423] width 225 height 43
copy div "932467"
click at [90, 126] on span "Picking" at bounding box center [90, 137] width 102 height 27
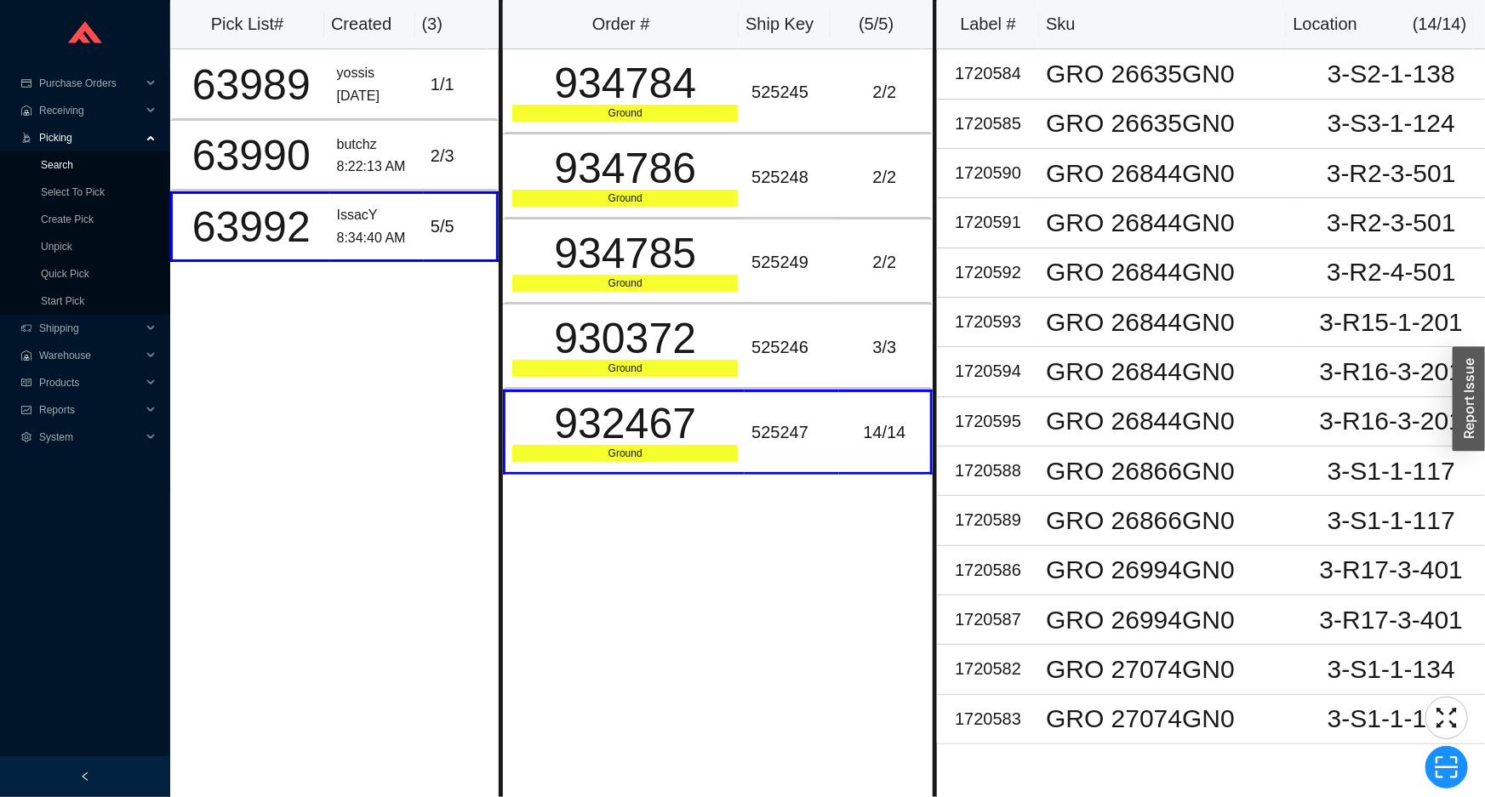
click at [90, 148] on span "Picking" at bounding box center [90, 137] width 102 height 27
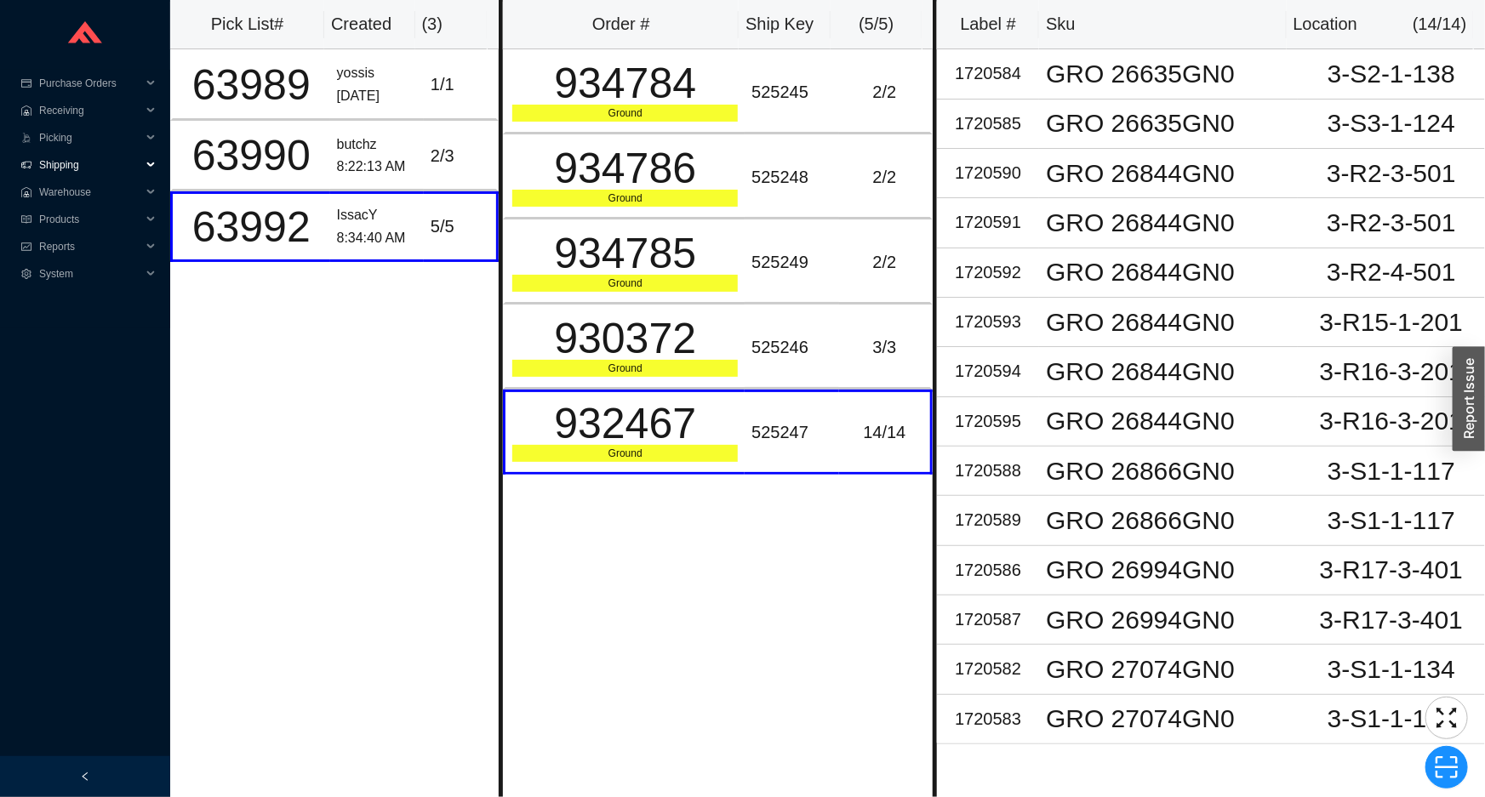
click at [90, 152] on span "Shipping" at bounding box center [90, 164] width 102 height 27
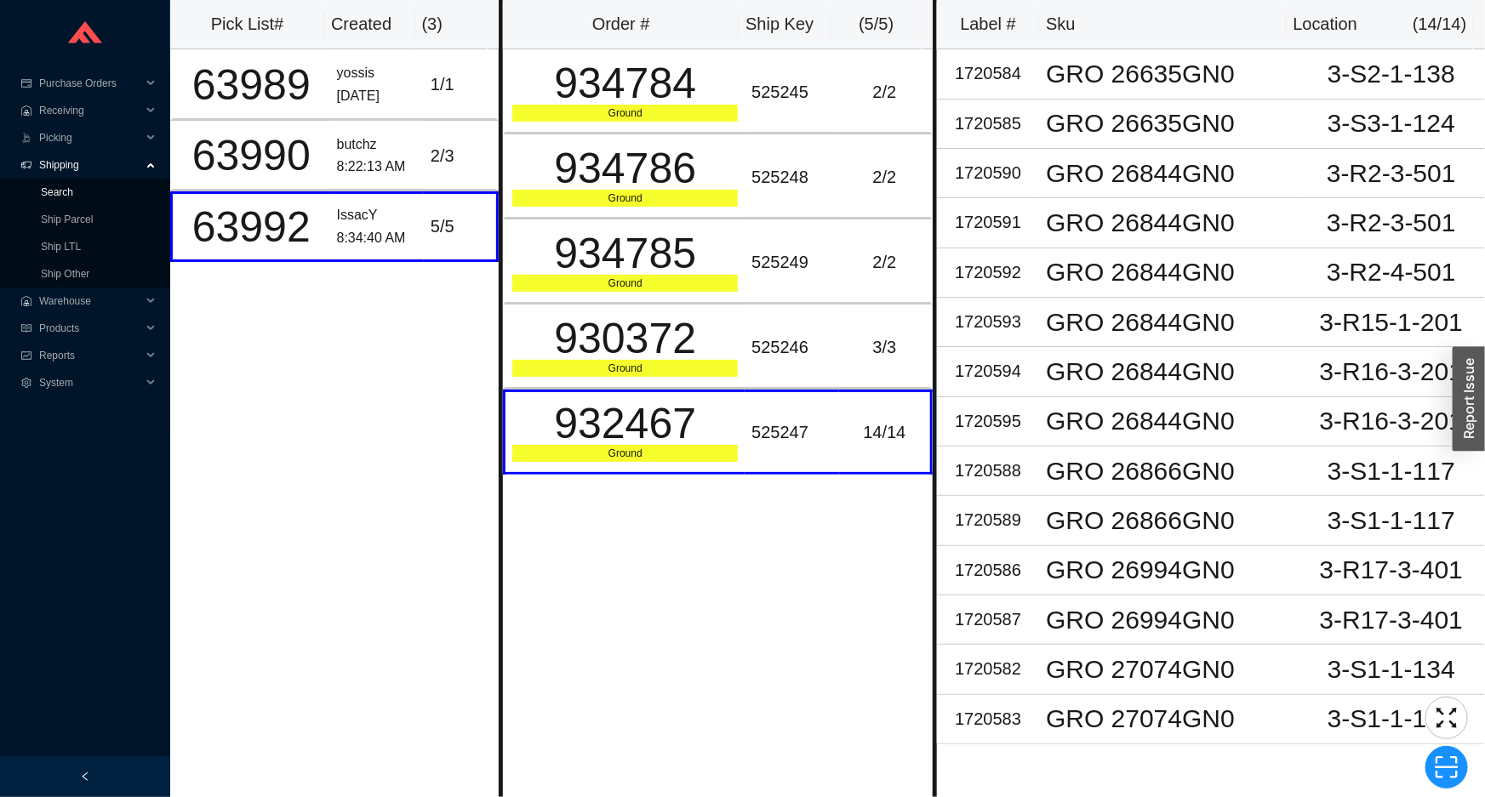
click at [73, 186] on link "Search" at bounding box center [57, 192] width 32 height 12
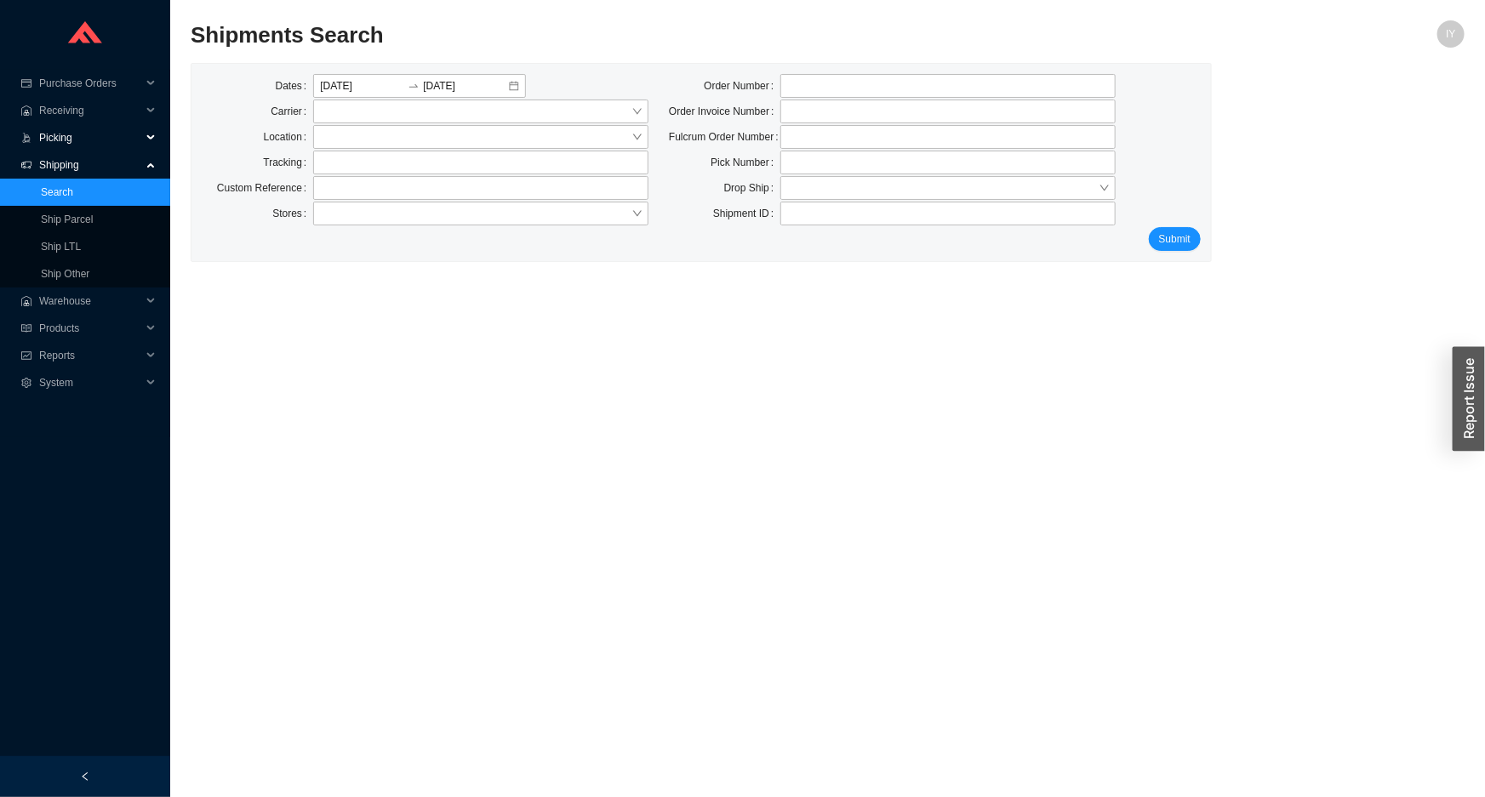
drag, startPoint x: 115, startPoint y: 136, endPoint x: 100, endPoint y: 170, distance: 37.0
click at [115, 137] on span "Picking" at bounding box center [90, 137] width 102 height 27
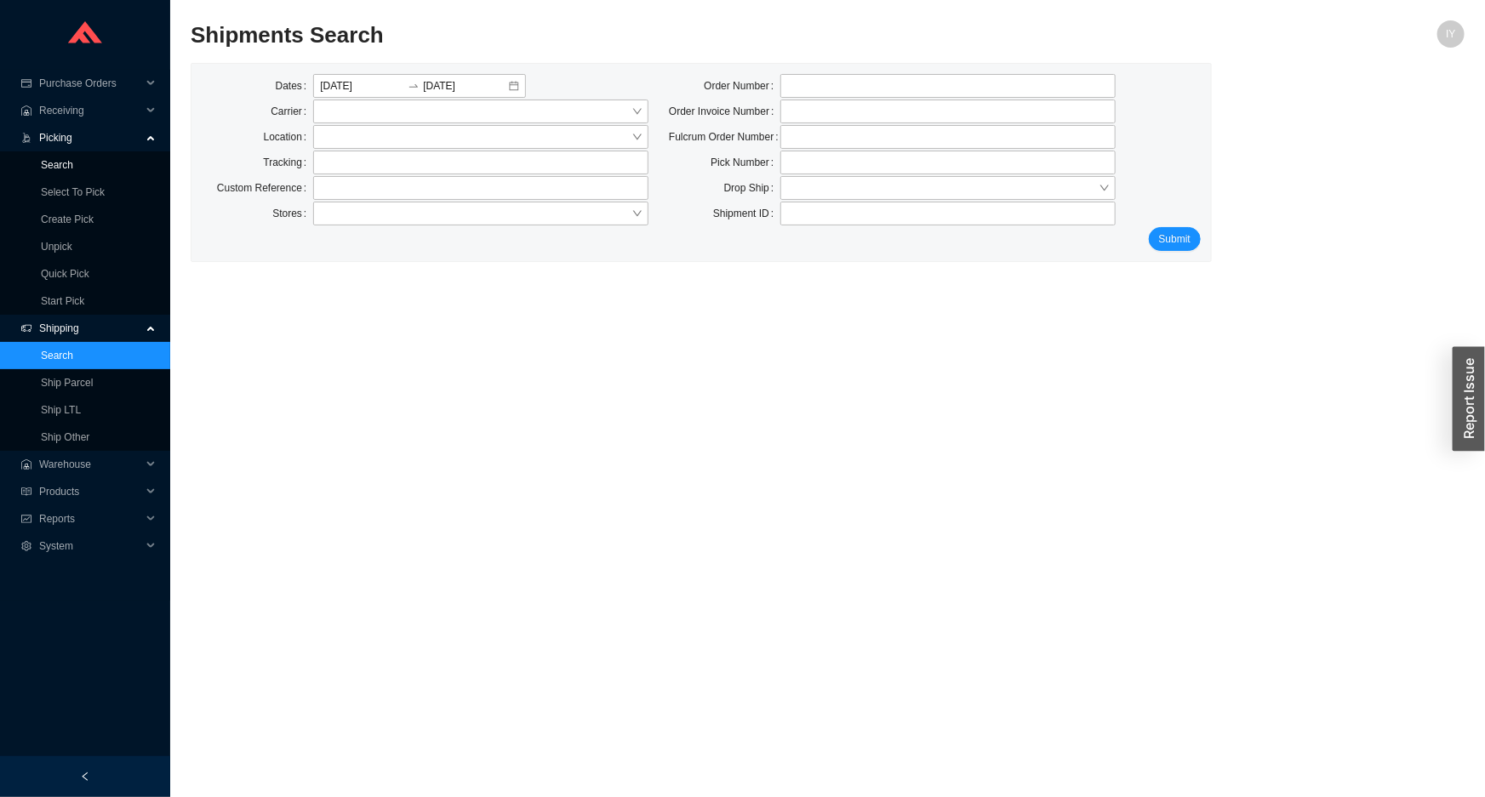
click at [73, 170] on link "Search" at bounding box center [57, 165] width 32 height 12
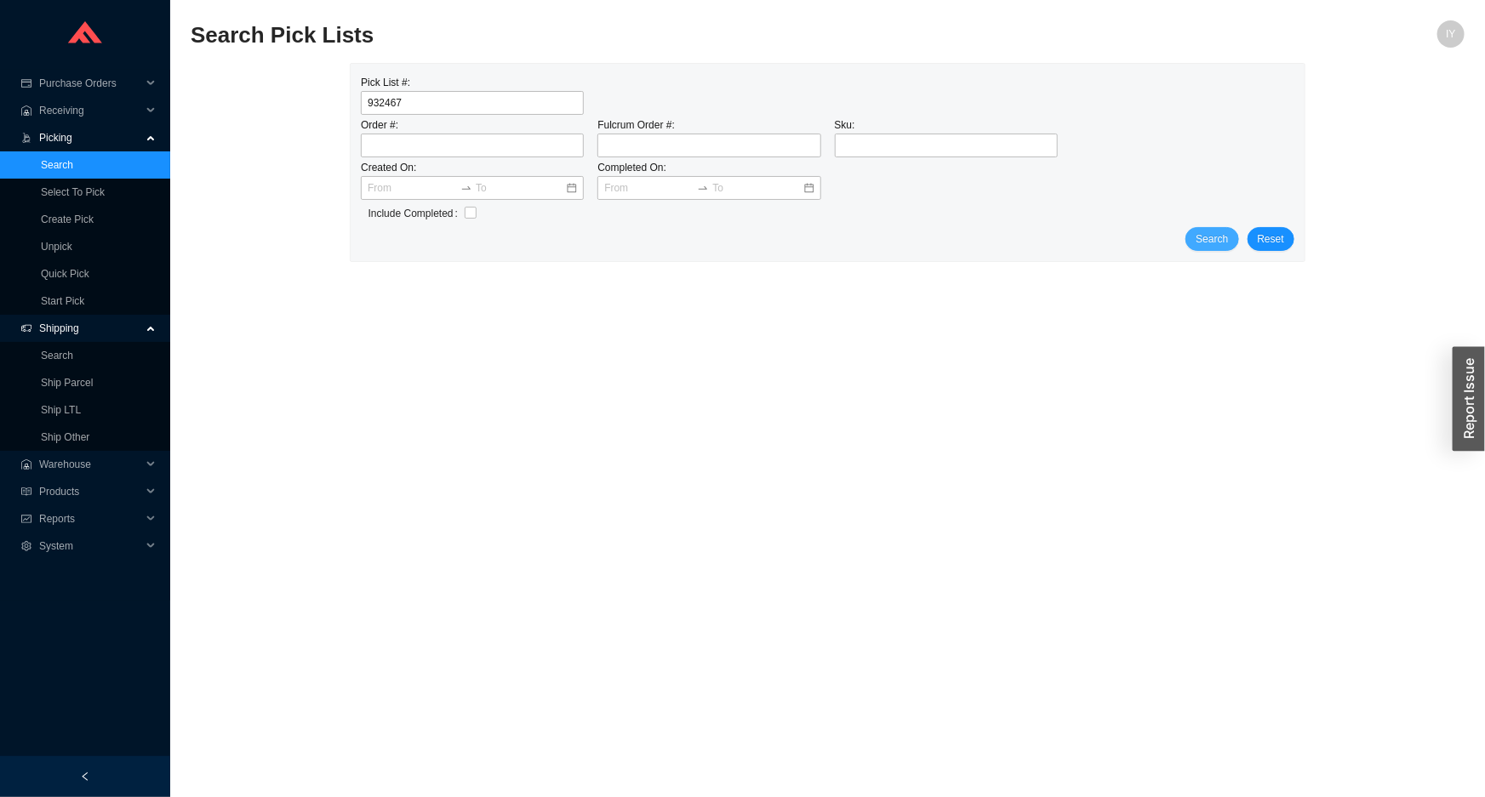
type input "932467"
click at [1224, 248] on button "Search" at bounding box center [1211, 239] width 53 height 24
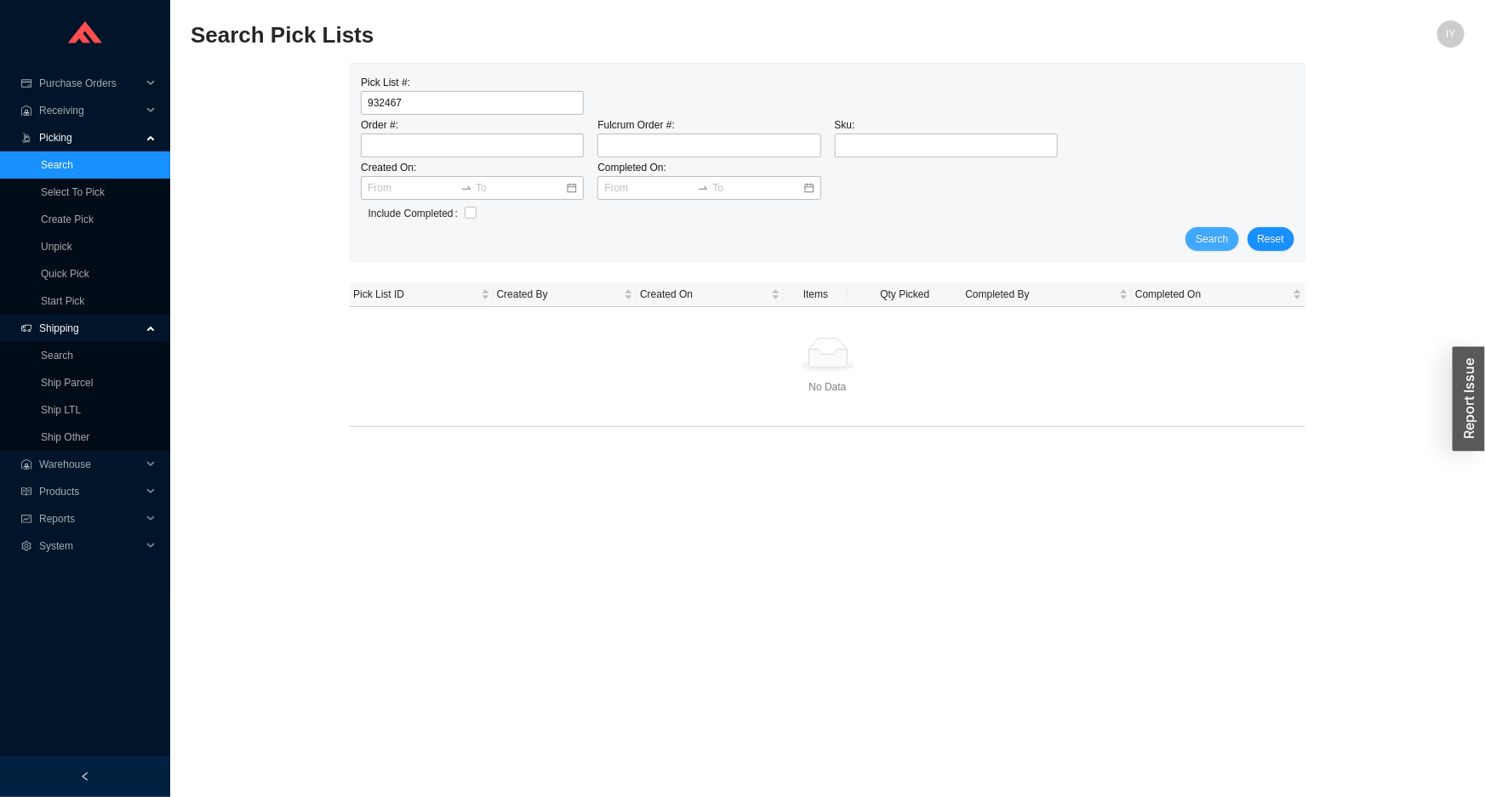
click at [1218, 235] on span "Search" at bounding box center [1211, 239] width 32 height 17
click at [446, 134] on input "tel" at bounding box center [472, 146] width 223 height 24
paste input "932467"
type input "932467"
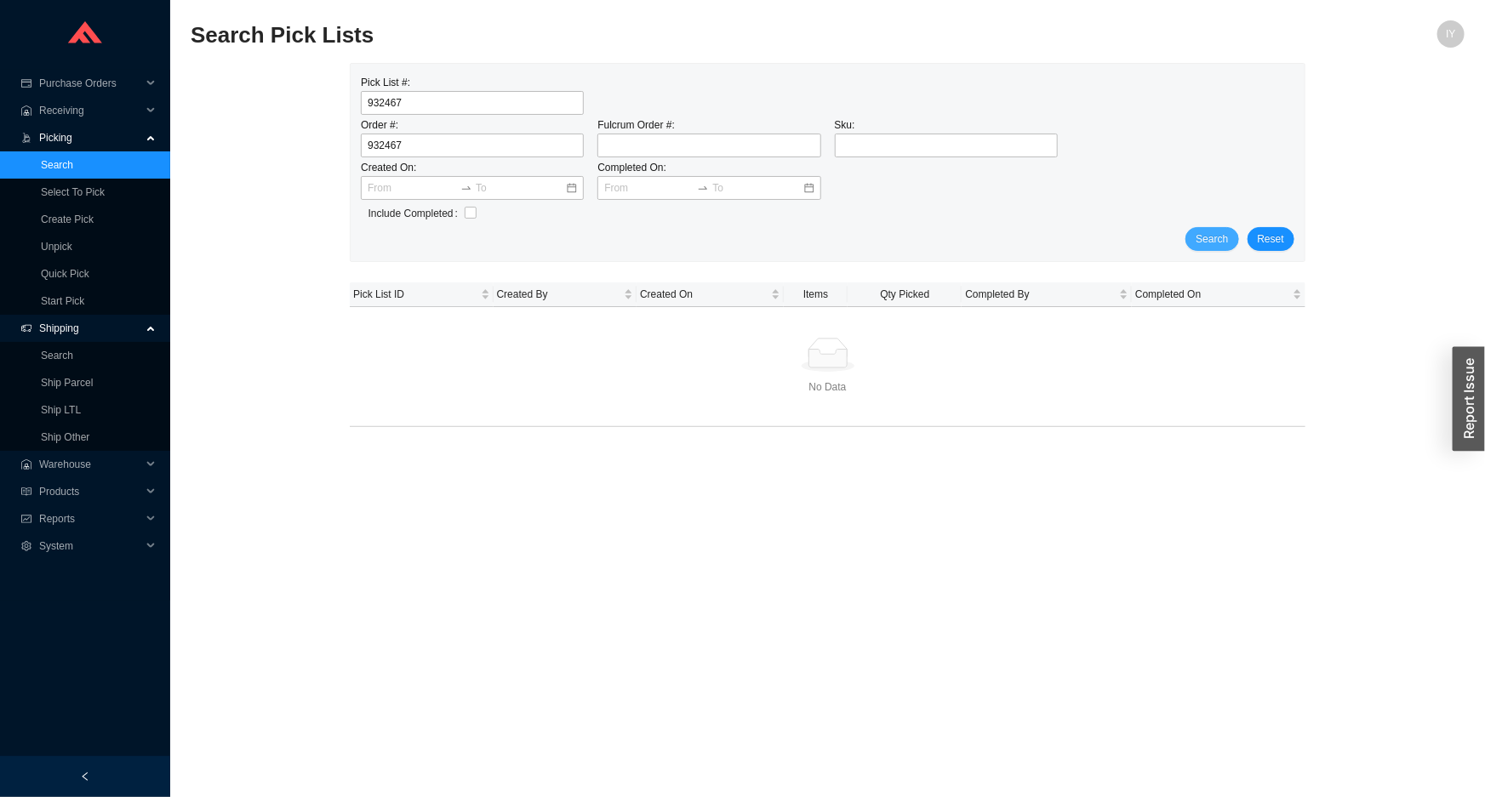
click at [1230, 229] on button "Search" at bounding box center [1211, 239] width 53 height 24
drag, startPoint x: 487, startPoint y: 95, endPoint x: 328, endPoint y: 123, distance: 161.6
click at [328, 123] on div "Pick List #: 932467 Order #: 932467 Fulcrum Order #: Sku: Created On: Completed…" at bounding box center [828, 255] width 1274 height 385
click at [1214, 243] on span "Search" at bounding box center [1211, 239] width 32 height 17
click at [368, 328] on td "63992" at bounding box center [421, 319] width 142 height 25
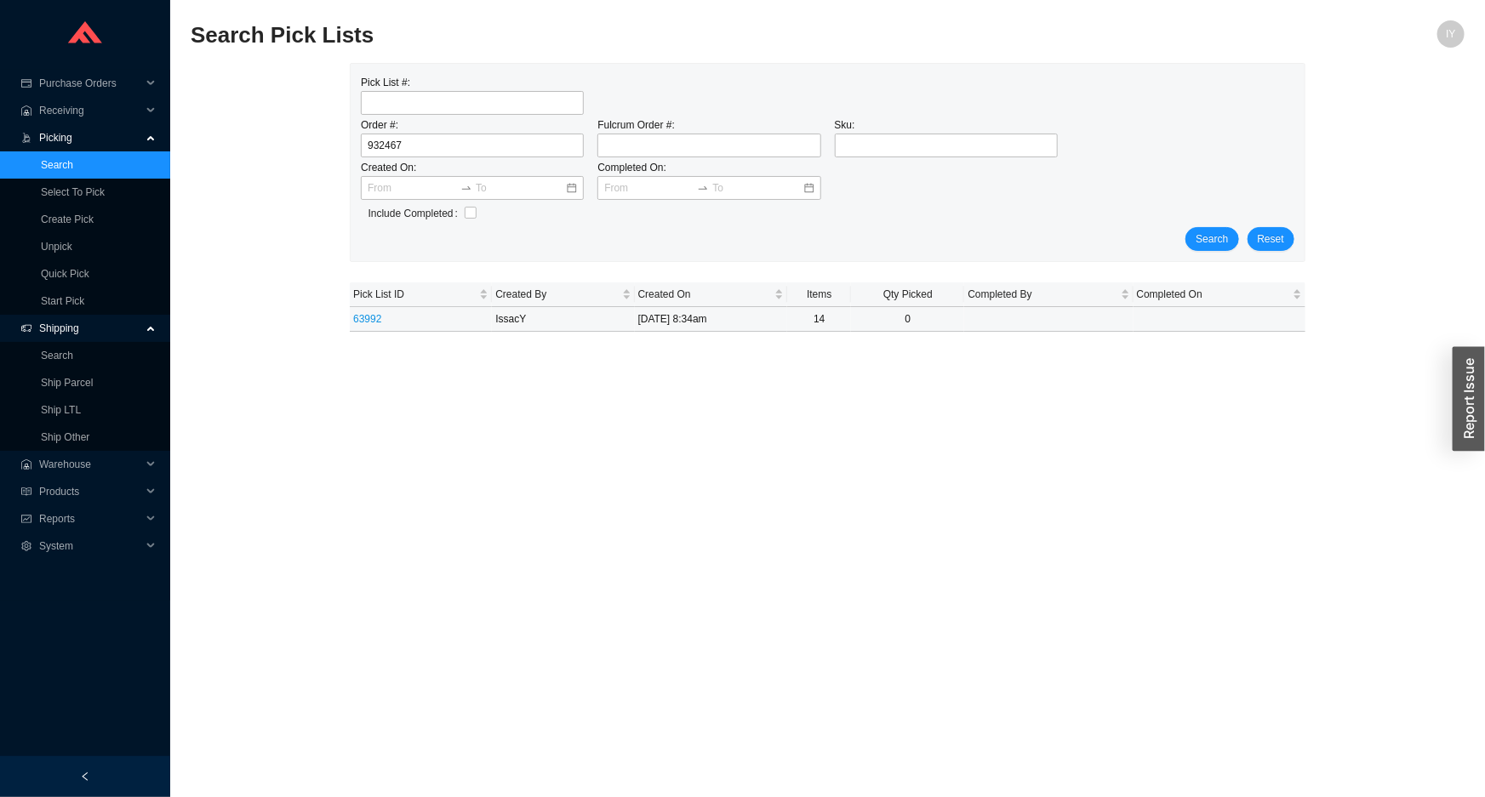
click at [366, 326] on td "63992" at bounding box center [421, 319] width 142 height 25
click at [361, 314] on link "63992" at bounding box center [367, 319] width 28 height 12
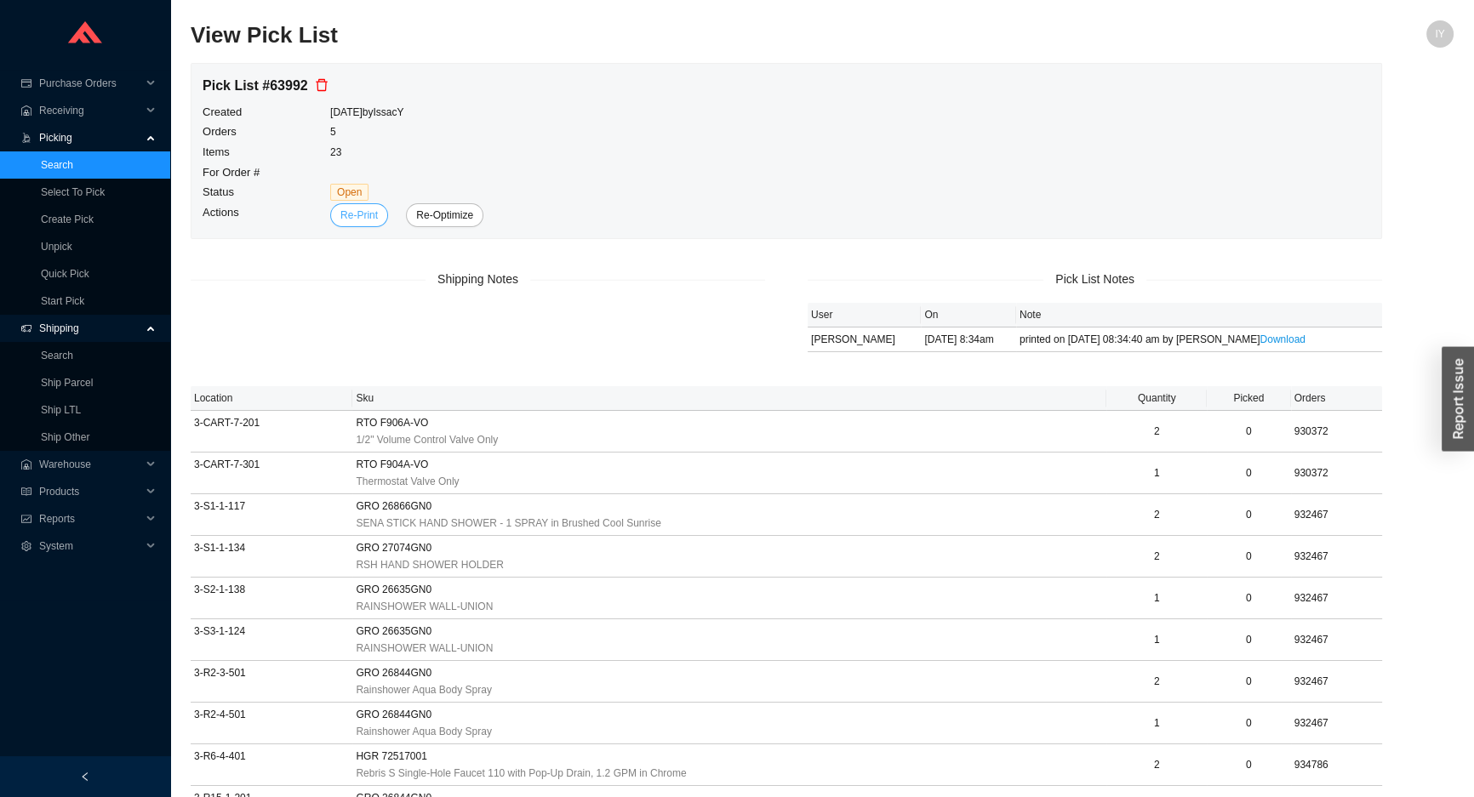
click at [345, 225] on button "Re-Print" at bounding box center [359, 215] width 58 height 24
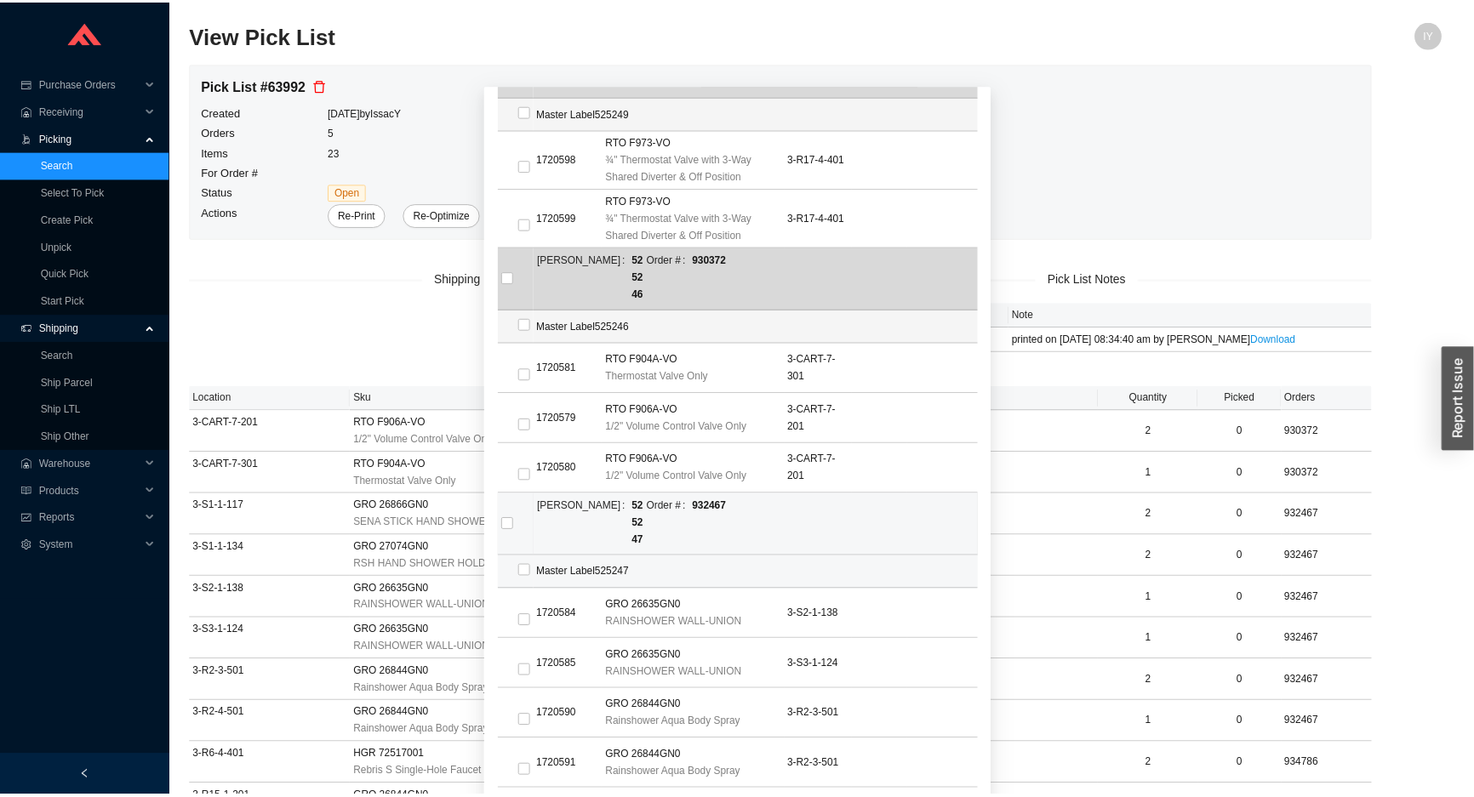
scroll to position [672, 0]
click at [505, 521] on input "checkbox" at bounding box center [511, 527] width 12 height 12
checkbox input "true"
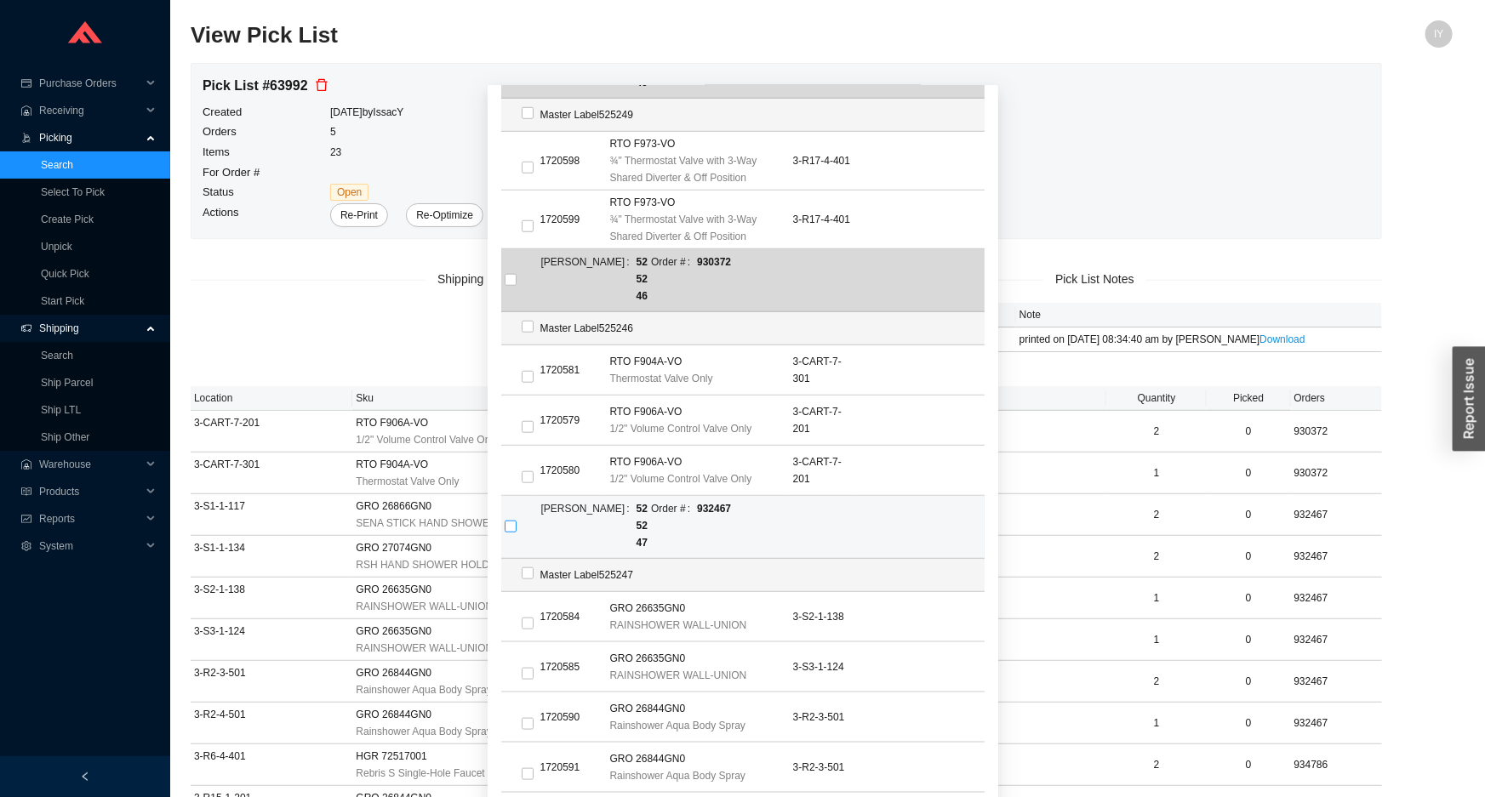
checkbox input "true"
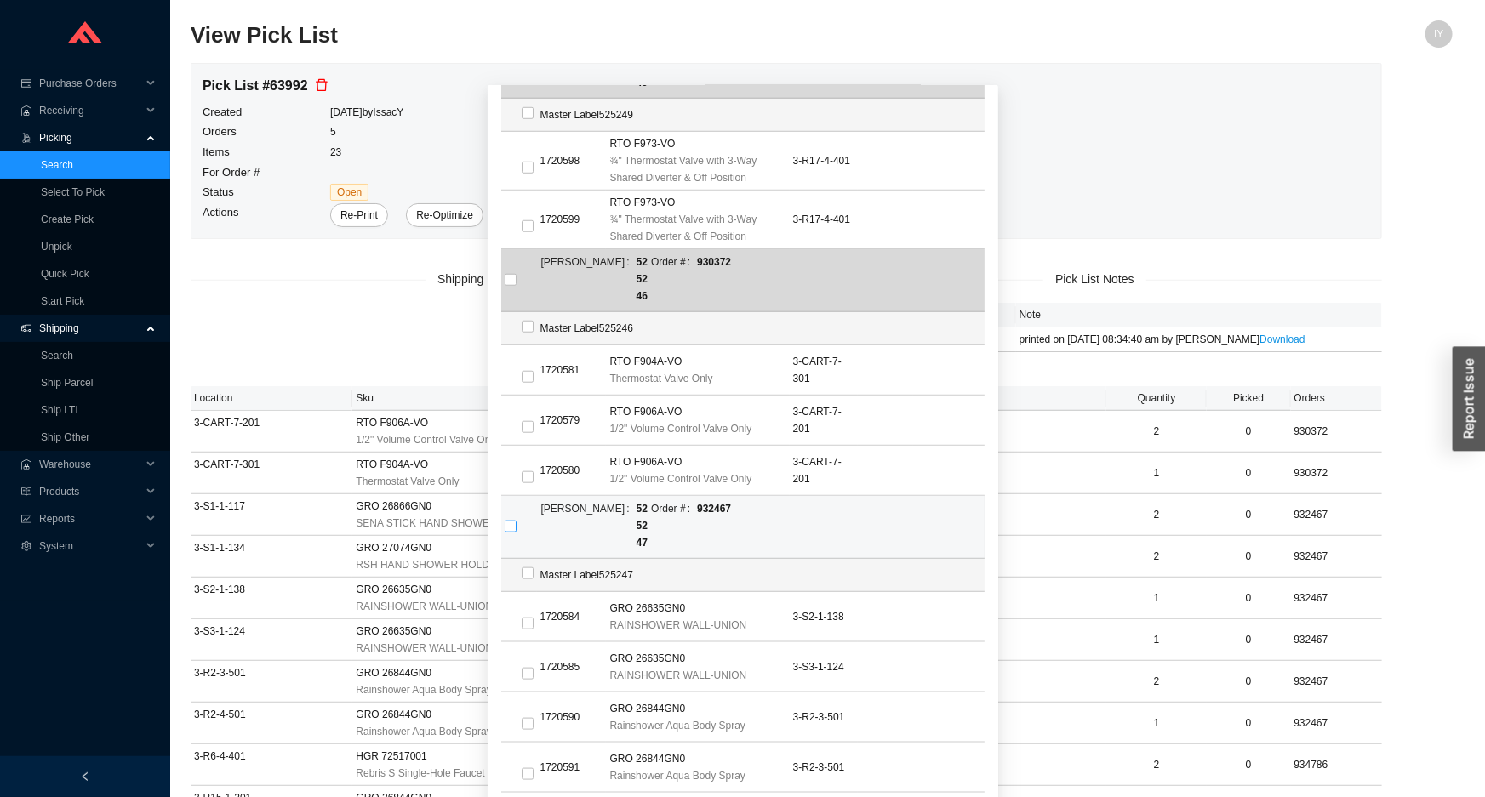
checkbox input "true"
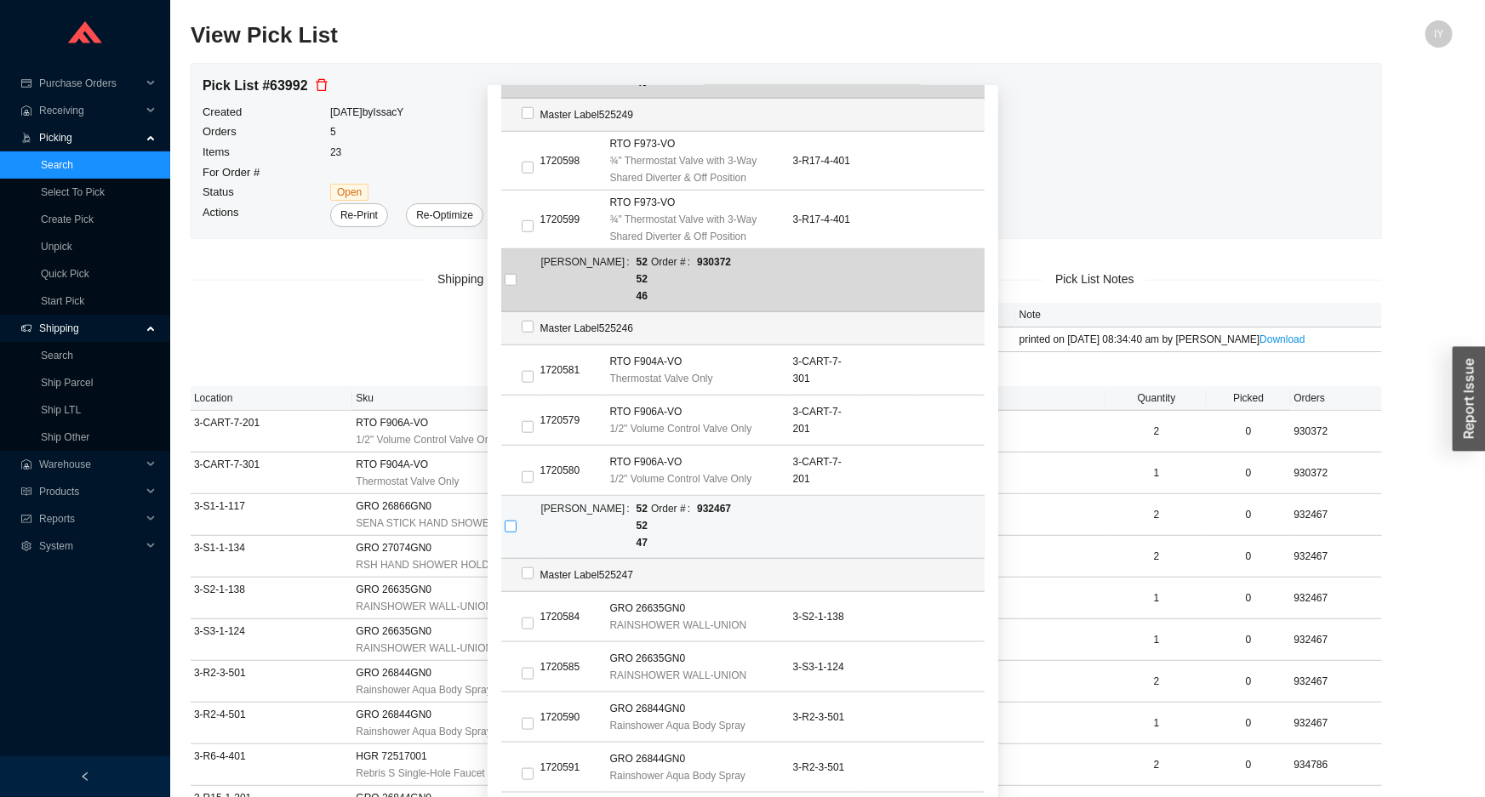
checkbox input "true"
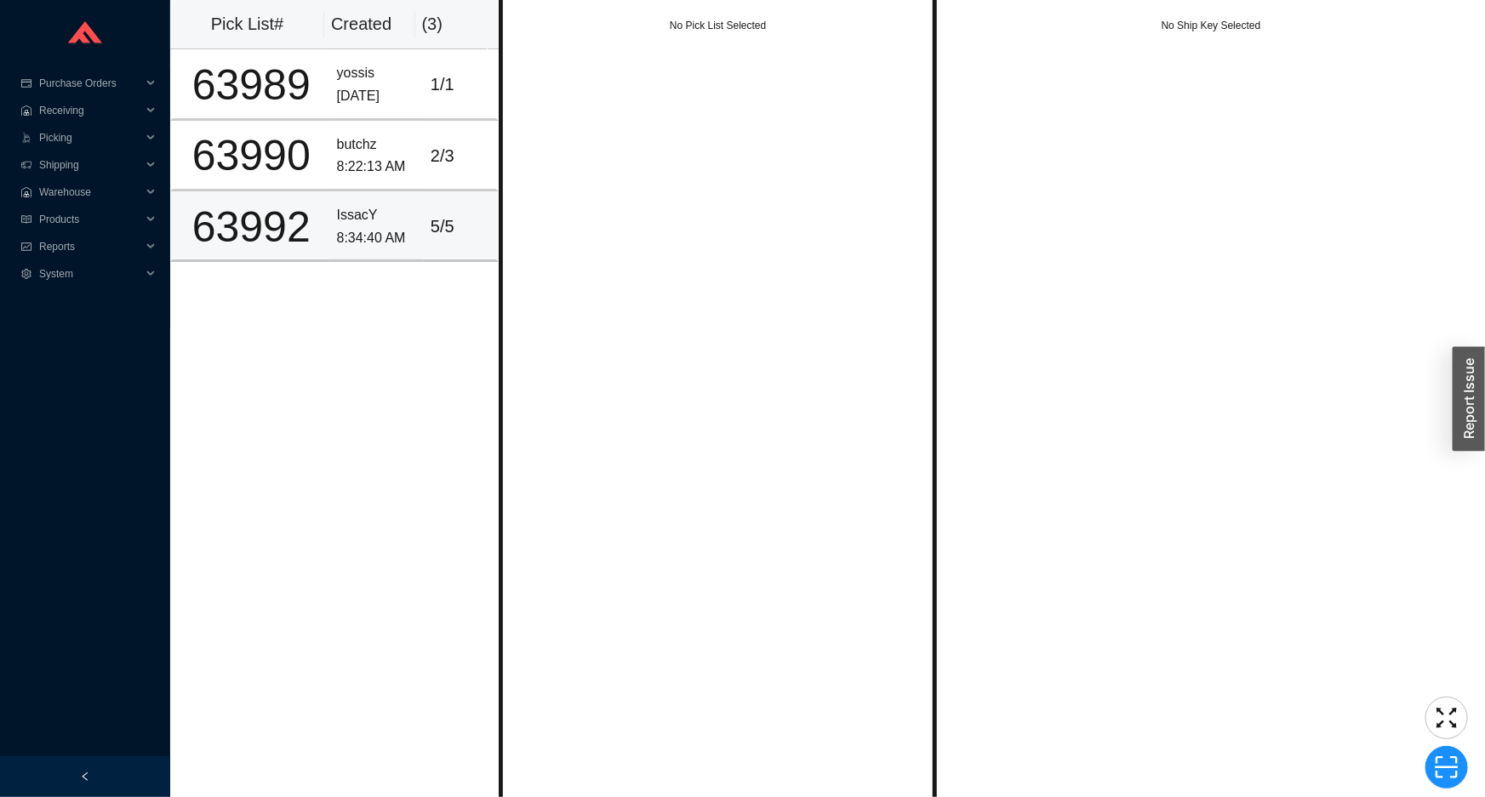
click at [339, 221] on div "IssacY" at bounding box center [377, 215] width 80 height 23
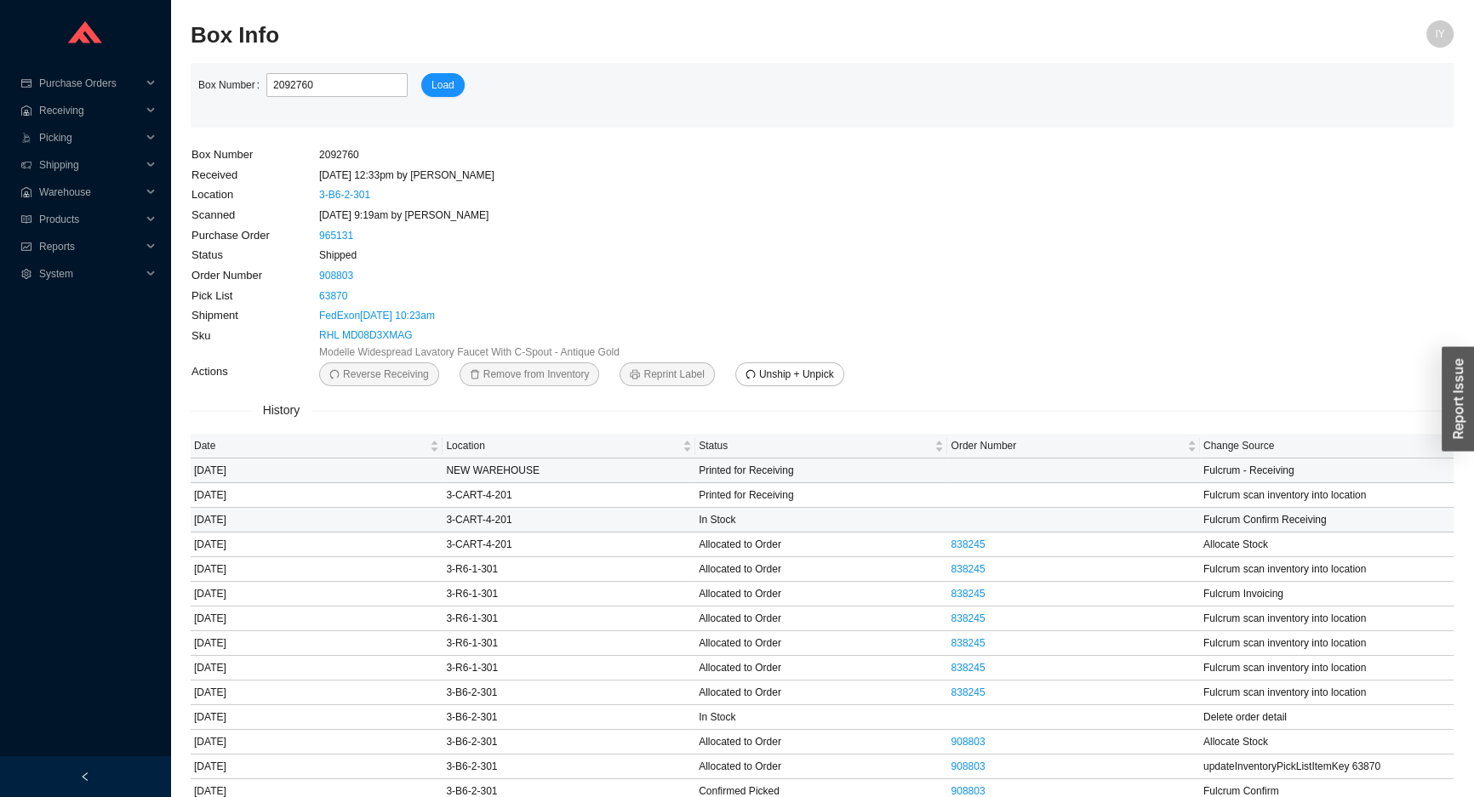
scroll to position [30, 0]
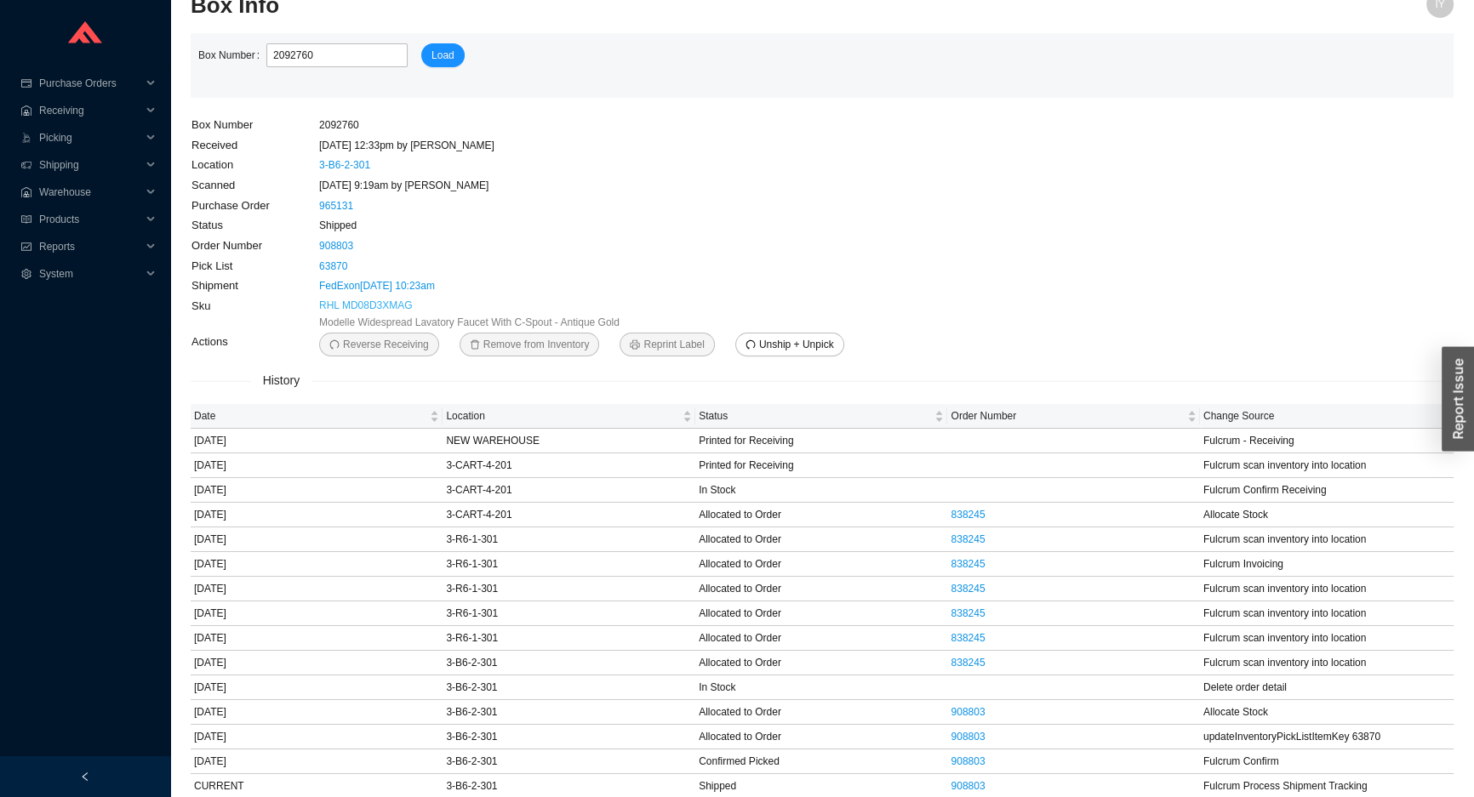
click at [380, 306] on link "RHL MD08D3XMAG" at bounding box center [366, 305] width 94 height 17
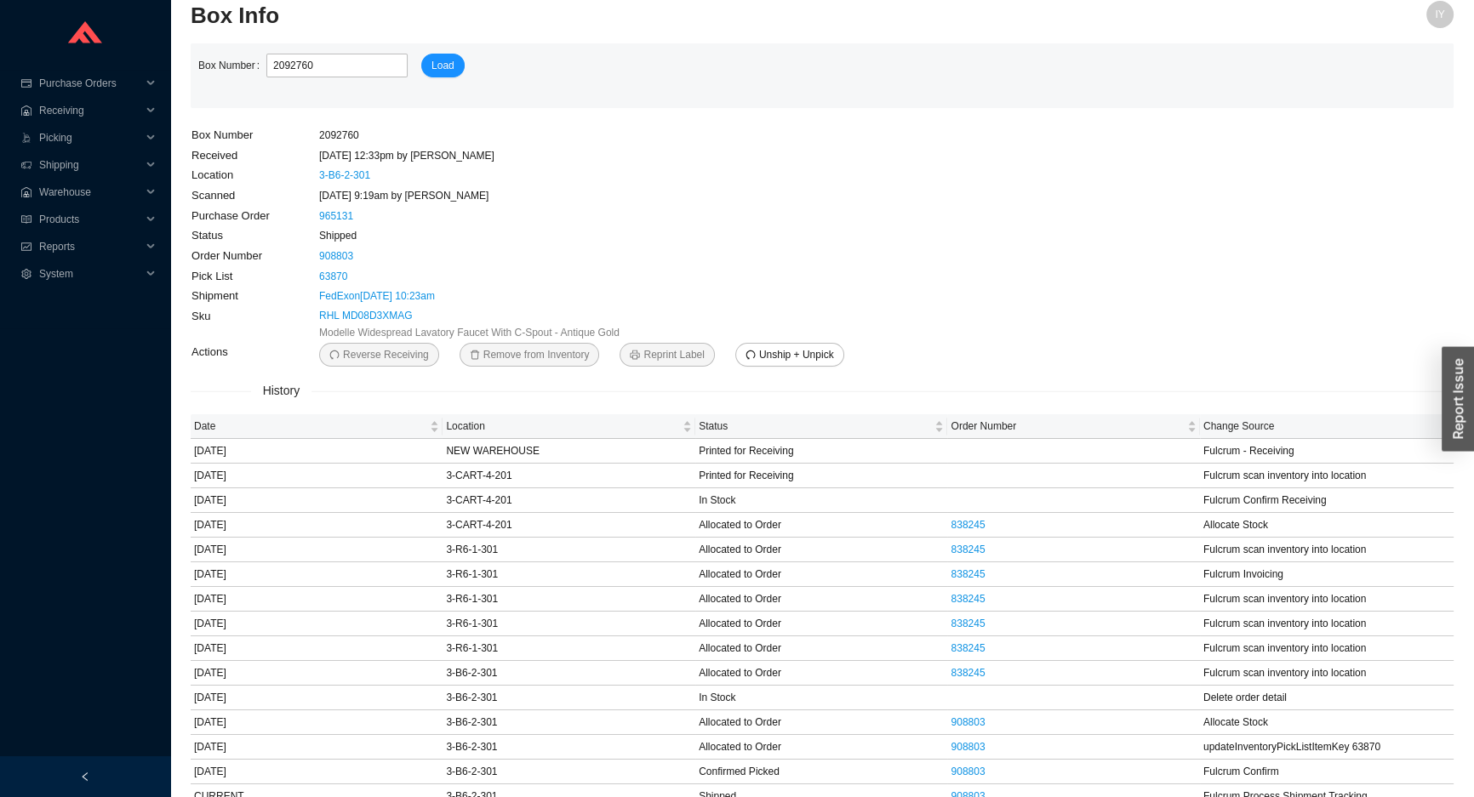
scroll to position [30, 0]
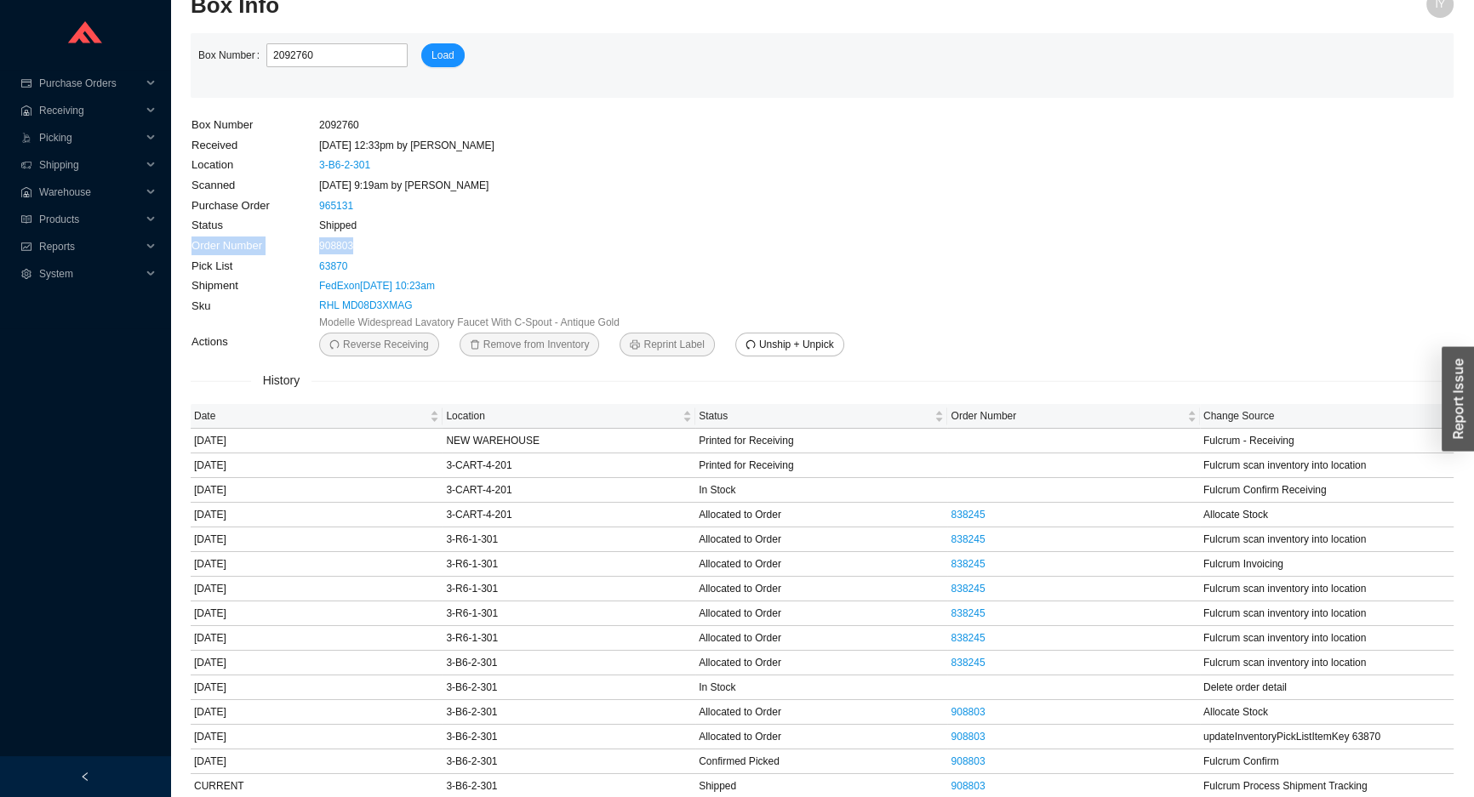
drag, startPoint x: 366, startPoint y: 249, endPoint x: 396, endPoint y: 234, distance: 33.5
click at [396, 234] on tbody "Box Number 2092760 Received [DATE] 12:33pm by AngelN Location 3-B6-2-301 Scanne…" at bounding box center [528, 236] width 675 height 242
click at [396, 234] on td "Shipped" at bounding box center [591, 225] width 547 height 20
drag, startPoint x: 312, startPoint y: 224, endPoint x: 365, endPoint y: 239, distance: 54.9
click at [365, 239] on tbody "Box Number 2092760 Received [DATE] 12:33pm by AngelN Location 3-B6-2-301 Scanne…" at bounding box center [528, 236] width 675 height 242
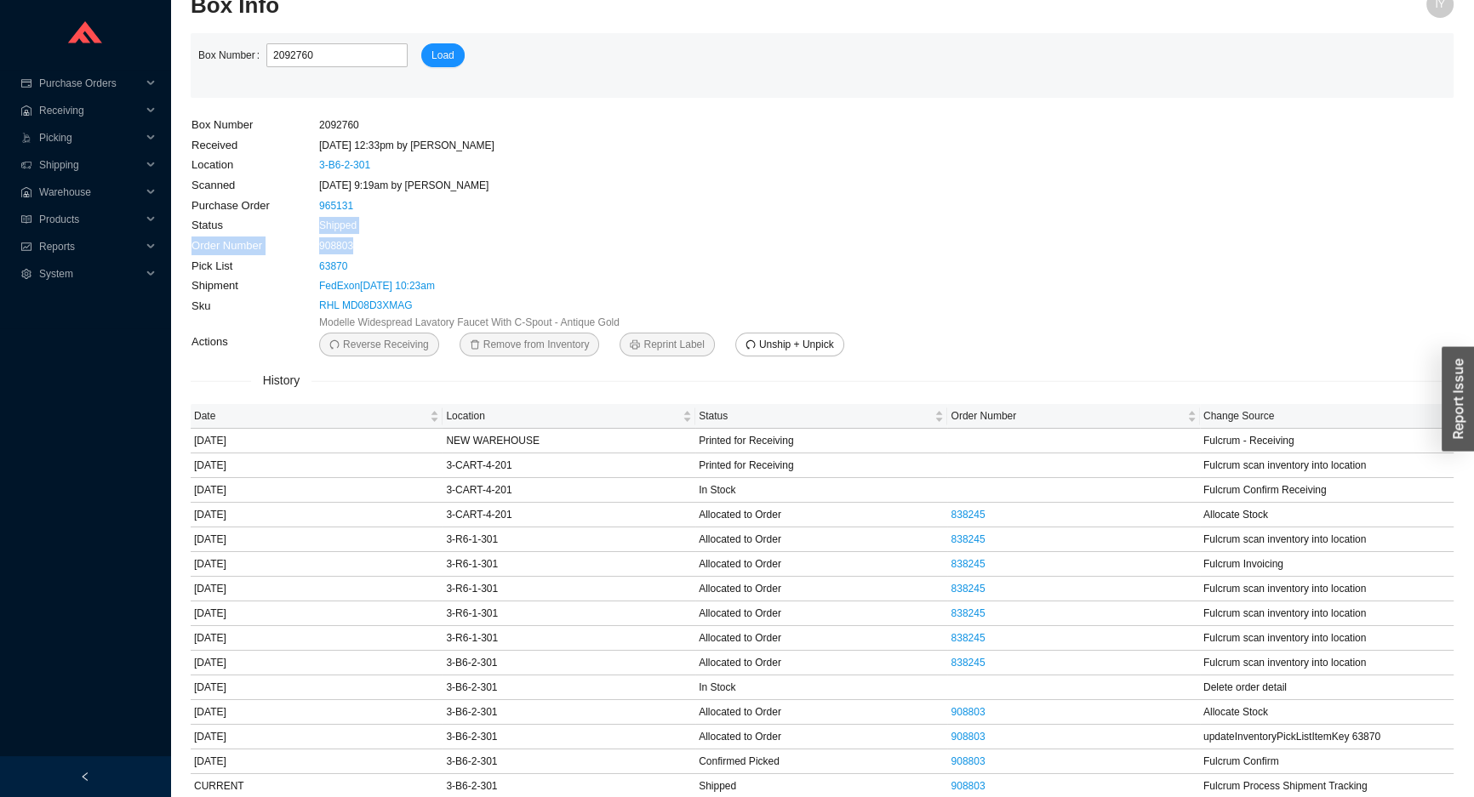
copy tbody "Shipped Order Number 908803"
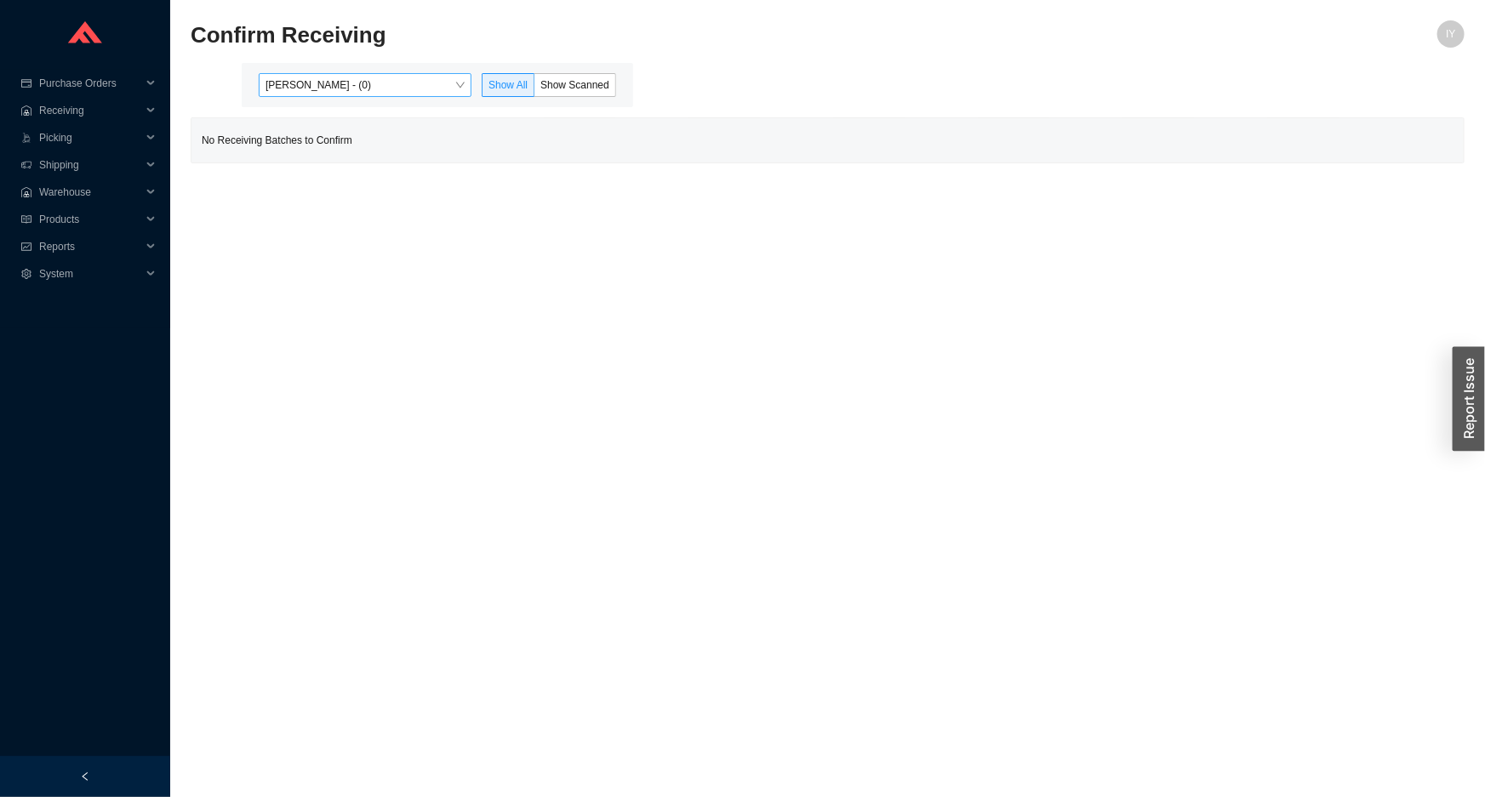
click at [415, 86] on span "[PERSON_NAME] - (0)" at bounding box center [364, 85] width 199 height 22
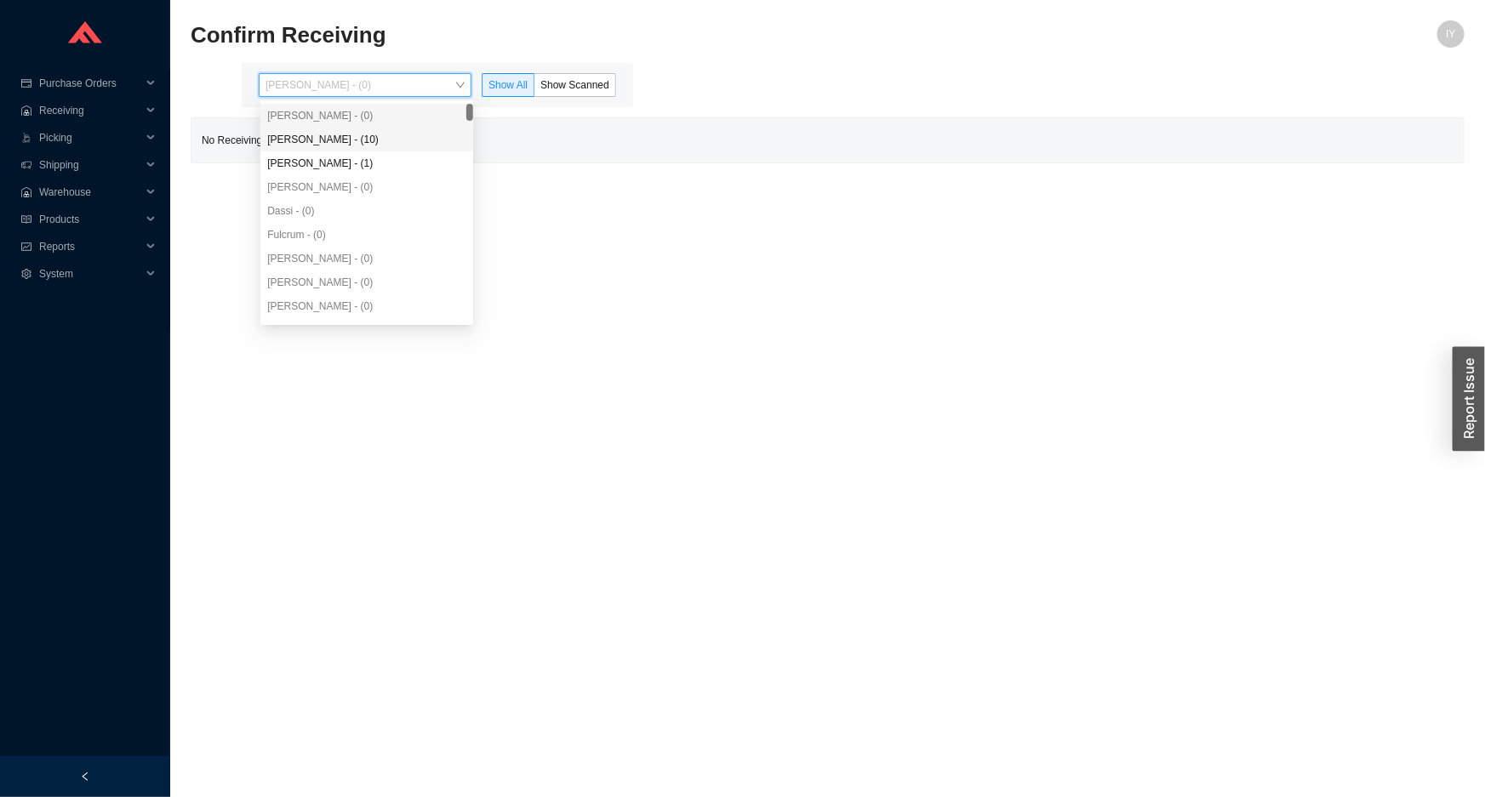
click at [375, 139] on div "[PERSON_NAME] - (10)" at bounding box center [366, 139] width 199 height 15
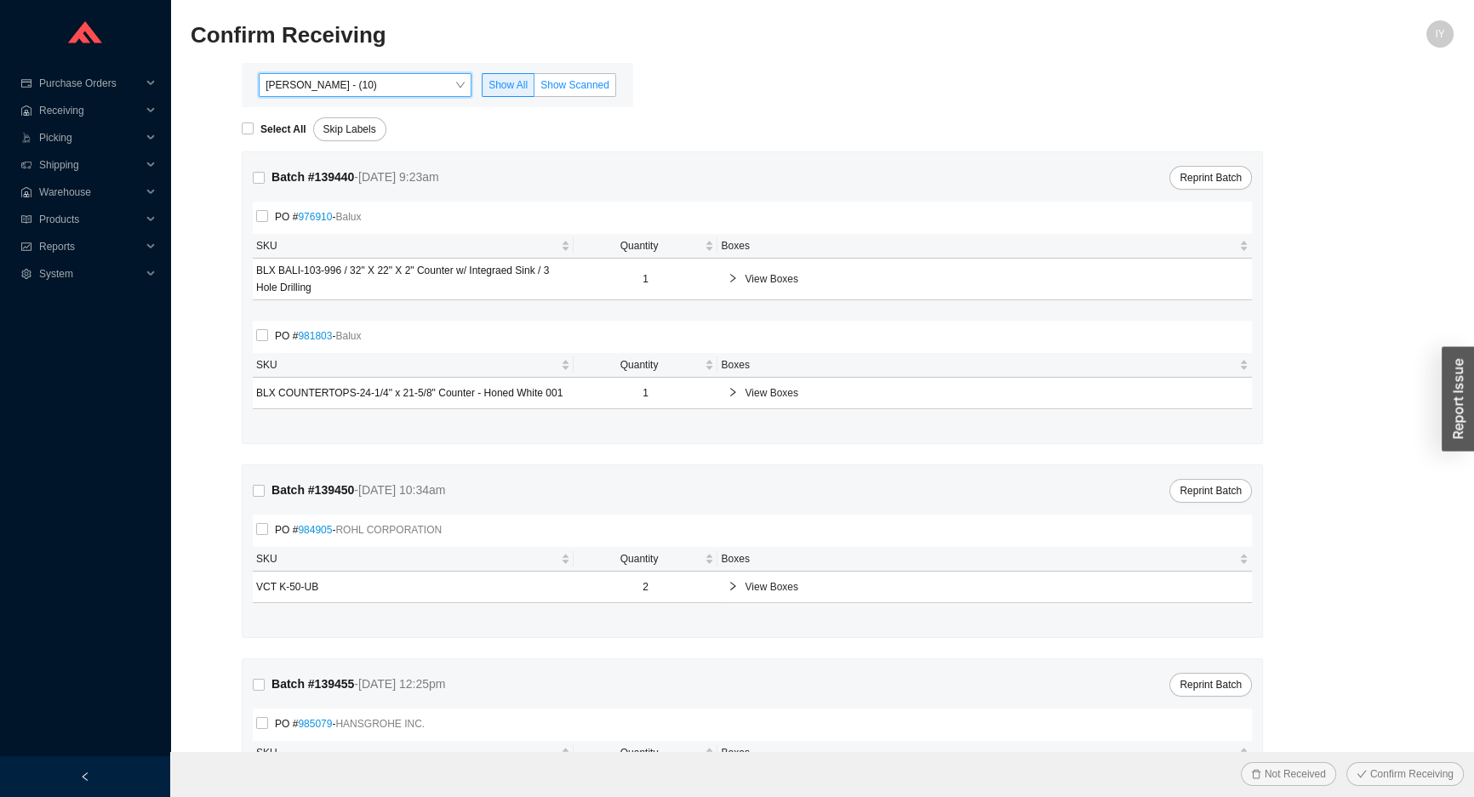
click at [586, 91] on label "Show Scanned" at bounding box center [575, 85] width 82 height 24
click at [534, 88] on input "Show Scanned" at bounding box center [534, 88] width 0 height 0
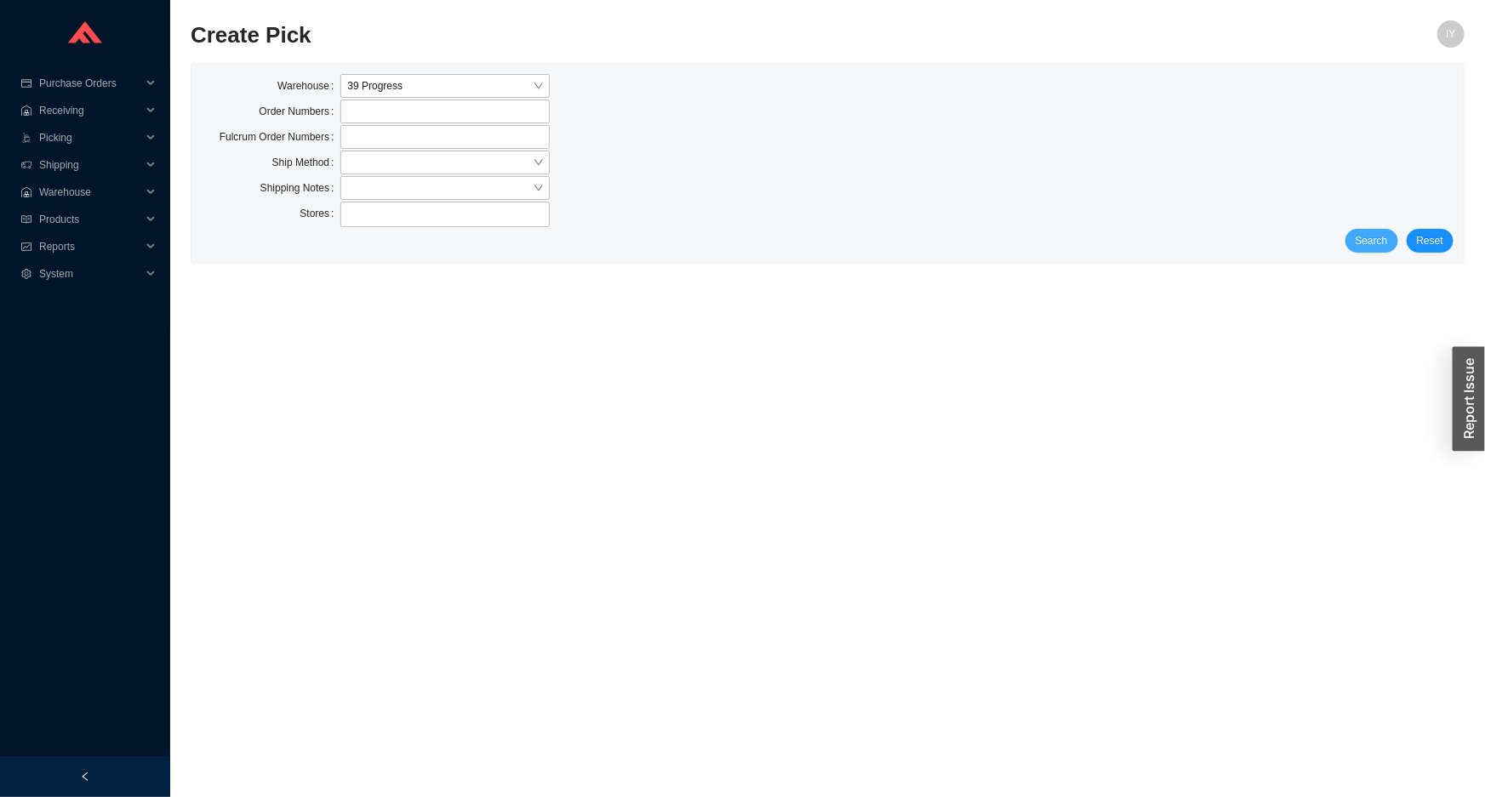
click at [1377, 243] on span "Search" at bounding box center [1371, 240] width 32 height 17
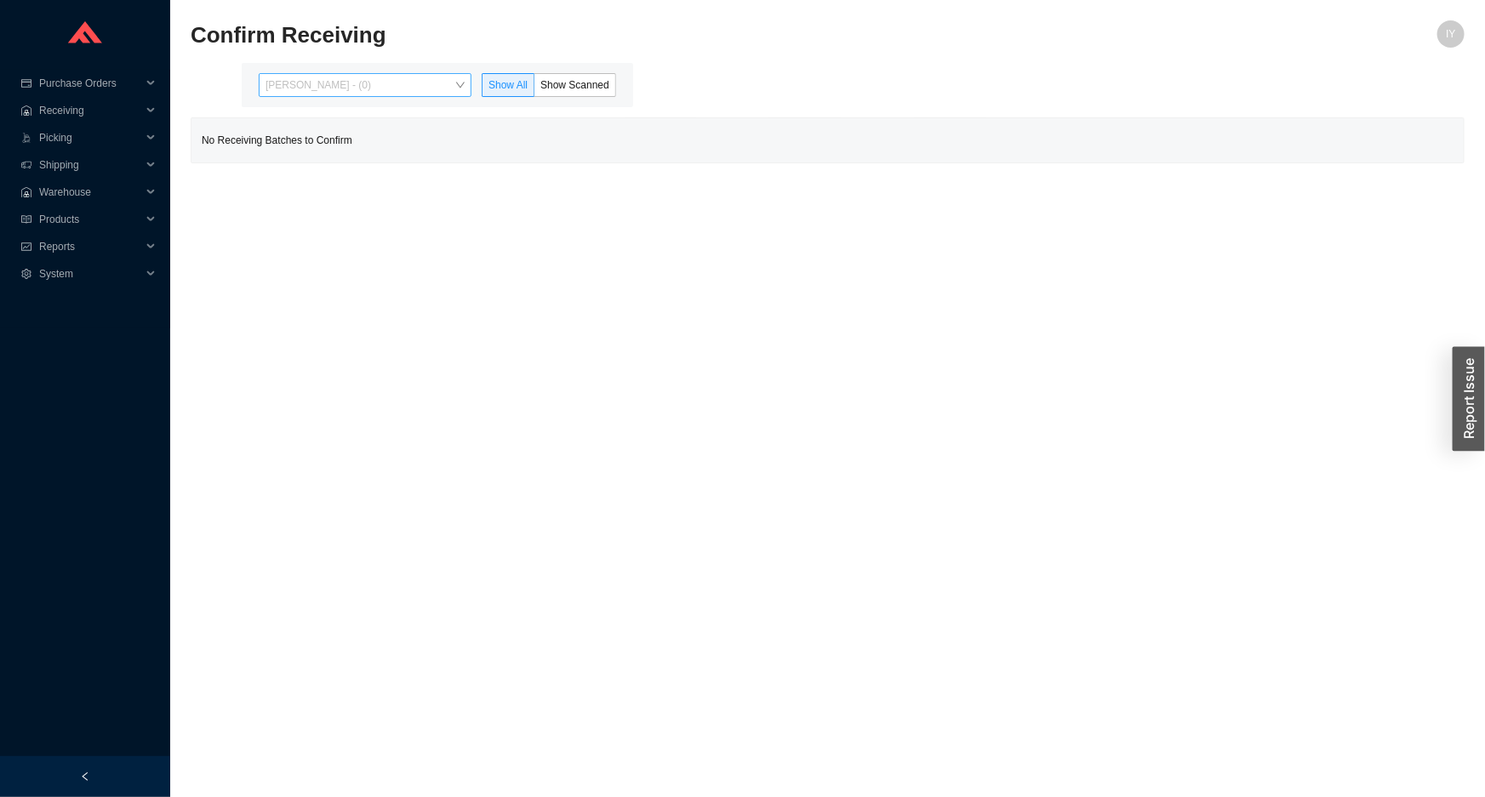
click at [342, 78] on span "[PERSON_NAME] - (0)" at bounding box center [364, 85] width 199 height 22
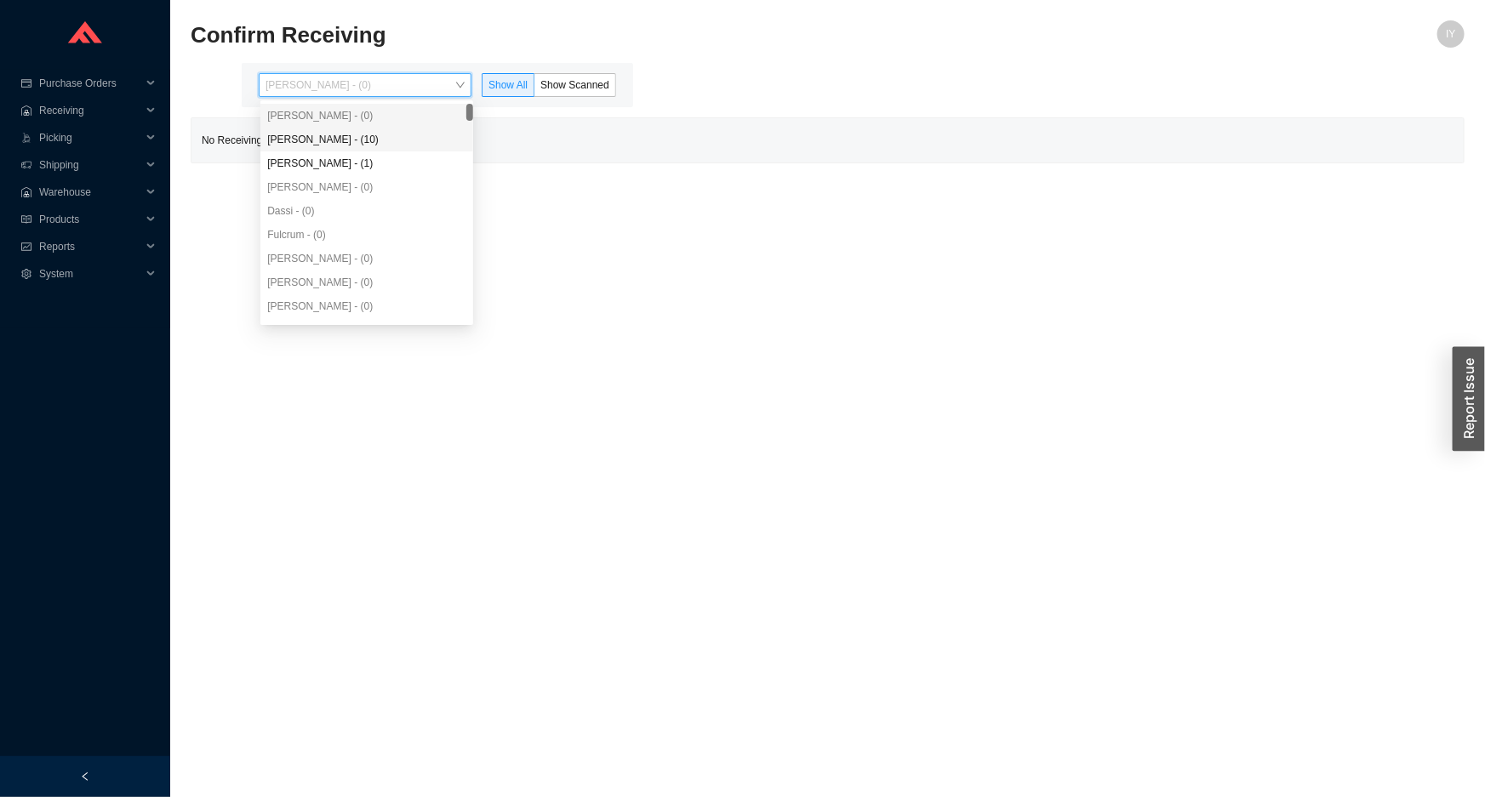
click at [351, 136] on div "[PERSON_NAME] - (10)" at bounding box center [366, 139] width 199 height 15
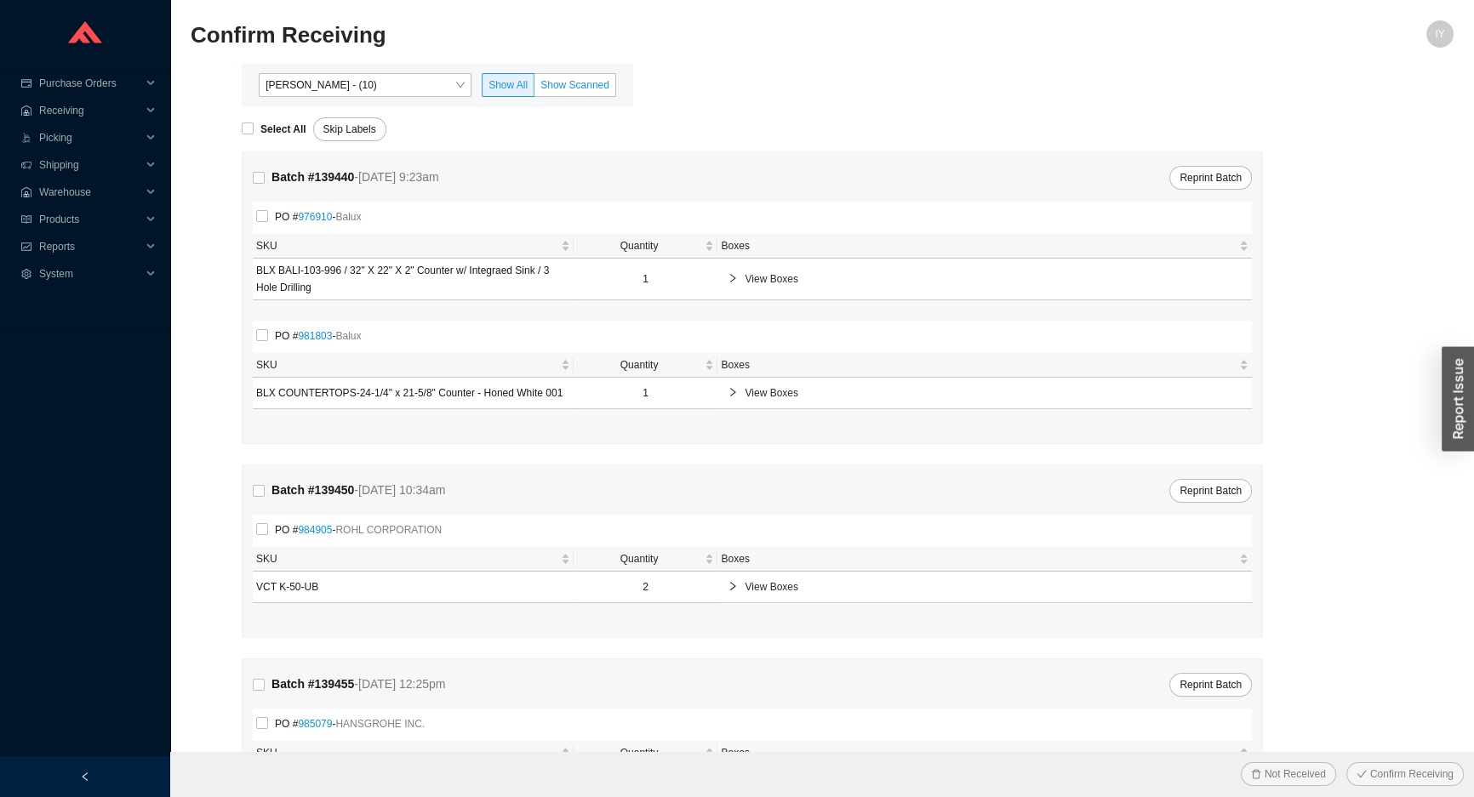
click at [602, 95] on label "Show Scanned" at bounding box center [575, 85] width 82 height 24
click at [534, 88] on input "Show Scanned" at bounding box center [534, 88] width 0 height 0
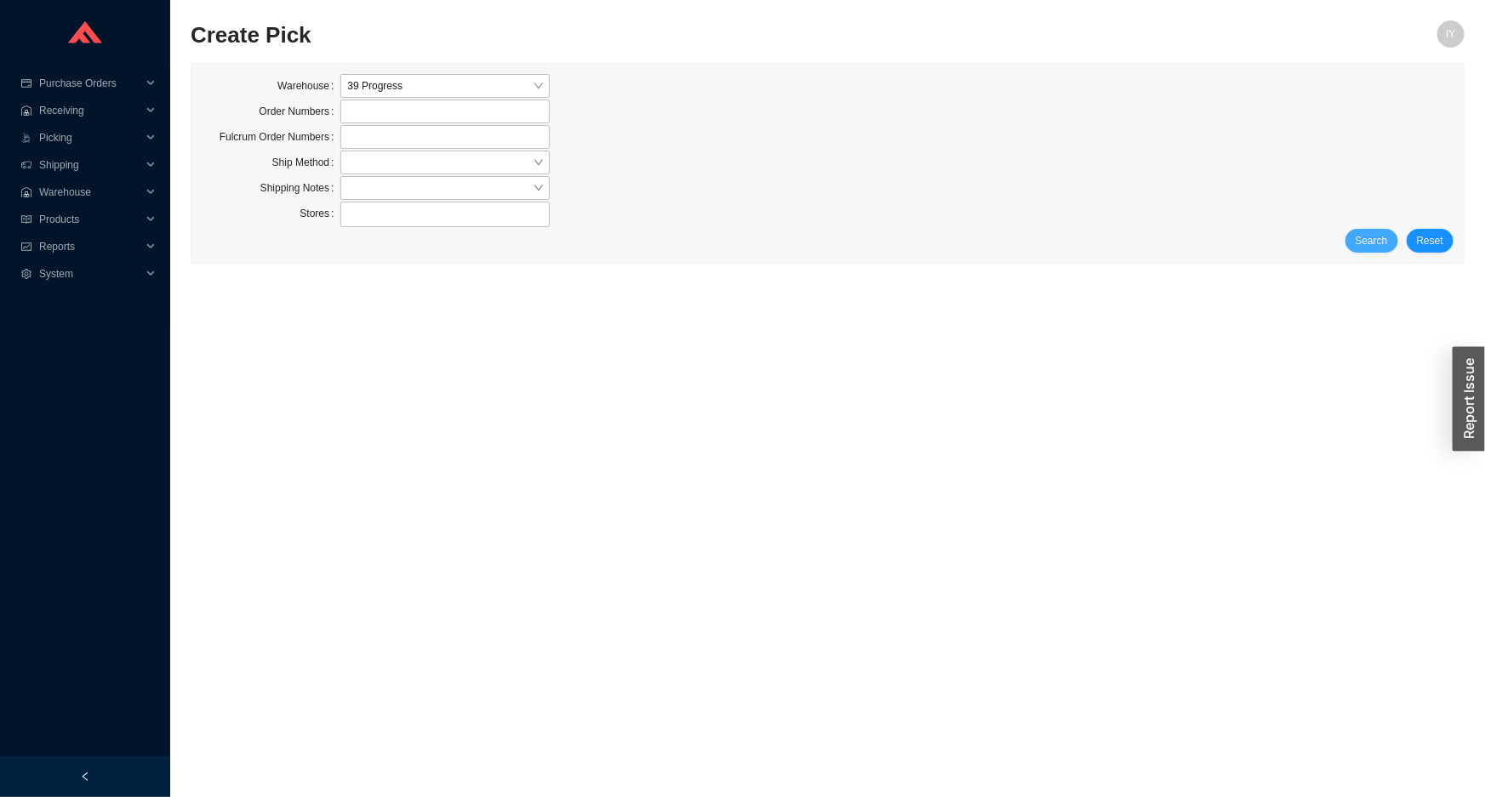
click at [1384, 241] on span "Search" at bounding box center [1371, 240] width 32 height 17
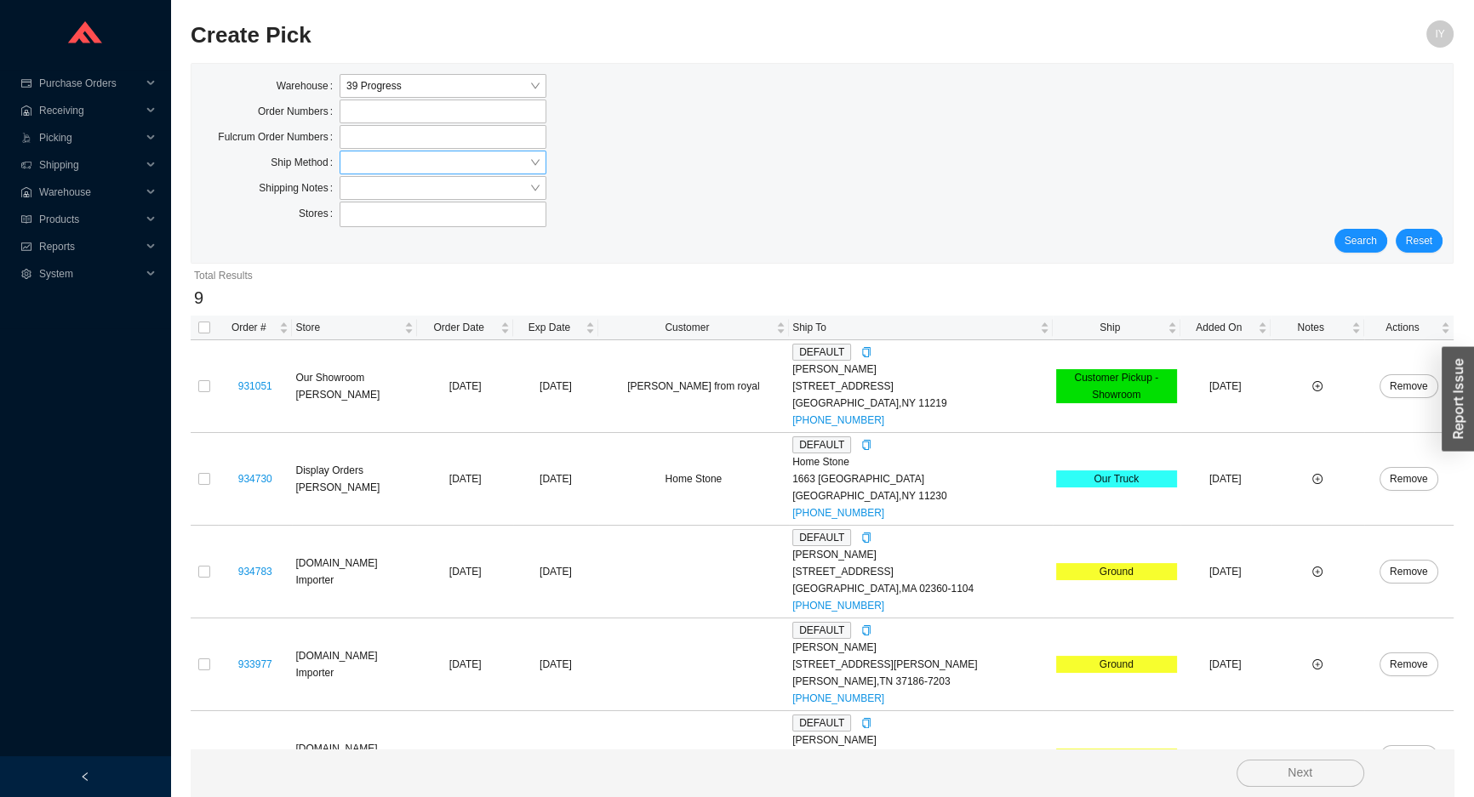
click at [394, 153] on form "Warehouse 39 Progress Order Numbers Fulcrum Order Numbers Ship Method Shipping …" at bounding box center [822, 163] width 1240 height 179
click at [394, 159] on input "search" at bounding box center [437, 162] width 183 height 22
drag, startPoint x: 432, startPoint y: 281, endPoint x: 606, endPoint y: 220, distance: 183.8
click at [432, 281] on div "UPS" at bounding box center [442, 288] width 193 height 15
click at [1362, 237] on span "Search" at bounding box center [1360, 240] width 32 height 17
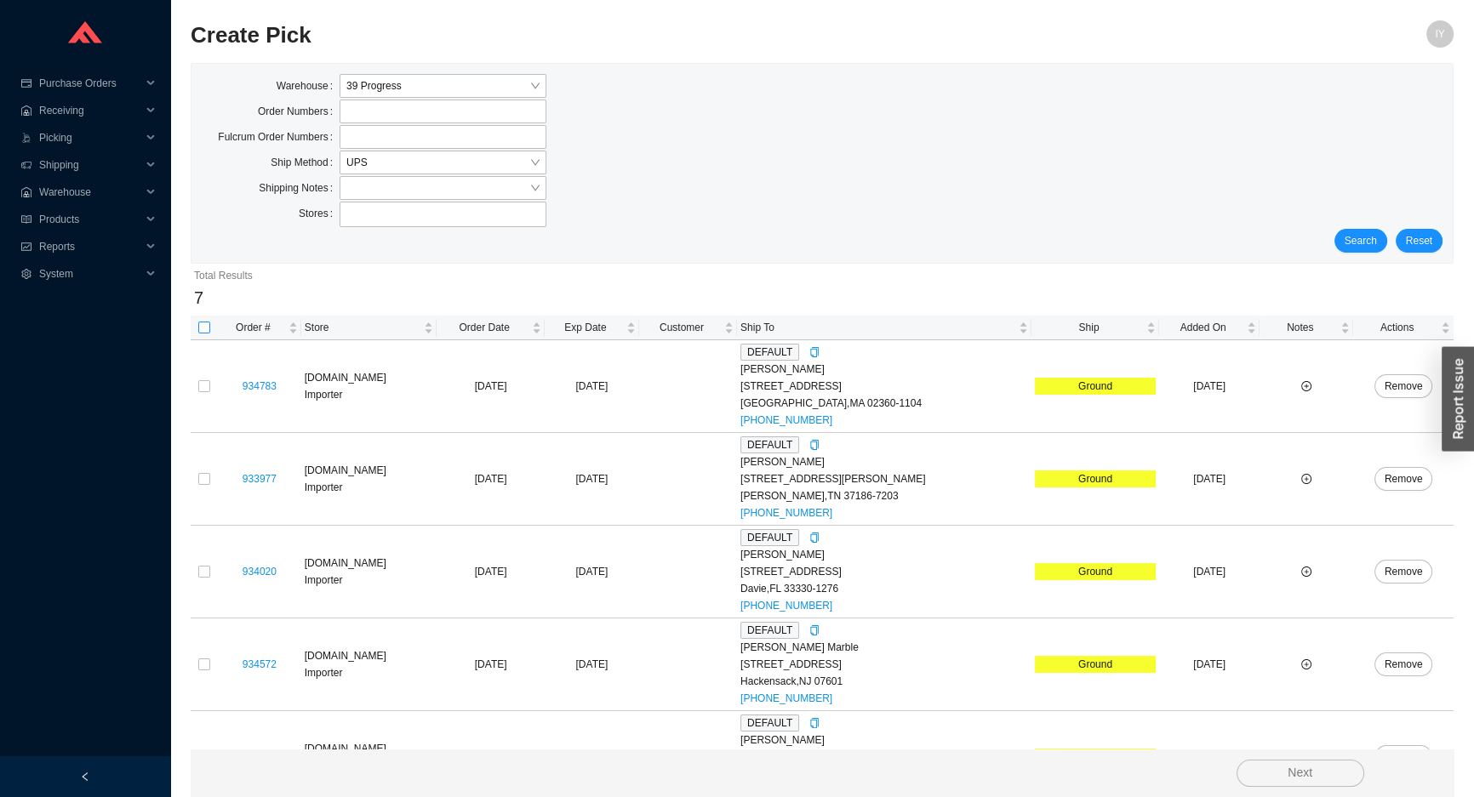
click at [208, 327] on input "checkbox" at bounding box center [204, 328] width 12 height 12
checkbox input "true"
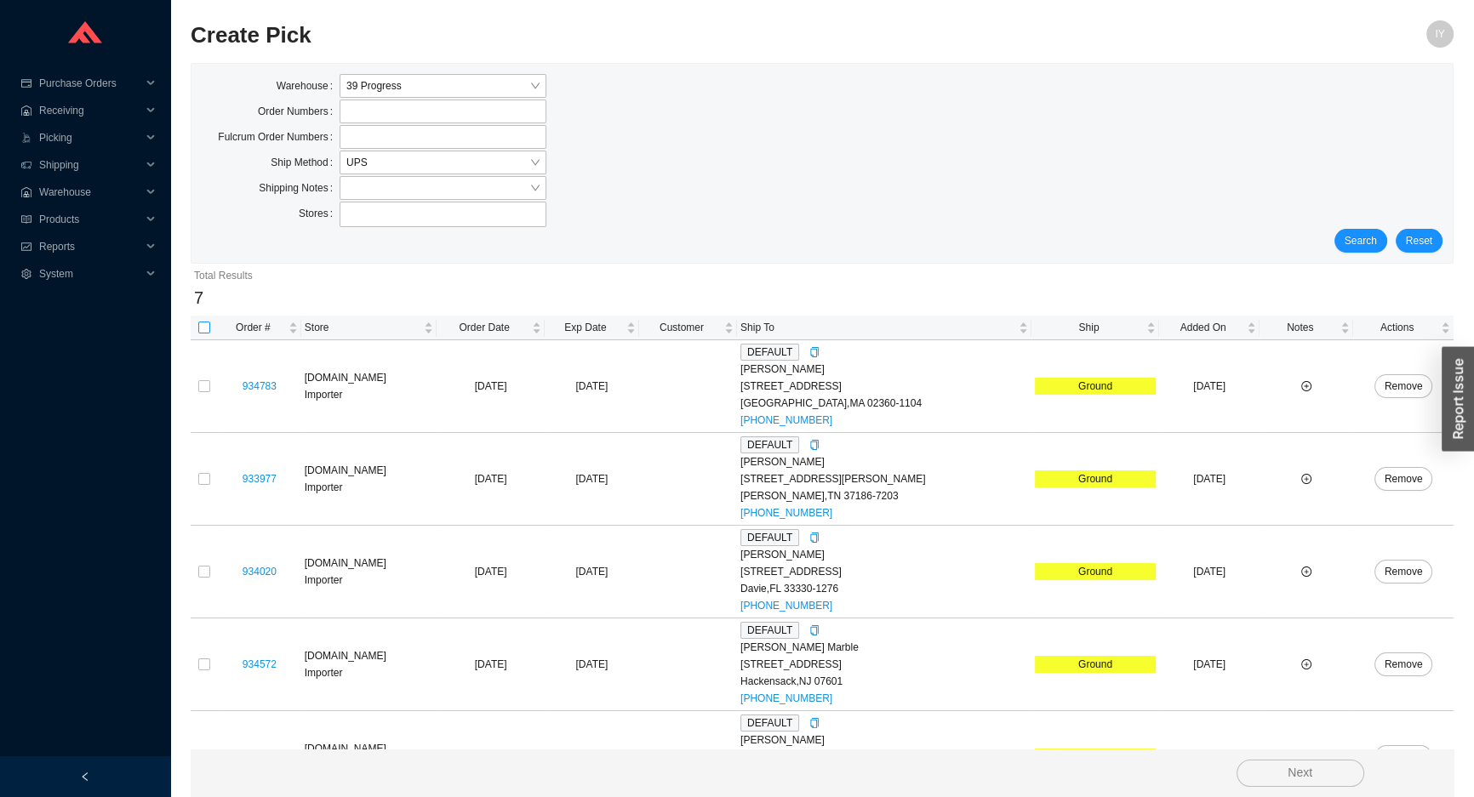
checkbox input "true"
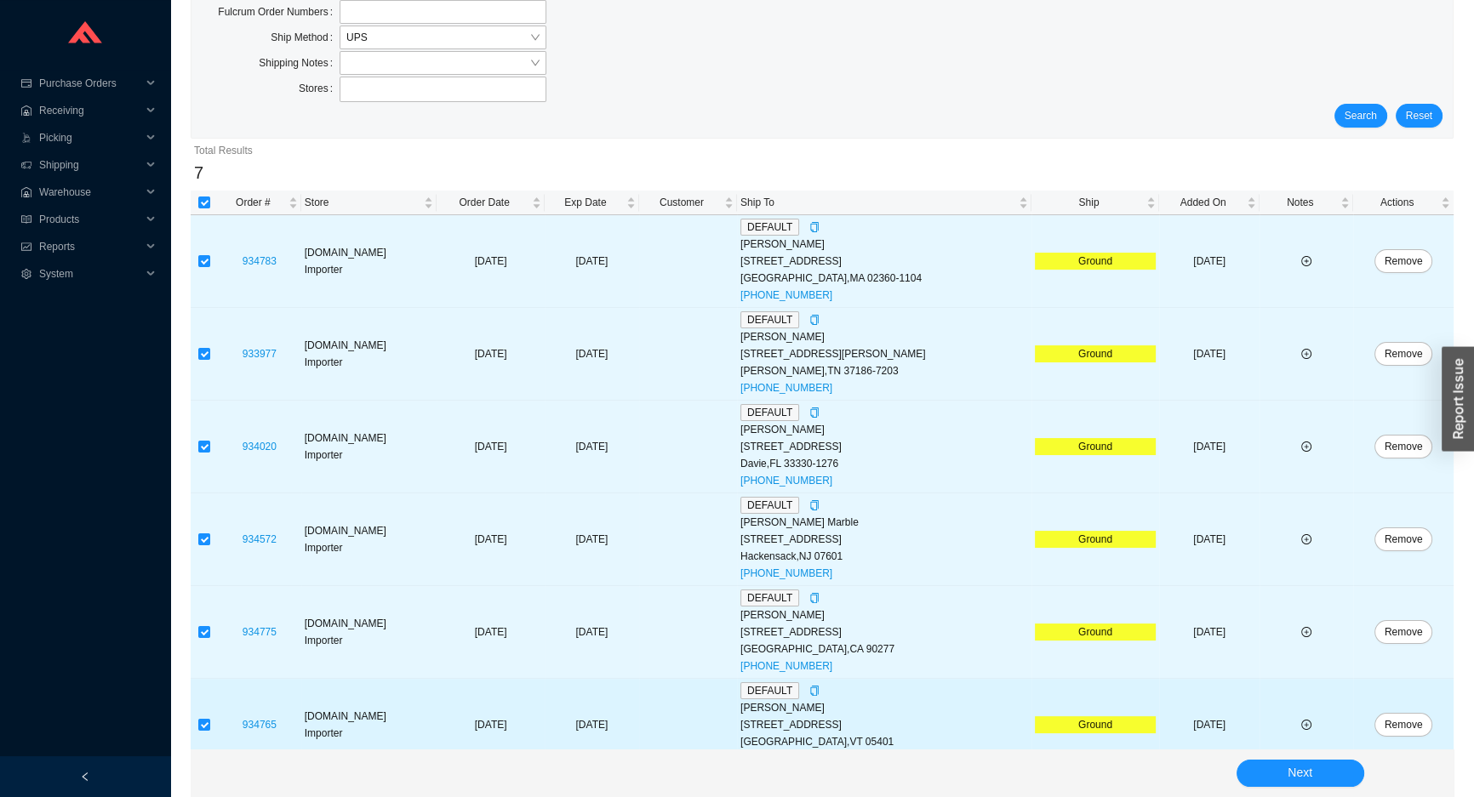
scroll to position [238, 0]
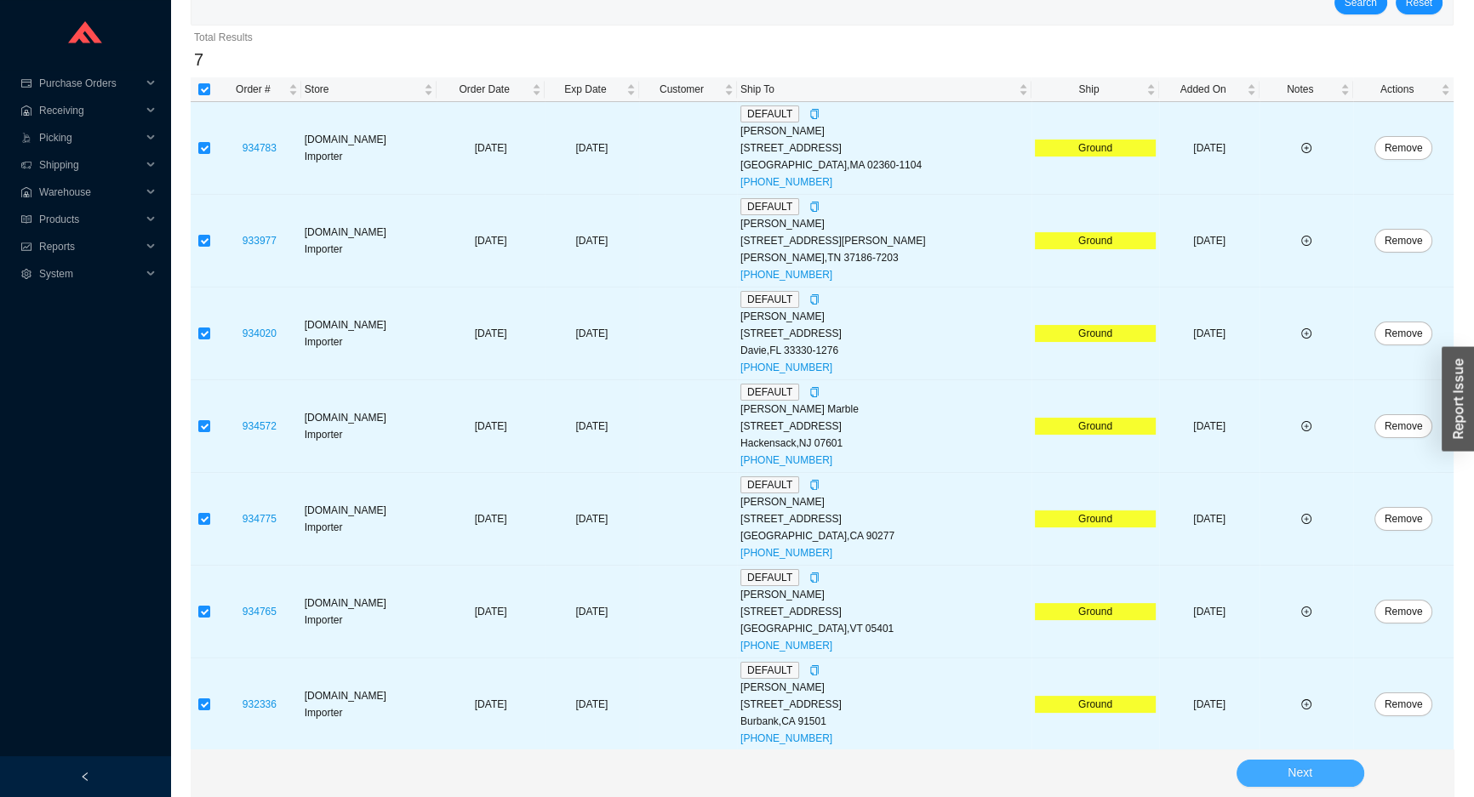
click at [1304, 778] on span "Next" at bounding box center [1299, 773] width 25 height 20
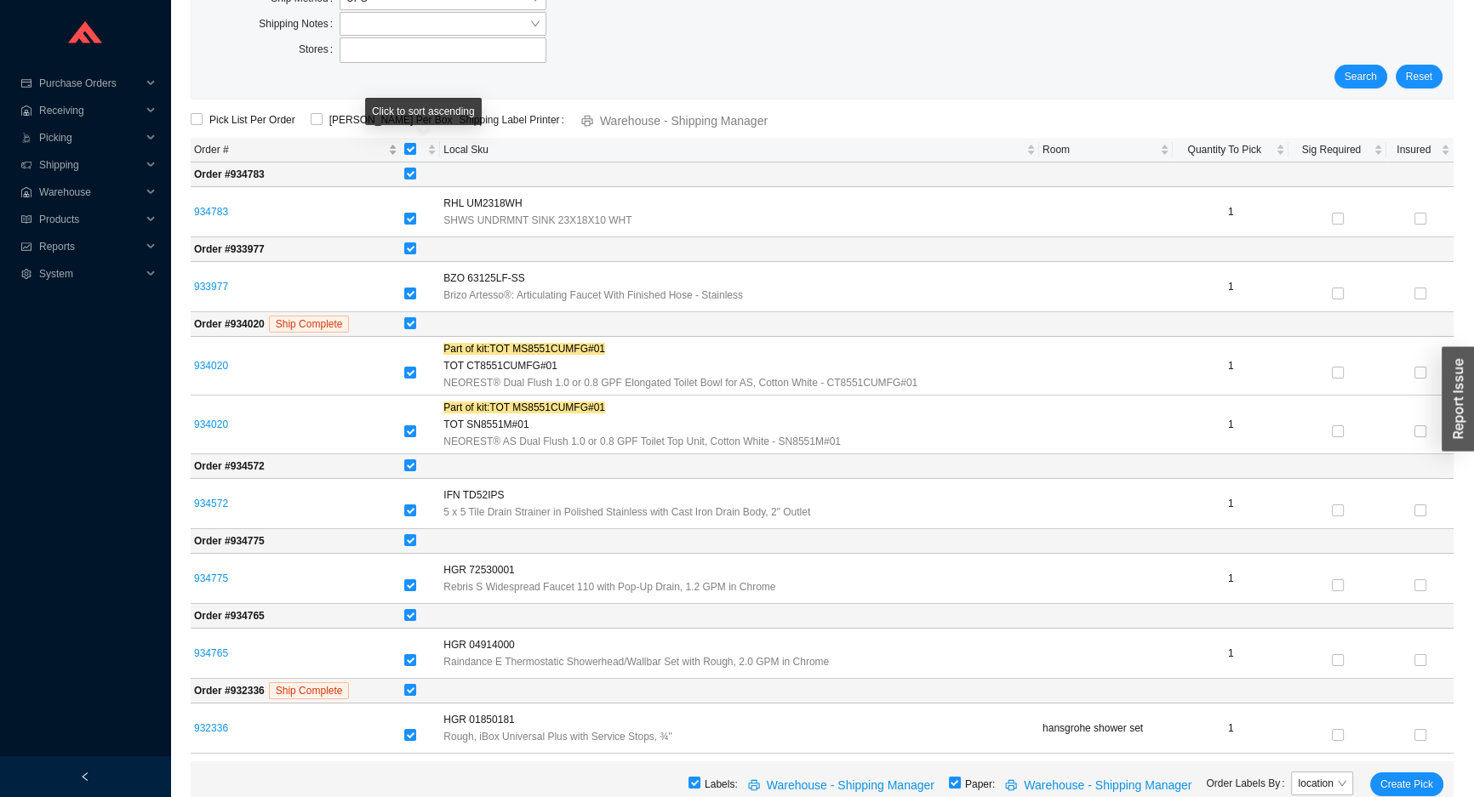
drag, startPoint x: 414, startPoint y: 151, endPoint x: 393, endPoint y: 145, distance: 22.3
click at [412, 151] on input "[object Object] sortable" at bounding box center [410, 149] width 12 height 12
checkbox input "false"
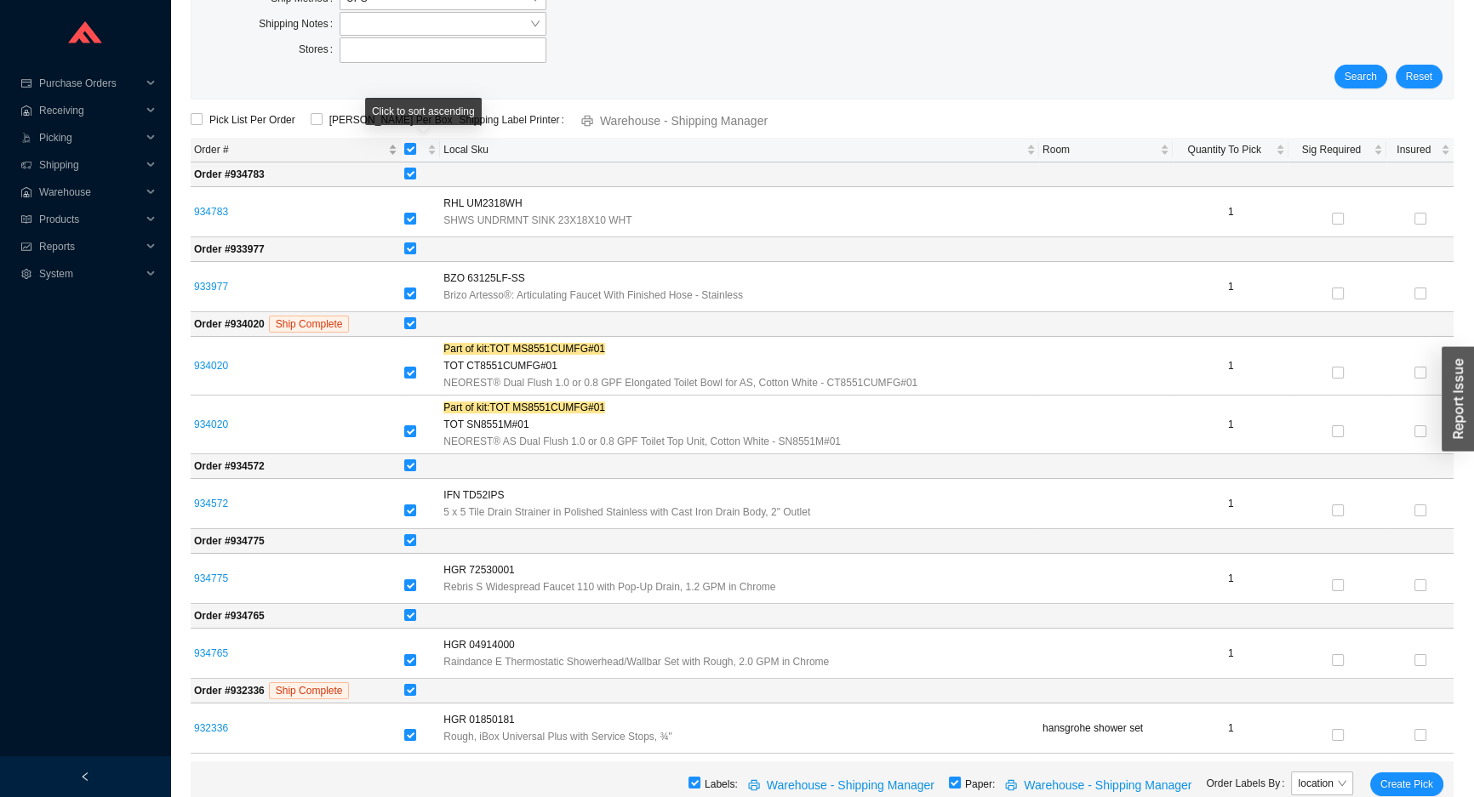
checkbox input "false"
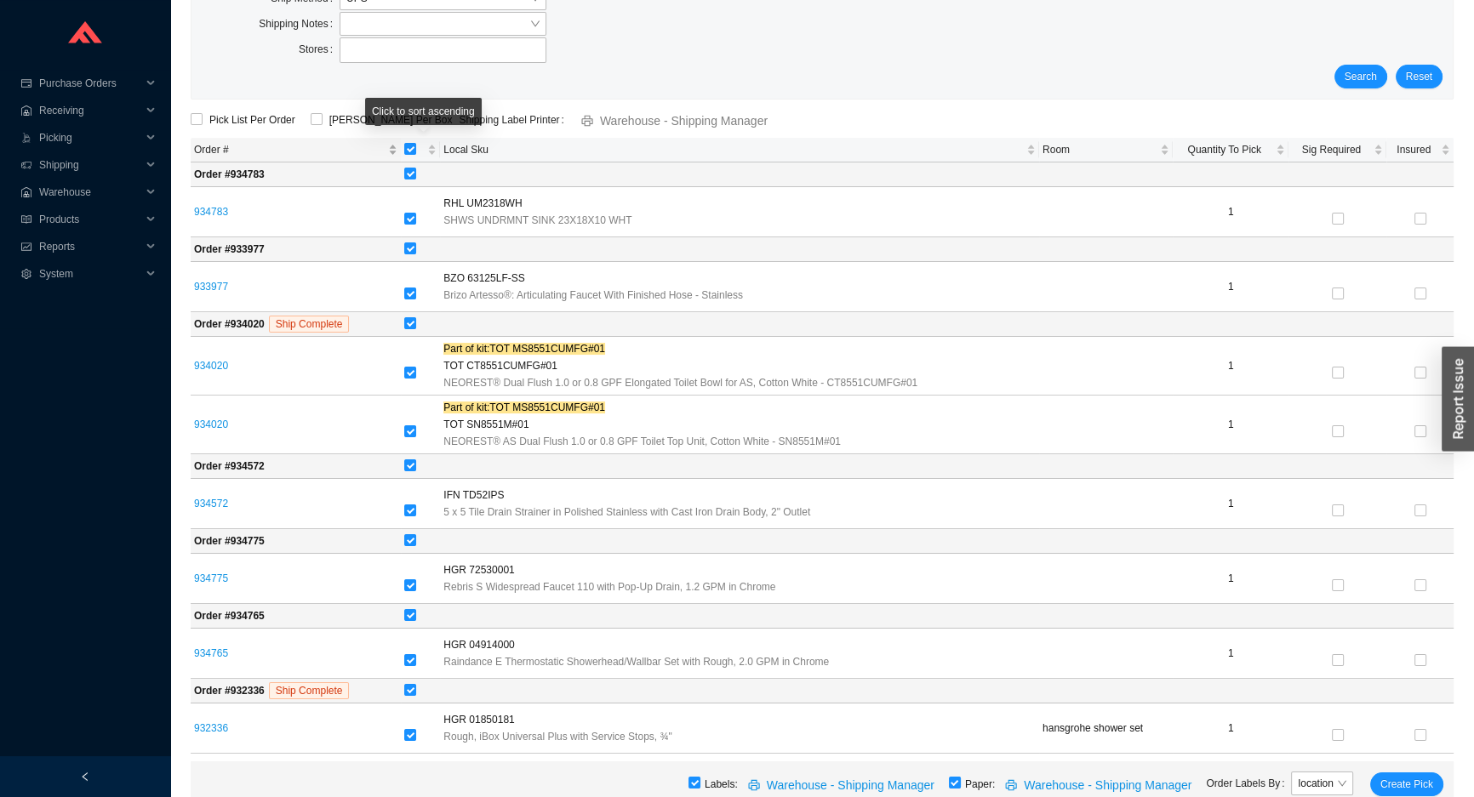
checkbox input "false"
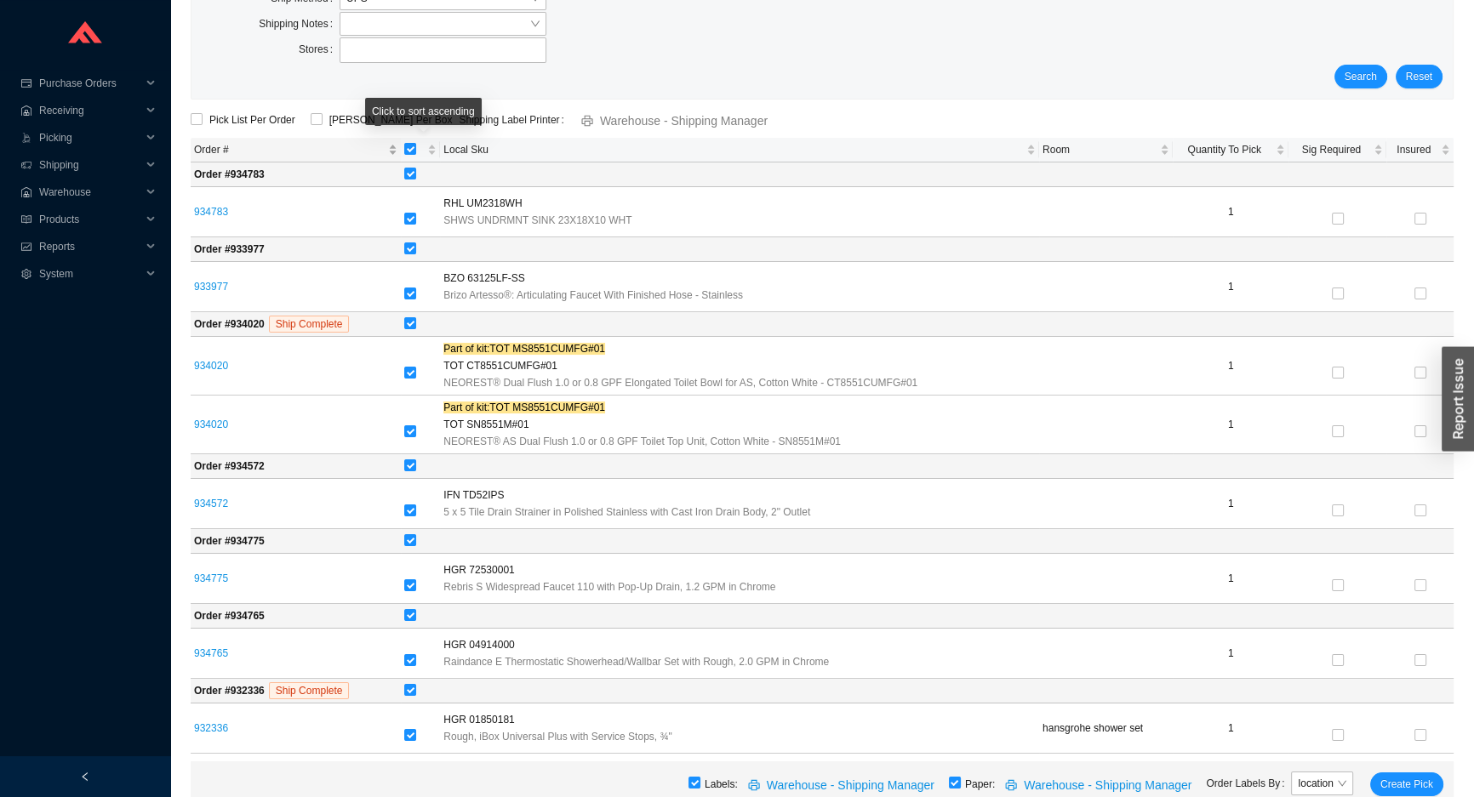
checkbox input "false"
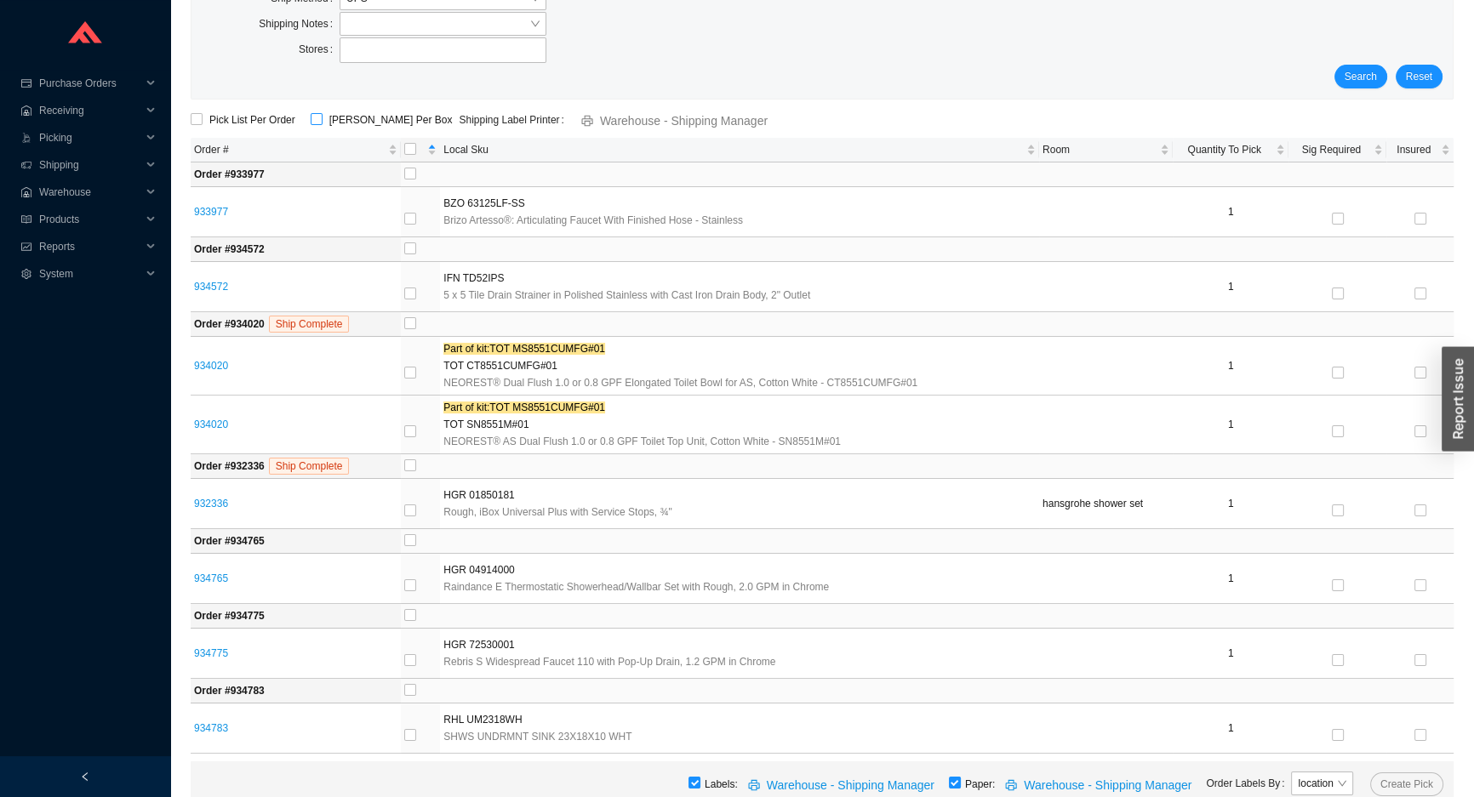
click at [313, 117] on input "ShipKey Per Box" at bounding box center [317, 119] width 12 height 12
checkbox input "true"
click at [413, 320] on input "checkbox" at bounding box center [410, 323] width 12 height 12
checkbox input "true"
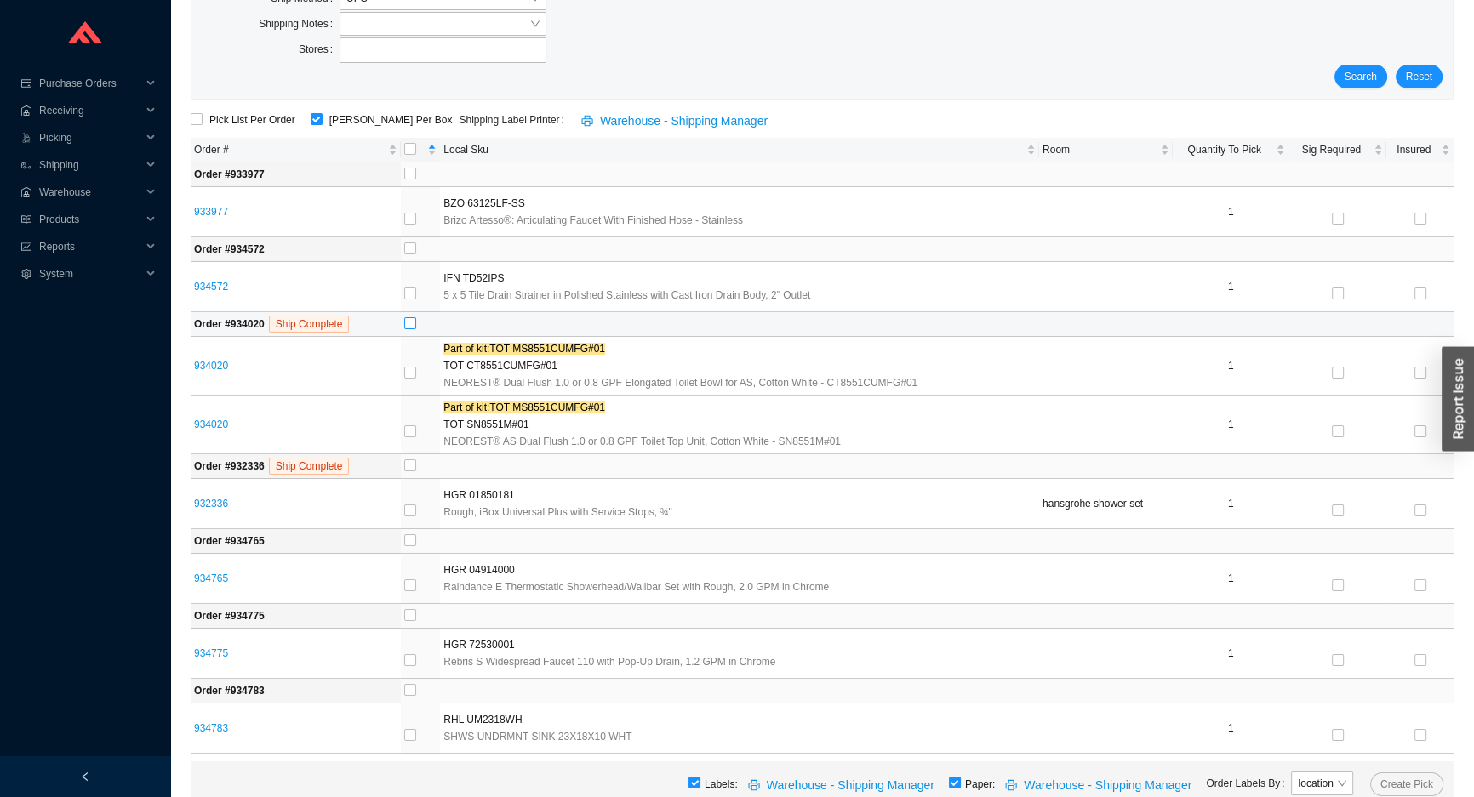
checkbox input "true"
click at [409, 687] on input "checkbox" at bounding box center [410, 690] width 12 height 12
checkbox input "true"
click at [1421, 777] on span "Create Pick" at bounding box center [1406, 784] width 53 height 17
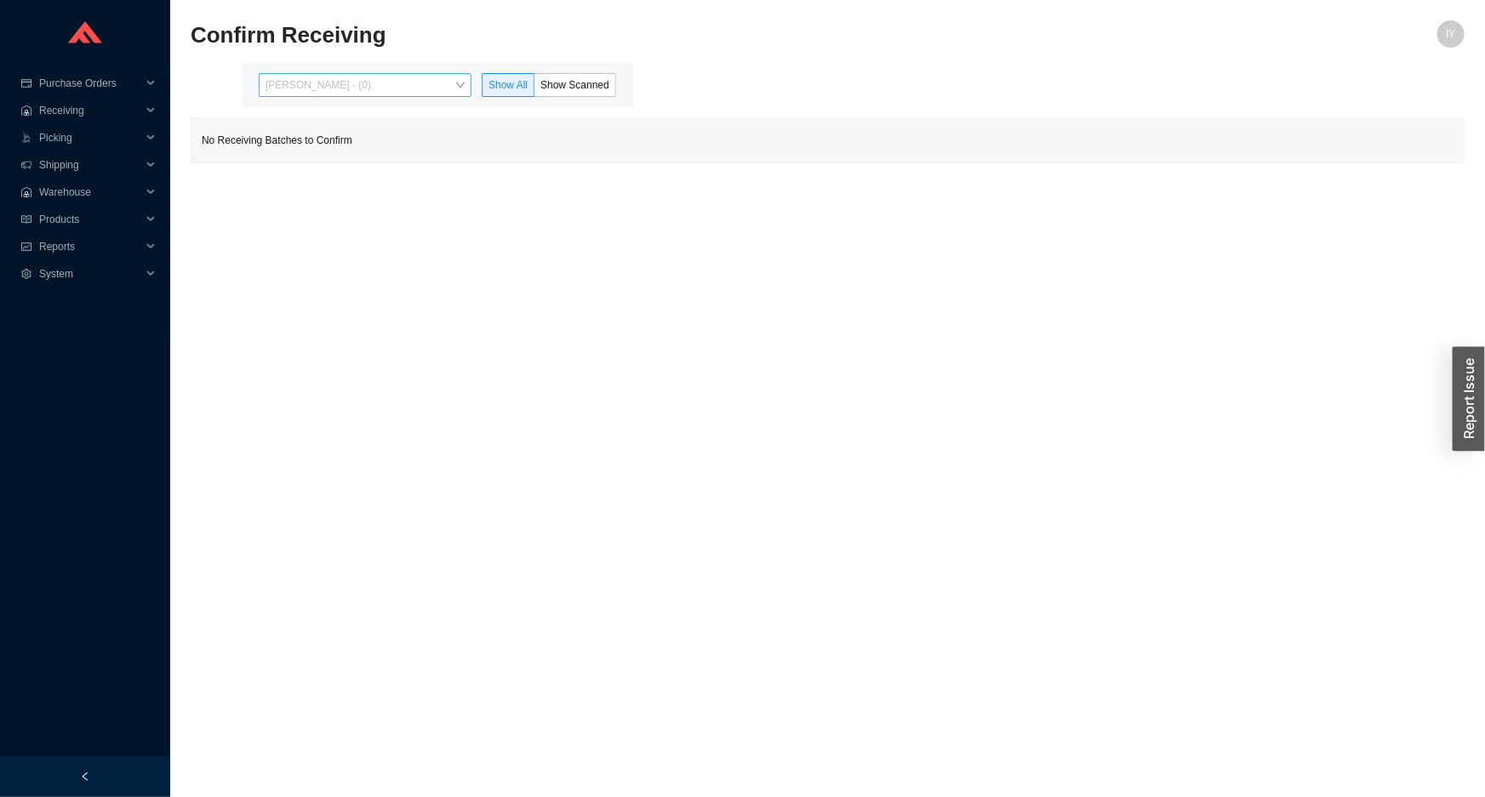
click at [409, 93] on span "[PERSON_NAME] - (0)" at bounding box center [364, 85] width 199 height 22
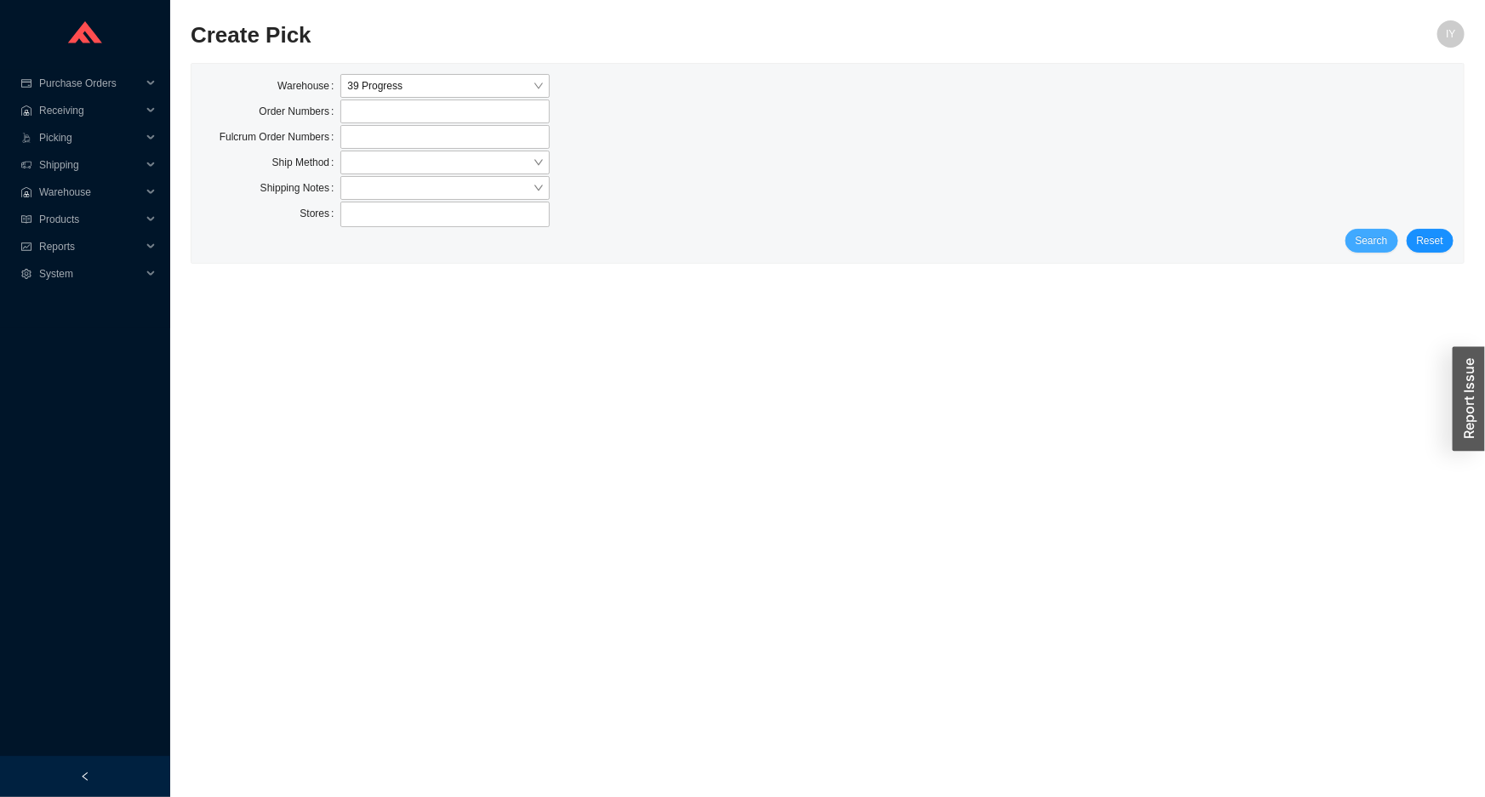
click at [1369, 232] on span "Search" at bounding box center [1371, 240] width 32 height 17
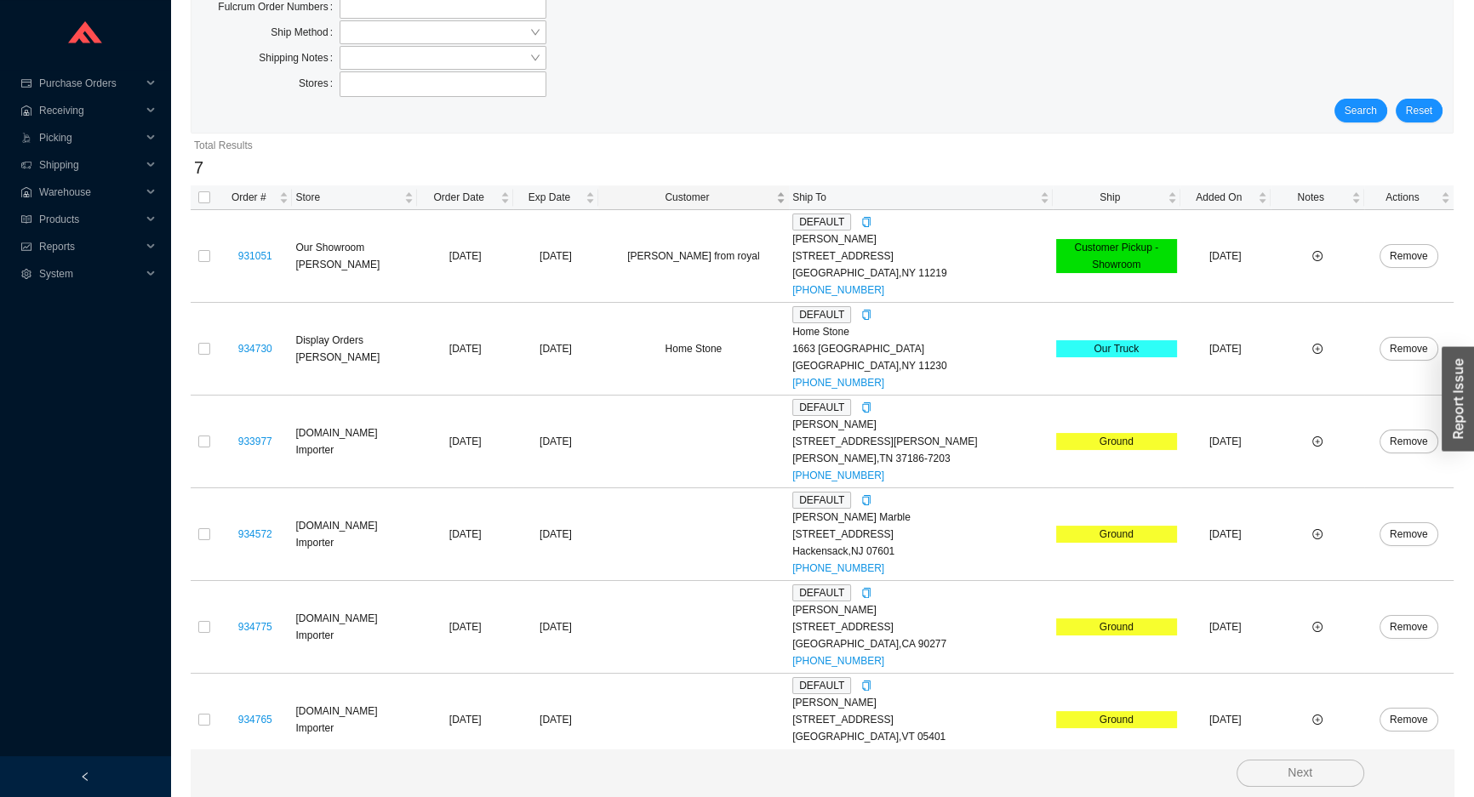
scroll to position [238, 0]
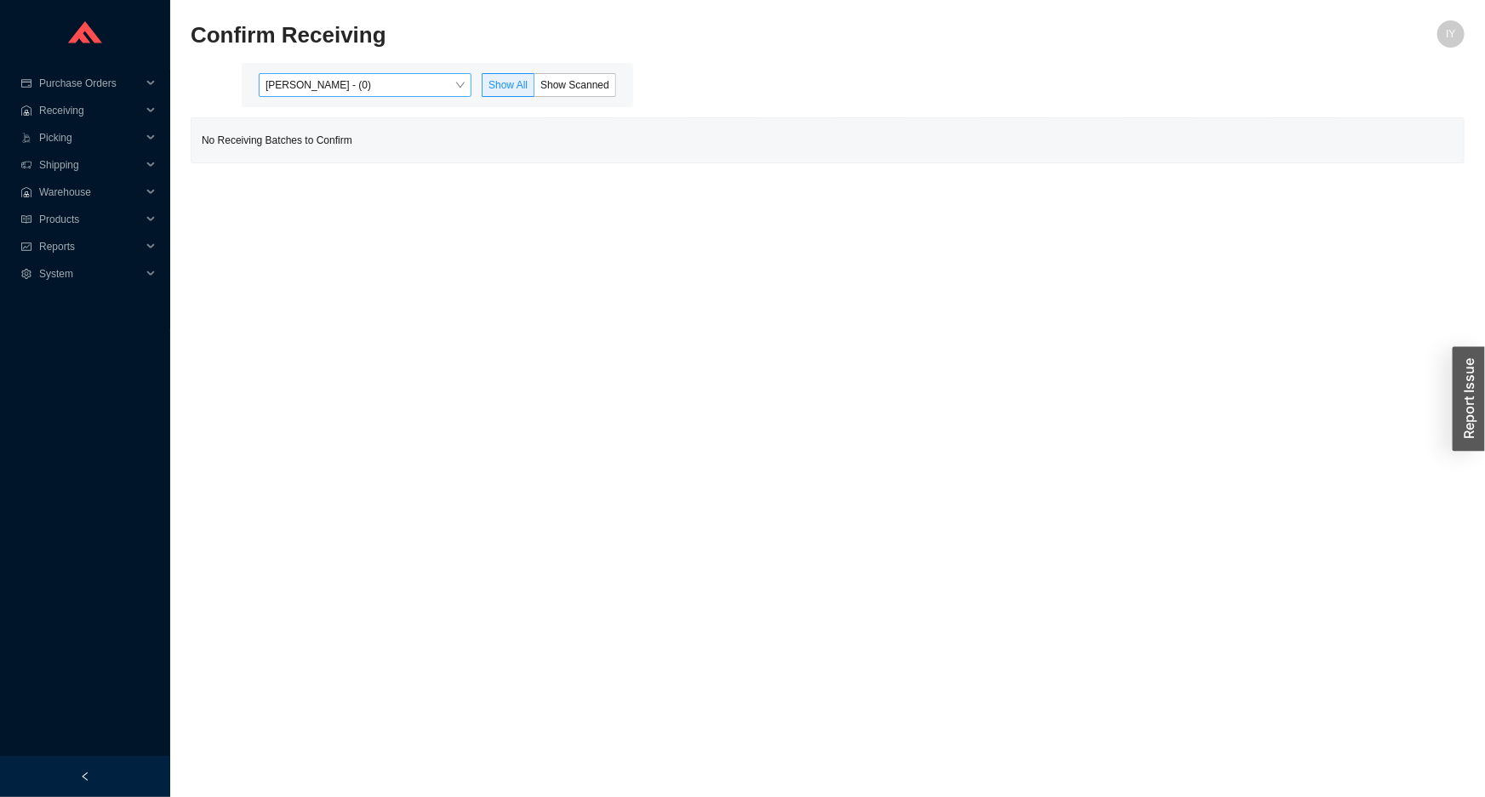
click at [451, 90] on span "[PERSON_NAME] - (0)" at bounding box center [364, 85] width 199 height 22
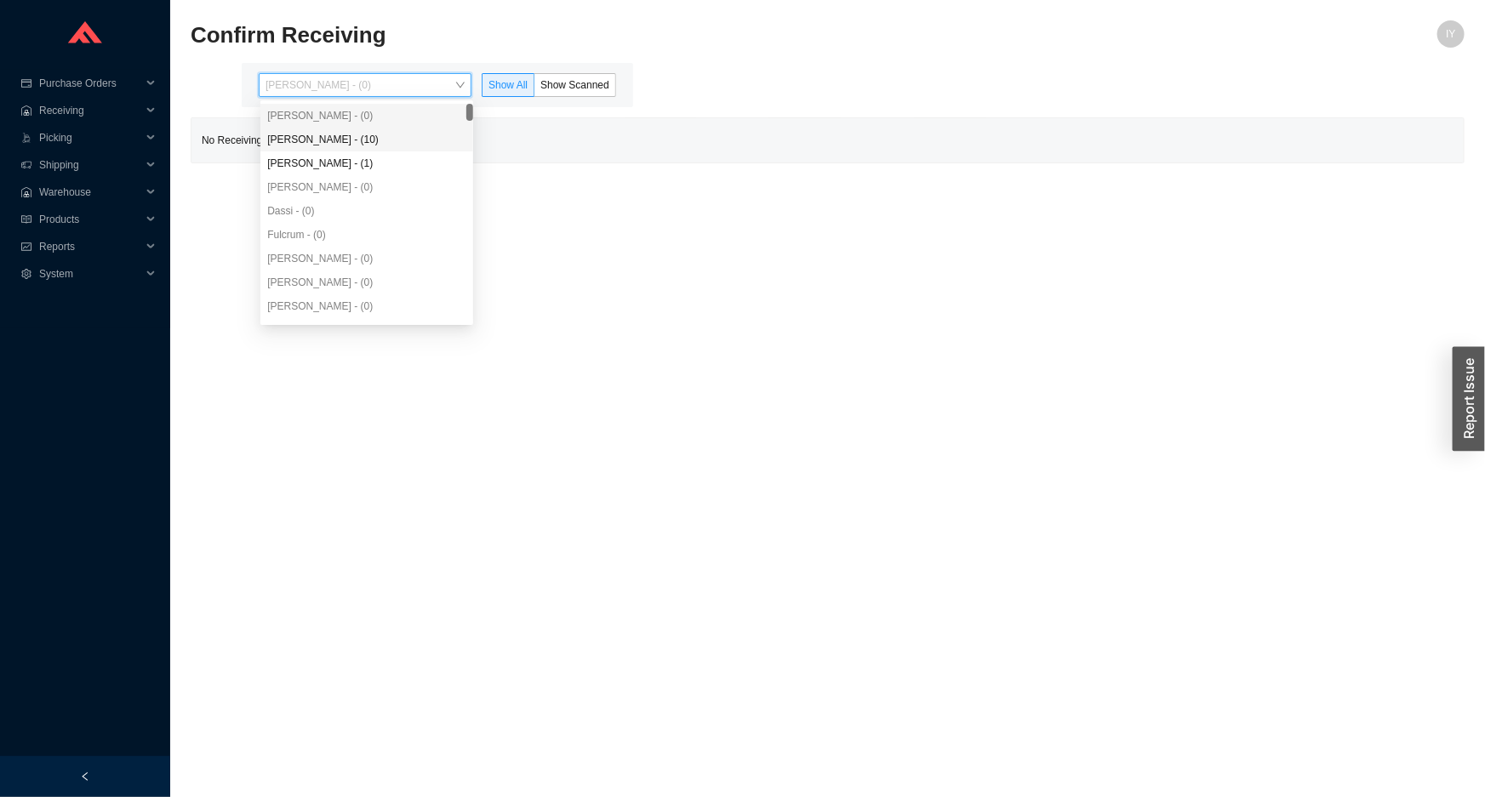
click at [441, 140] on div "[PERSON_NAME] - (10)" at bounding box center [366, 139] width 199 height 15
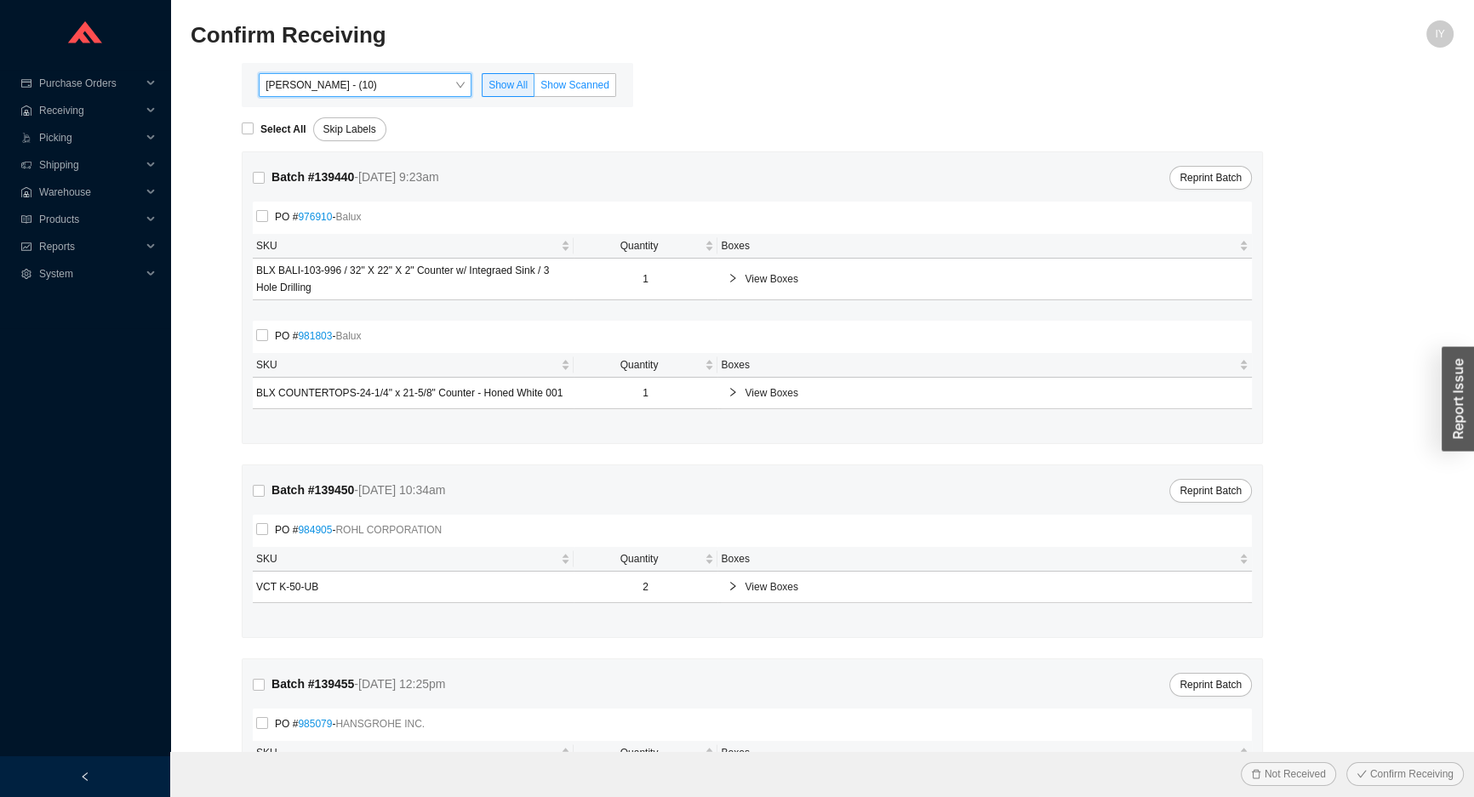
click at [558, 86] on span "Show Scanned" at bounding box center [574, 85] width 69 height 12
click at [534, 88] on input "Show Scanned" at bounding box center [534, 88] width 0 height 0
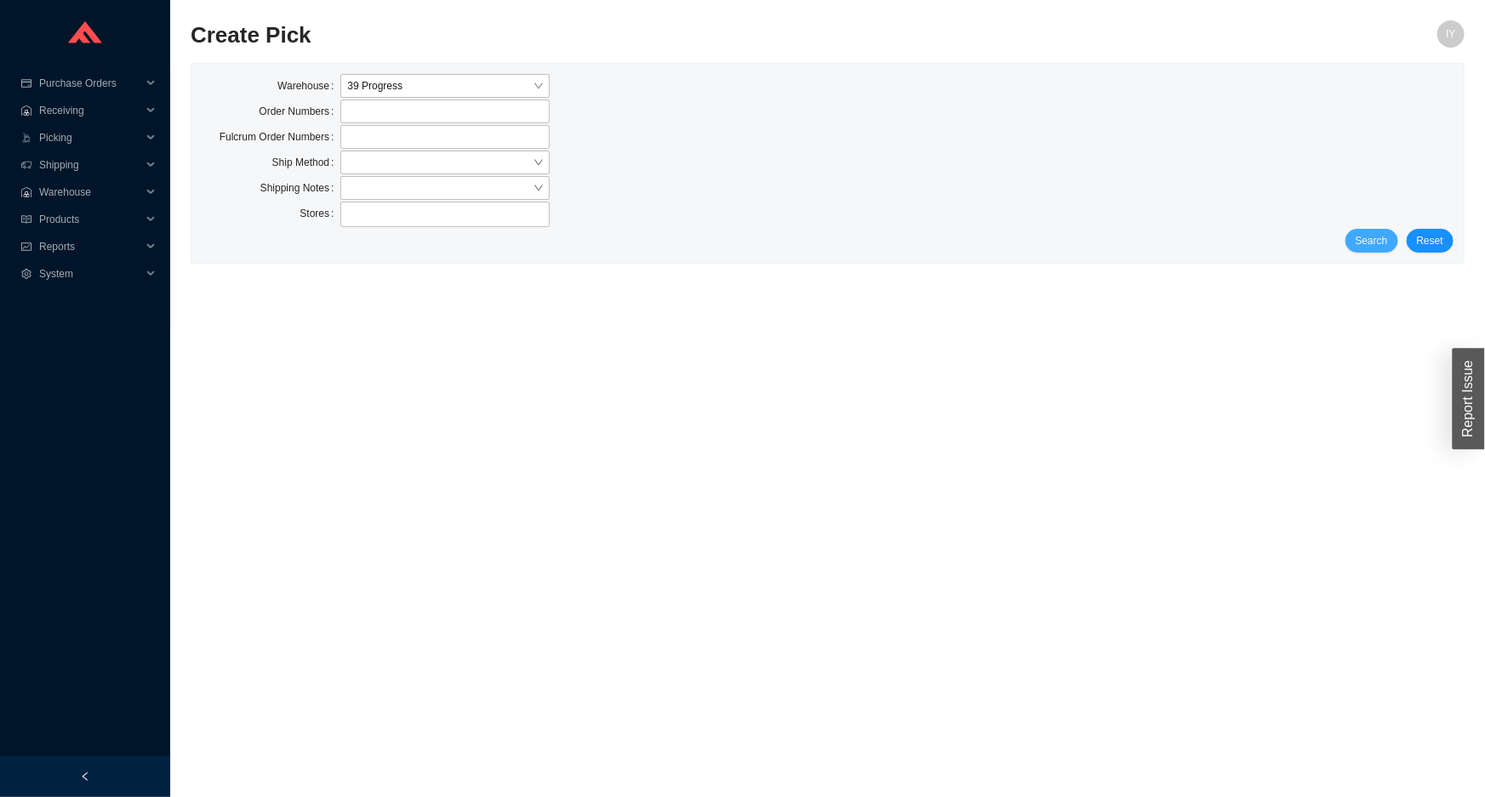
click at [1362, 237] on span "Search" at bounding box center [1371, 240] width 32 height 17
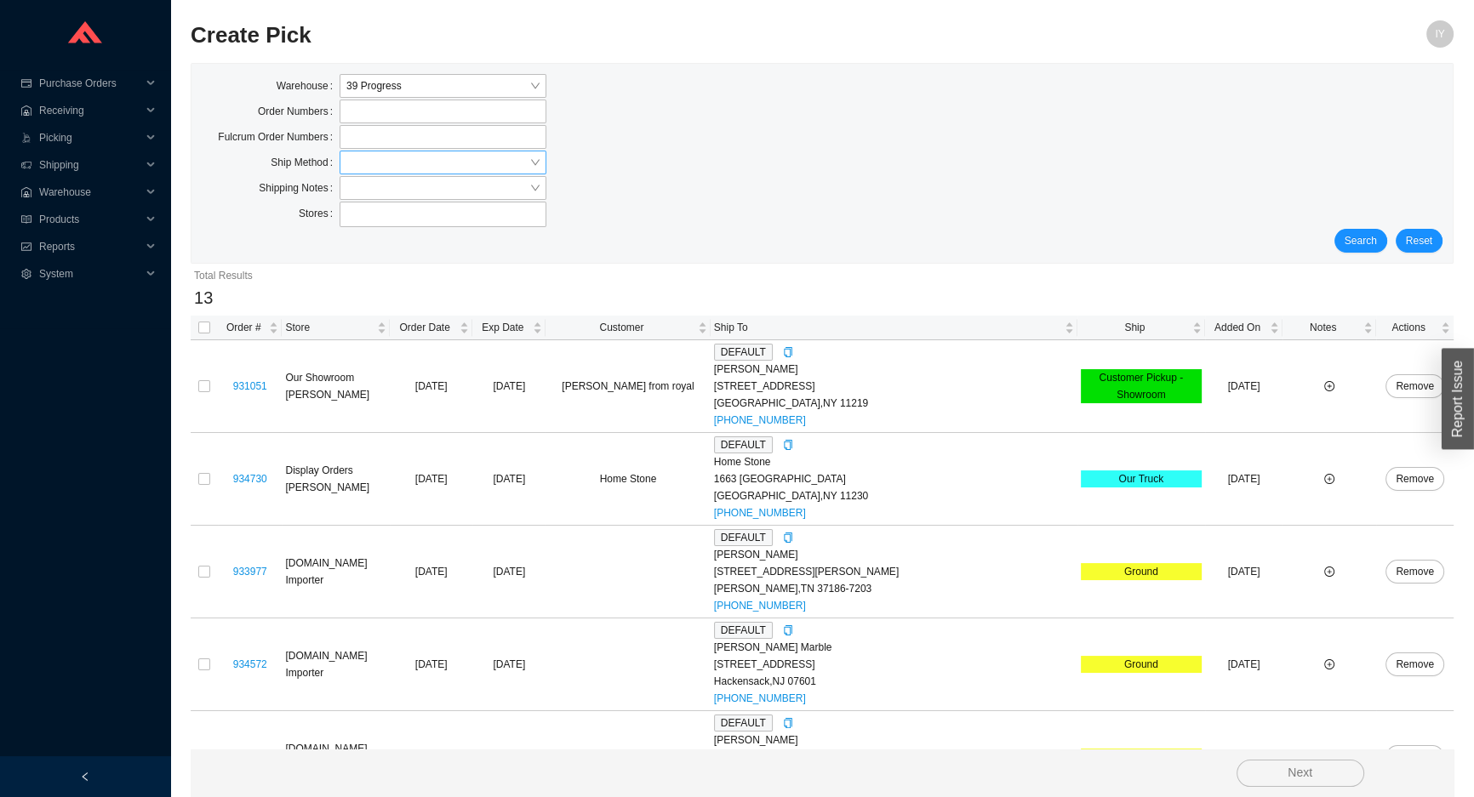
click at [419, 162] on input "search" at bounding box center [437, 162] width 183 height 22
click at [425, 282] on div "UPS" at bounding box center [442, 288] width 193 height 15
click at [1361, 240] on span "Search" at bounding box center [1360, 240] width 32 height 17
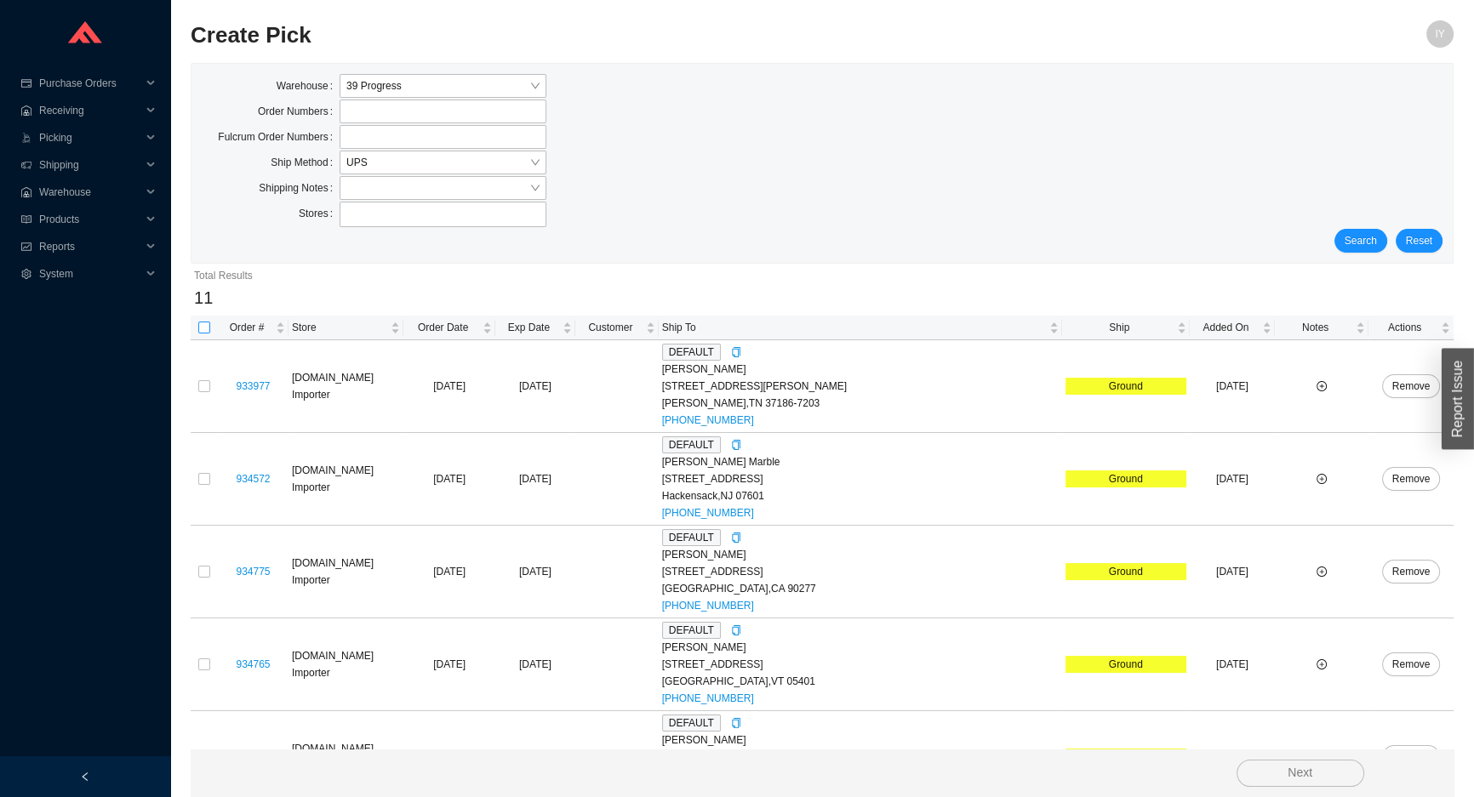
click at [202, 326] on input "checkbox" at bounding box center [204, 328] width 12 height 12
checkbox input "true"
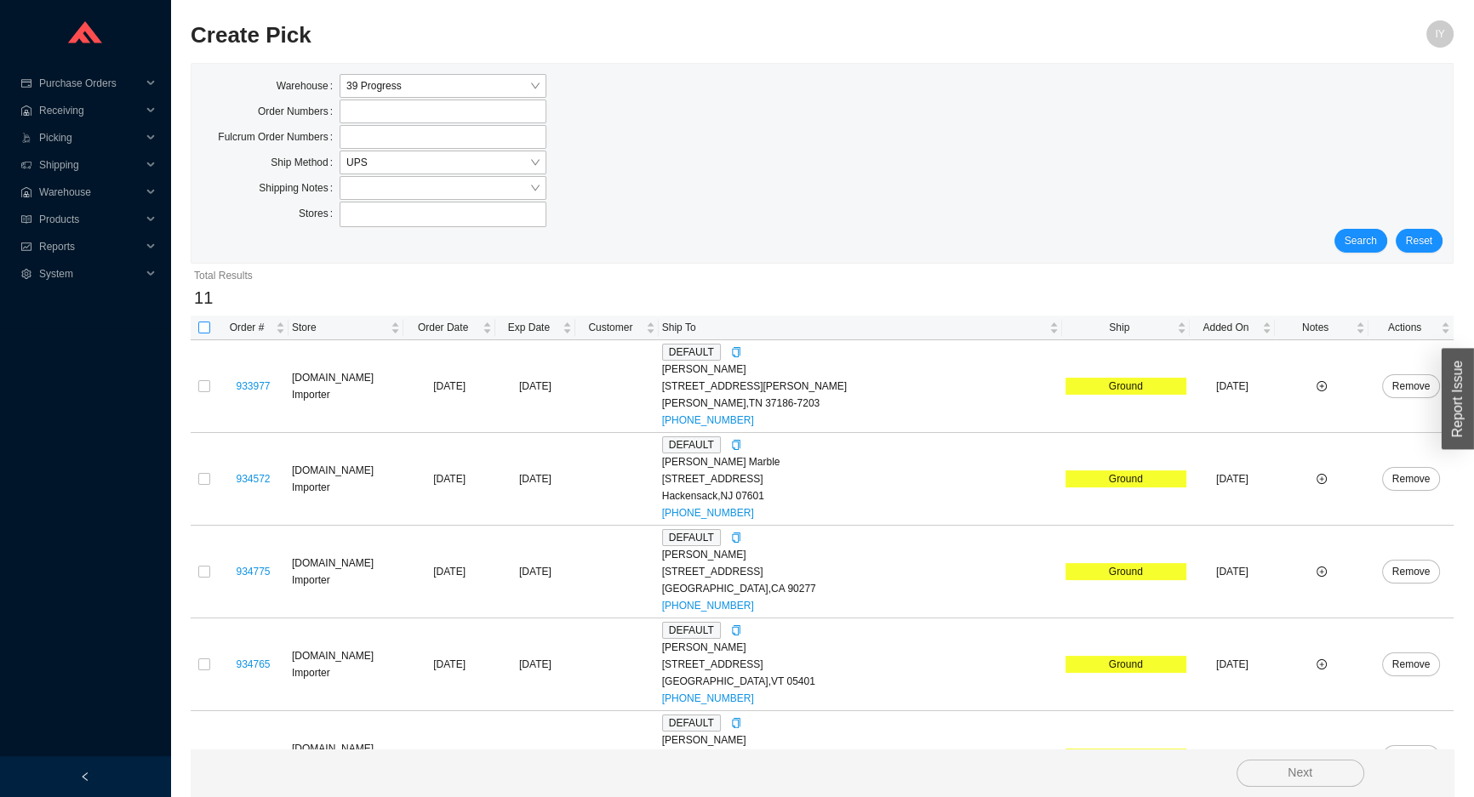
checkbox input "true"
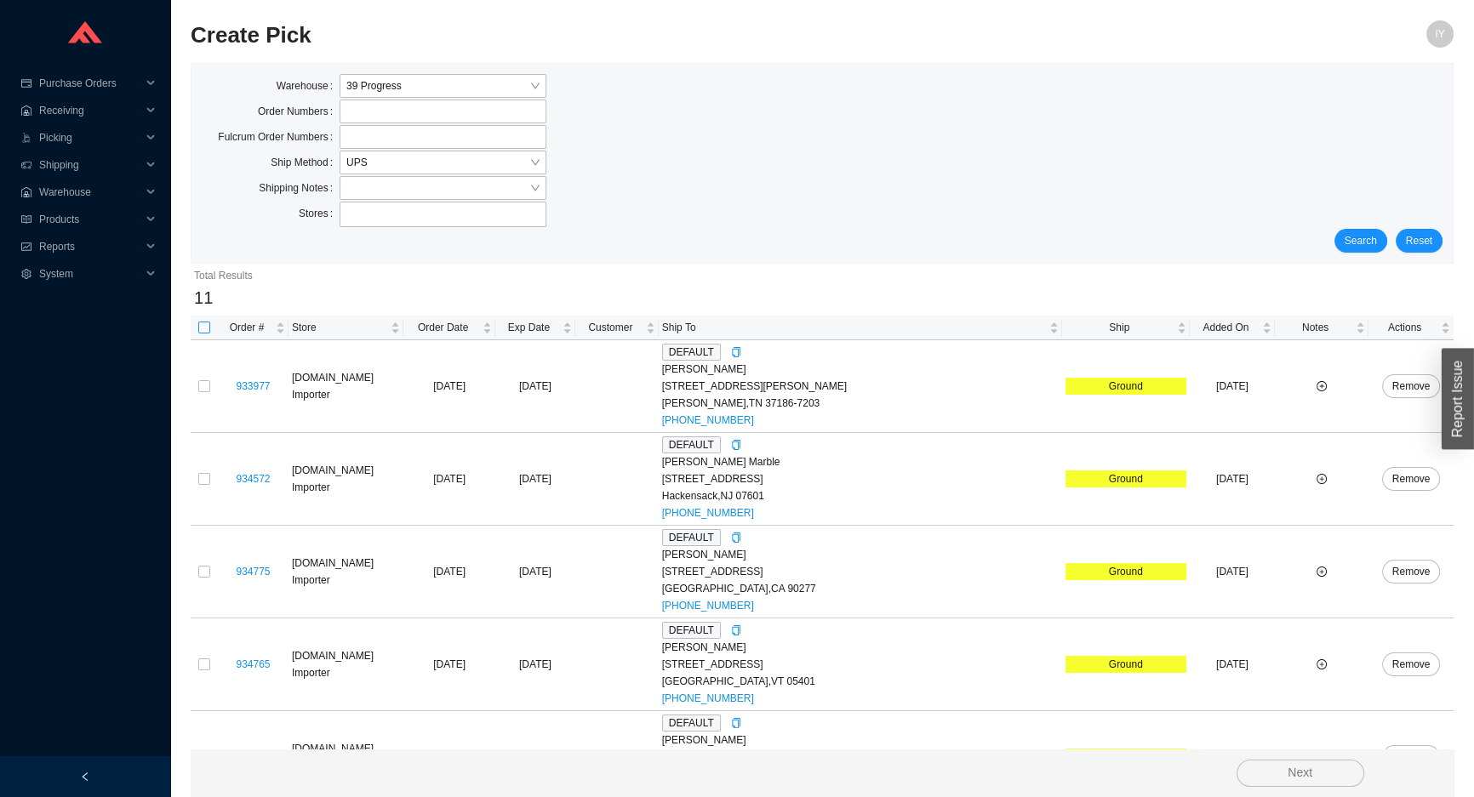
checkbox input "true"
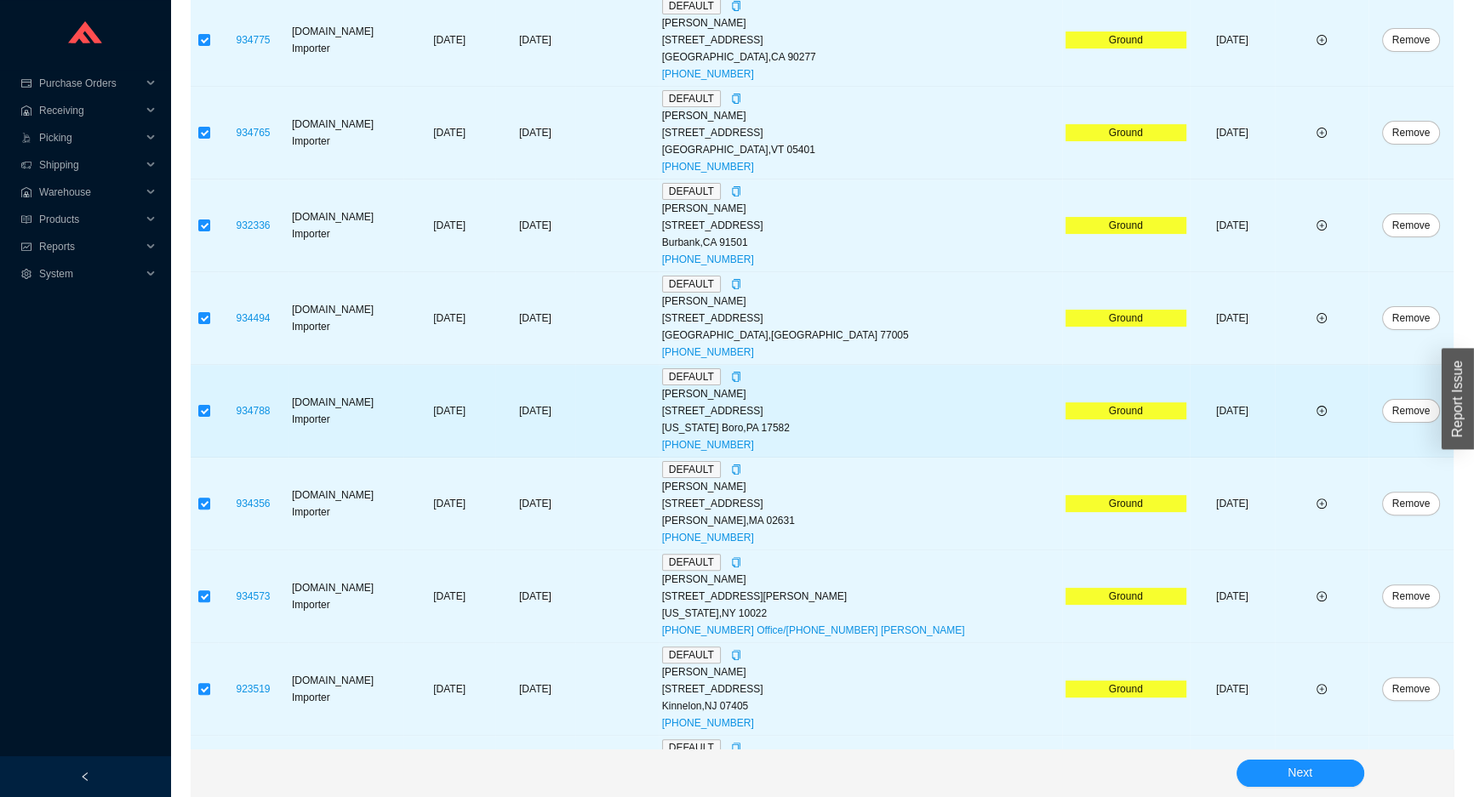
scroll to position [609, 0]
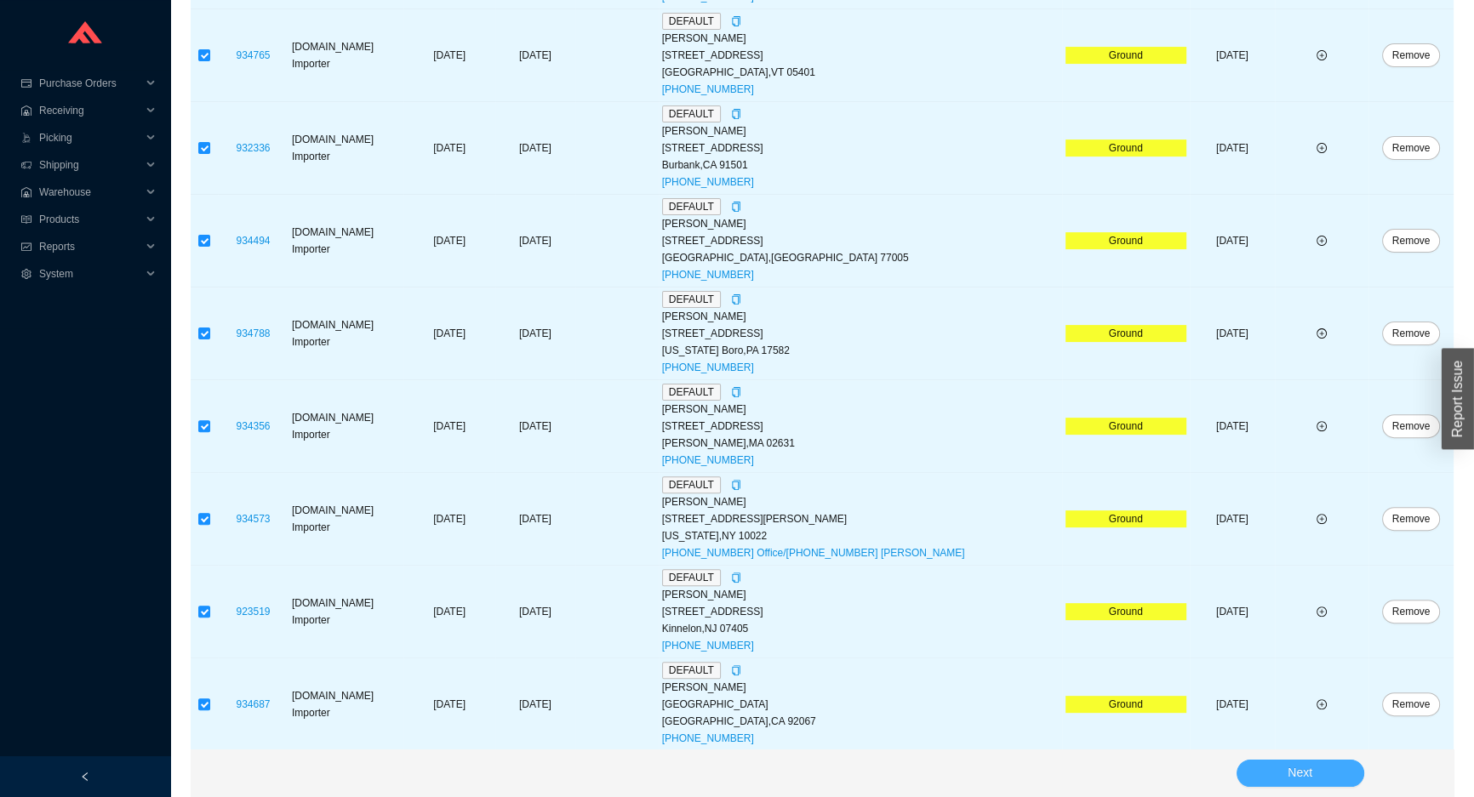
click at [1273, 772] on button "Next" at bounding box center [1300, 773] width 128 height 27
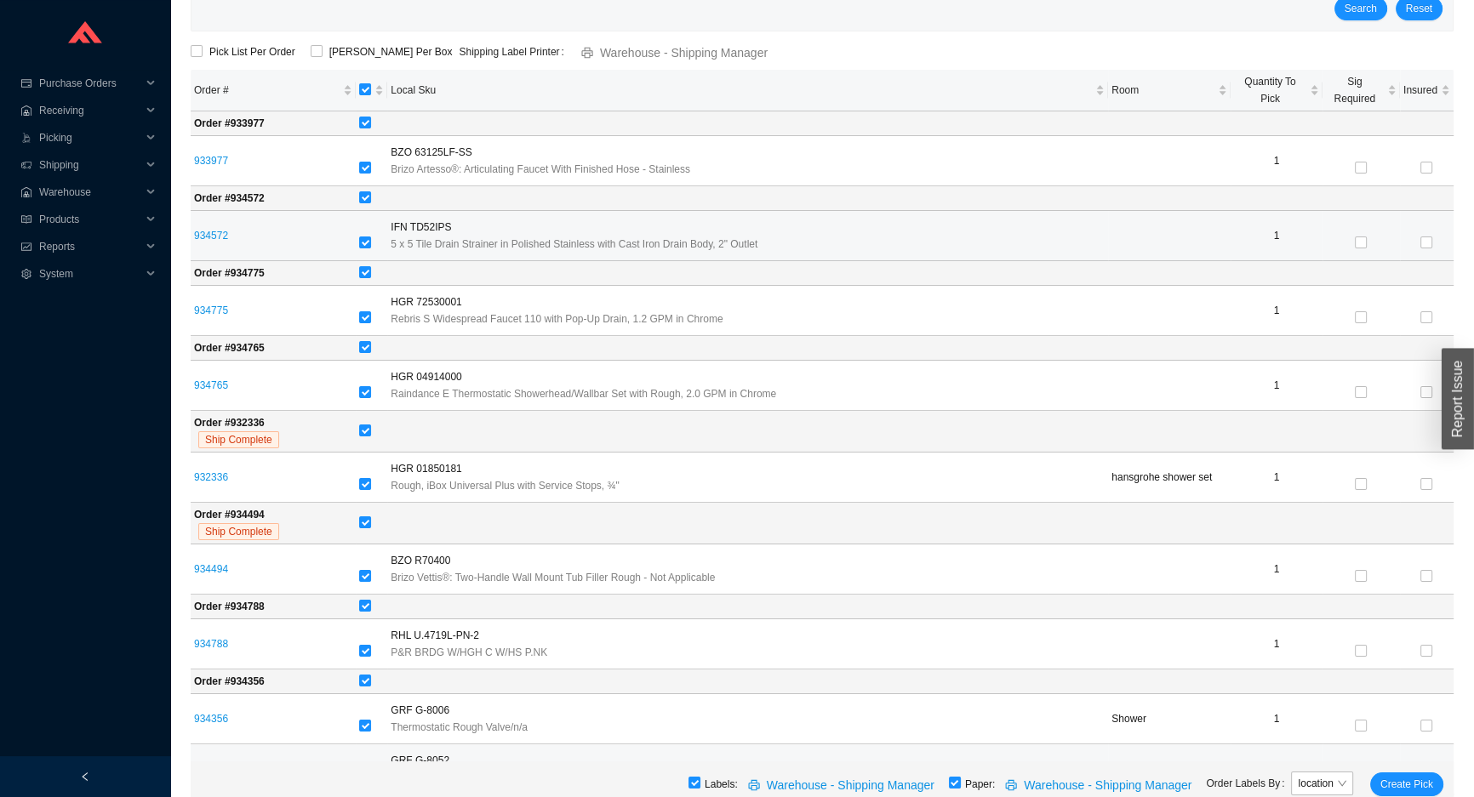
scroll to position [532, 0]
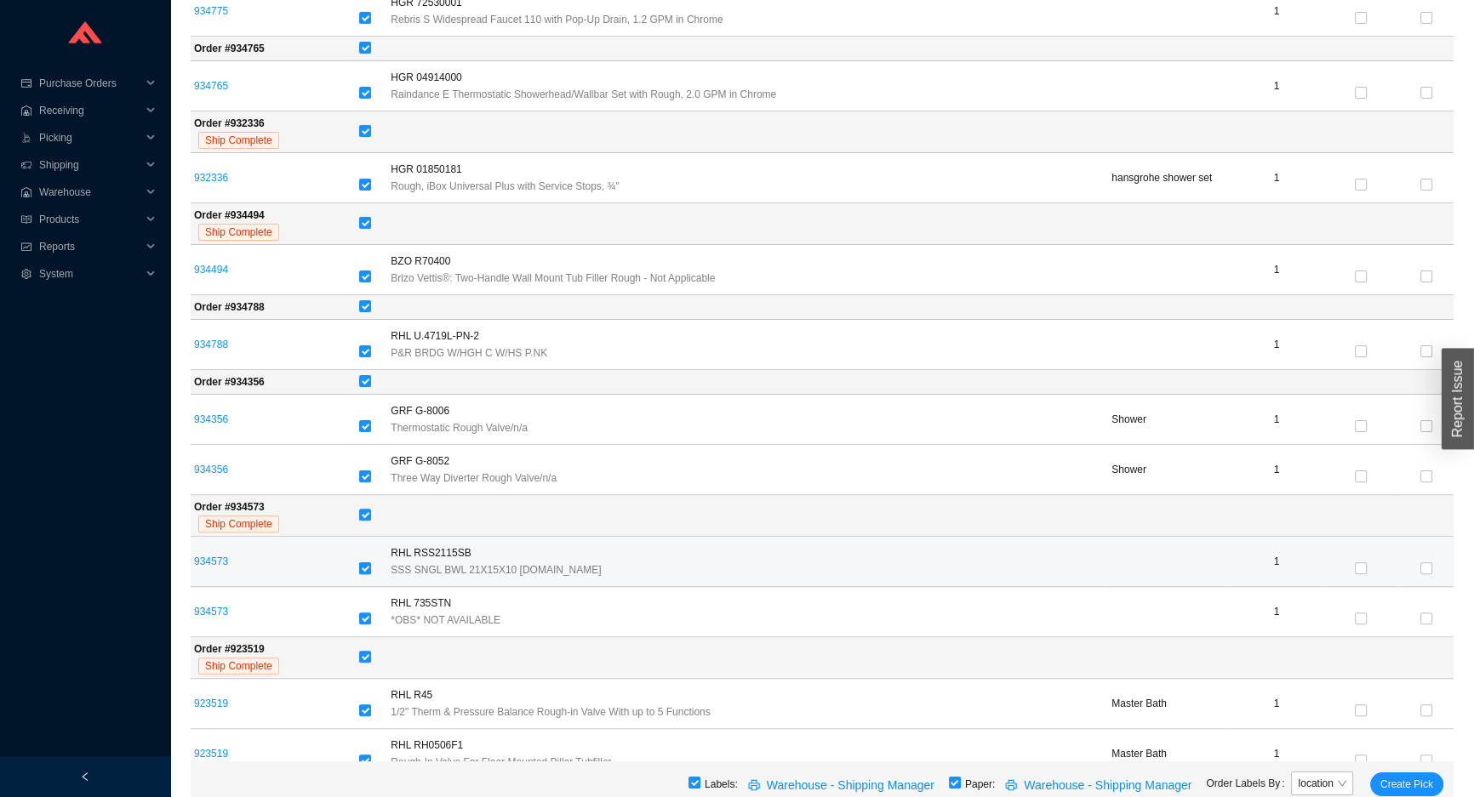
click at [363, 565] on input "checkbox" at bounding box center [365, 568] width 12 height 12
checkbox input "false"
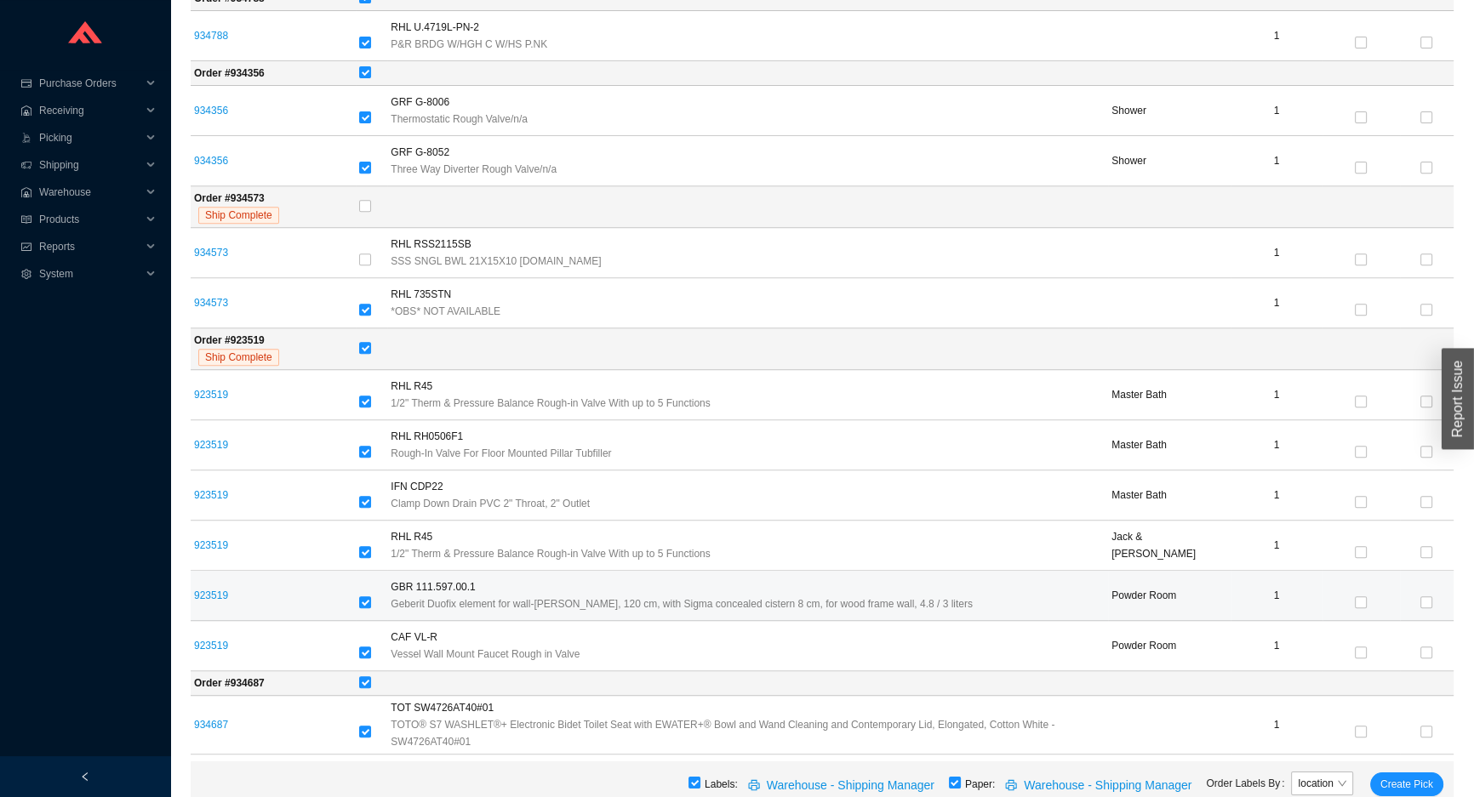
click at [367, 591] on div at bounding box center [371, 603] width 25 height 24
click at [365, 595] on label at bounding box center [365, 603] width 12 height 17
click at [365, 596] on input "checkbox" at bounding box center [365, 602] width 12 height 12
checkbox input "false"
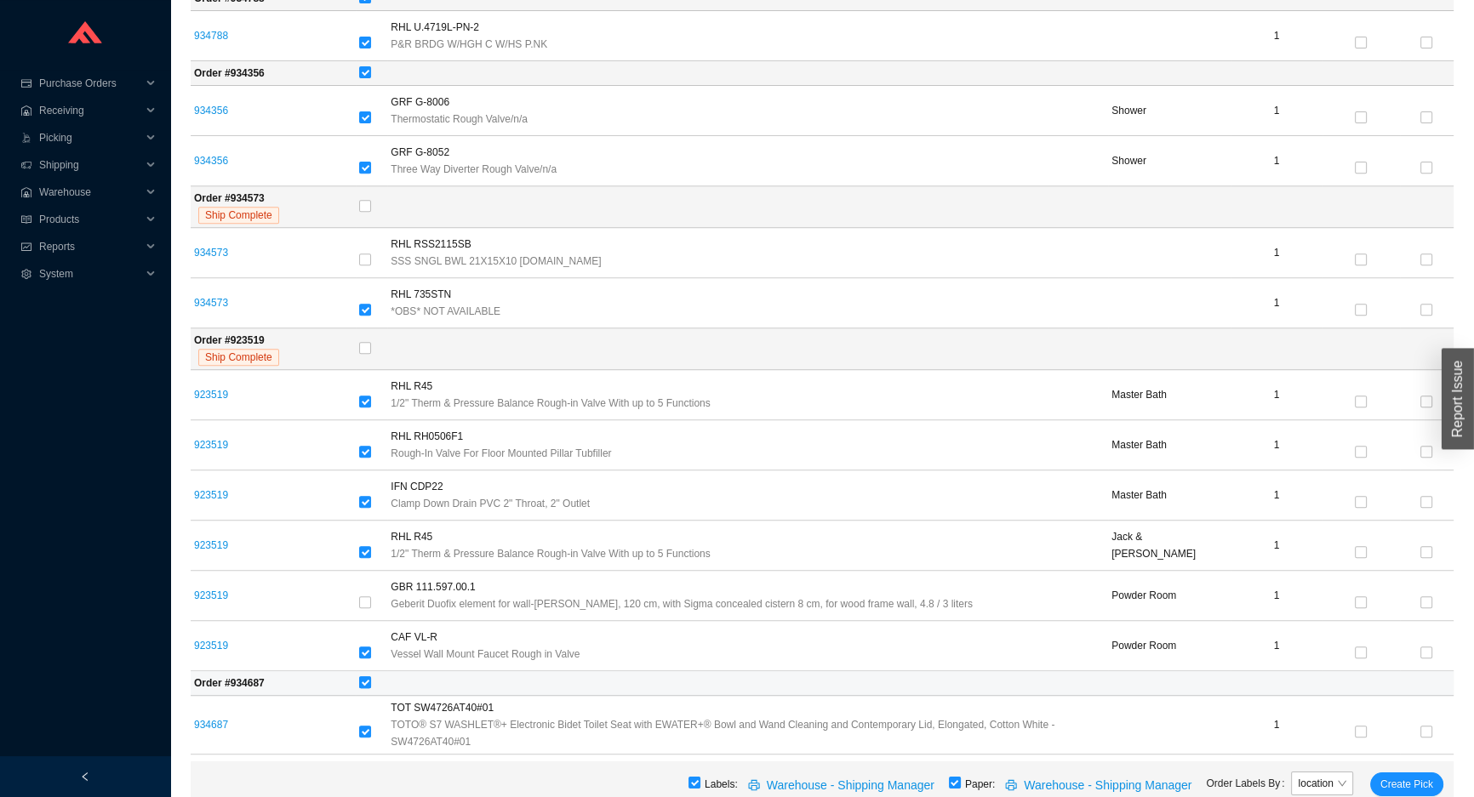
click at [366, 681] on input "checkbox" at bounding box center [365, 682] width 12 height 12
checkbox input "false"
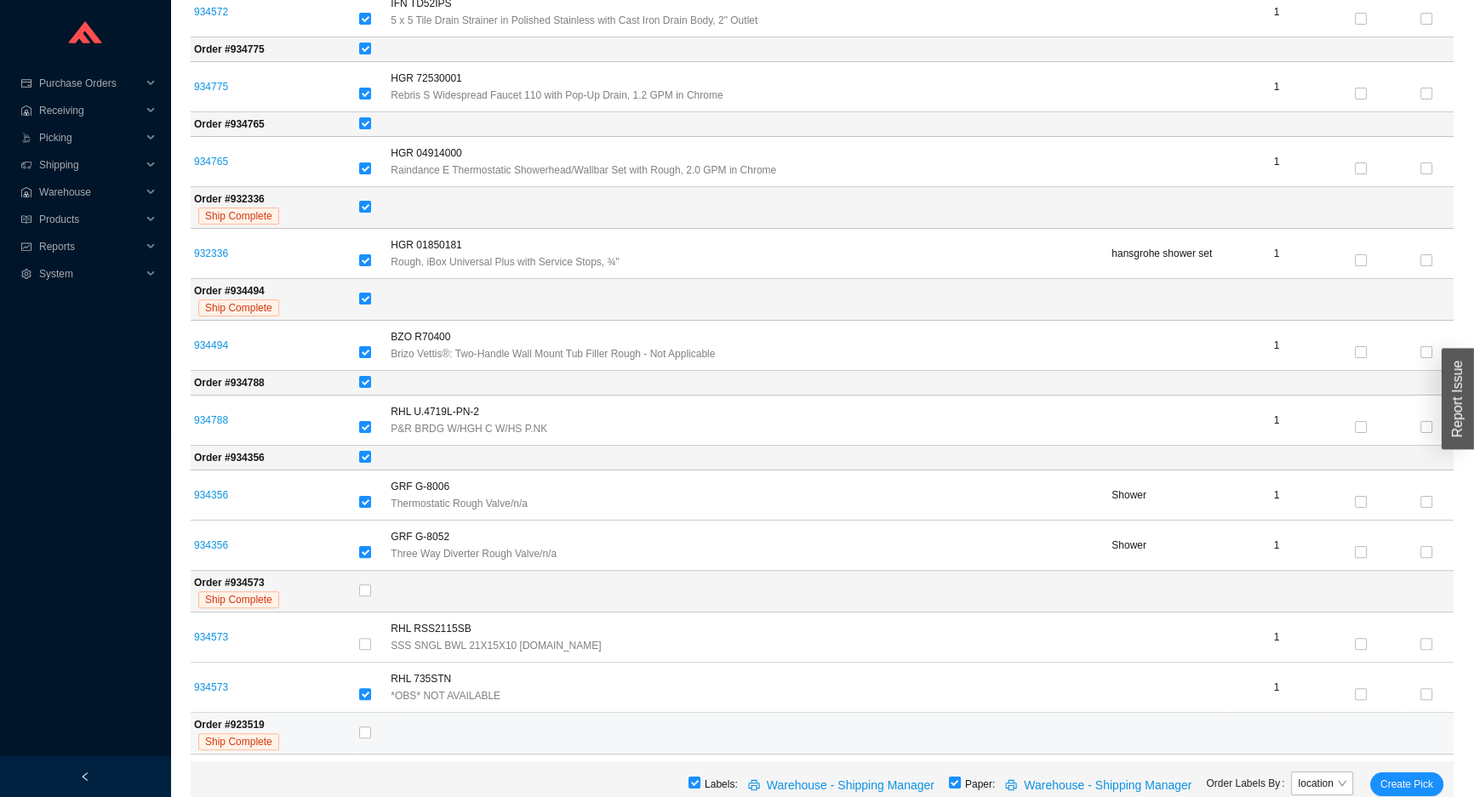
scroll to position [376, 0]
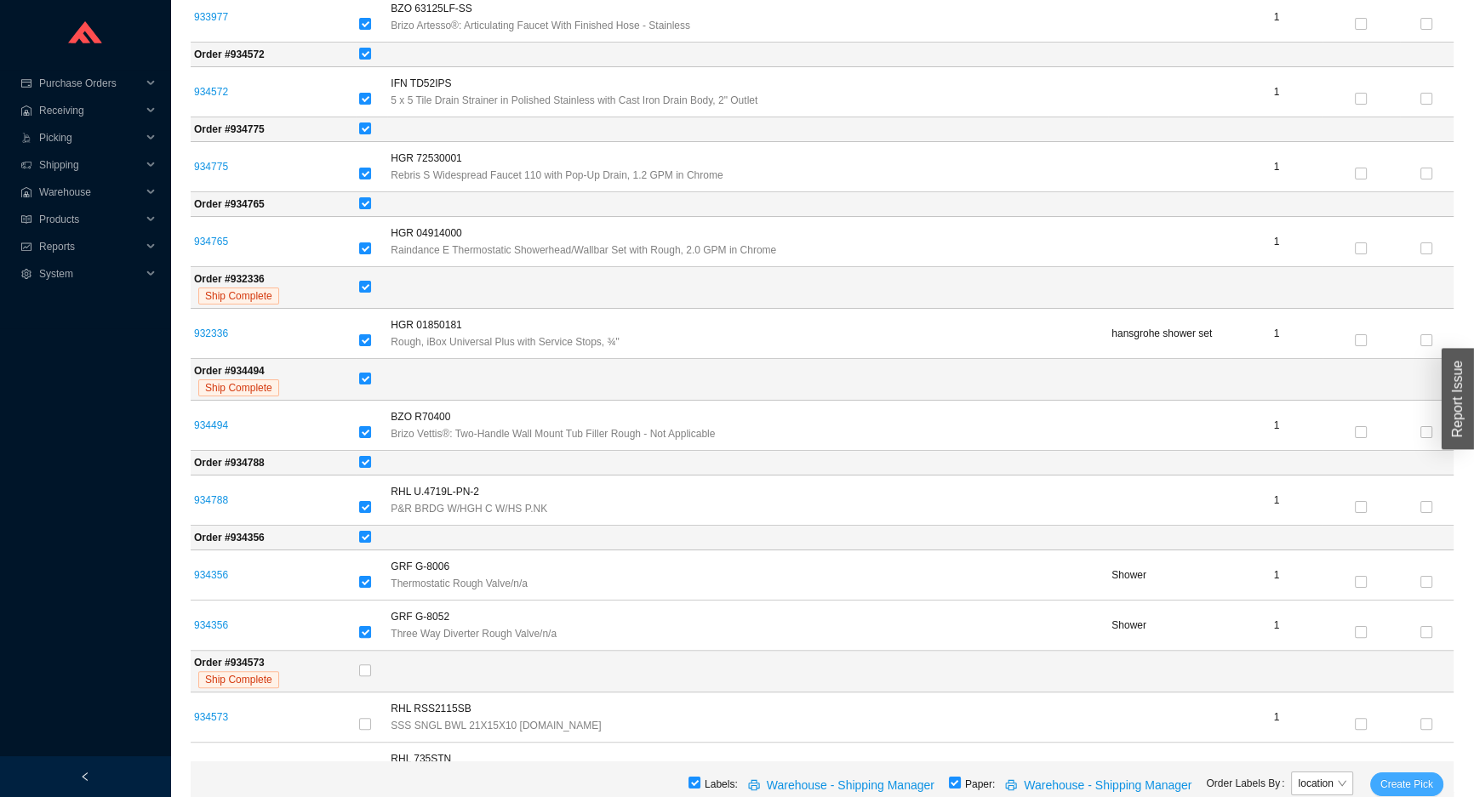
click at [1397, 779] on span "Create Pick" at bounding box center [1406, 784] width 53 height 17
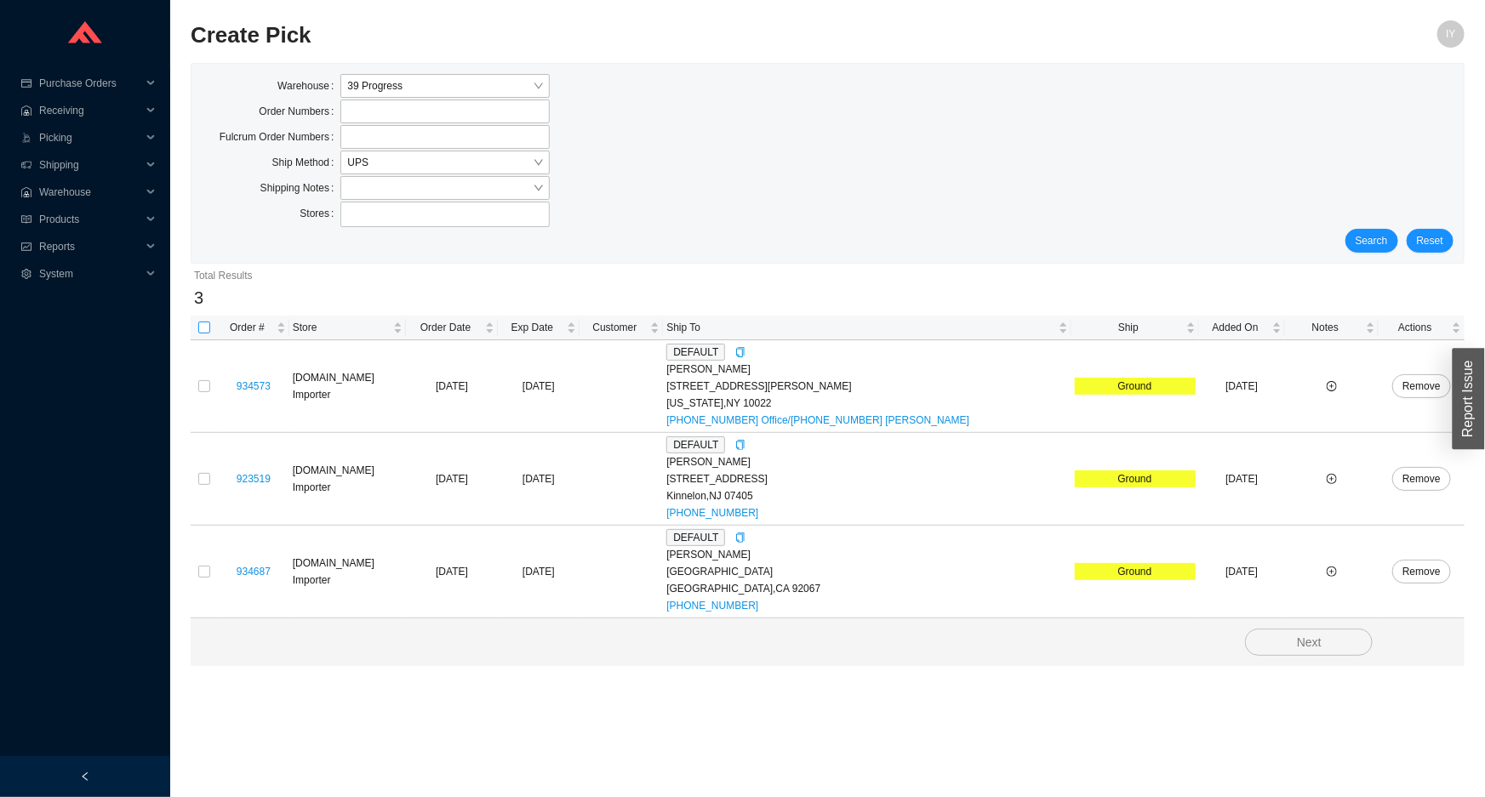
click at [201, 329] on input "checkbox" at bounding box center [204, 328] width 12 height 12
checkbox input "true"
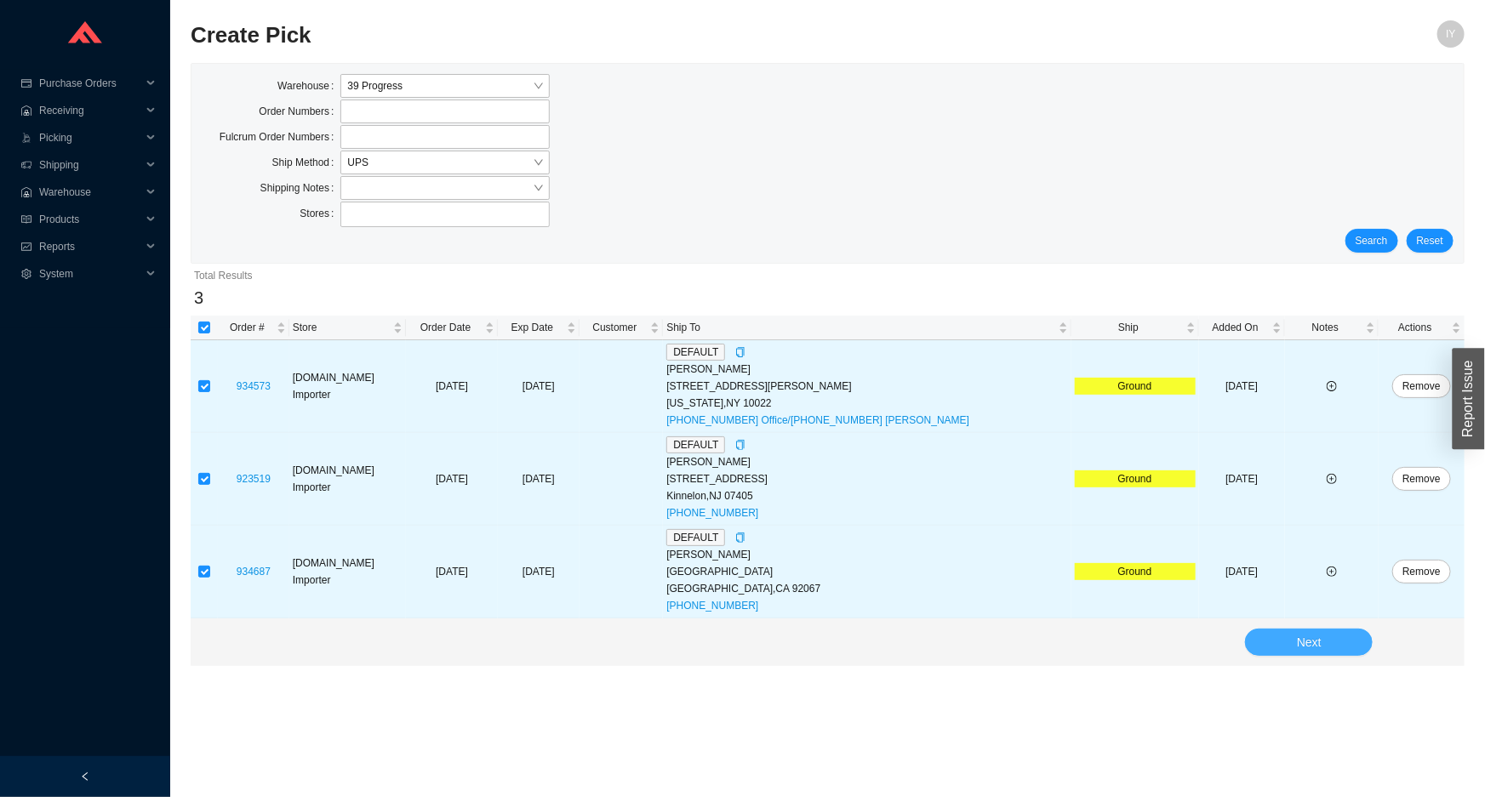
click at [1328, 651] on button "Next" at bounding box center [1309, 642] width 128 height 27
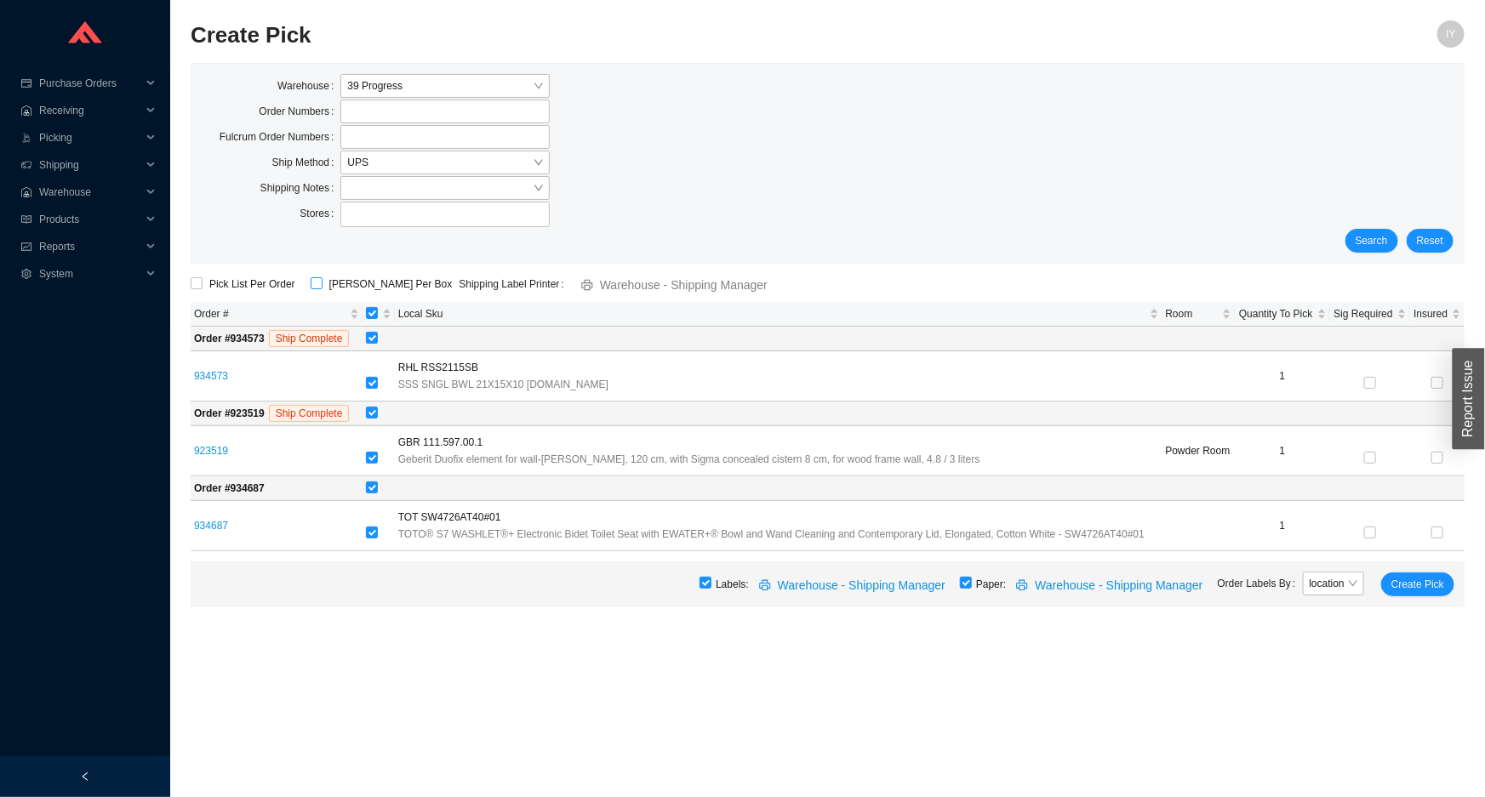
click at [311, 282] on input "[PERSON_NAME] Per Box" at bounding box center [317, 283] width 12 height 12
checkbox input "true"
click at [1418, 585] on span "Create Pick" at bounding box center [1417, 584] width 53 height 17
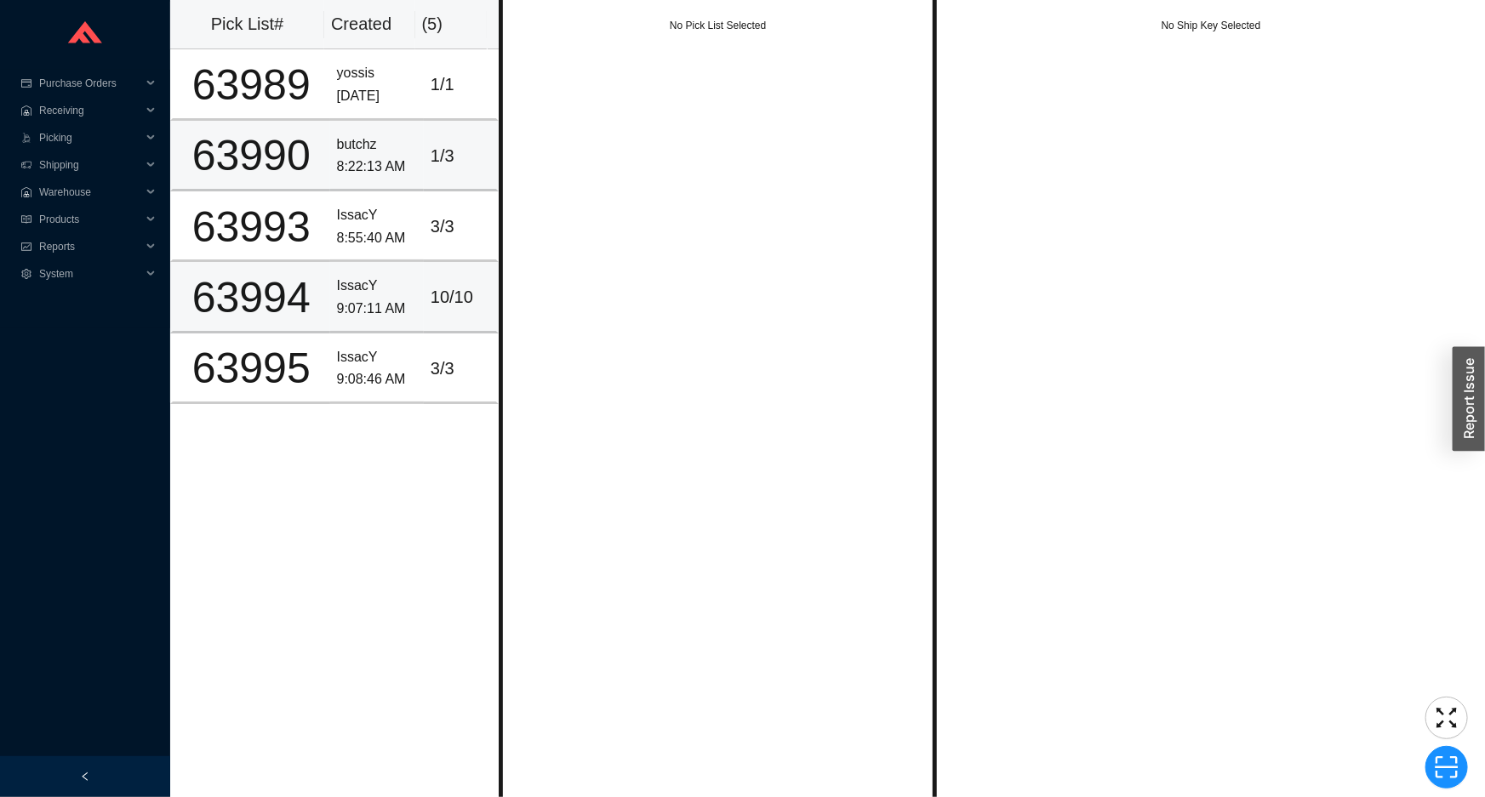
drag, startPoint x: 382, startPoint y: 288, endPoint x: 373, endPoint y: 157, distance: 131.3
click at [382, 282] on div "IssacY" at bounding box center [377, 286] width 80 height 23
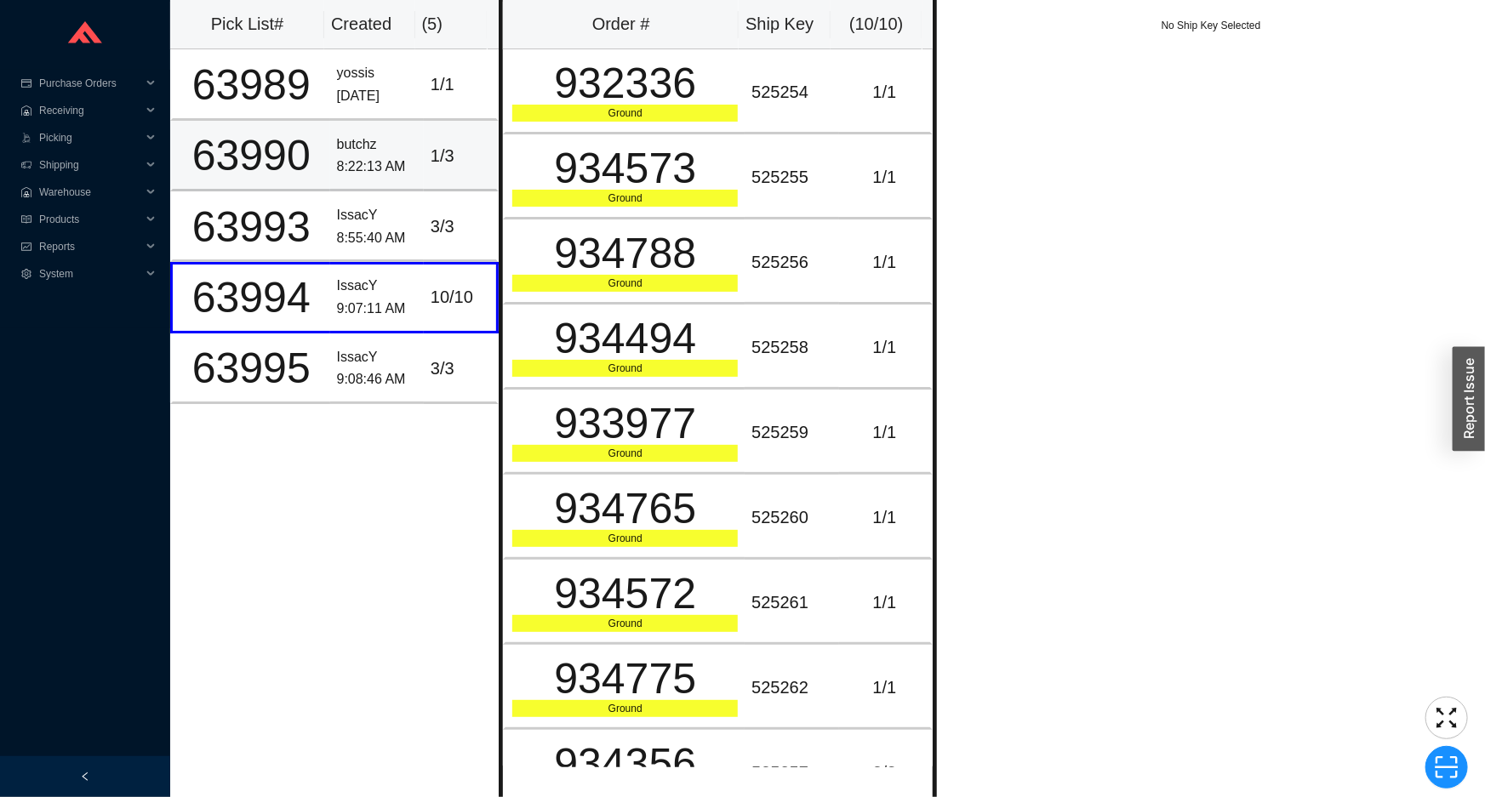
click at [373, 146] on div "butchz" at bounding box center [377, 145] width 80 height 23
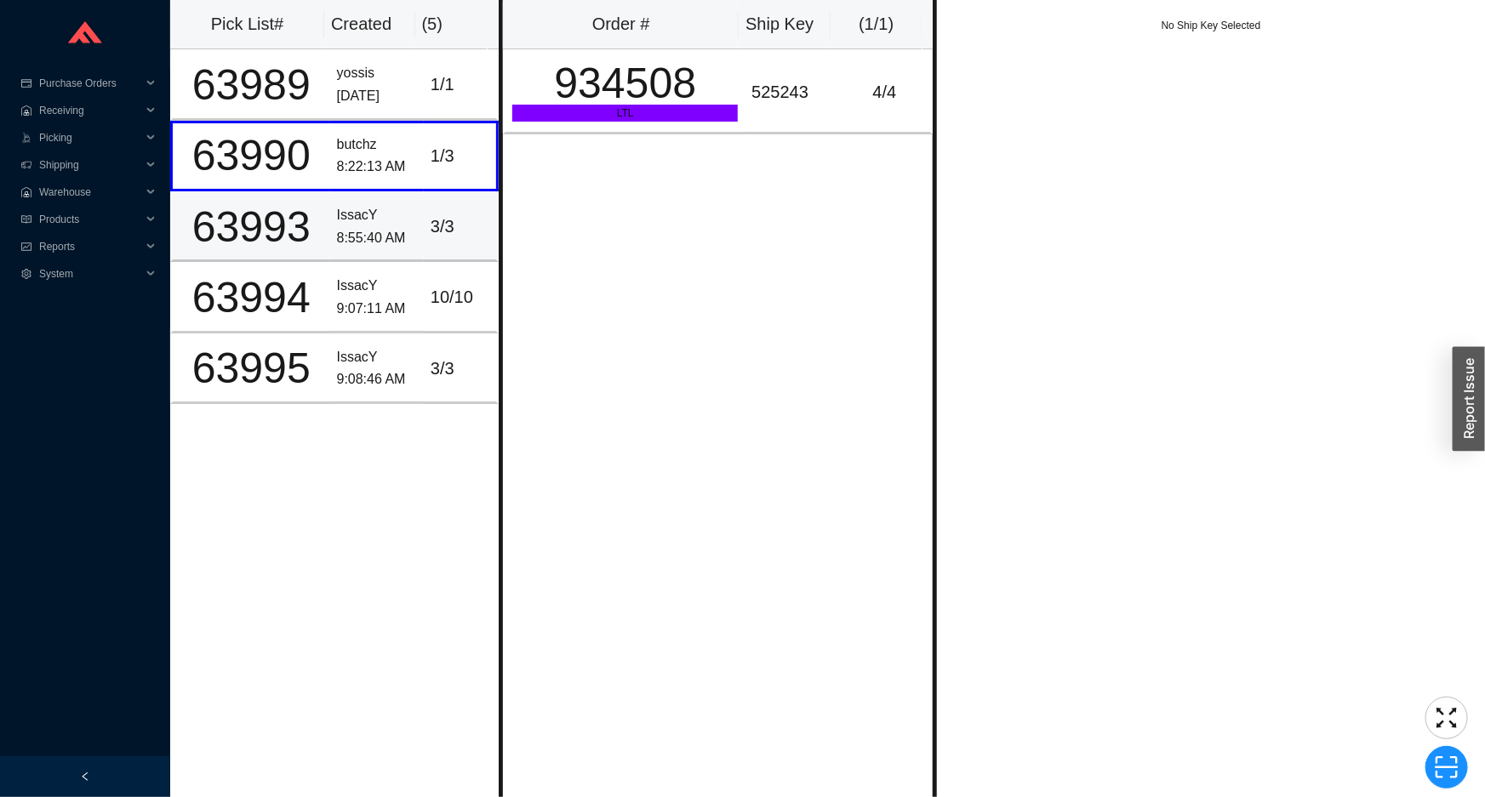
click at [462, 225] on div "3 / 3" at bounding box center [459, 227] width 59 height 28
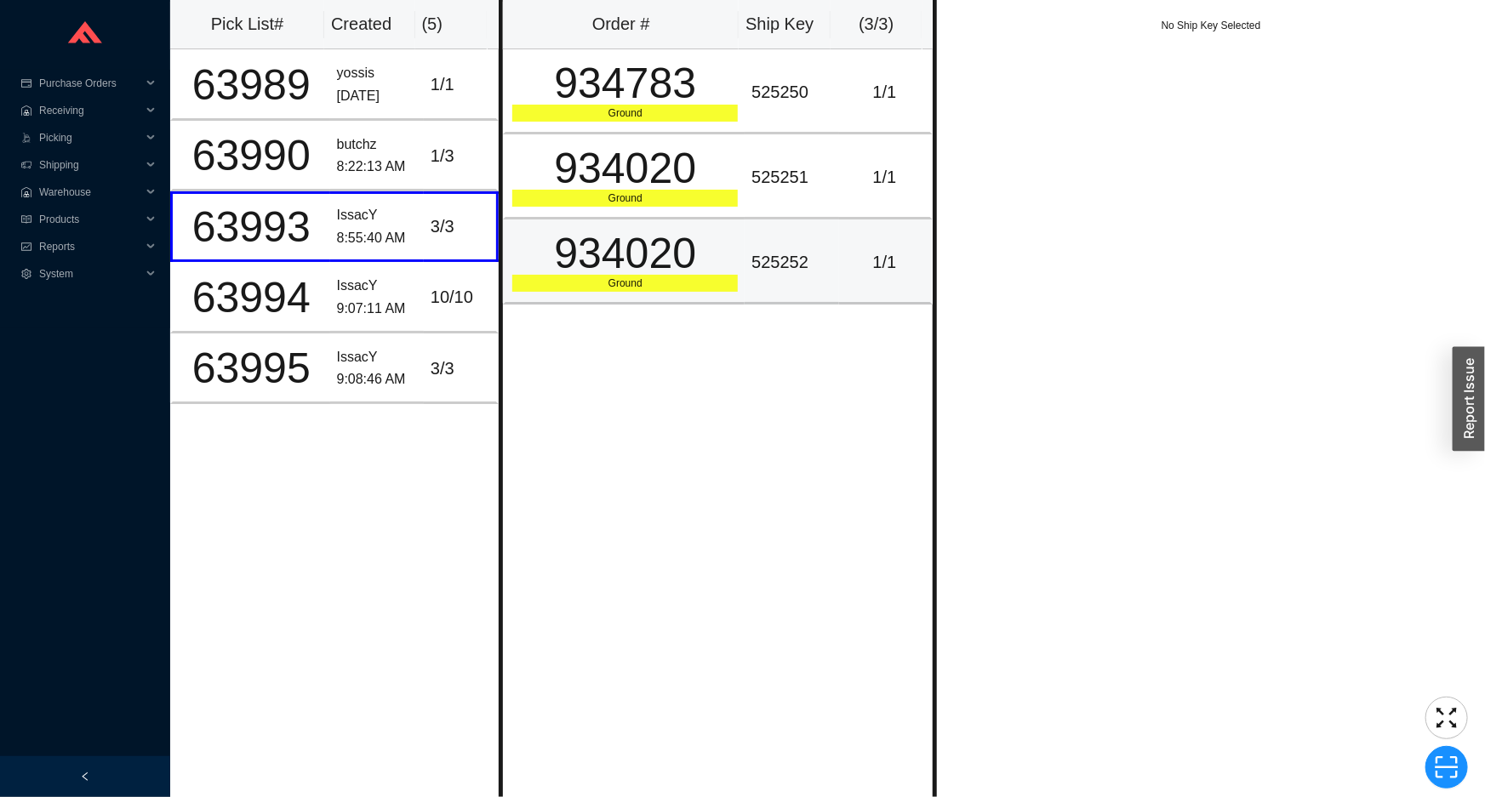
click at [591, 235] on div "934020" at bounding box center [624, 253] width 225 height 43
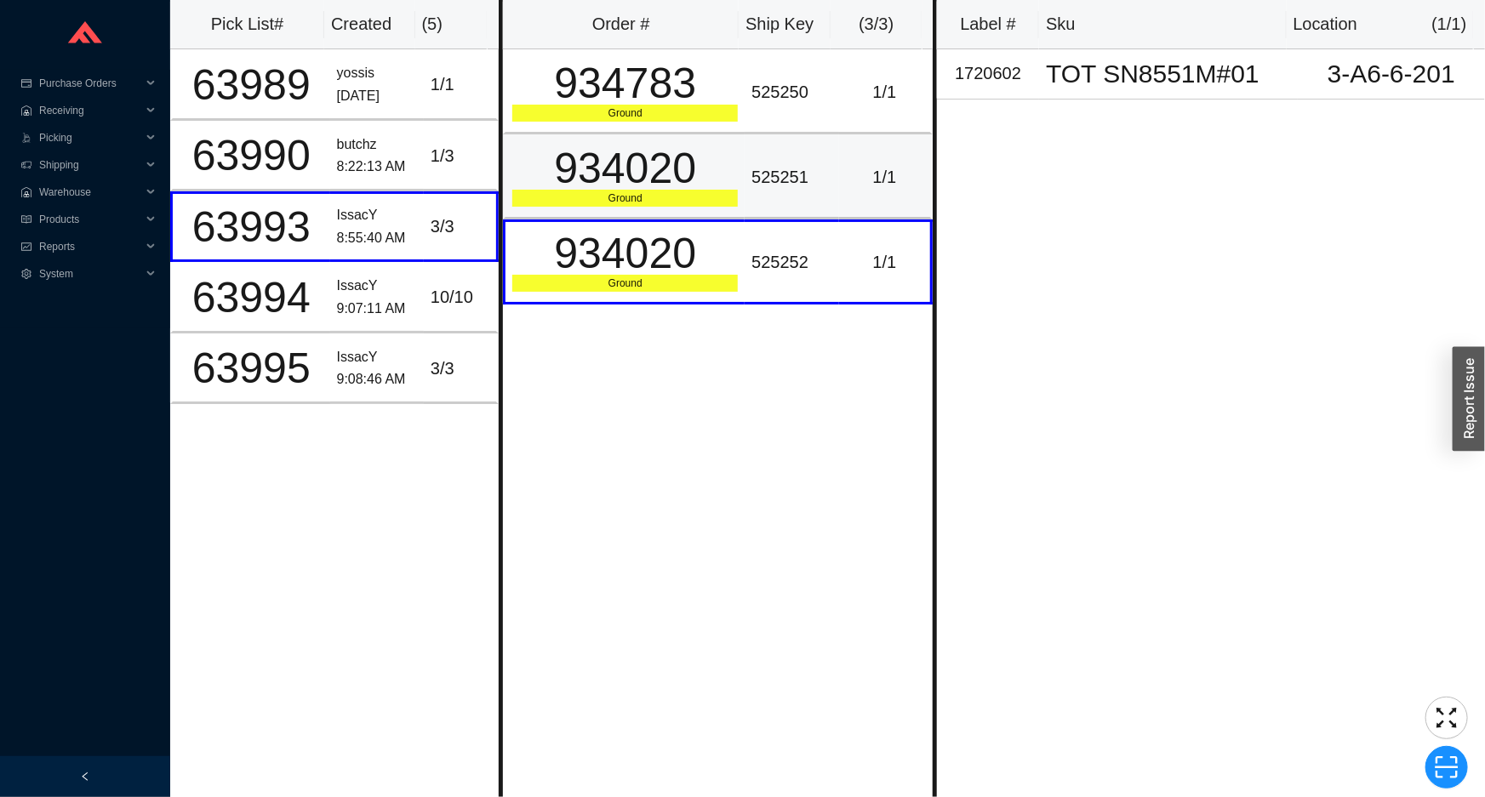
click at [698, 174] on div "934020" at bounding box center [624, 168] width 225 height 43
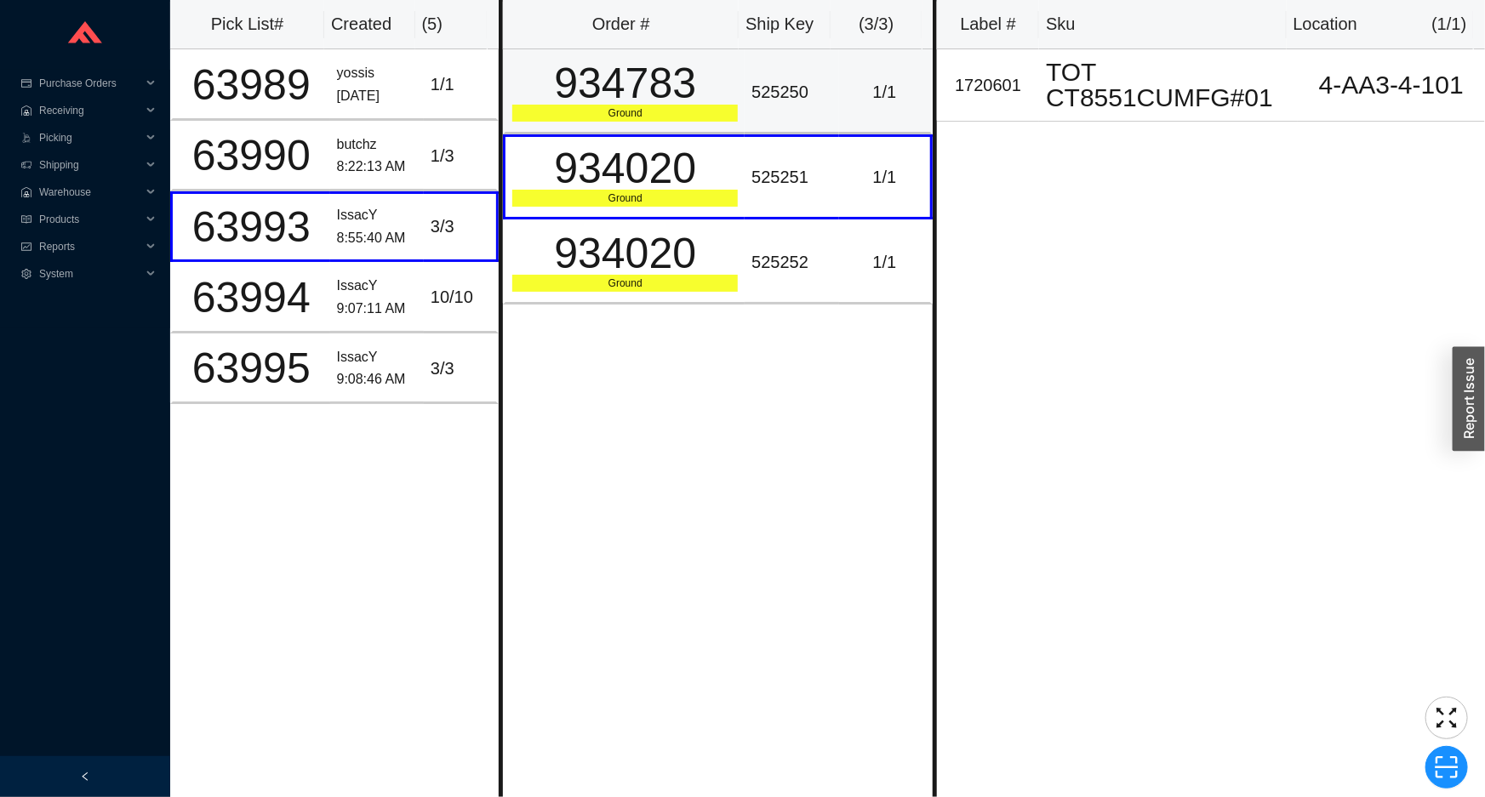
click at [678, 129] on td "934783 Ground" at bounding box center [624, 91] width 242 height 85
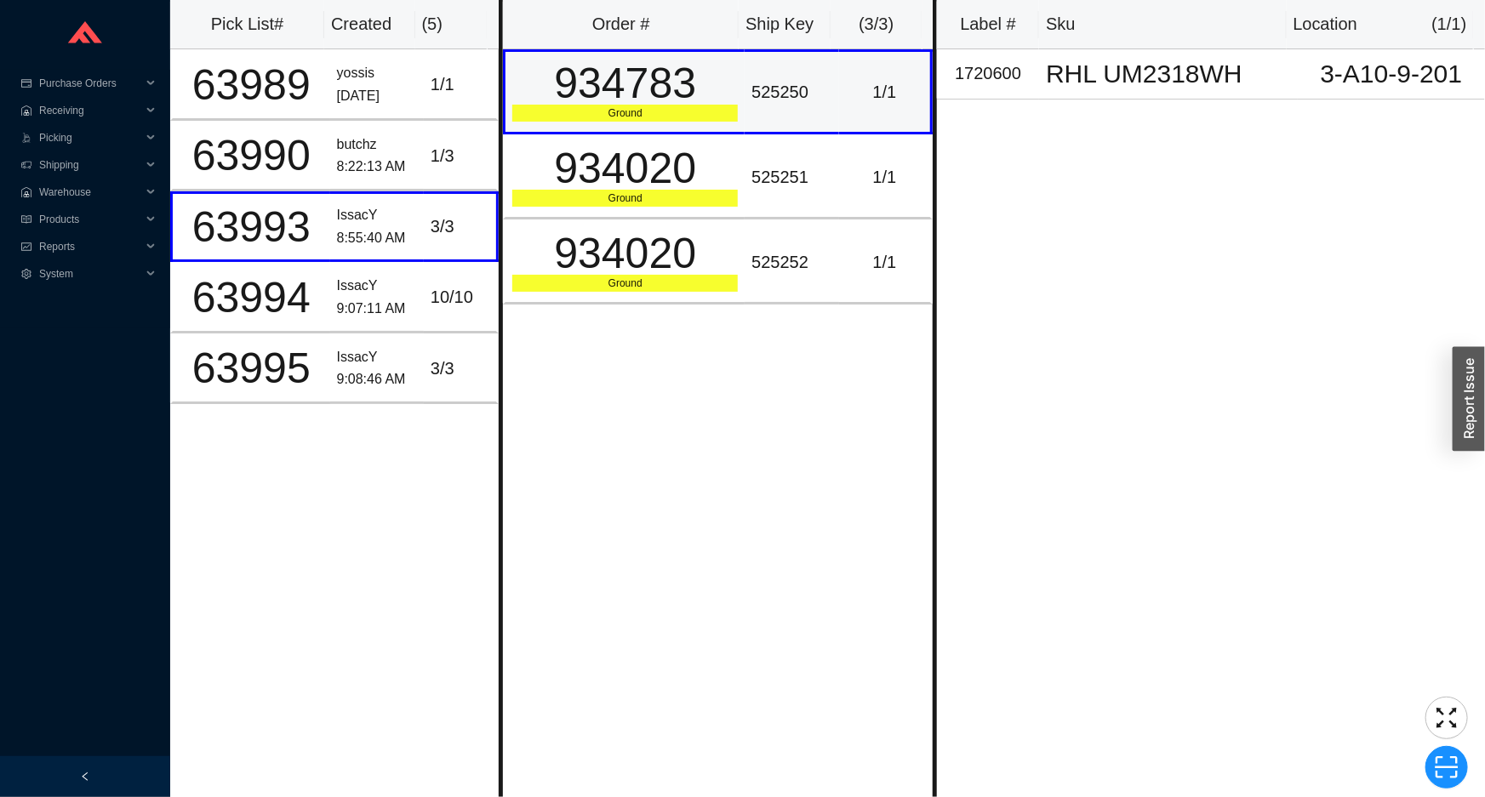
click at [579, 102] on div "934783" at bounding box center [624, 83] width 225 height 43
copy div "934783"
click at [605, 77] on div "934783" at bounding box center [624, 83] width 225 height 43
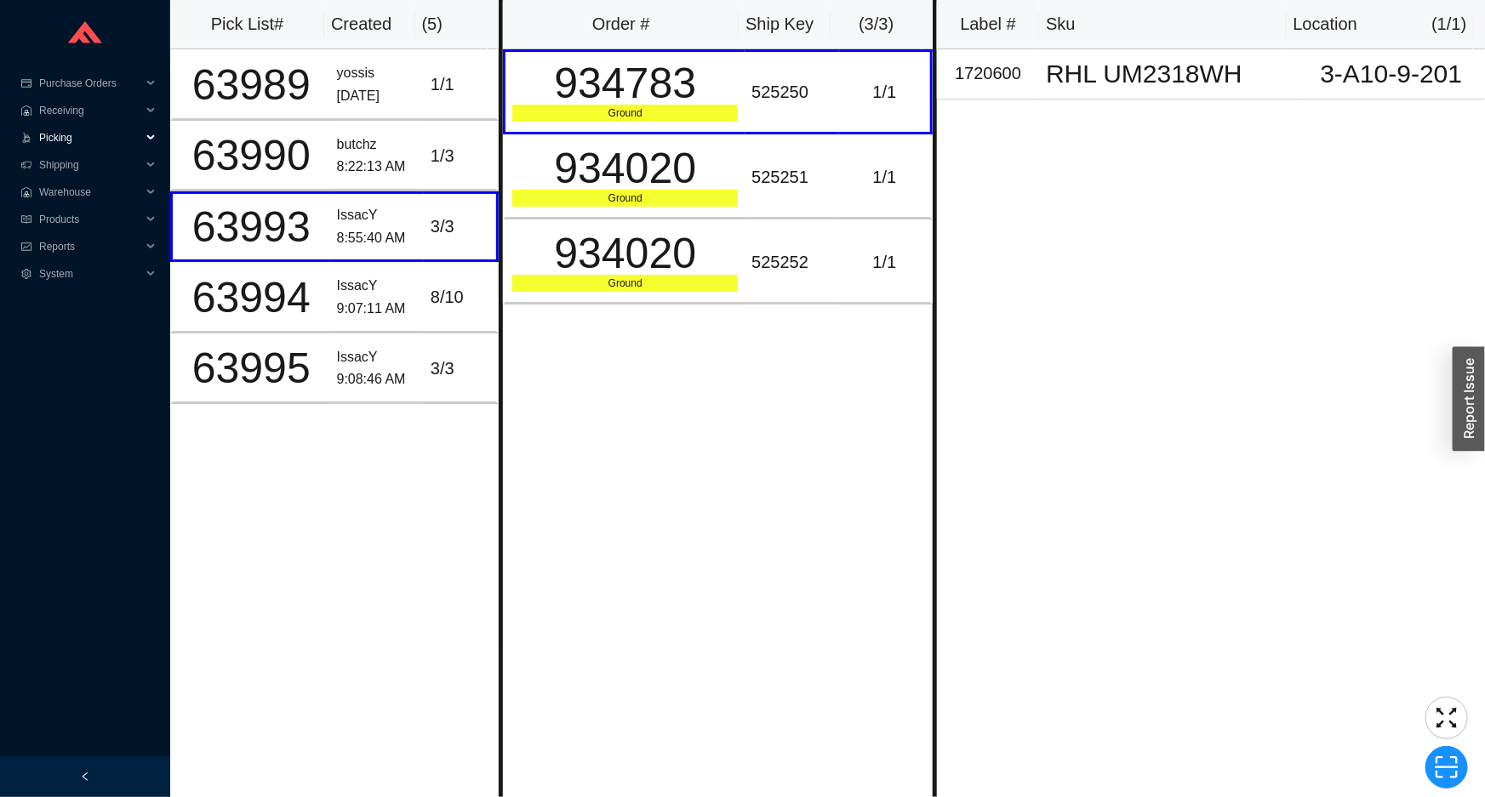
click at [108, 136] on span "Picking" at bounding box center [90, 137] width 102 height 27
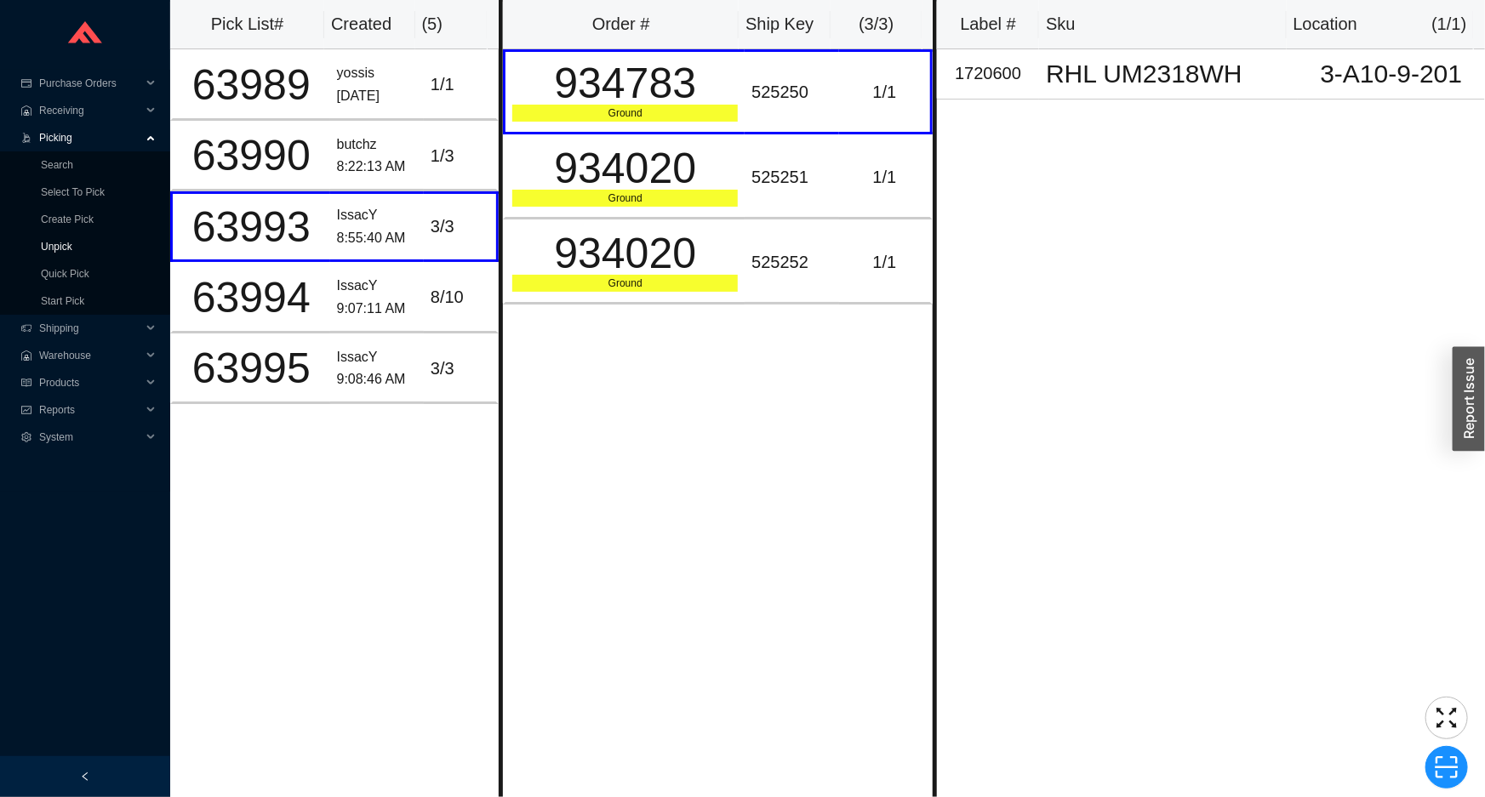
click at [72, 241] on link "Unpick" at bounding box center [56, 247] width 31 height 12
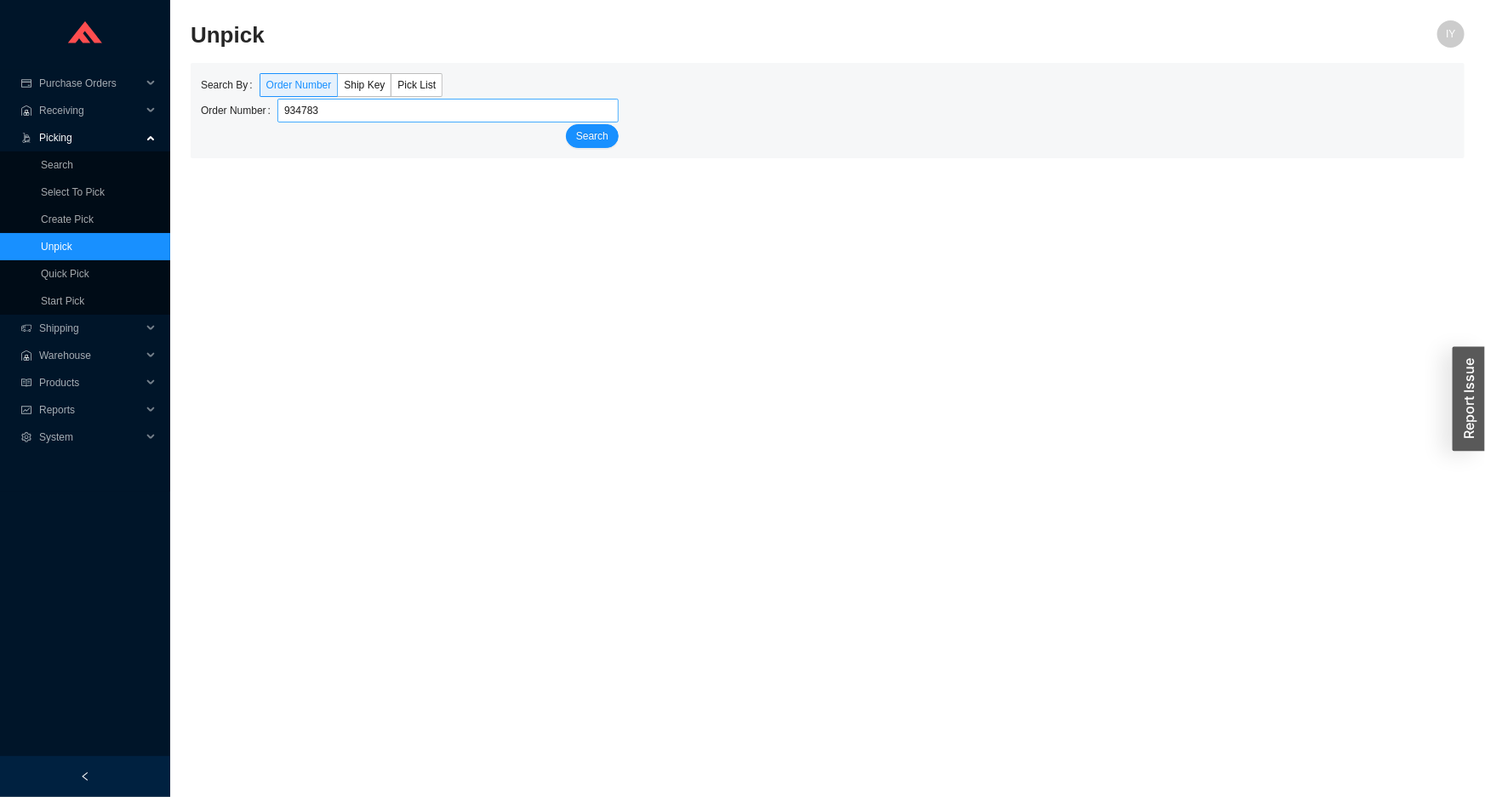
type input "934783"
click at [566, 124] on button "Search" at bounding box center [592, 136] width 53 height 24
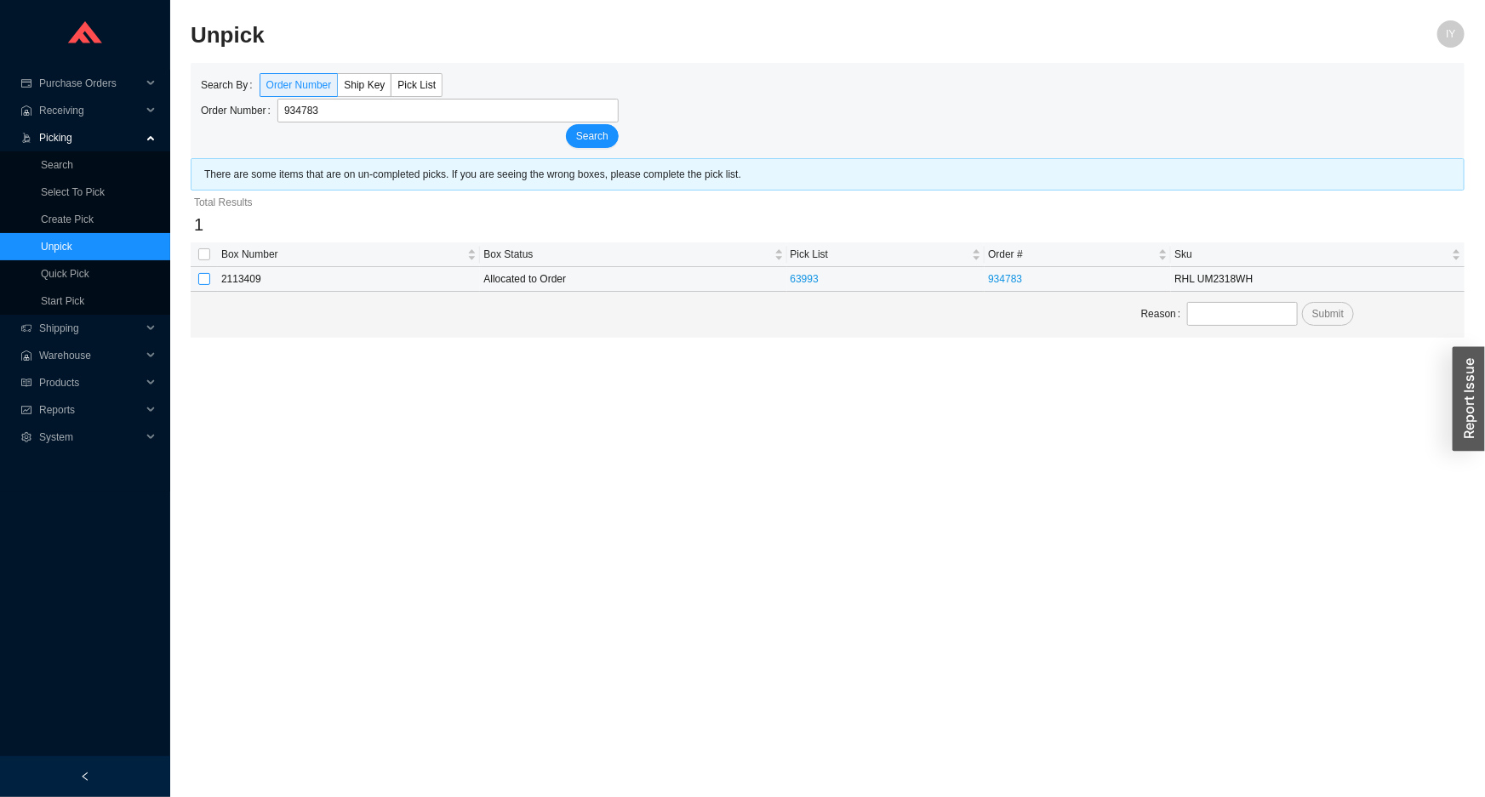
click at [202, 272] on label at bounding box center [204, 279] width 12 height 17
click at [202, 273] on input "checkbox" at bounding box center [204, 279] width 12 height 12
checkbox input "true"
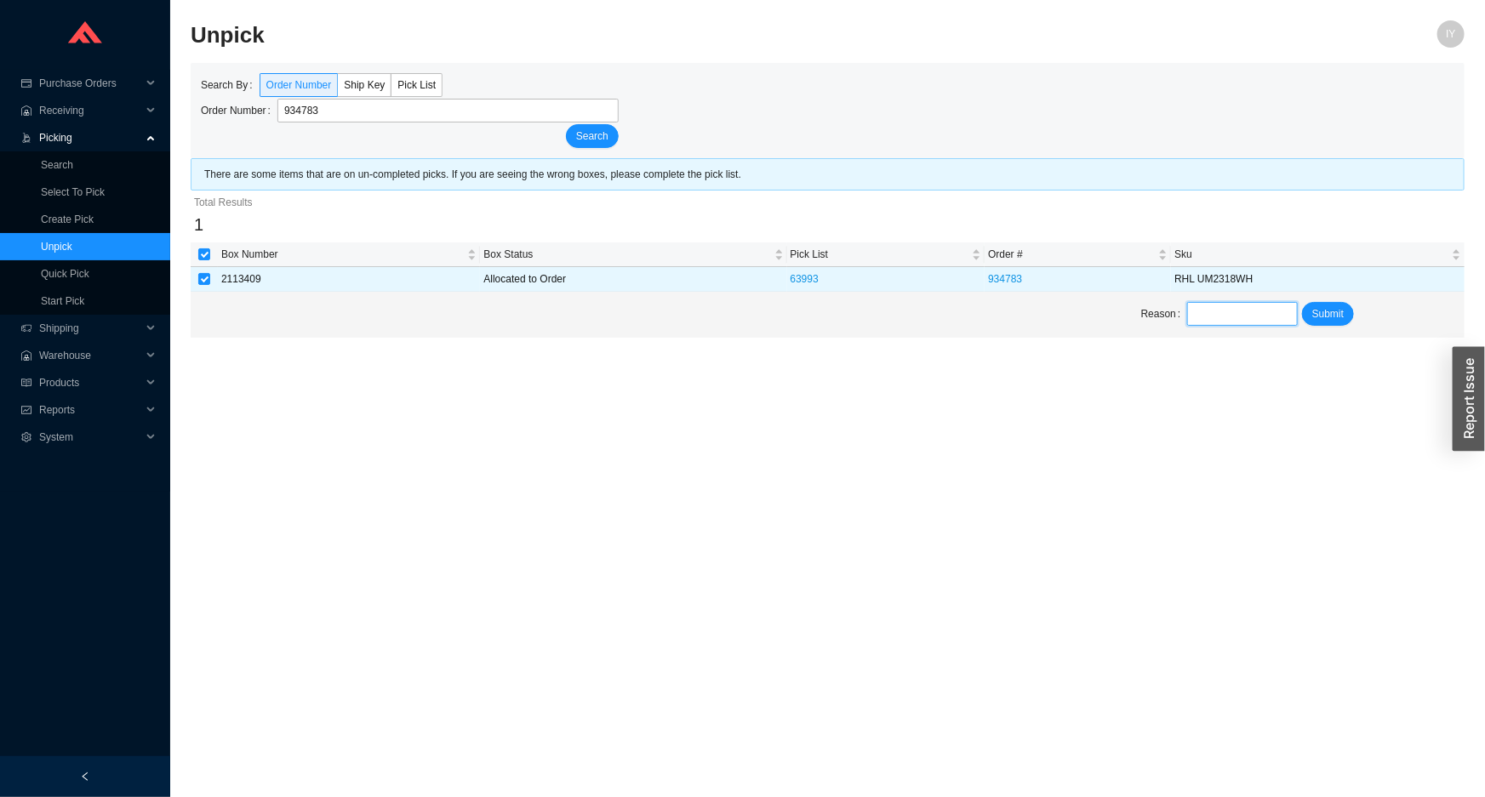
click at [1197, 305] on input "text" at bounding box center [1242, 314] width 110 height 24
type input "unpick"
click at [1317, 312] on span "Submit" at bounding box center [1327, 313] width 31 height 17
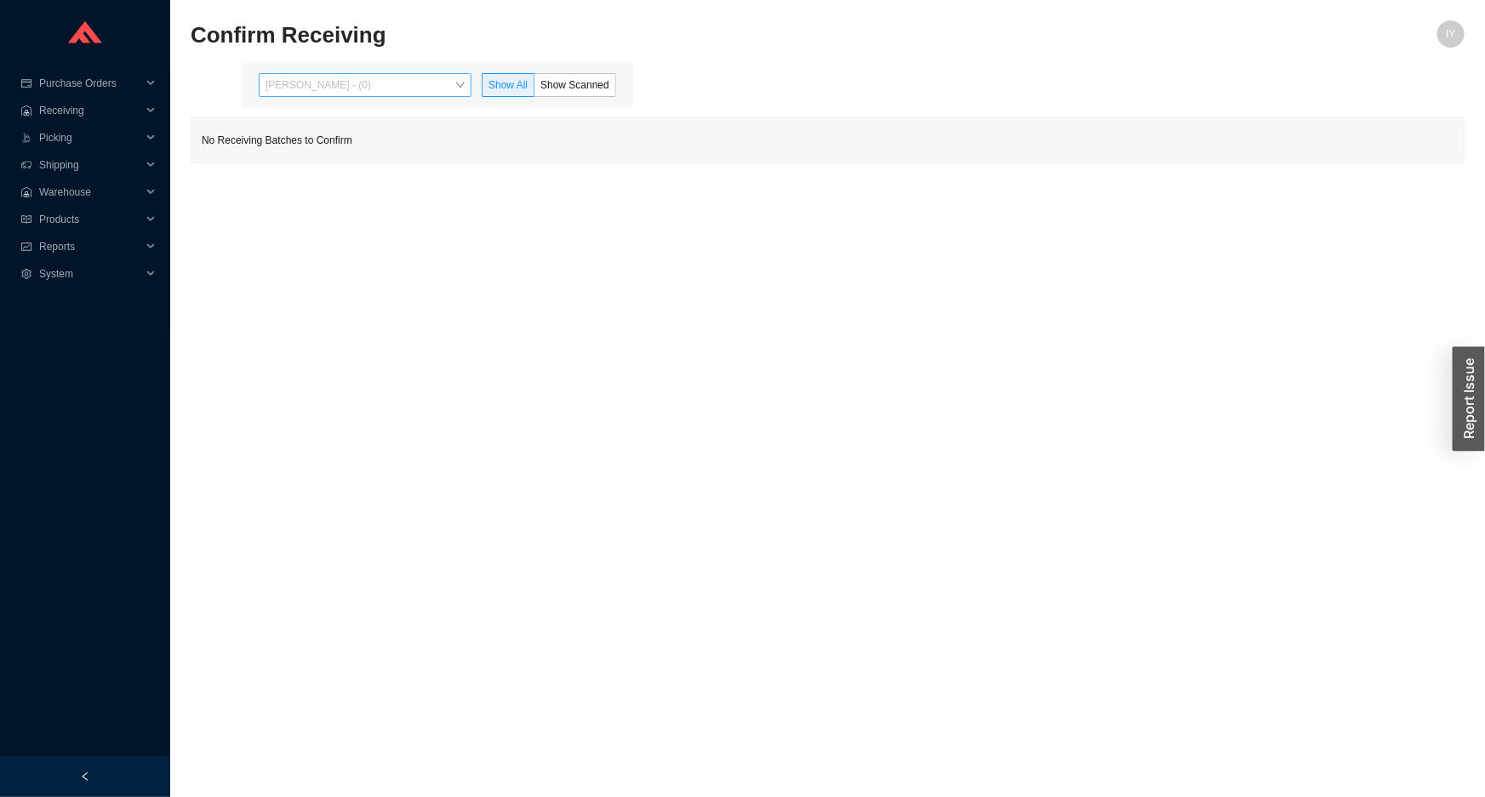
click at [444, 88] on span "[PERSON_NAME] - (0)" at bounding box center [364, 85] width 199 height 22
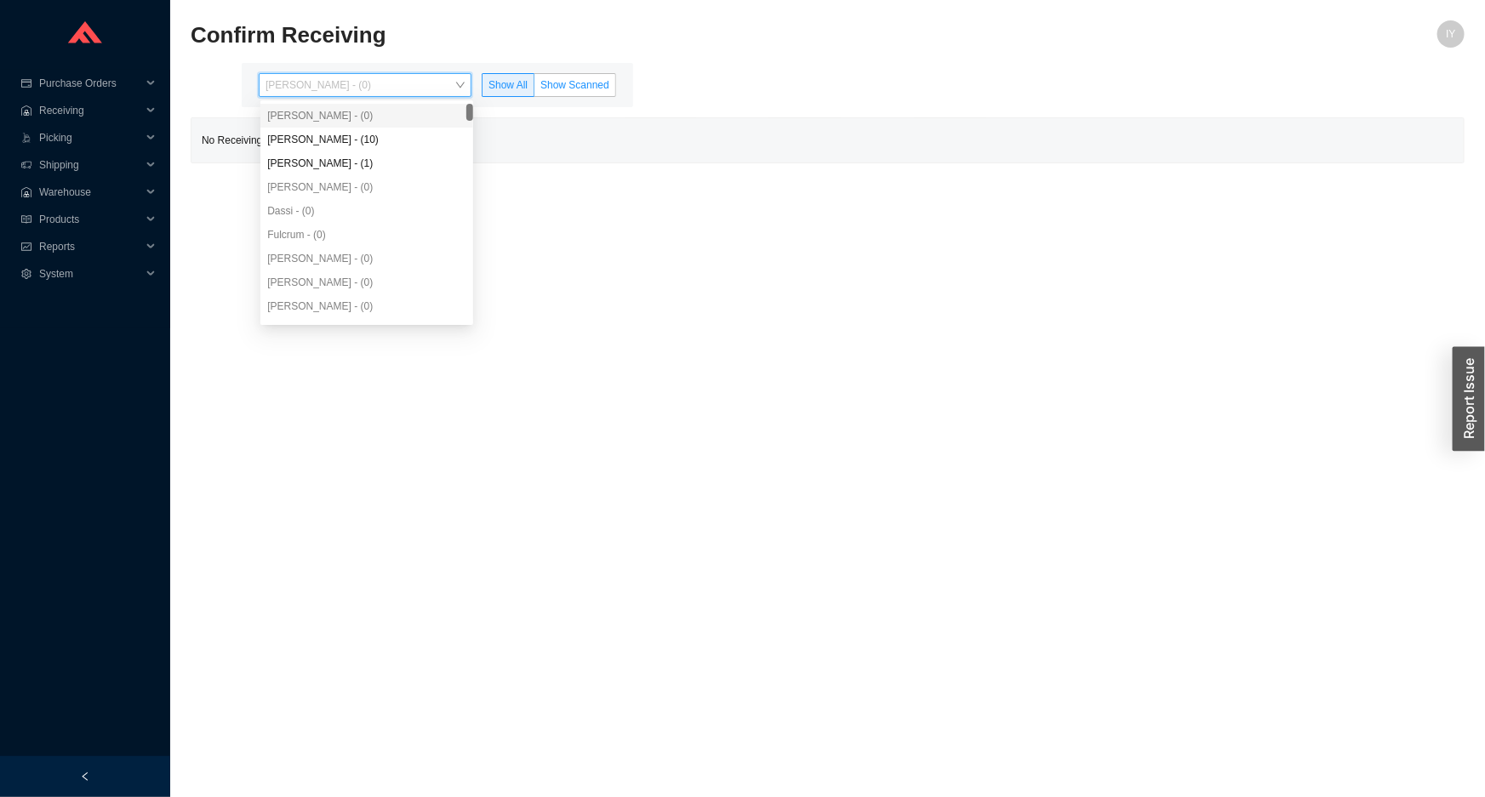
click at [580, 88] on span "Show Scanned" at bounding box center [574, 85] width 69 height 12
click at [534, 88] on input "Show Scanned" at bounding box center [534, 88] width 0 height 0
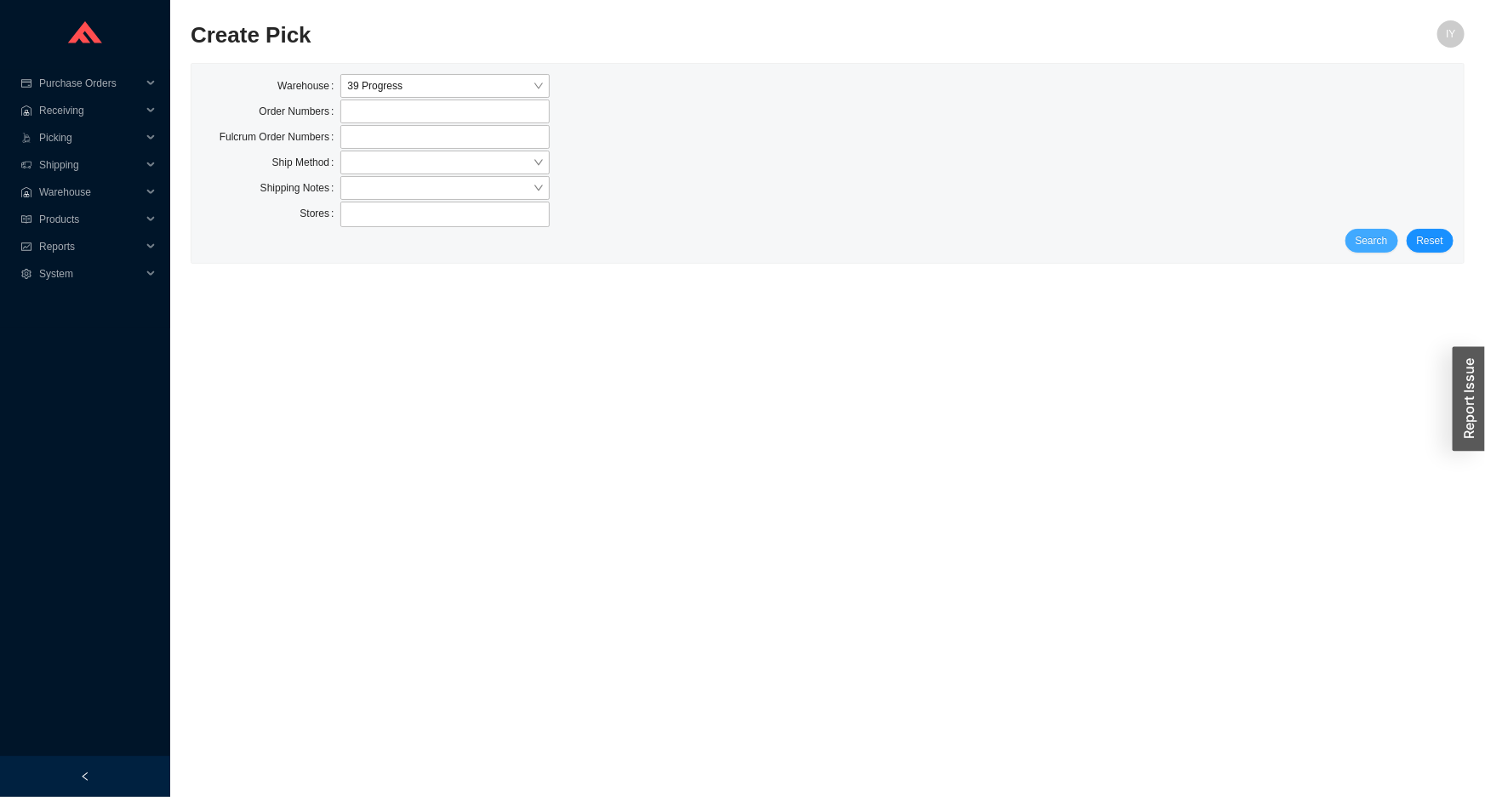
click at [1374, 247] on span "Search" at bounding box center [1371, 240] width 32 height 17
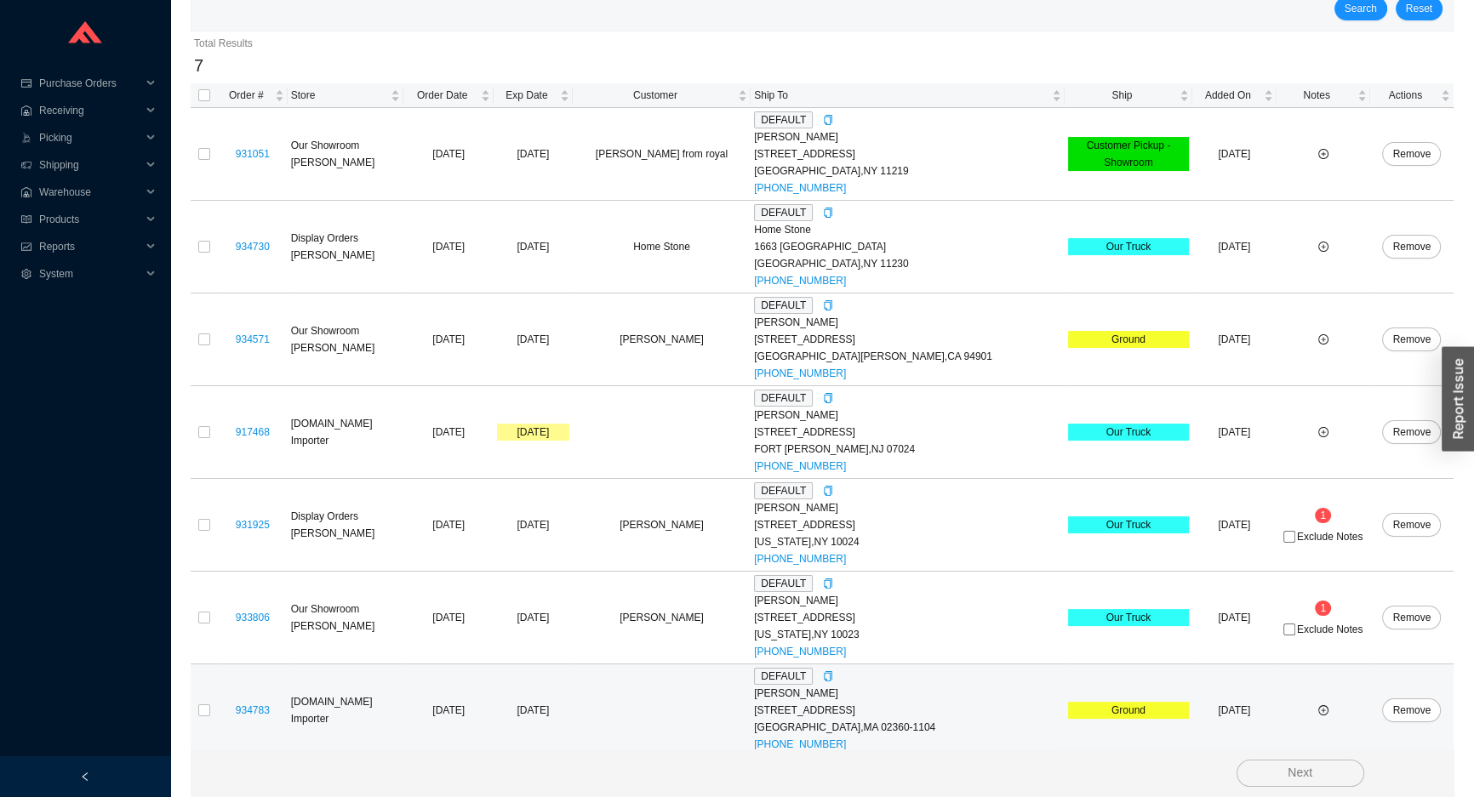
scroll to position [238, 0]
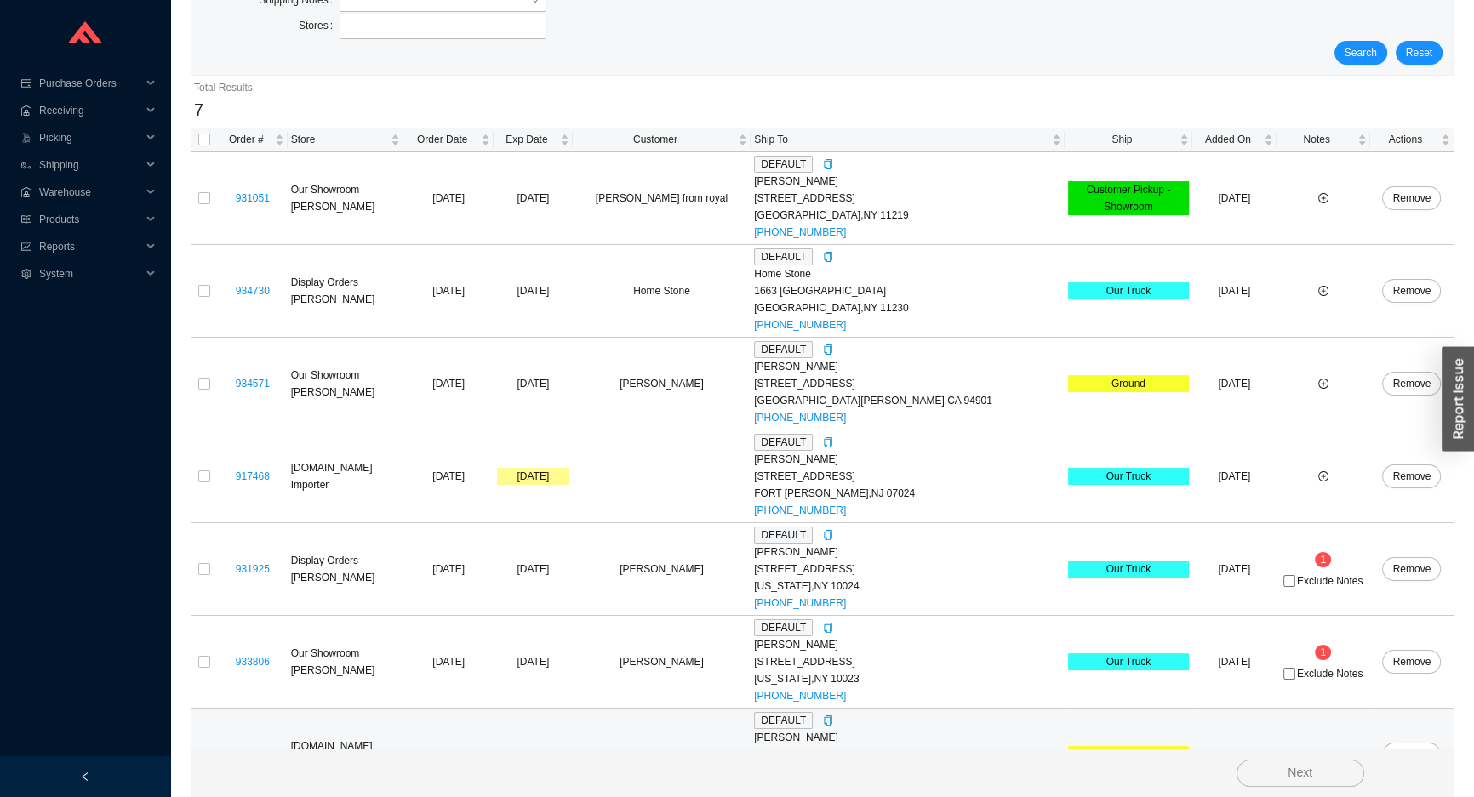
click at [205, 704] on tbody "931051 Our Showroom [PERSON_NAME][GEOGRAPHIC_DATA] [DATE] [DATE] [PERSON_NAME] …" at bounding box center [822, 476] width 1263 height 649
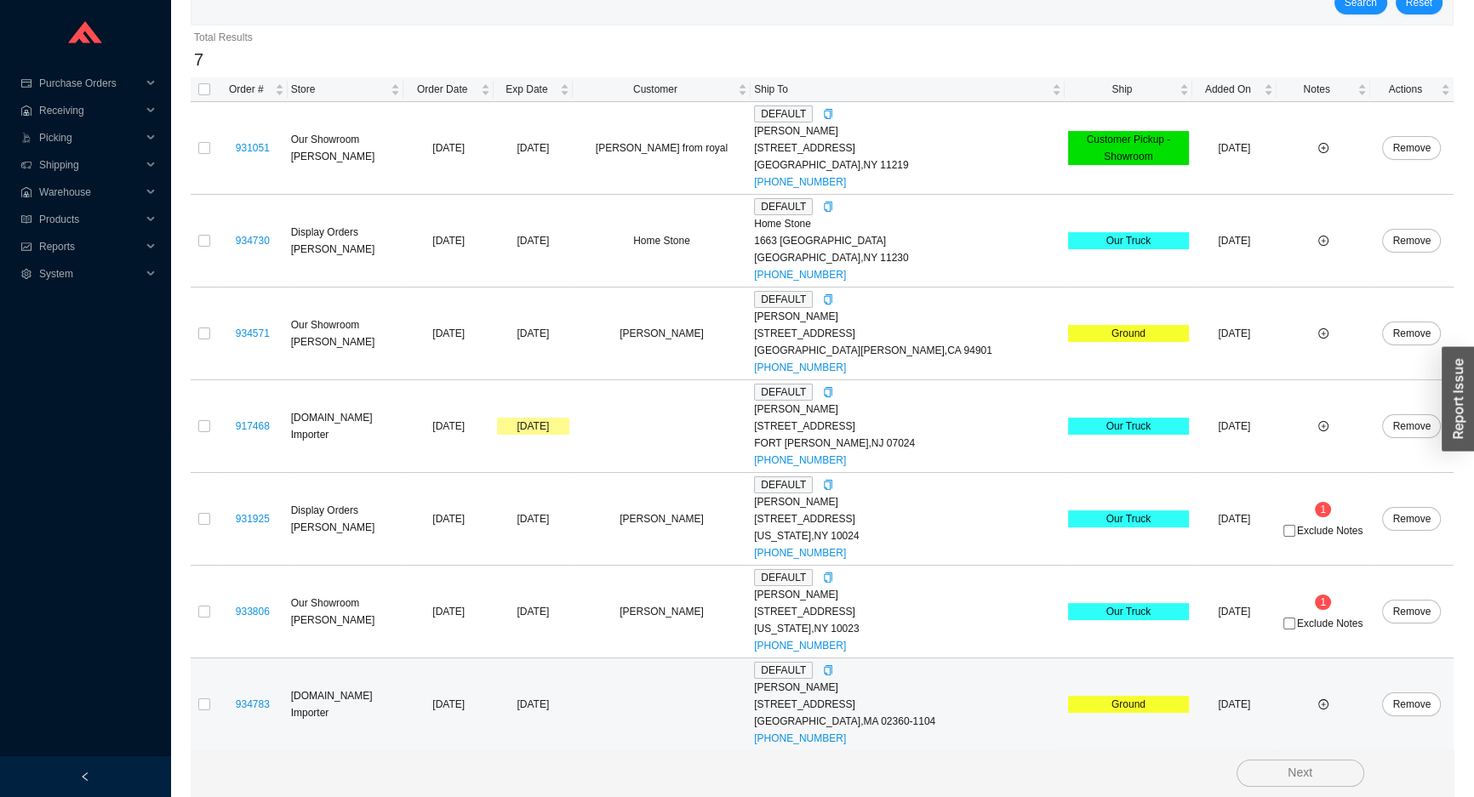
click at [211, 698] on td at bounding box center [204, 704] width 27 height 93
click at [205, 700] on input "checkbox" at bounding box center [204, 704] width 12 height 12
checkbox input "true"
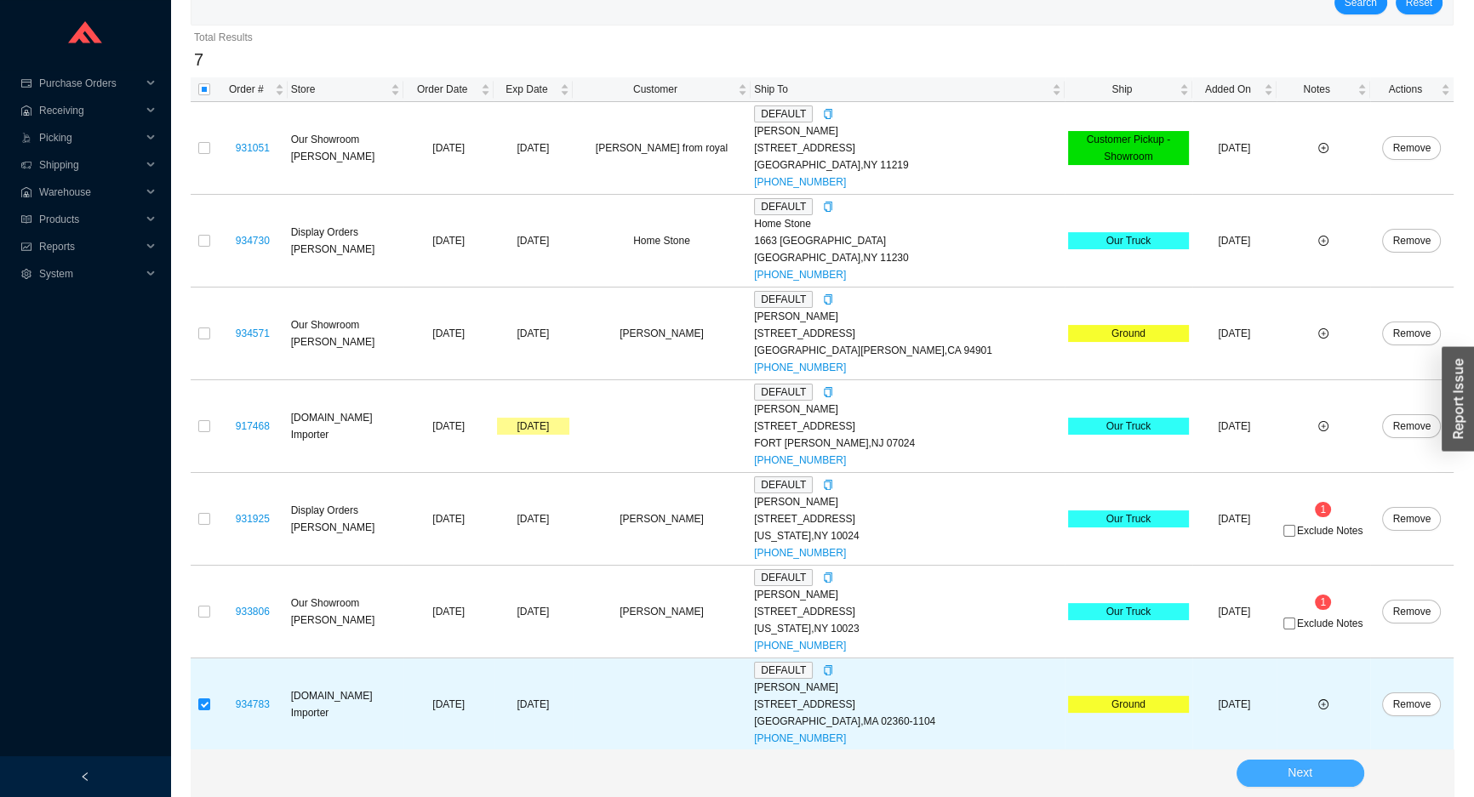
click at [1337, 774] on button "Next" at bounding box center [1300, 773] width 128 height 27
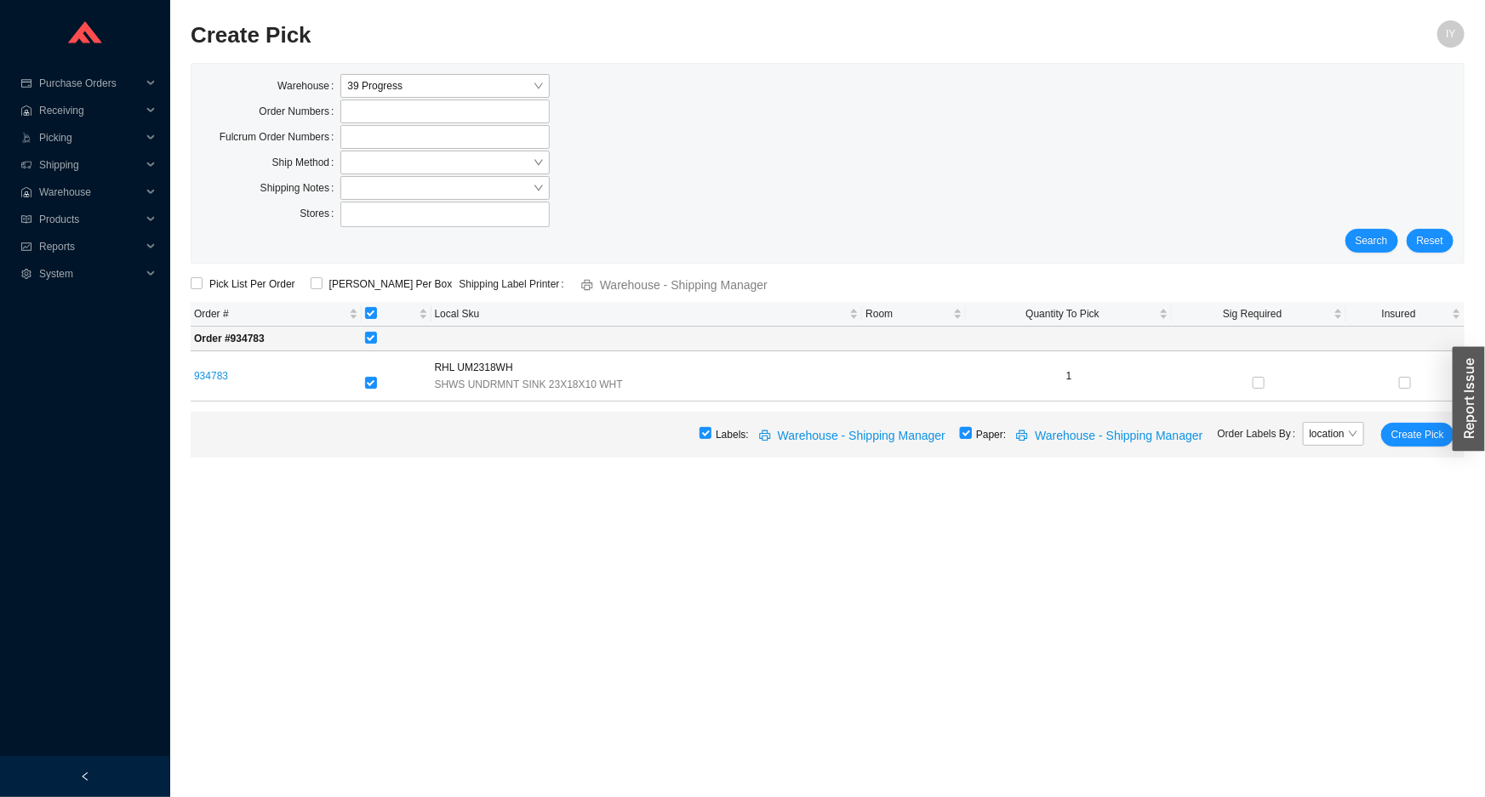
click at [972, 435] on input "checkbox" at bounding box center [966, 433] width 12 height 12
checkbox input "false"
click at [1412, 435] on span "Create Pick" at bounding box center [1417, 434] width 53 height 17
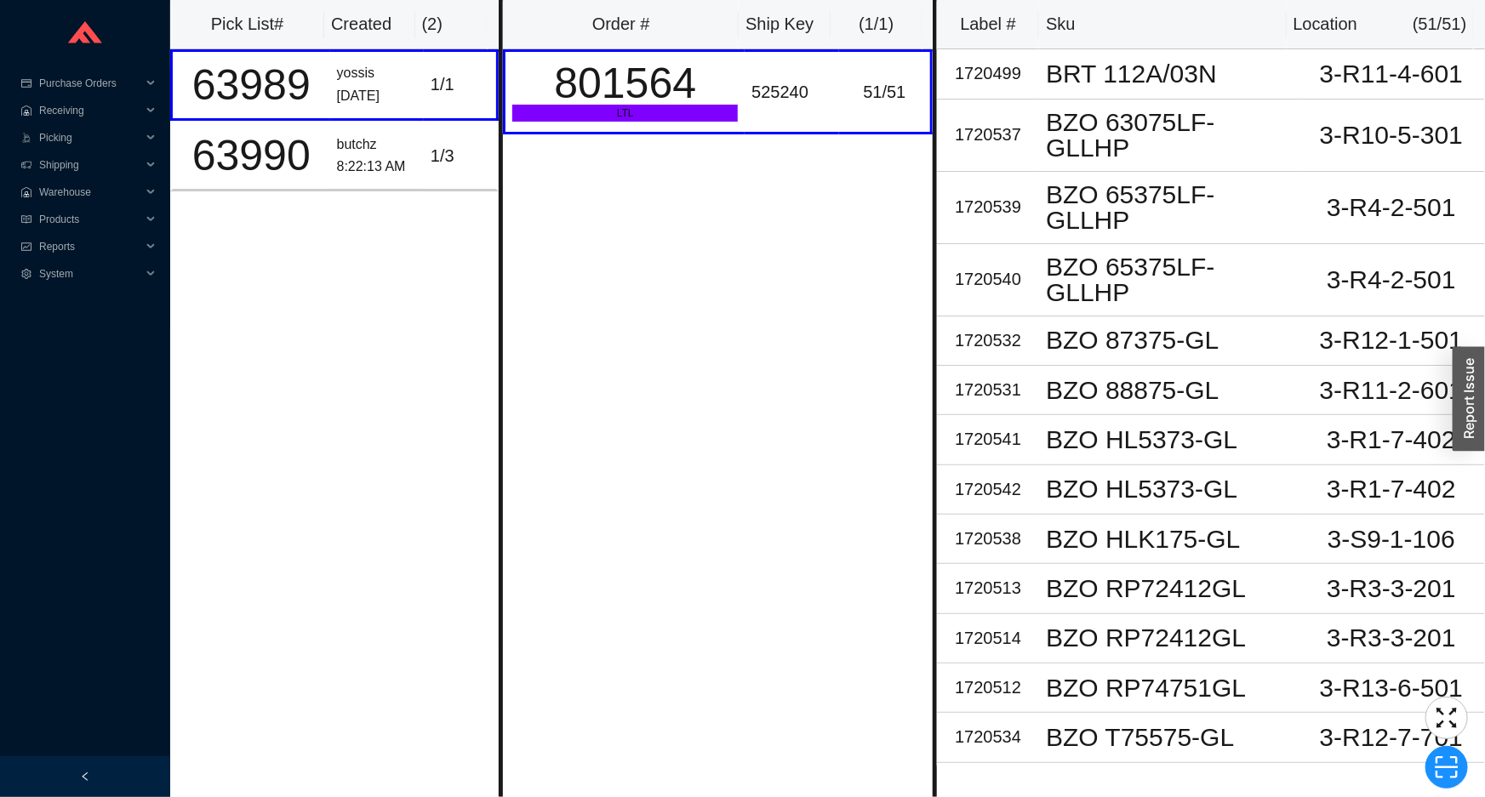
scroll to position [451, 0]
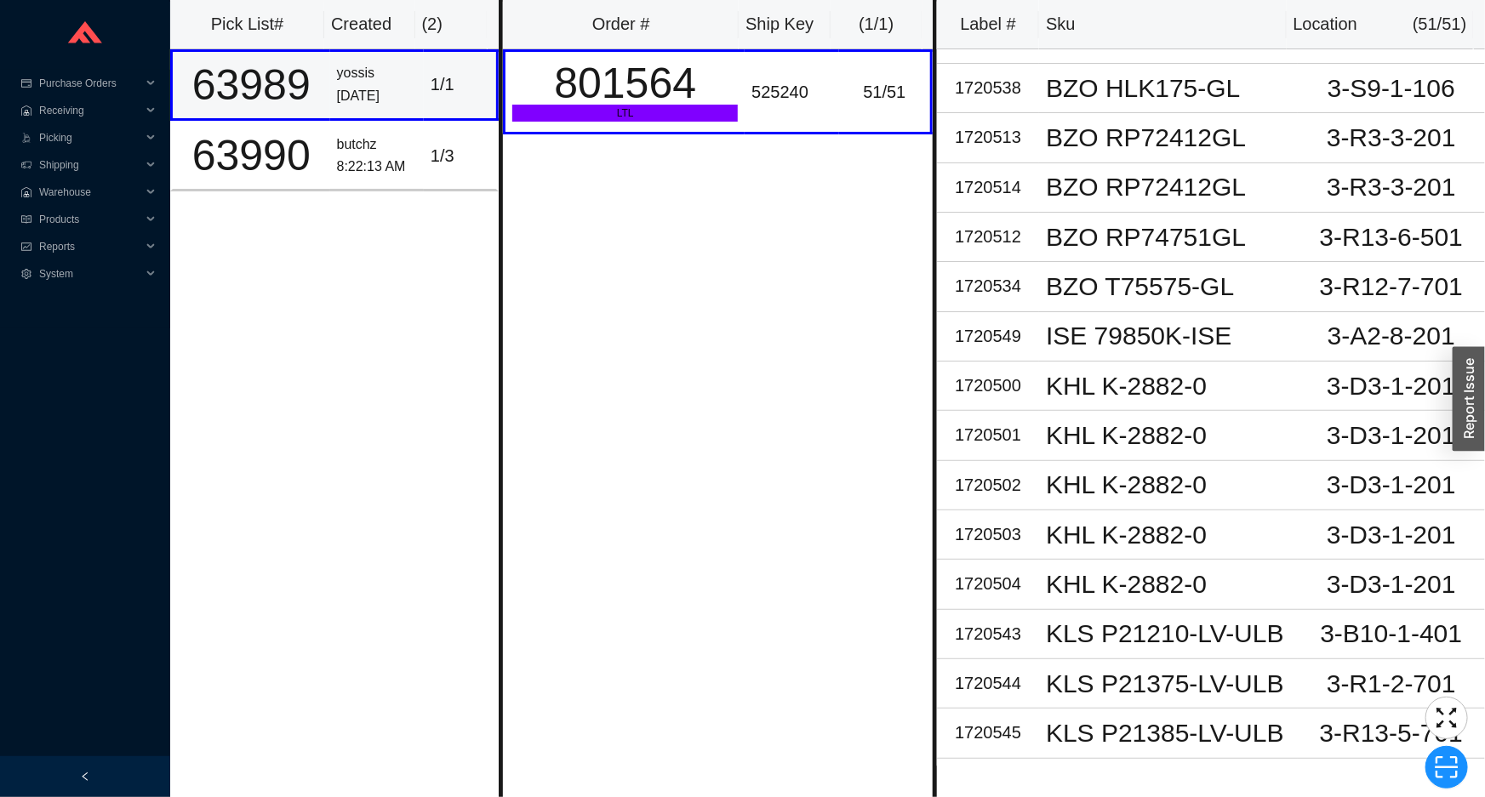
click at [371, 83] on div "yossis" at bounding box center [377, 73] width 80 height 23
click at [382, 130] on td "butchz 8:22:13 AM" at bounding box center [377, 156] width 94 height 71
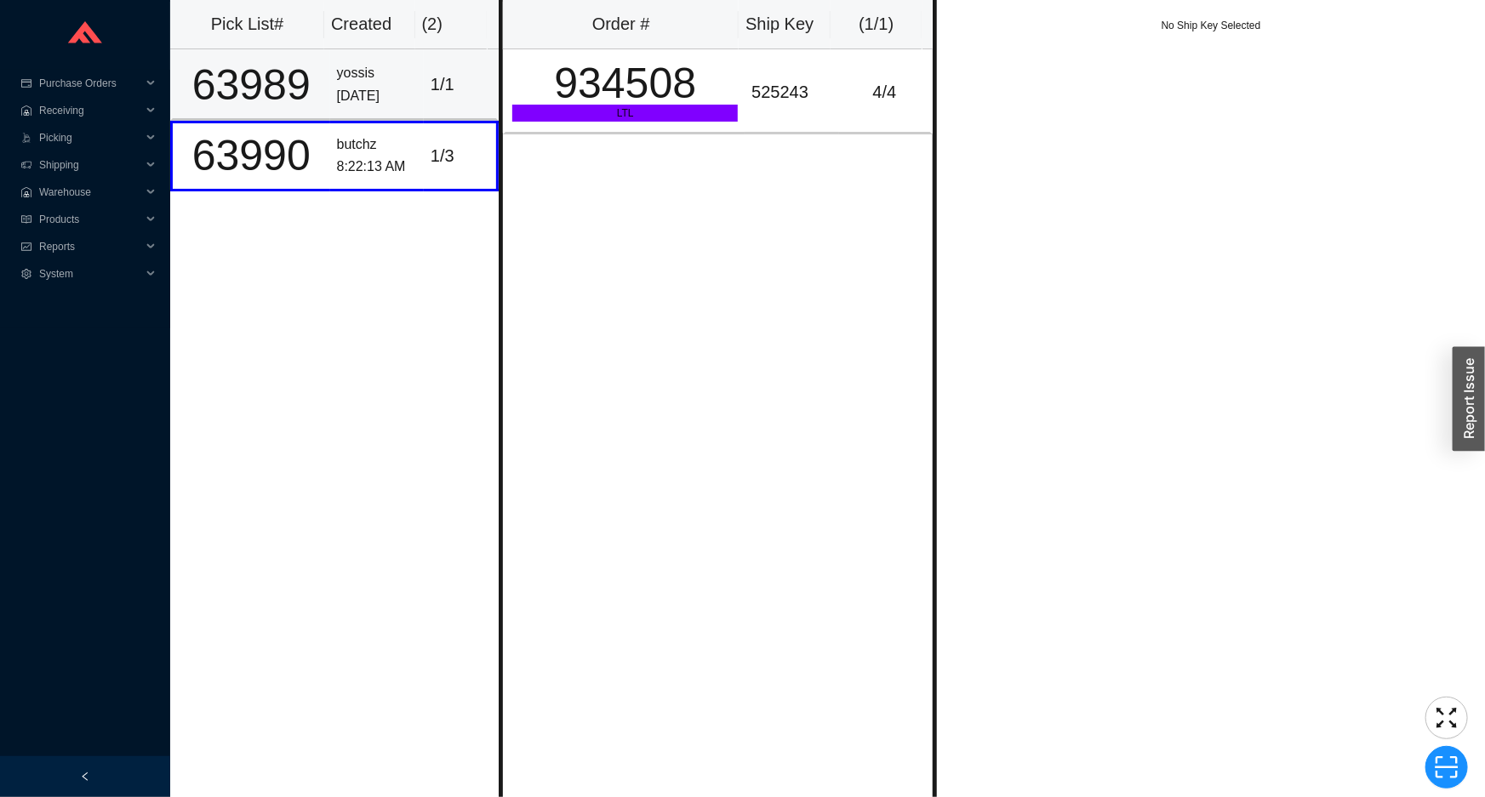
click at [397, 91] on div "8/18/2025" at bounding box center [377, 96] width 80 height 23
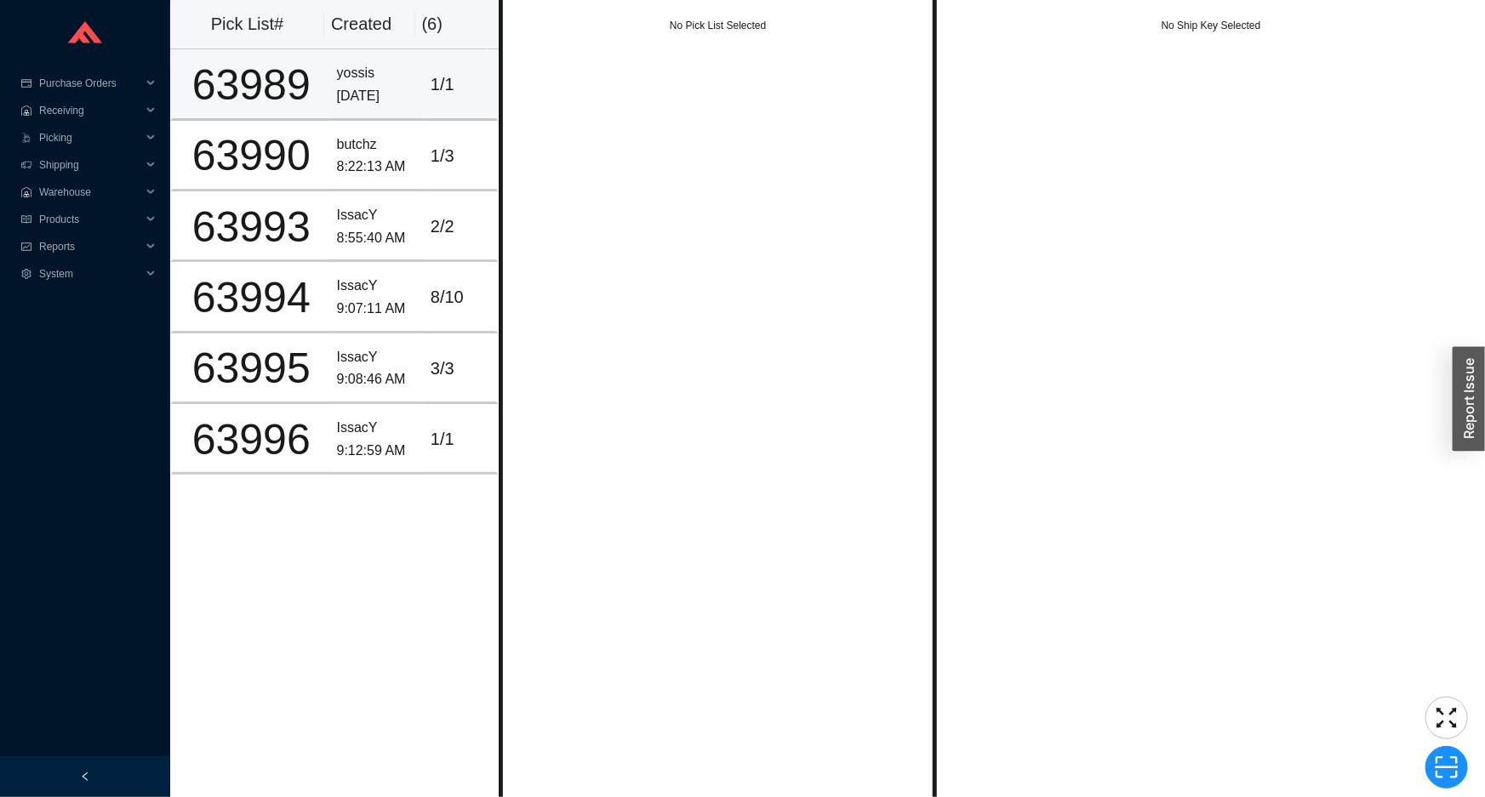
click at [465, 86] on div "1 / 1" at bounding box center [459, 85] width 59 height 28
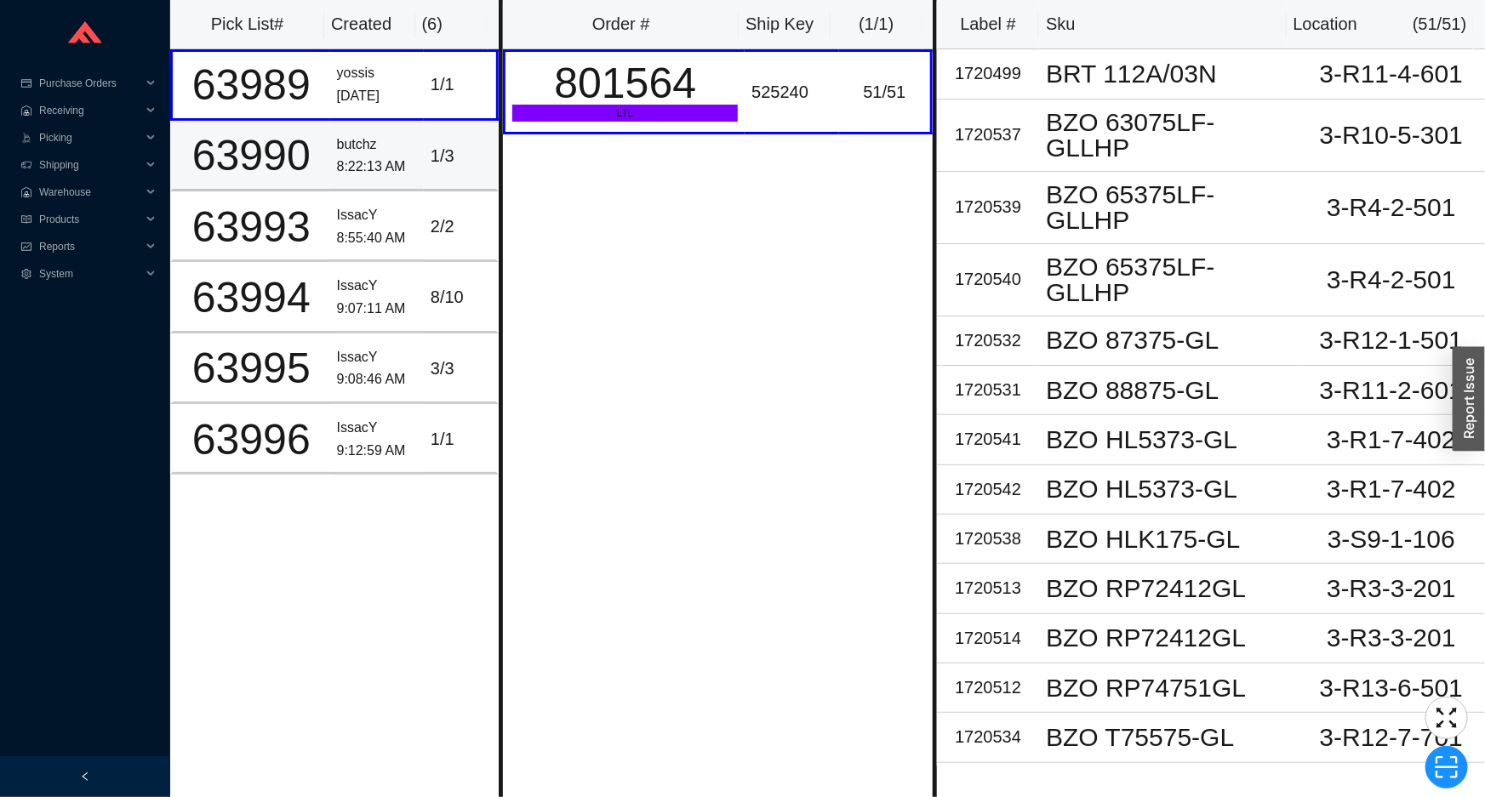
click at [427, 170] on td "1 / 3" at bounding box center [461, 156] width 75 height 71
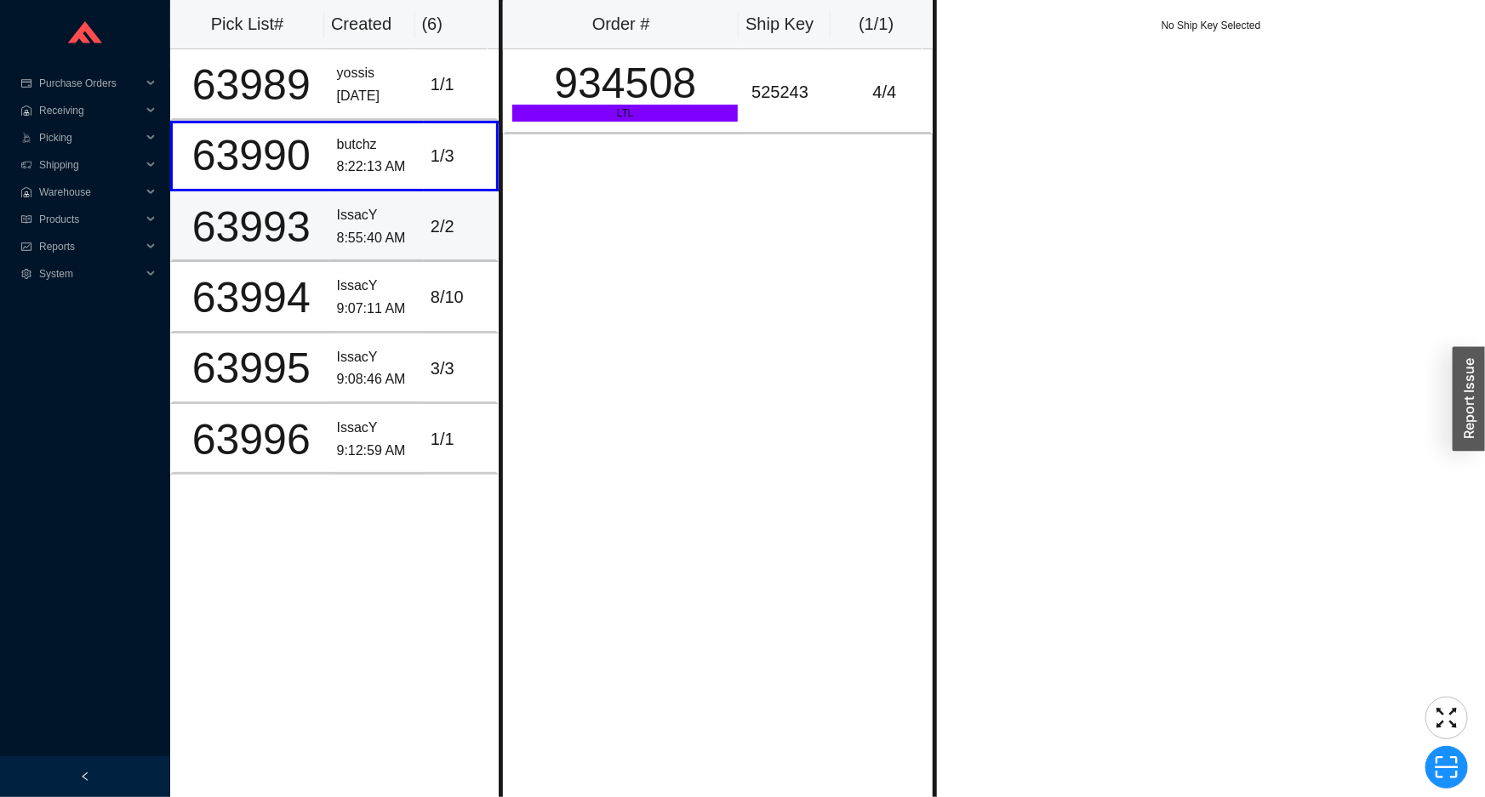
click at [424, 208] on td "2 / 2" at bounding box center [461, 226] width 75 height 71
